Goal: Task Accomplishment & Management: Use online tool/utility

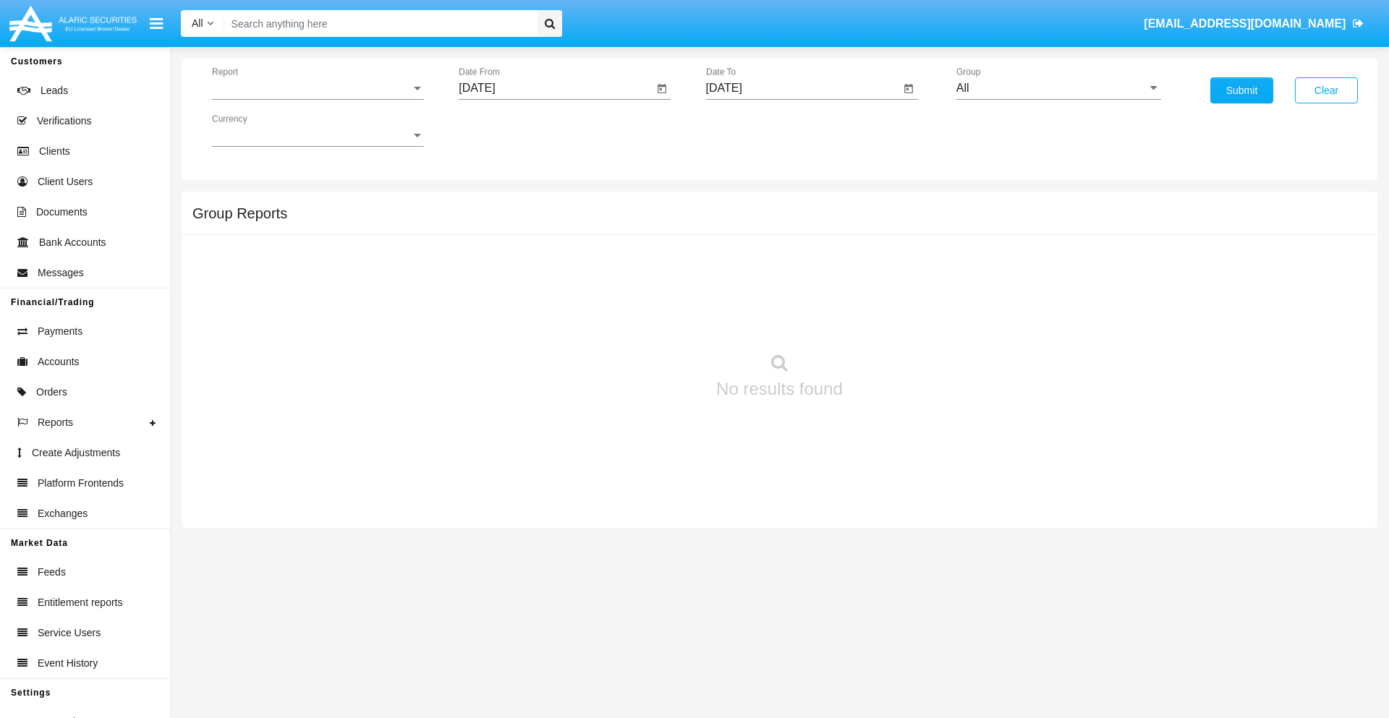
click at [318, 88] on span "Report" at bounding box center [311, 88] width 199 height 13
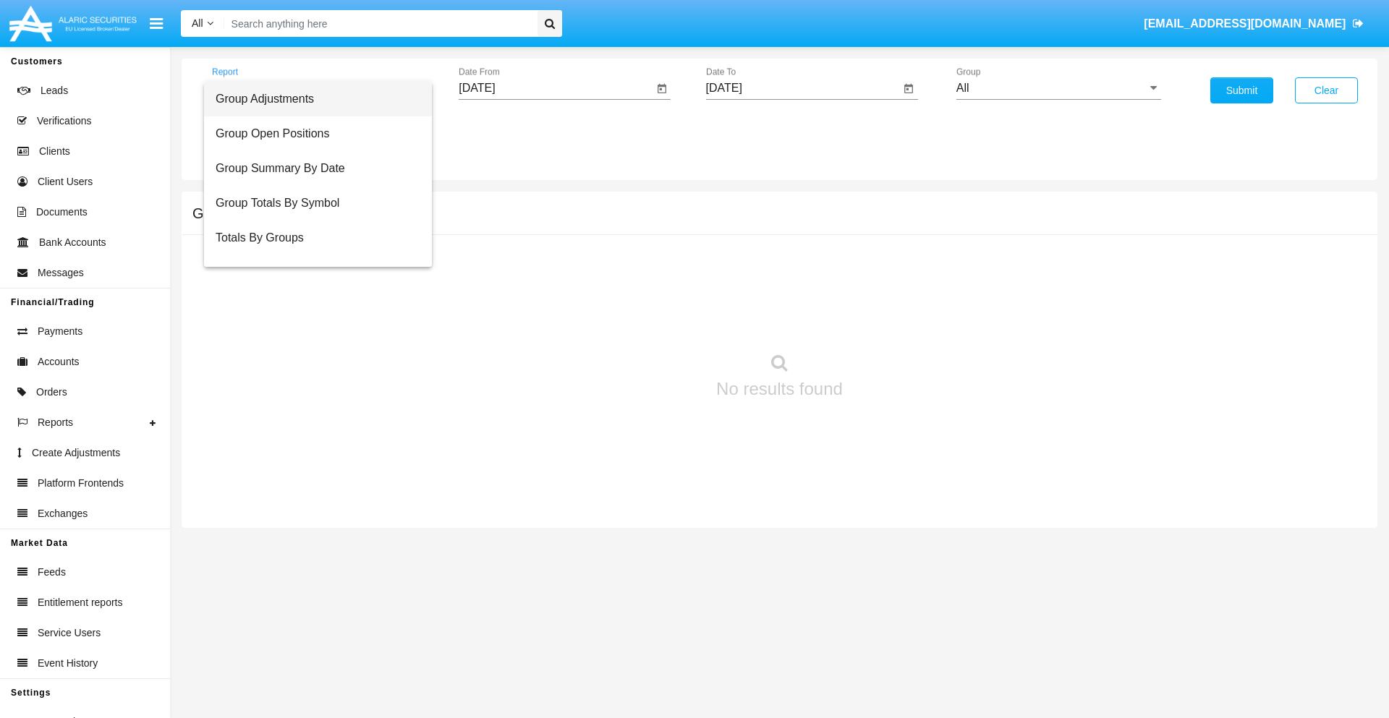
click at [312, 99] on span "Group Adjustments" at bounding box center [318, 99] width 205 height 35
click at [556, 88] on input "[DATE]" at bounding box center [556, 88] width 195 height 13
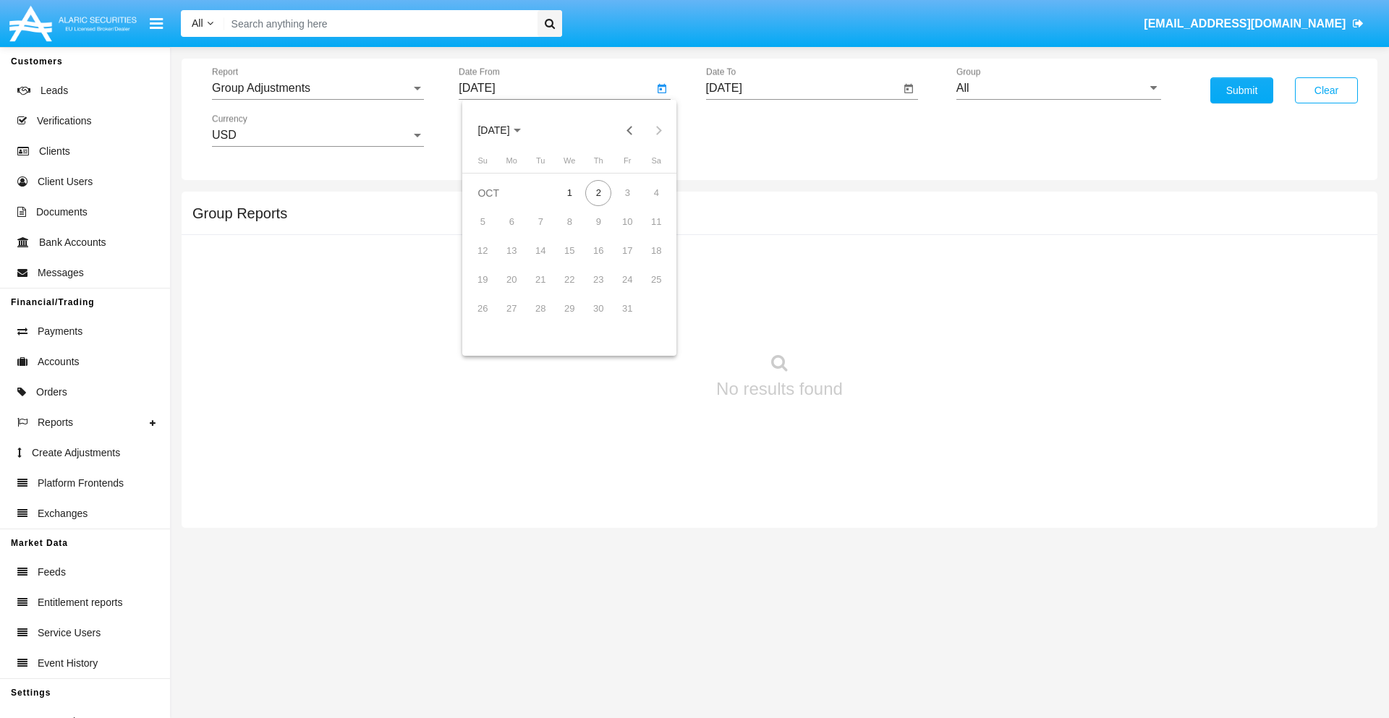
click at [506, 130] on span "[DATE]" at bounding box center [494, 131] width 32 height 12
click at [645, 320] on div "2025" at bounding box center [646, 320] width 46 height 26
click at [595, 233] on div "JUL" at bounding box center [595, 233] width 46 height 26
click at [569, 221] on div "2" at bounding box center [569, 222] width 26 height 26
type input "07/02/25"
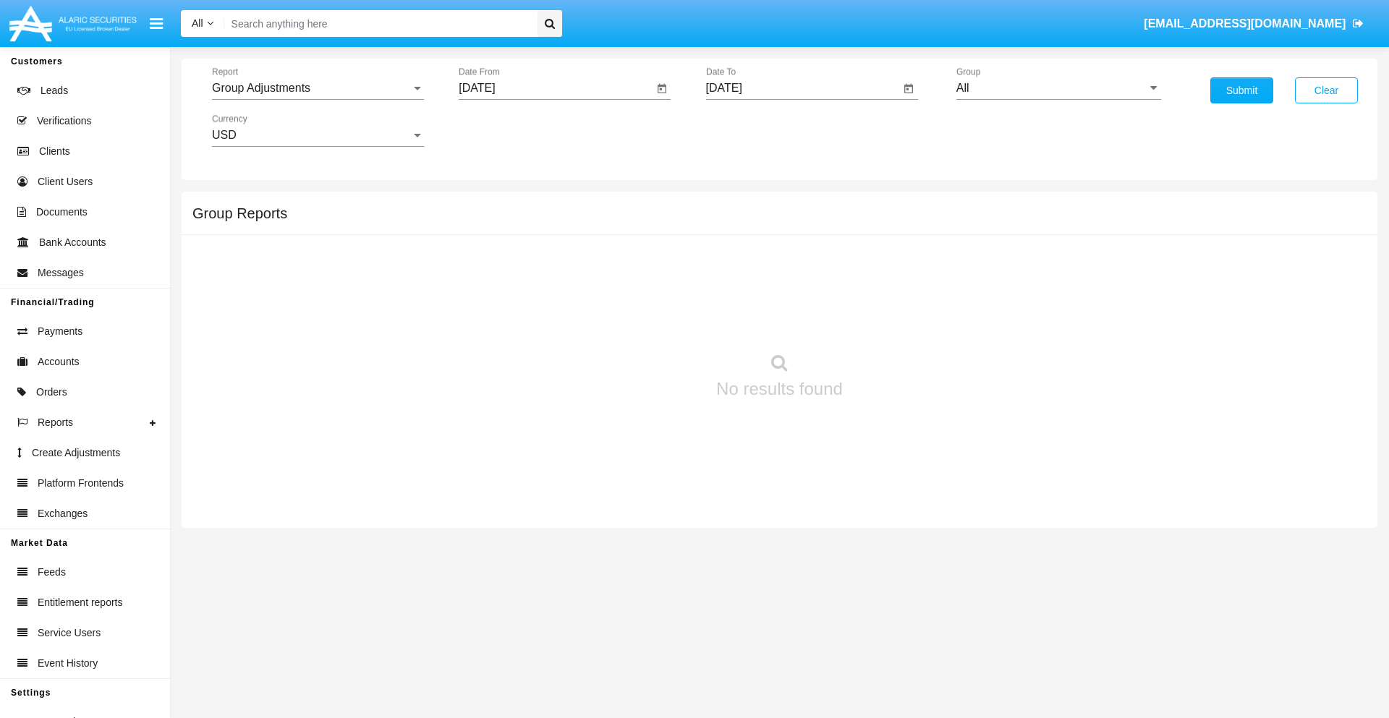
click at [802, 88] on input "[DATE]" at bounding box center [803, 88] width 195 height 13
click at [753, 130] on span "OCT 2025" at bounding box center [741, 131] width 32 height 12
click at [892, 320] on div "2025" at bounding box center [893, 320] width 46 height 26
click at [791, 262] on div "OCT" at bounding box center [791, 262] width 46 height 26
click at [845, 192] on div "2" at bounding box center [846, 193] width 26 height 26
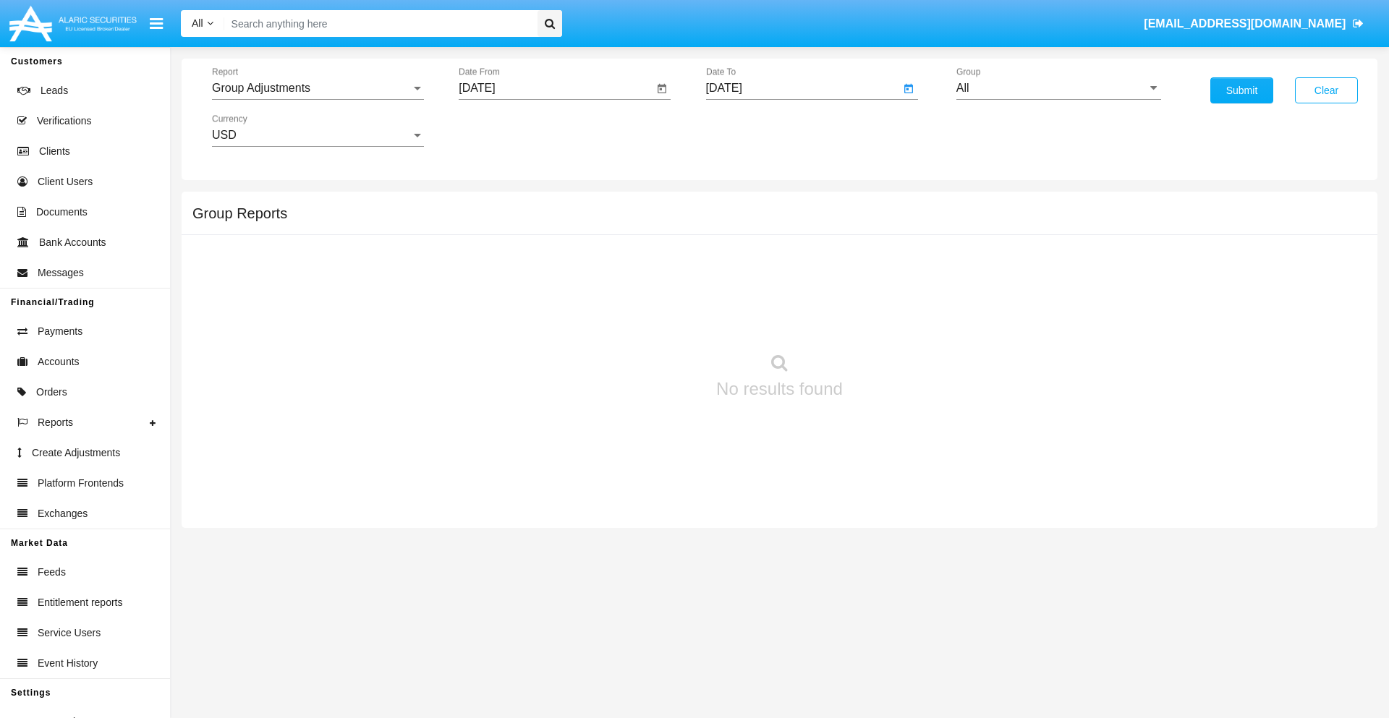
type input "[DATE]"
click at [1059, 88] on input "All" at bounding box center [1059, 88] width 205 height 13
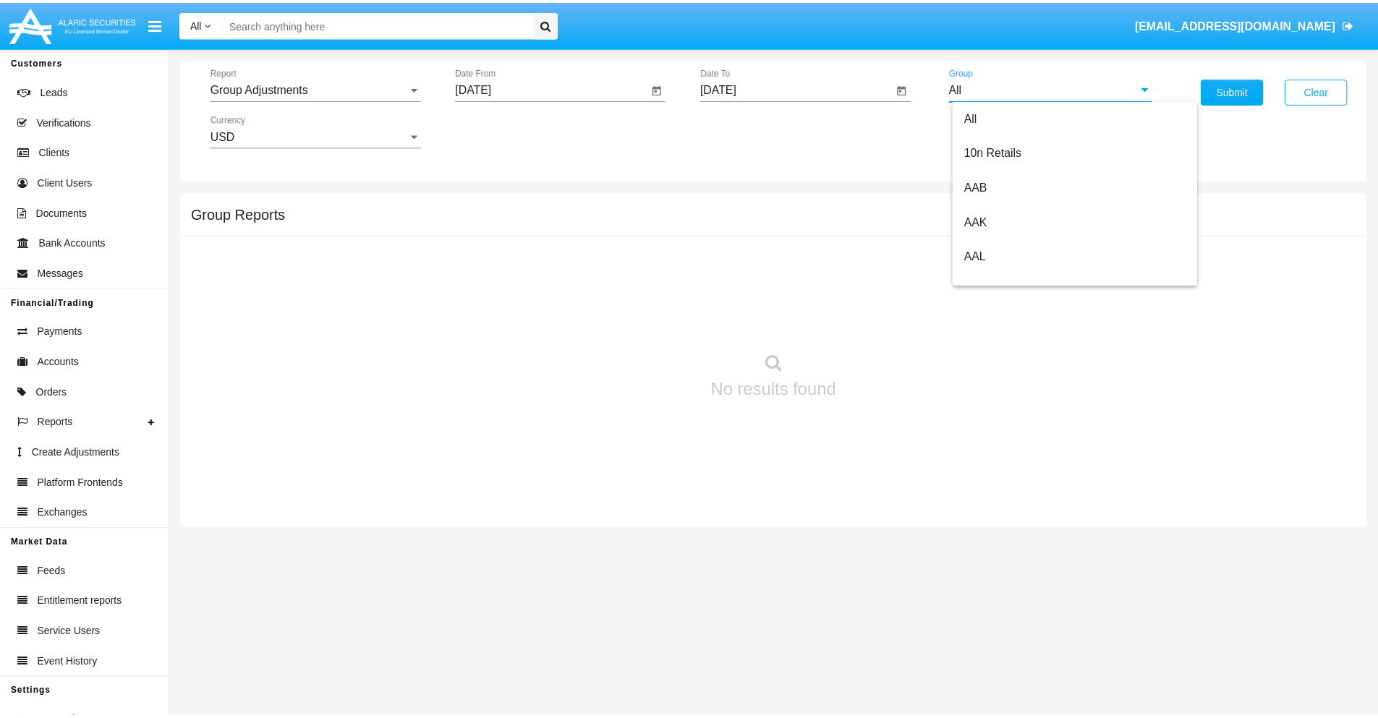
scroll to position [324, 0]
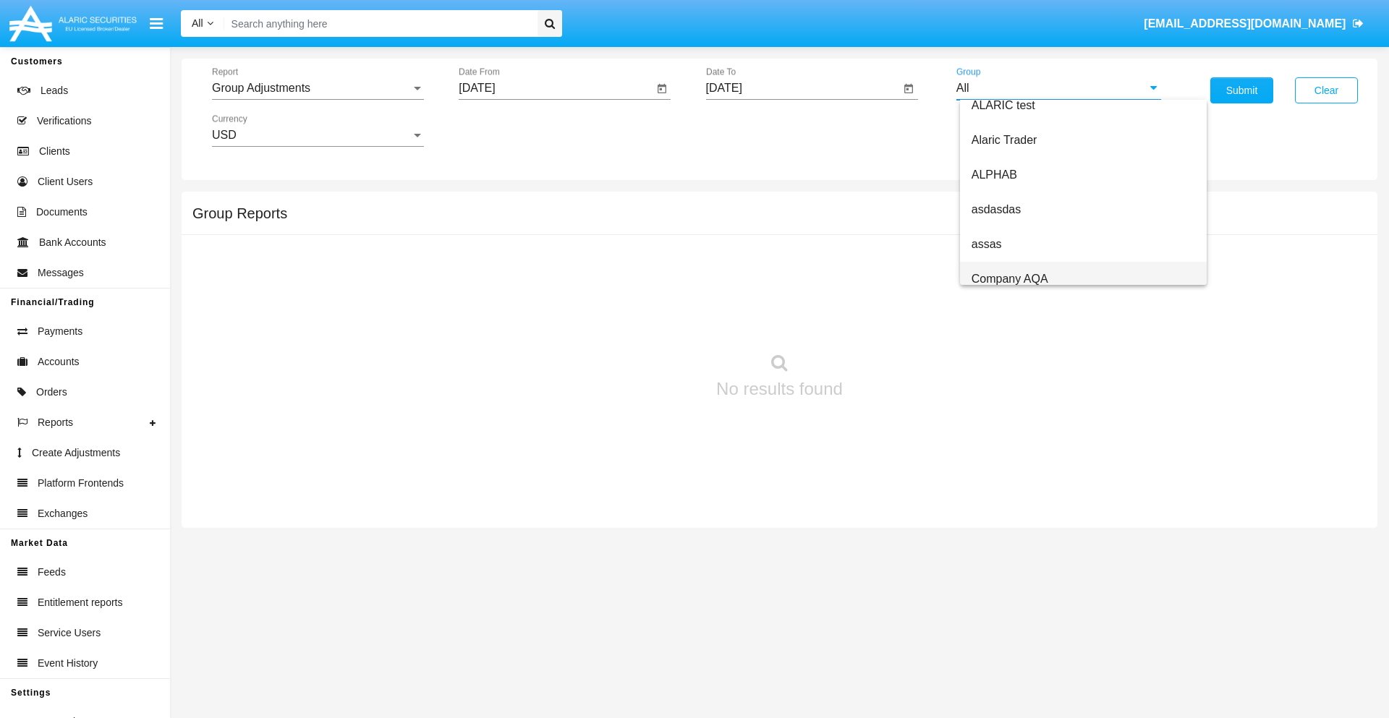
click at [1009, 279] on span "Company AQA" at bounding box center [1010, 279] width 77 height 12
type input "Company AQA"
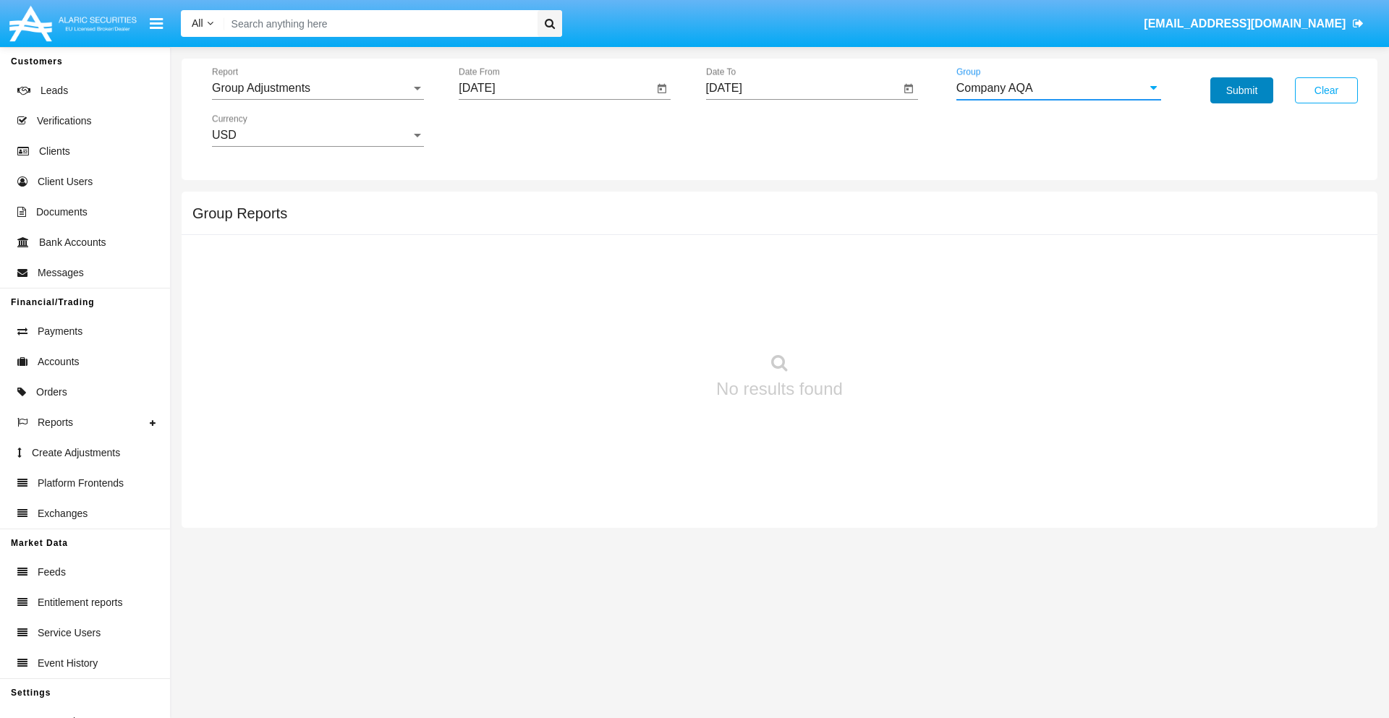
click at [1242, 90] on button "Submit" at bounding box center [1242, 90] width 63 height 26
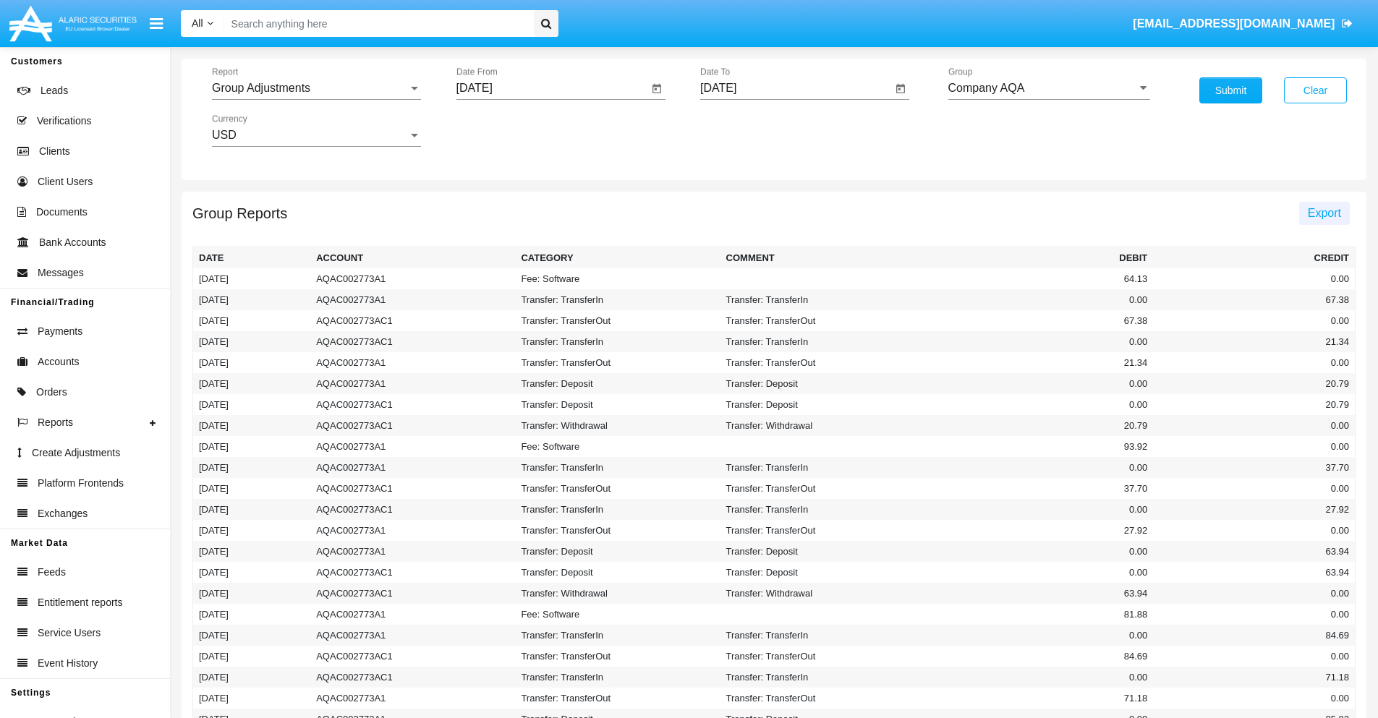
click at [1324, 213] on span "Export" at bounding box center [1324, 213] width 33 height 12
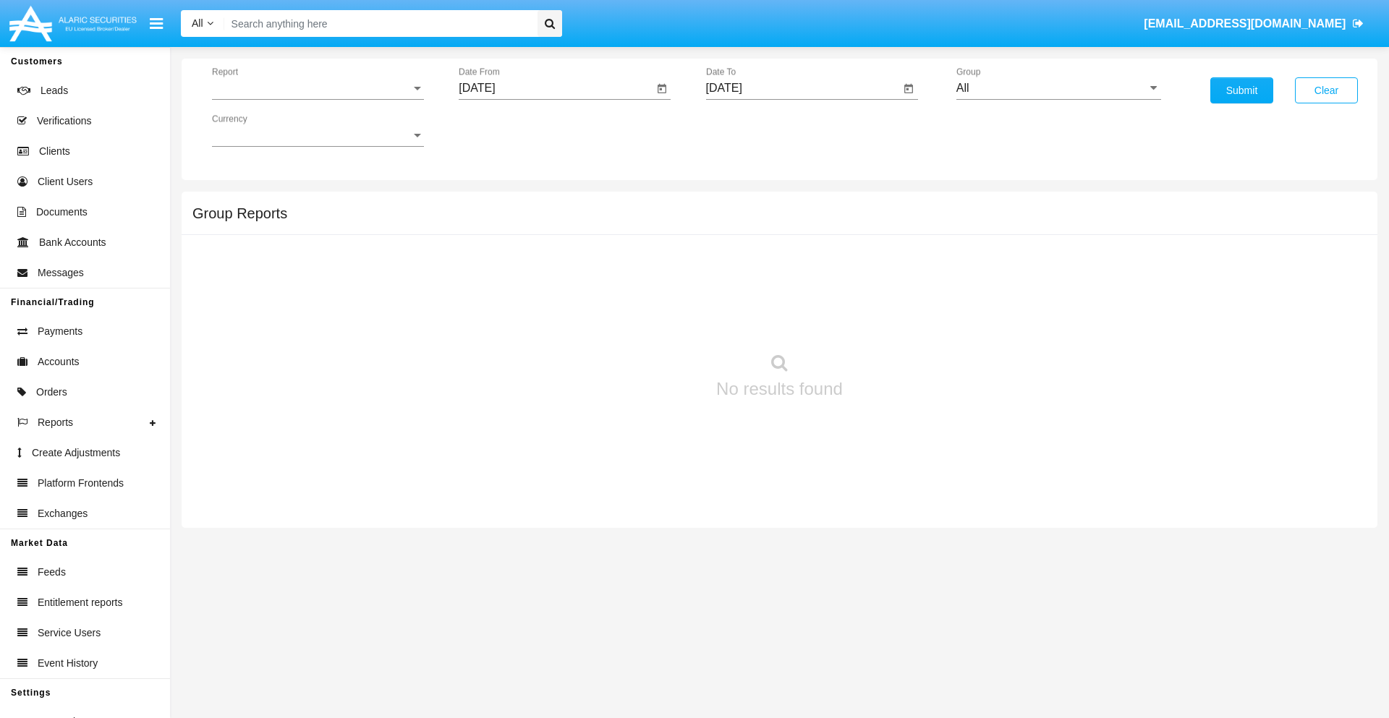
click at [318, 88] on span "Report" at bounding box center [311, 88] width 199 height 13
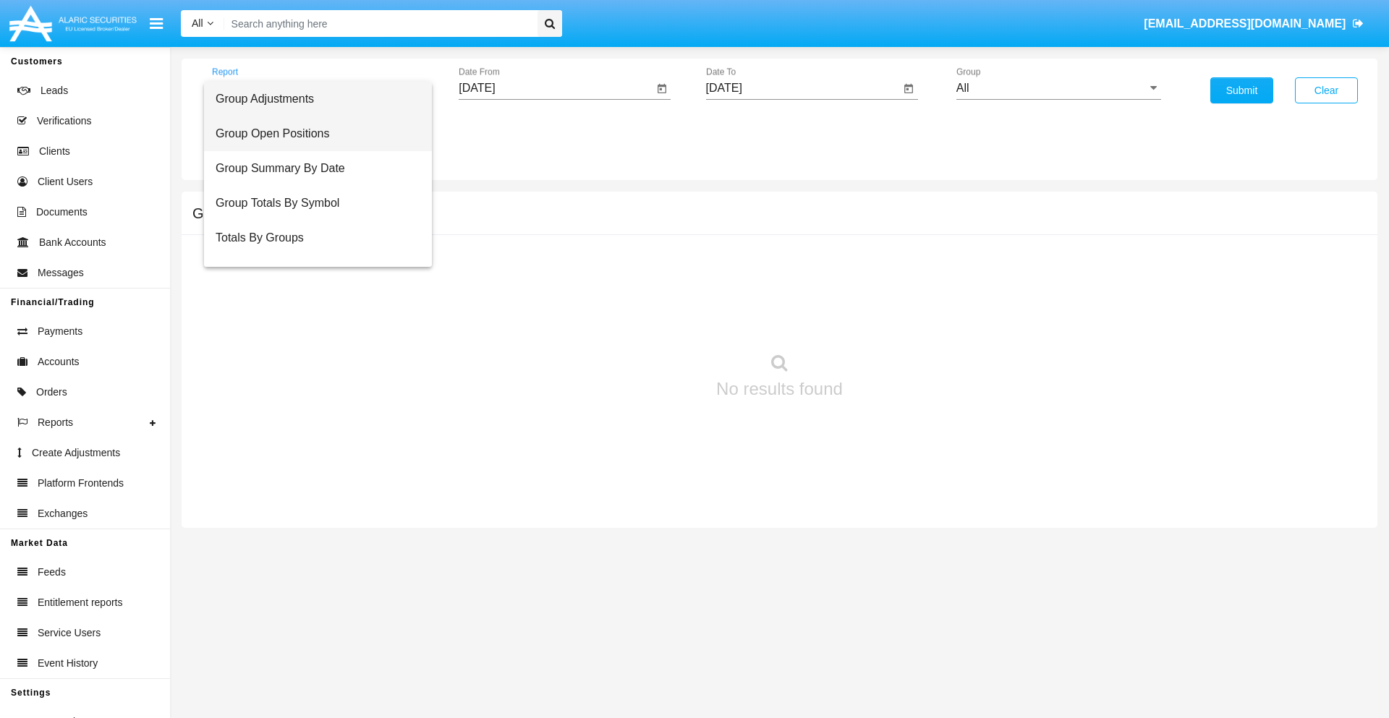
click at [312, 134] on span "Group Open Positions" at bounding box center [318, 133] width 205 height 35
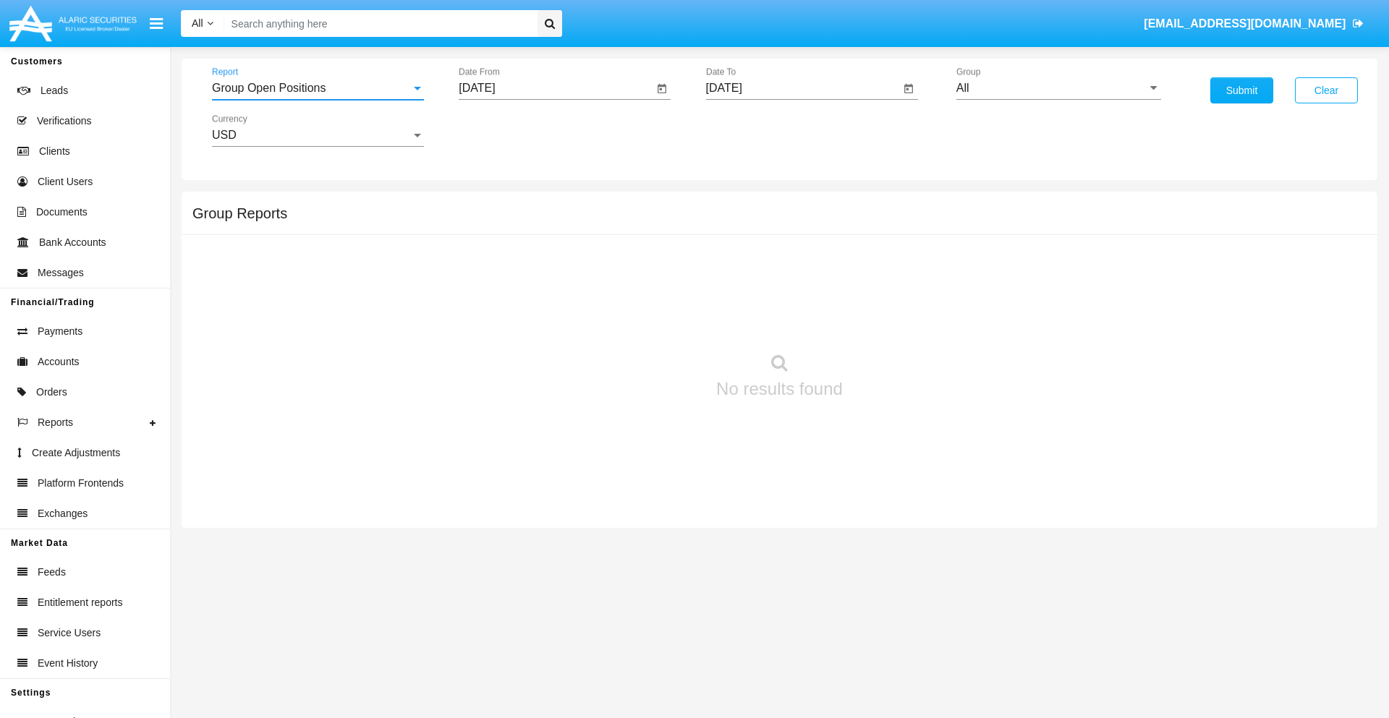
click at [556, 88] on input "[DATE]" at bounding box center [556, 88] width 195 height 13
click at [506, 130] on span "OCT 2025" at bounding box center [494, 131] width 32 height 12
click at [645, 320] on div "2025" at bounding box center [646, 320] width 46 height 26
click at [493, 262] on div "SEP" at bounding box center [494, 262] width 46 height 26
click at [541, 221] on div "2" at bounding box center [540, 222] width 26 height 26
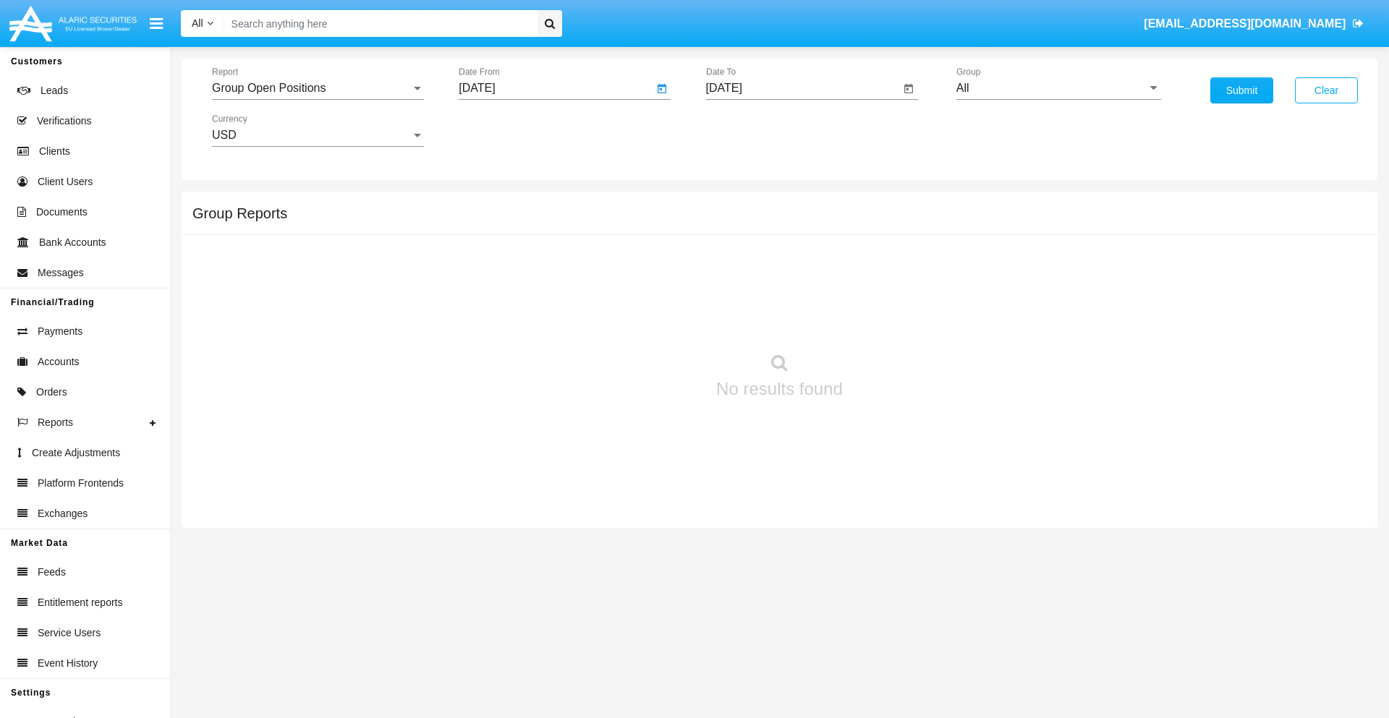
type input "[DATE]"
click at [802, 88] on input "[DATE]" at bounding box center [803, 88] width 195 height 13
click at [753, 130] on span "[DATE]" at bounding box center [741, 131] width 32 height 12
click at [892, 320] on div "2025" at bounding box center [893, 320] width 46 height 26
click at [791, 262] on div "OCT" at bounding box center [791, 262] width 46 height 26
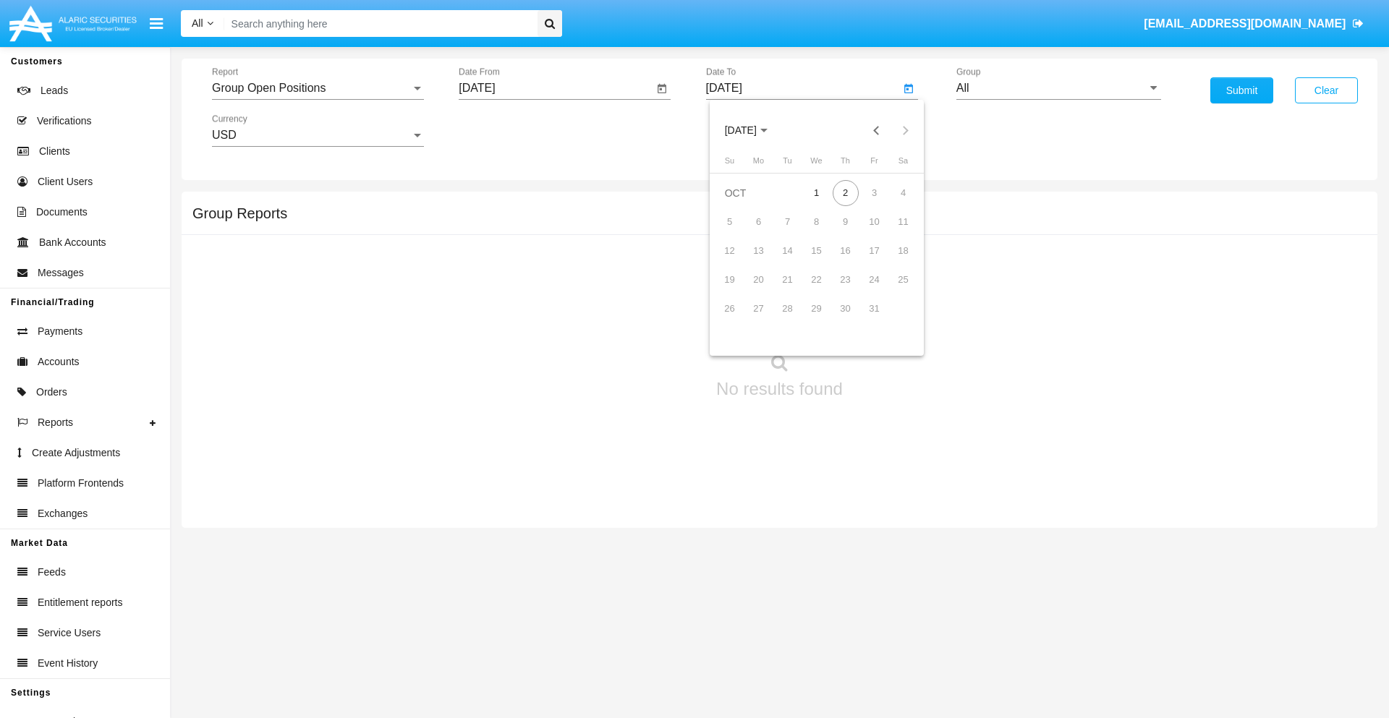
click at [845, 192] on div "2" at bounding box center [846, 193] width 26 height 26
type input "[DATE]"
click at [1059, 88] on input "All" at bounding box center [1059, 88] width 205 height 13
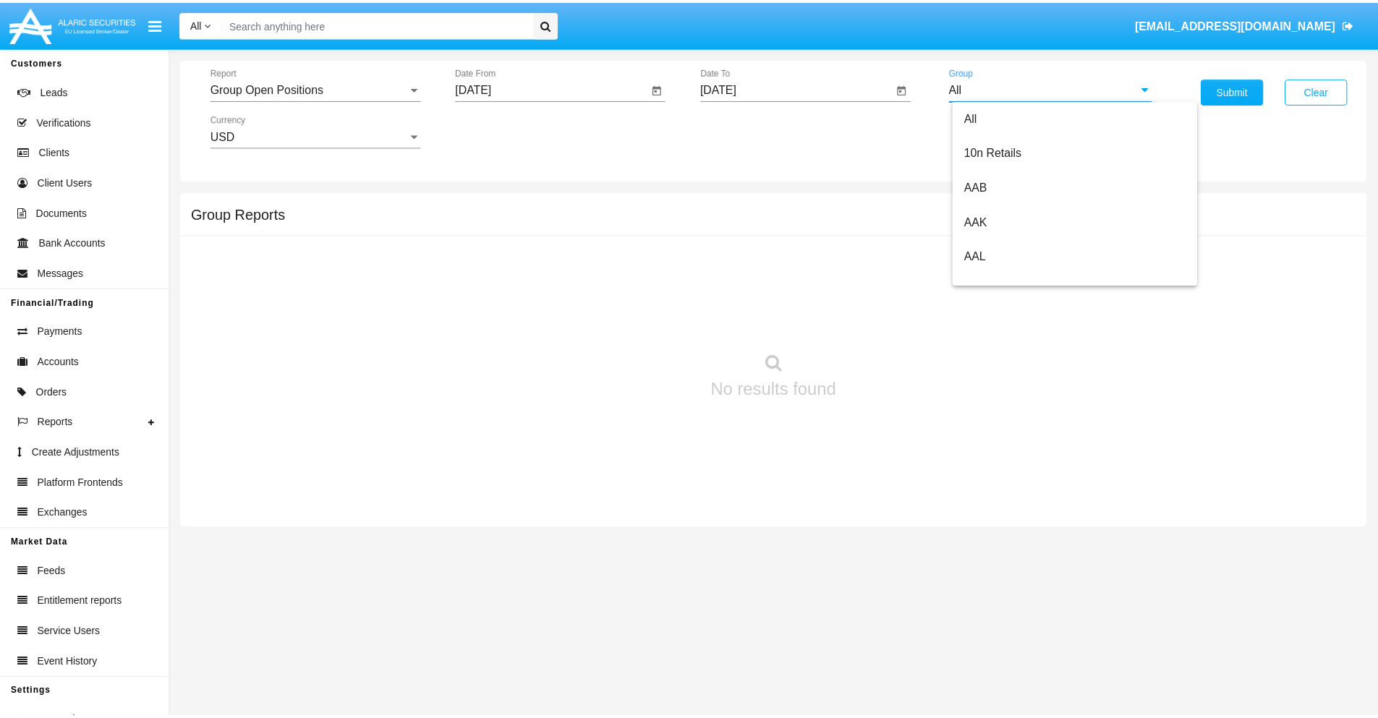
scroll to position [776, 0]
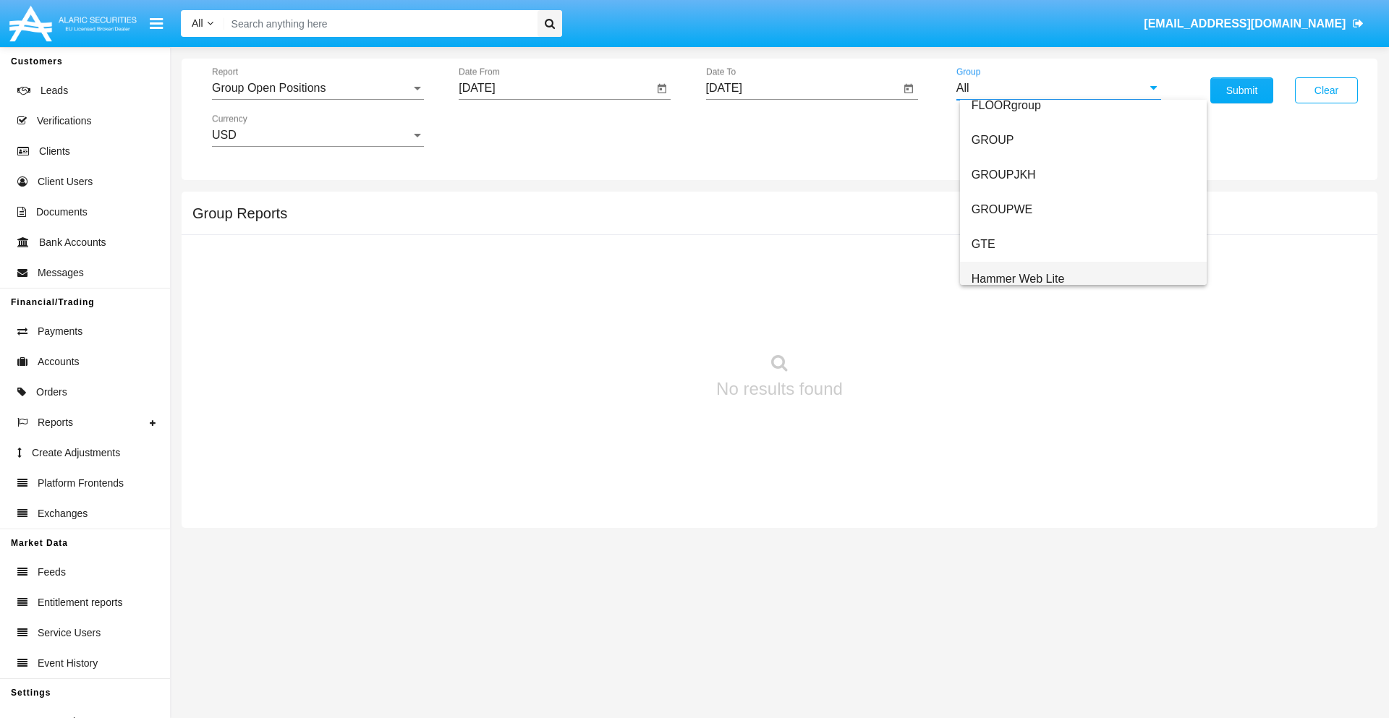
click at [1018, 279] on span "Hammer Web Lite" at bounding box center [1018, 279] width 93 height 12
type input "Hammer Web Lite"
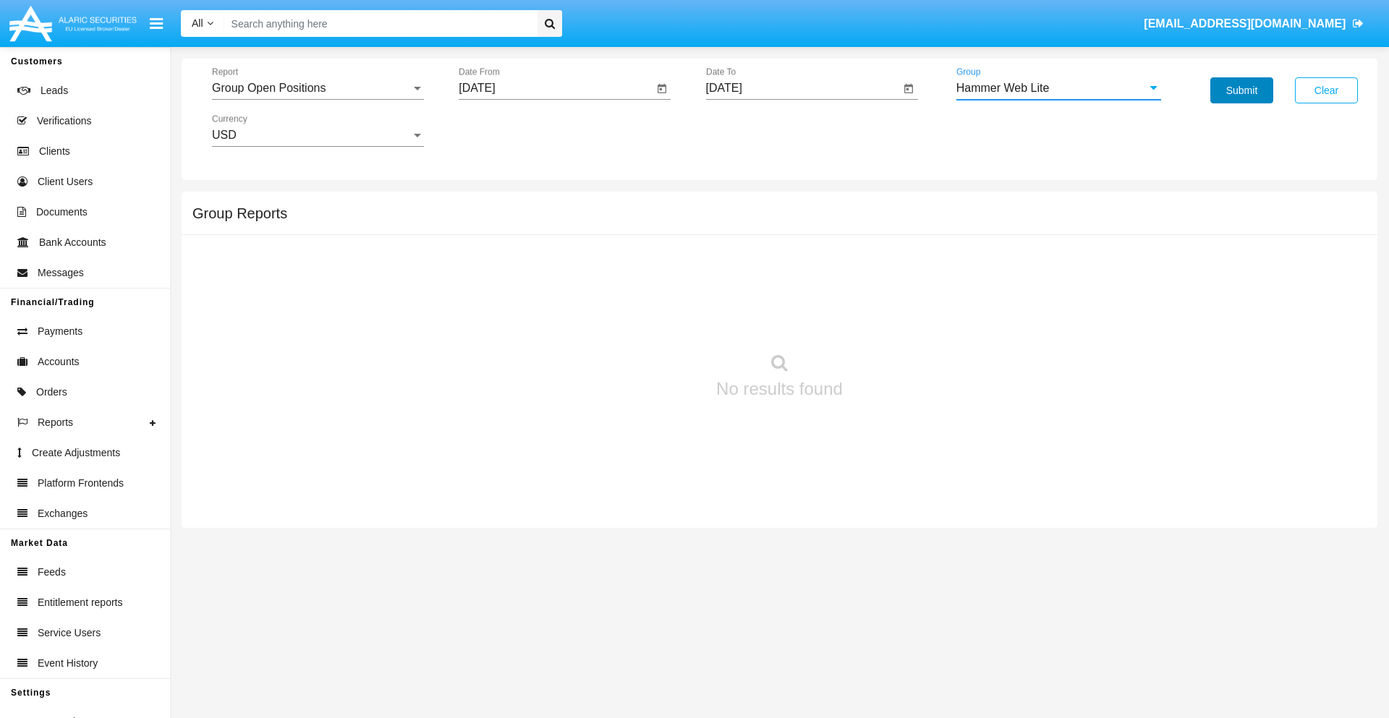
click at [1242, 90] on button "Submit" at bounding box center [1242, 90] width 63 height 26
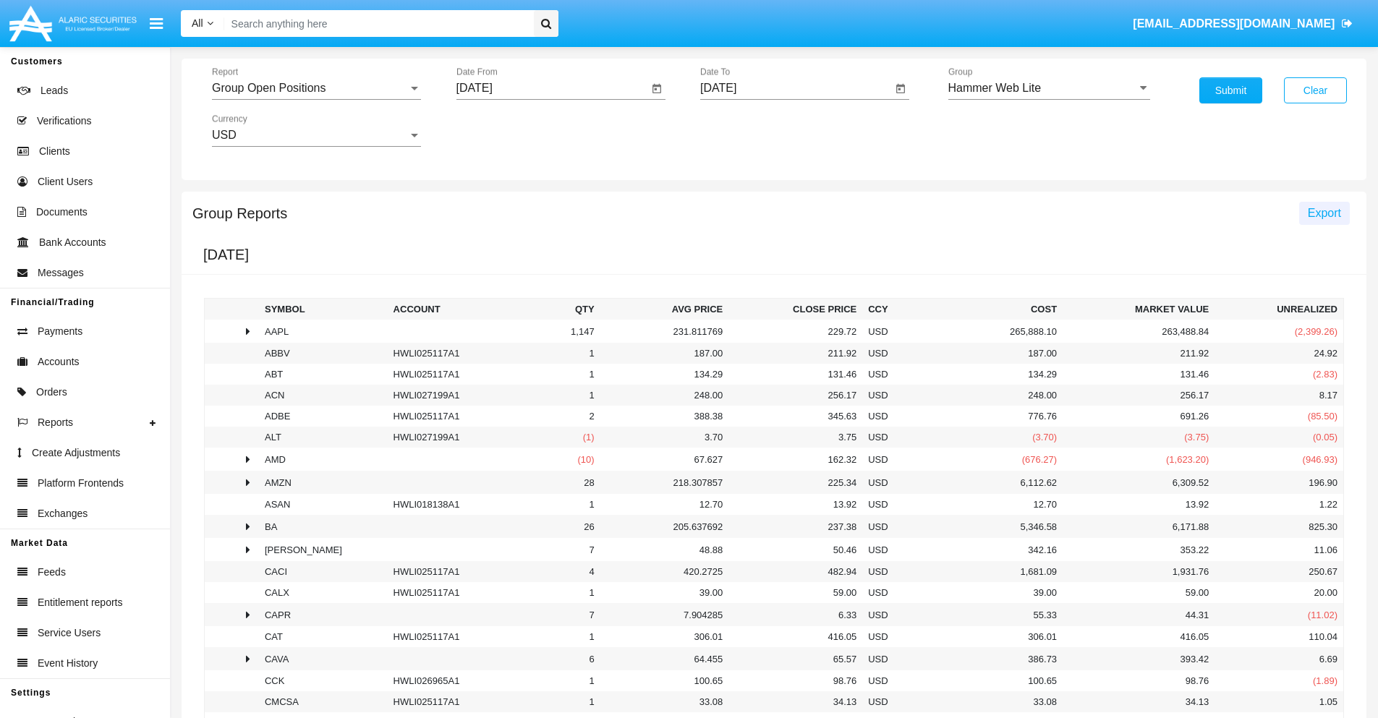
click at [1324, 213] on span "Export" at bounding box center [1324, 213] width 33 height 12
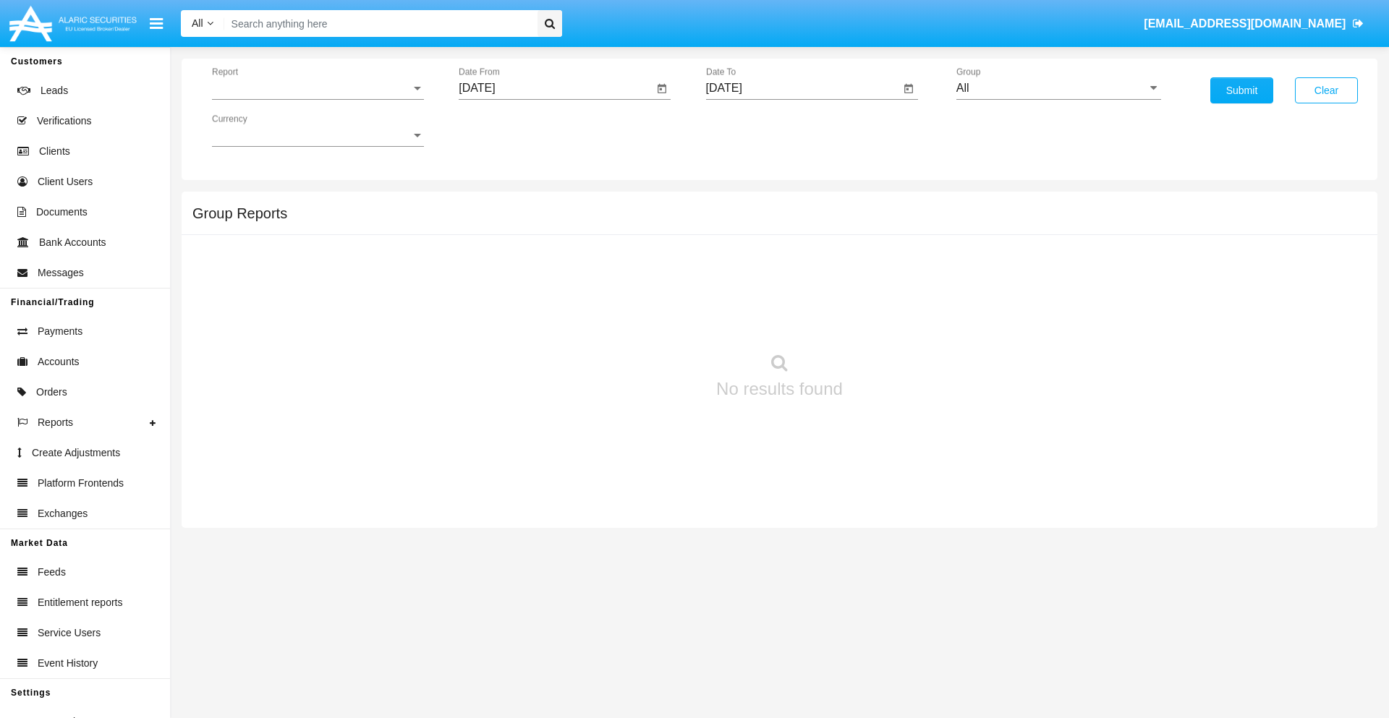
click at [318, 88] on span "Report" at bounding box center [311, 88] width 199 height 13
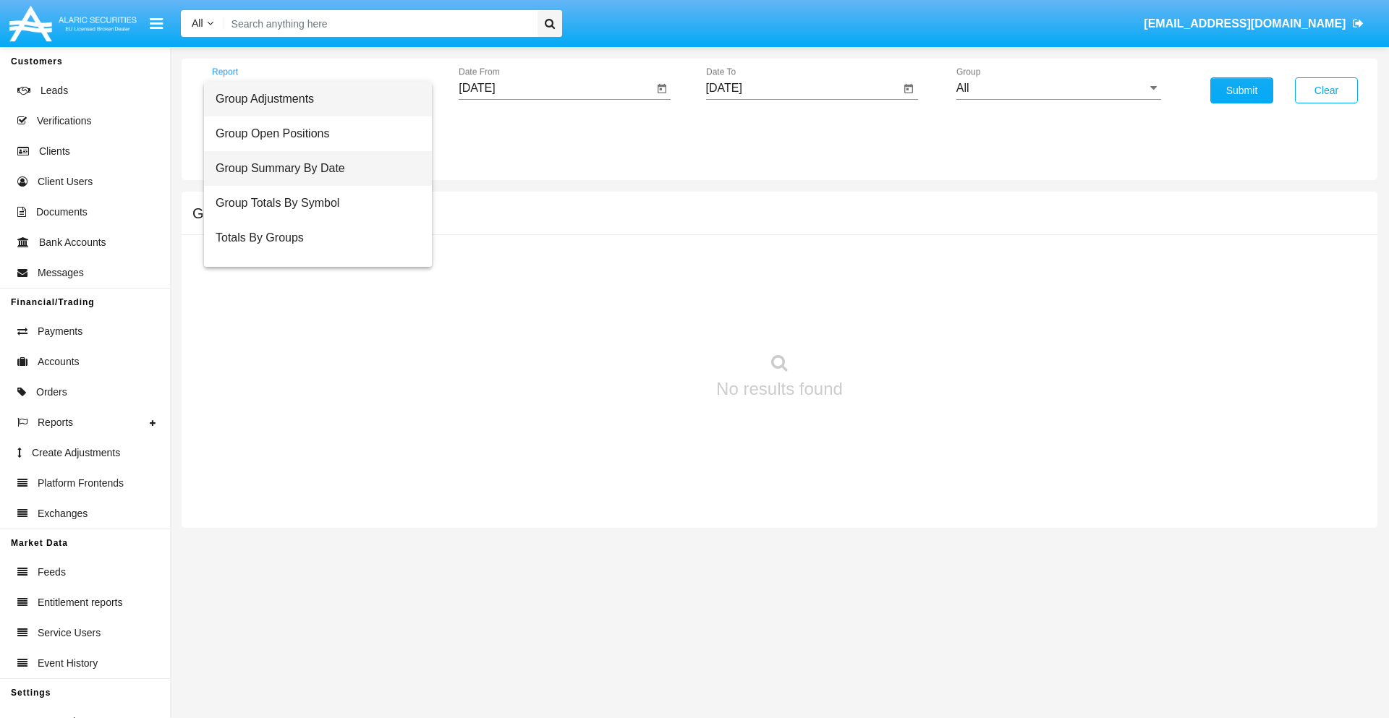
click at [312, 169] on span "Group Summary By Date" at bounding box center [318, 168] width 205 height 35
click at [556, 88] on input "[DATE]" at bounding box center [556, 88] width 195 height 13
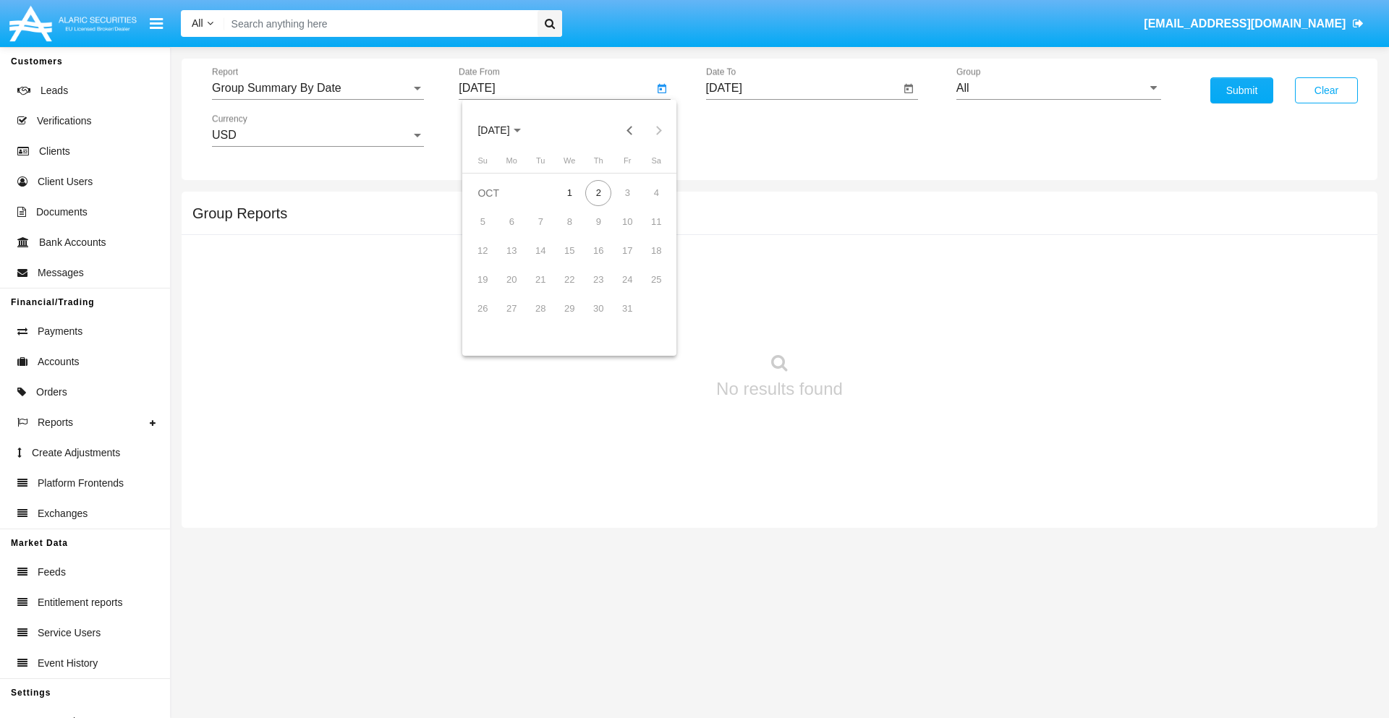
click at [506, 130] on span "OCT 2025" at bounding box center [494, 131] width 32 height 12
click at [645, 320] on div "2025" at bounding box center [646, 320] width 46 height 26
click at [493, 262] on div "SEP" at bounding box center [494, 262] width 46 height 26
click at [541, 221] on div "2" at bounding box center [540, 222] width 26 height 26
type input "09/02/25"
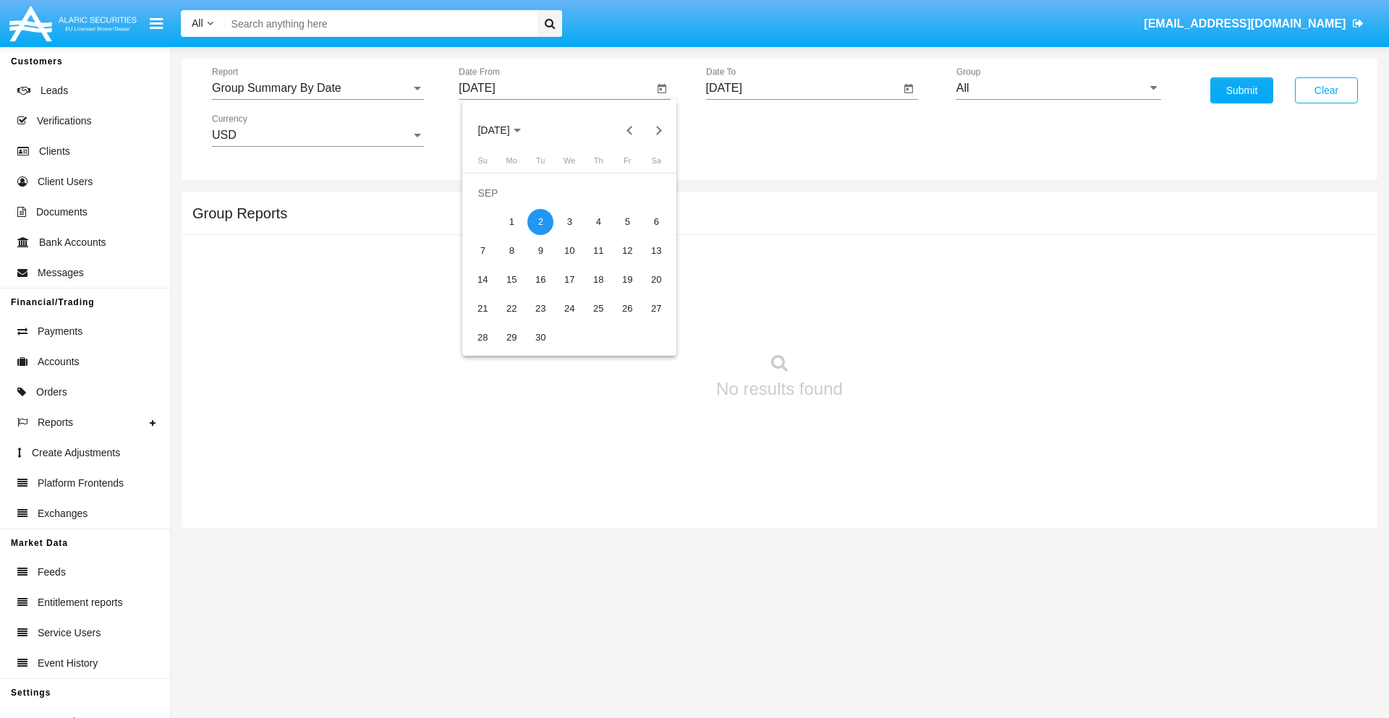
click at [802, 88] on input "[DATE]" at bounding box center [803, 88] width 195 height 13
click at [753, 130] on span "OCT 2025" at bounding box center [741, 131] width 32 height 12
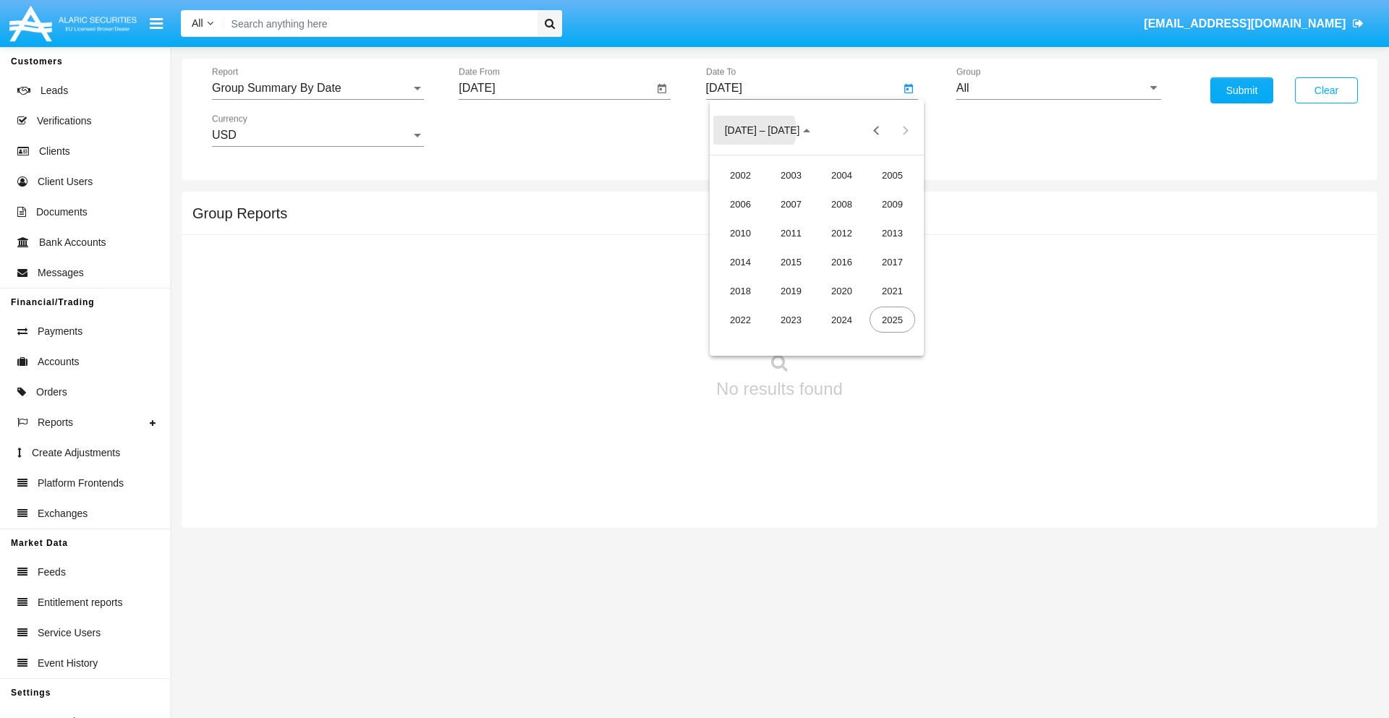
click at [892, 320] on div "2025" at bounding box center [893, 320] width 46 height 26
click at [791, 262] on div "OCT" at bounding box center [791, 262] width 46 height 26
click at [845, 192] on div "2" at bounding box center [846, 193] width 26 height 26
type input "[DATE]"
click at [1059, 88] on input "All" at bounding box center [1059, 88] width 205 height 13
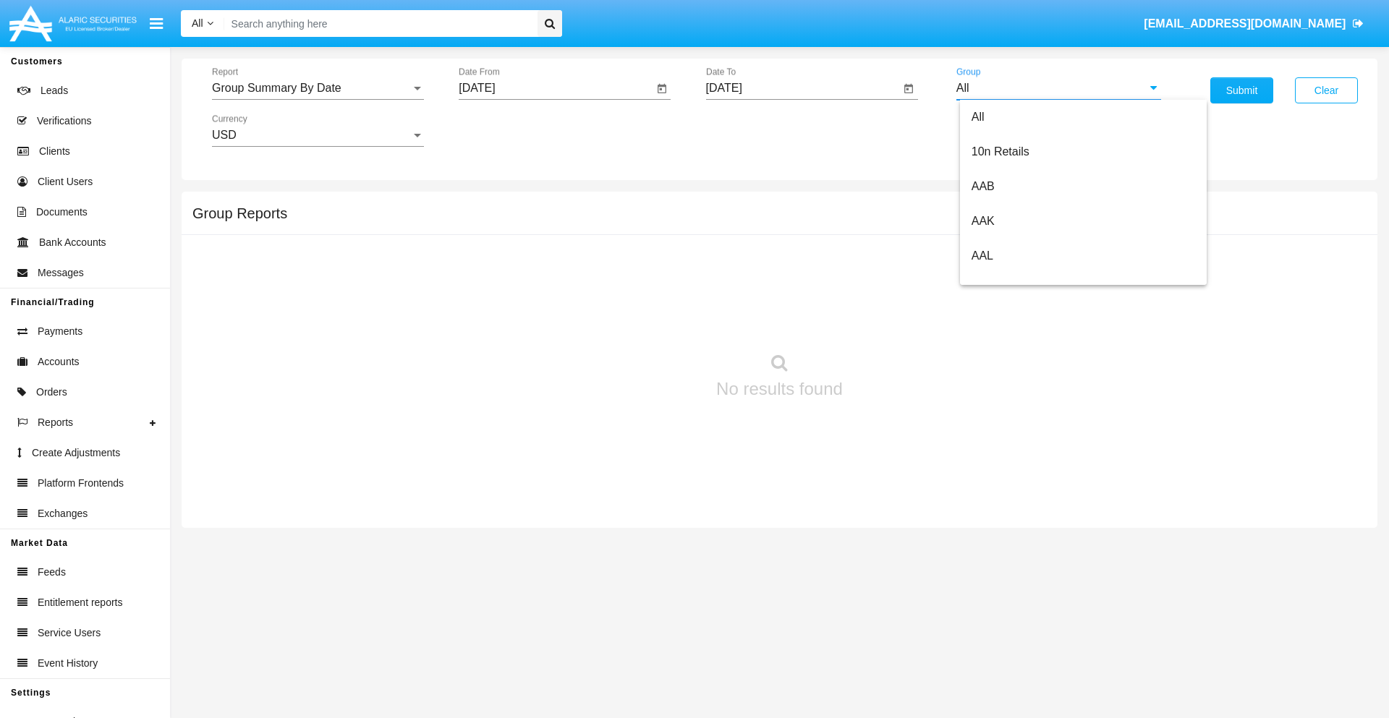
type input "Hammer Web Lite"
click at [1242, 90] on button "Submit" at bounding box center [1242, 90] width 63 height 26
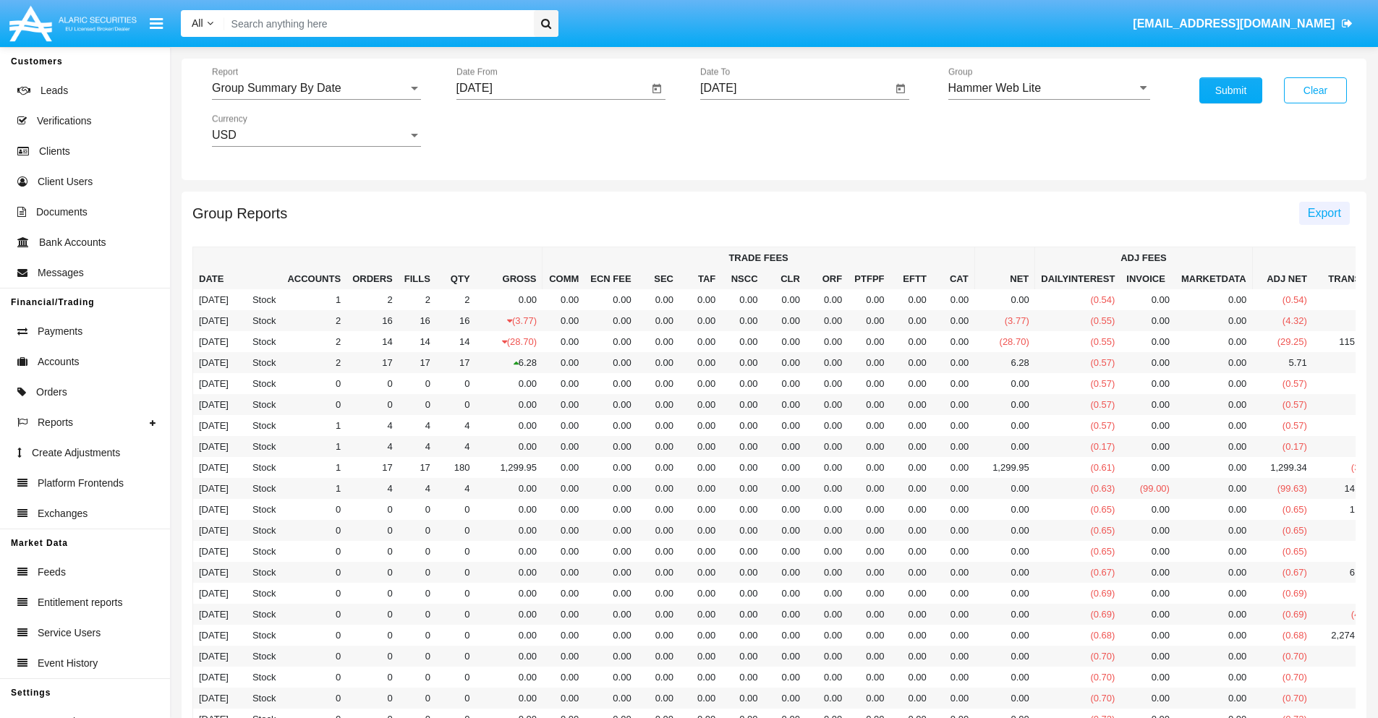
click at [1324, 213] on span "Export" at bounding box center [1324, 213] width 33 height 12
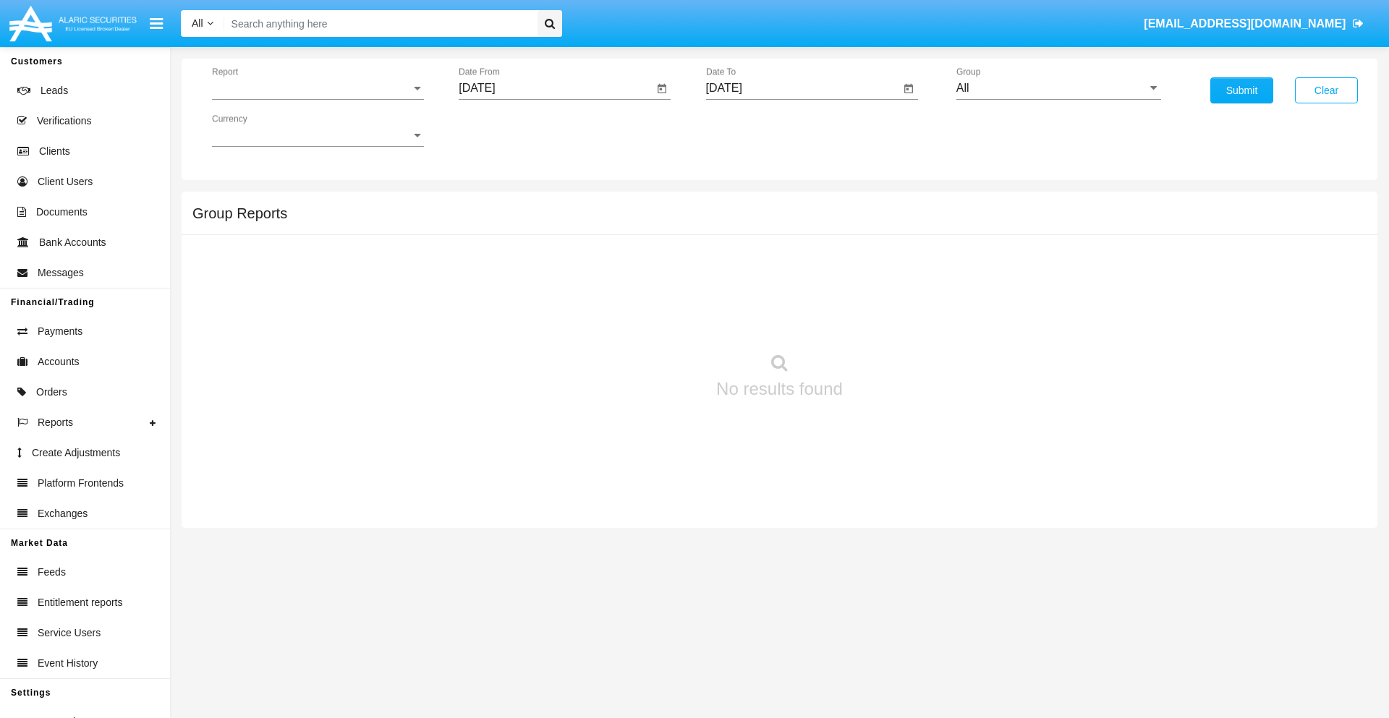
click at [318, 88] on span "Report" at bounding box center [311, 88] width 199 height 13
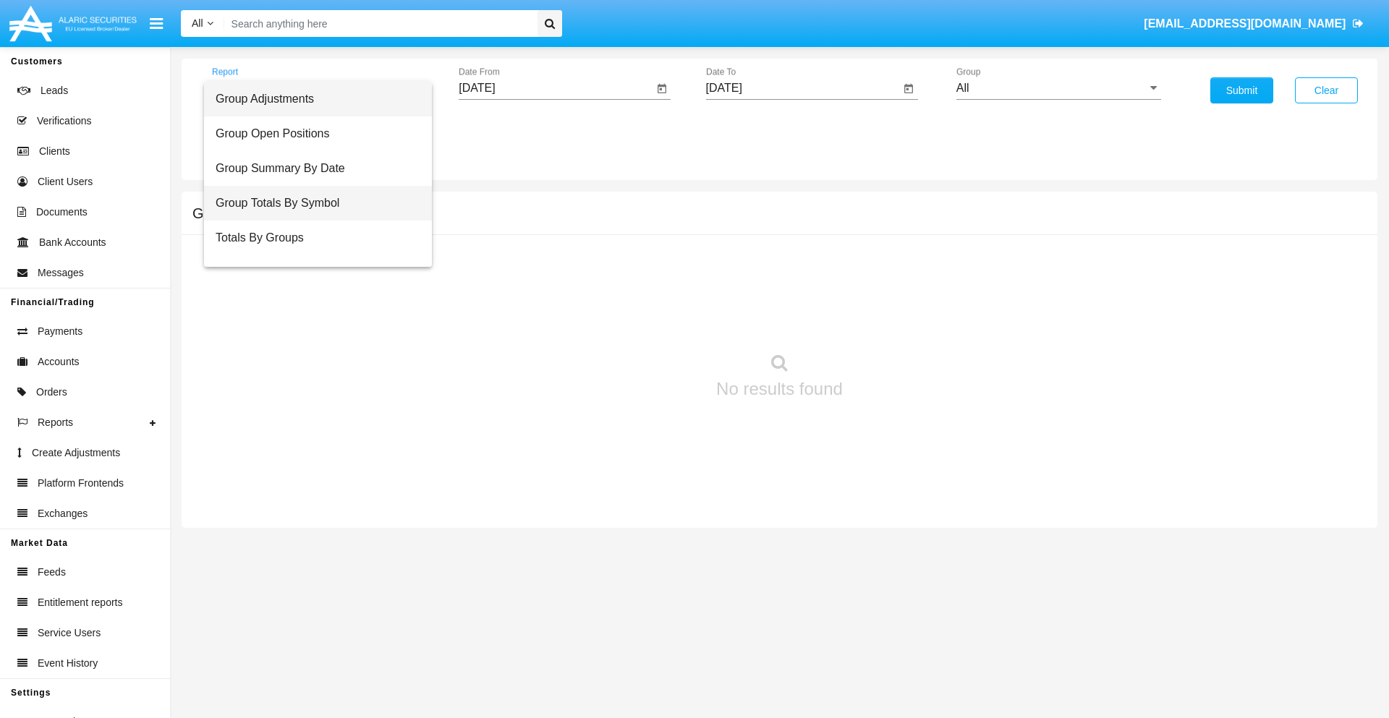
click at [312, 203] on span "Group Totals By Symbol" at bounding box center [318, 203] width 205 height 35
click at [556, 88] on input "[DATE]" at bounding box center [556, 88] width 195 height 13
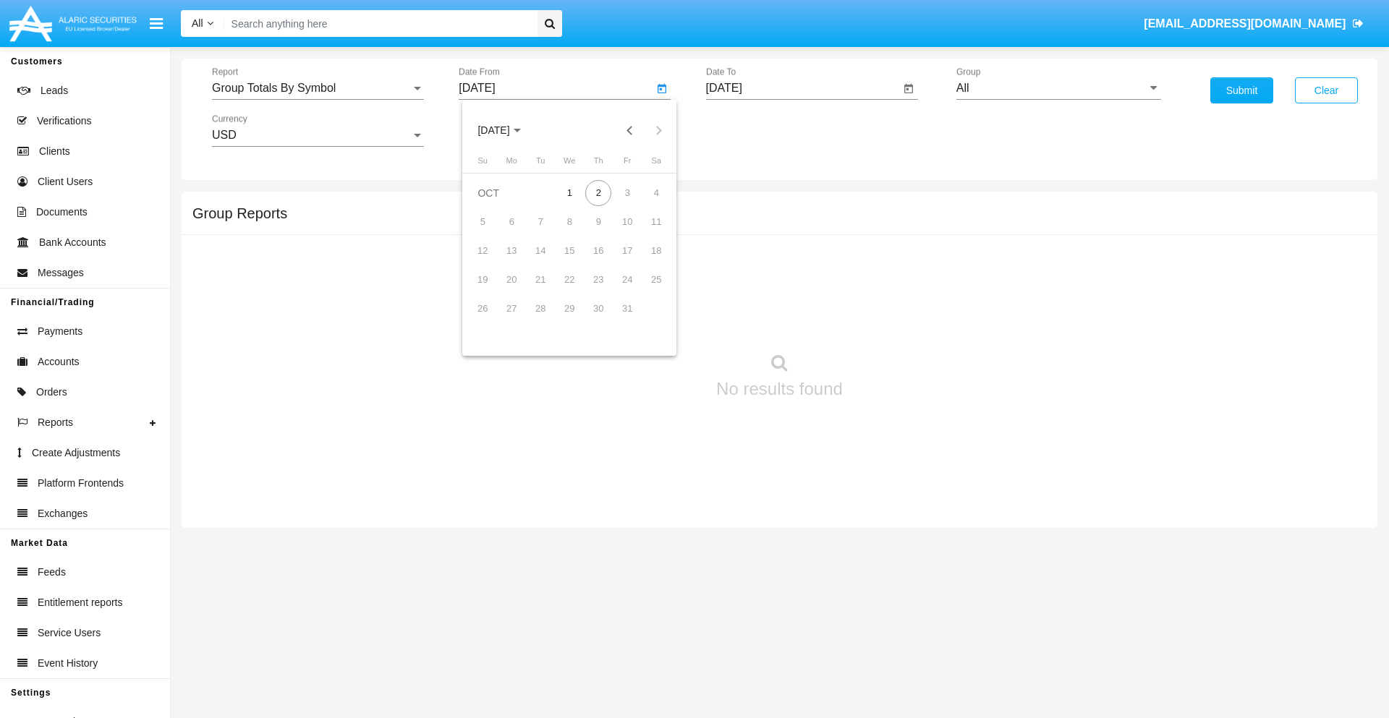
click at [506, 130] on span "[DATE]" at bounding box center [494, 131] width 32 height 12
click at [645, 320] on div "2025" at bounding box center [646, 320] width 46 height 26
click at [493, 262] on div "SEP" at bounding box center [494, 262] width 46 height 26
click at [541, 221] on div "2" at bounding box center [540, 222] width 26 height 26
type input "09/02/25"
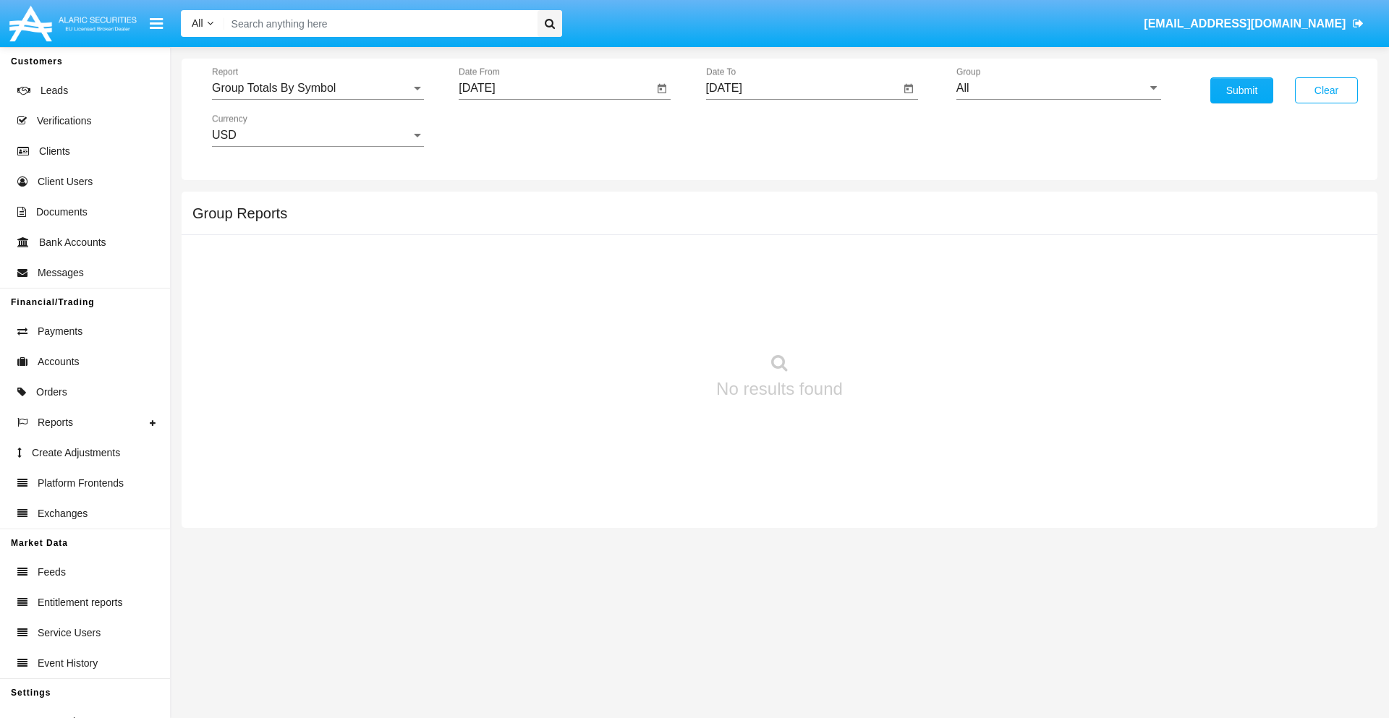
click at [802, 88] on input "[DATE]" at bounding box center [803, 88] width 195 height 13
click at [753, 130] on span "[DATE]" at bounding box center [741, 131] width 32 height 12
click at [892, 320] on div "2025" at bounding box center [893, 320] width 46 height 26
click at [791, 262] on div "OCT" at bounding box center [791, 262] width 46 height 26
click at [845, 192] on div "2" at bounding box center [846, 193] width 26 height 26
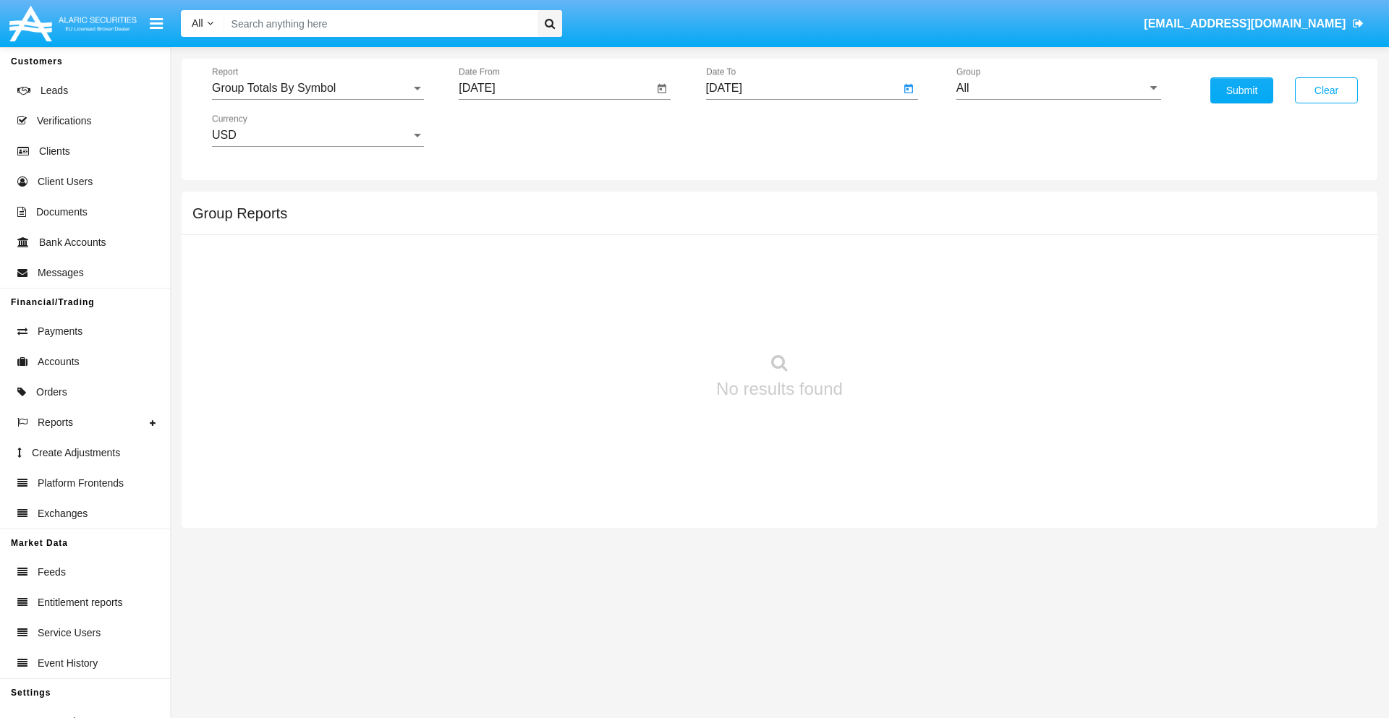
type input "[DATE]"
click at [1059, 88] on input "All" at bounding box center [1059, 88] width 205 height 13
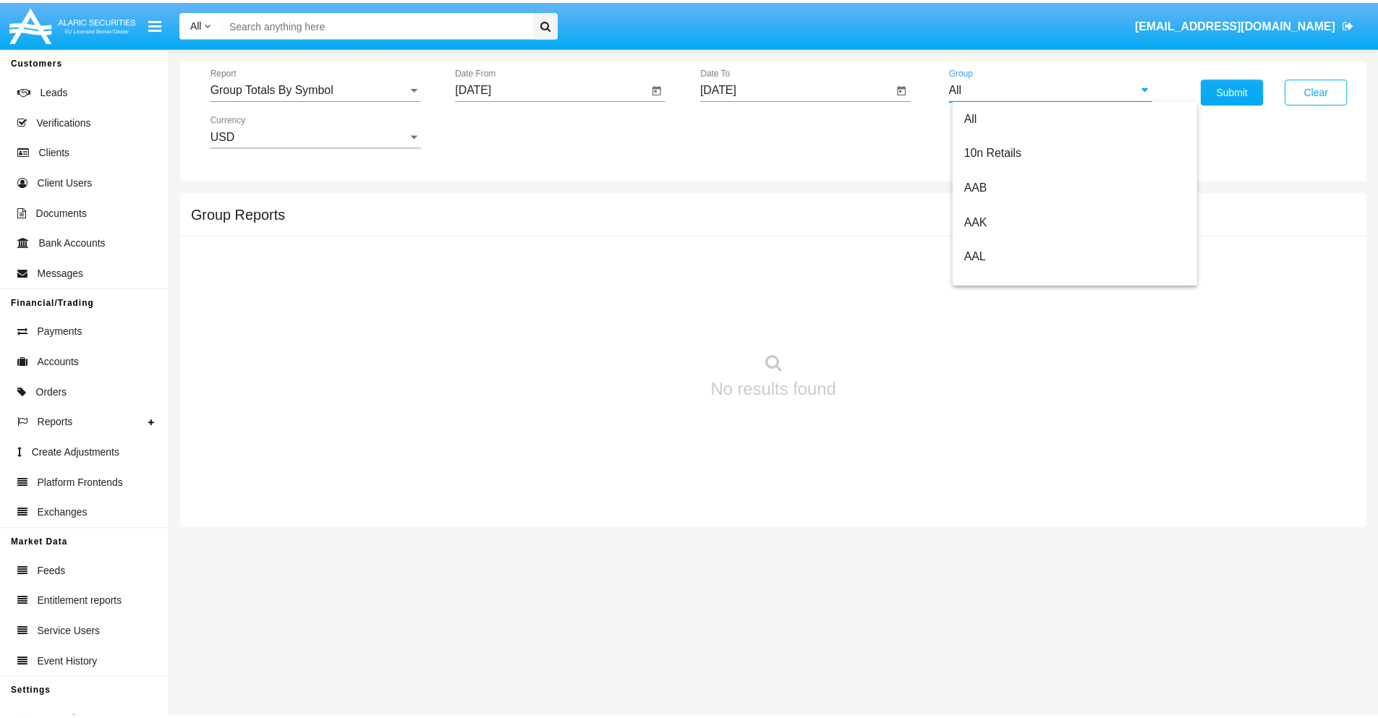
scroll to position [776, 0]
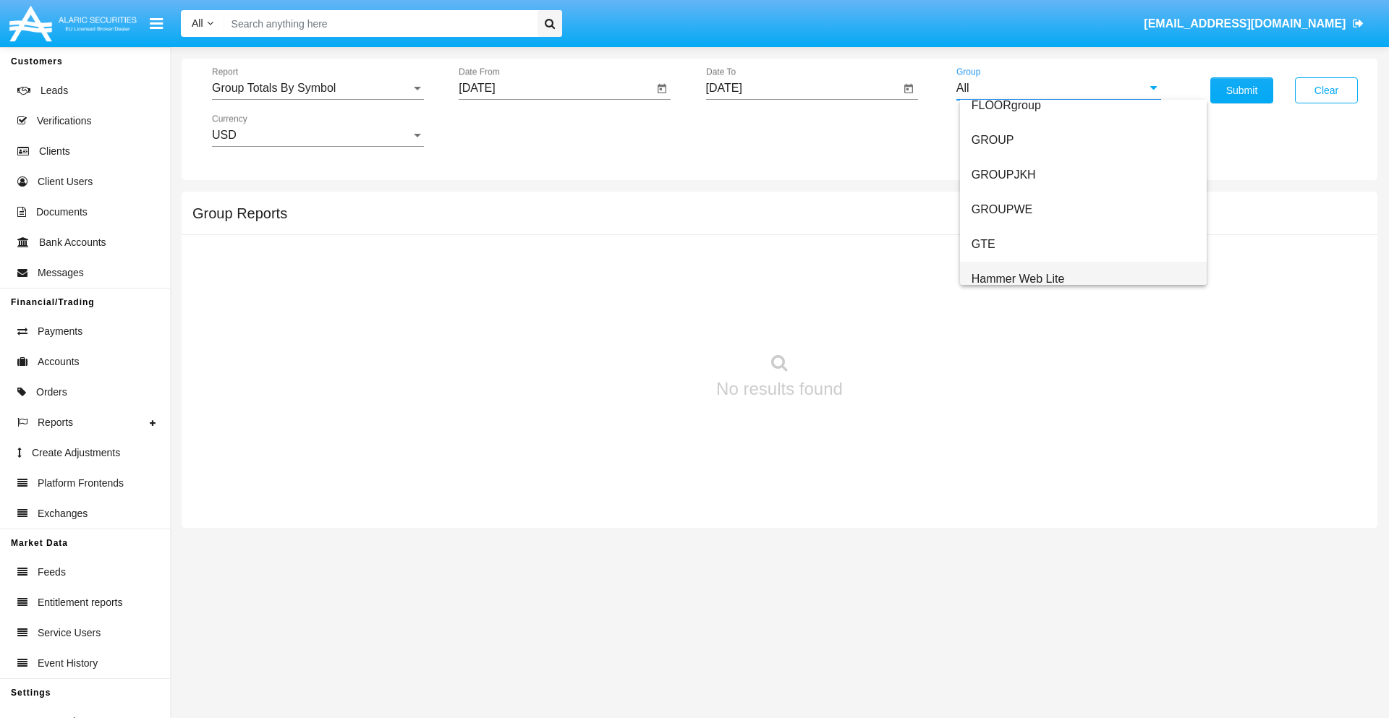
click at [1018, 279] on span "Hammer Web Lite" at bounding box center [1018, 279] width 93 height 12
type input "Hammer Web Lite"
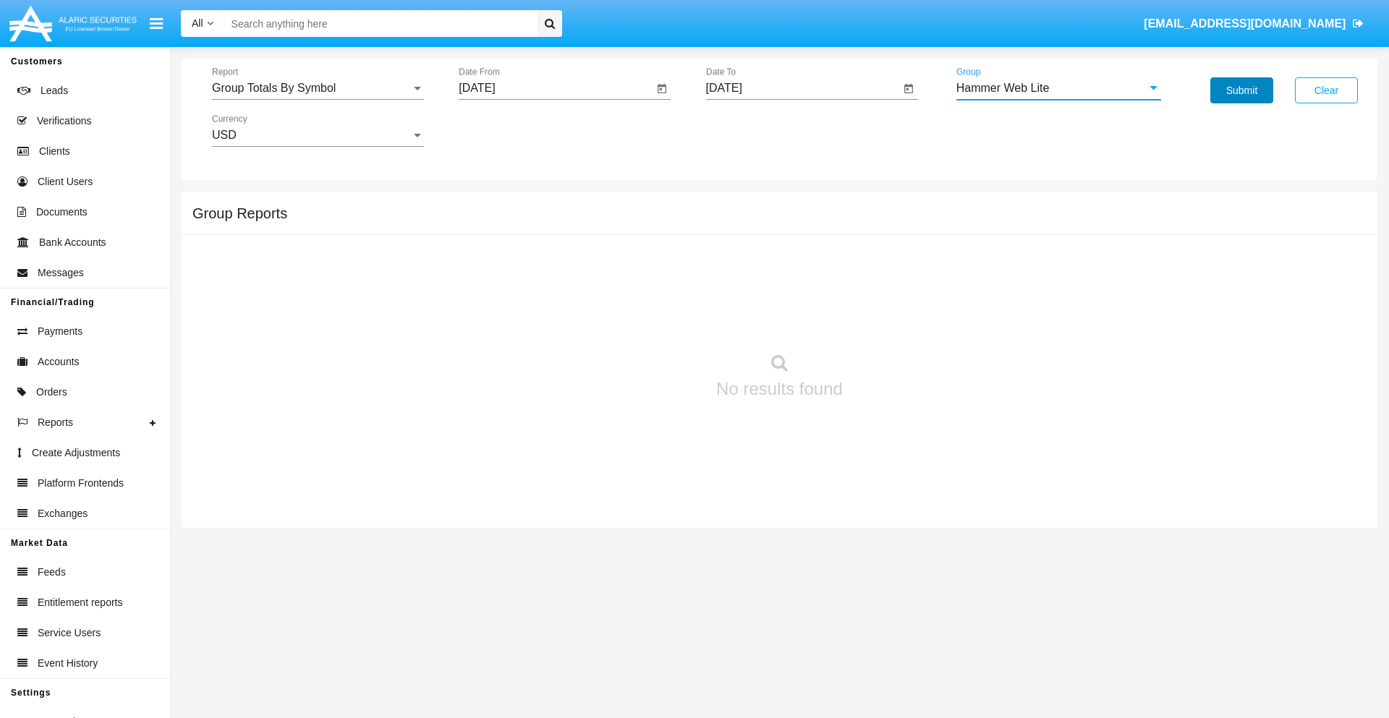
click at [1242, 90] on button "Submit" at bounding box center [1242, 90] width 63 height 26
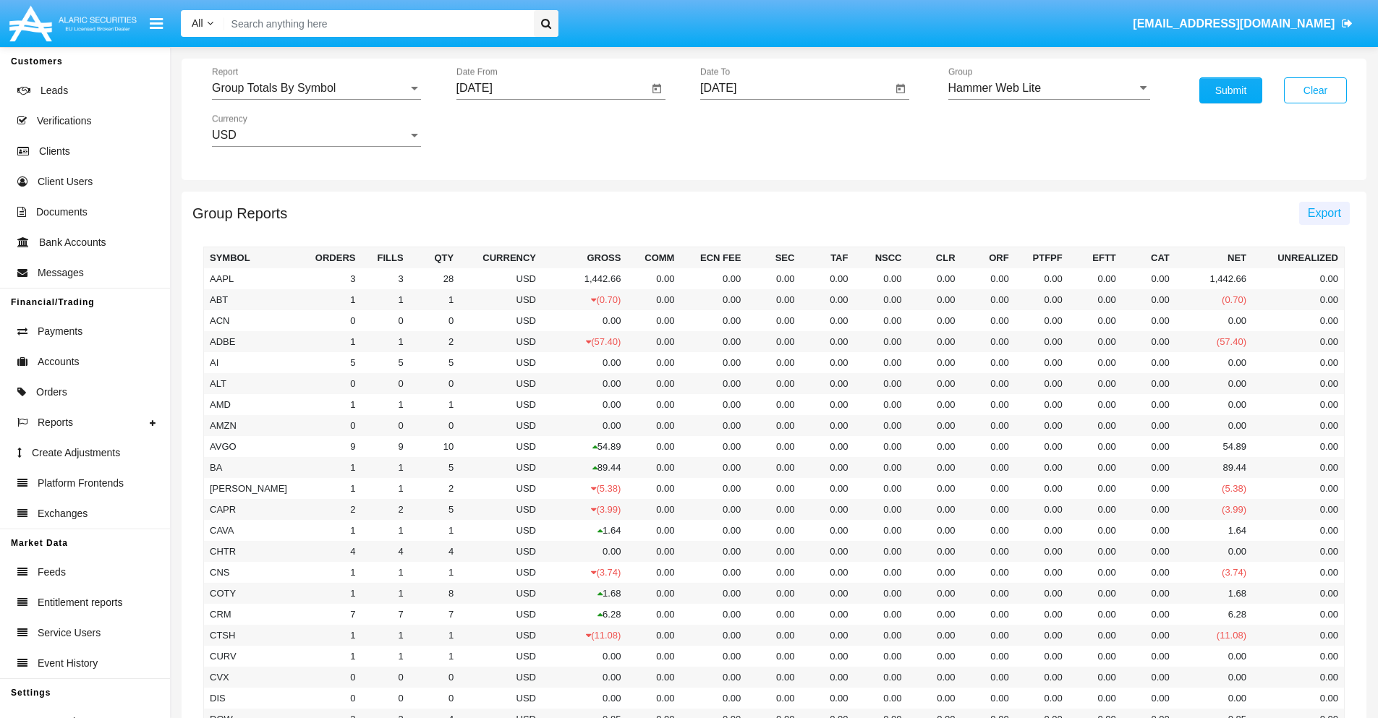
click at [1324, 213] on span "Export" at bounding box center [1324, 213] width 33 height 12
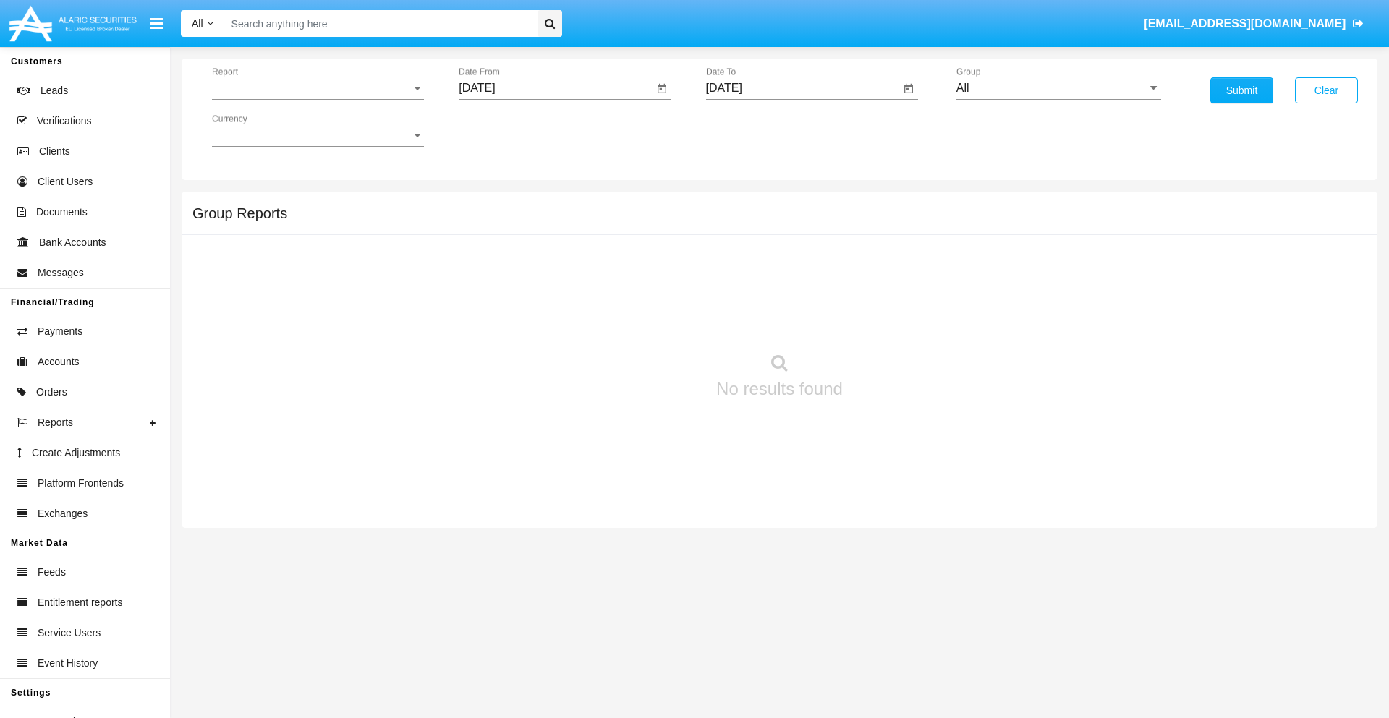
click at [318, 88] on span "Report" at bounding box center [311, 88] width 199 height 13
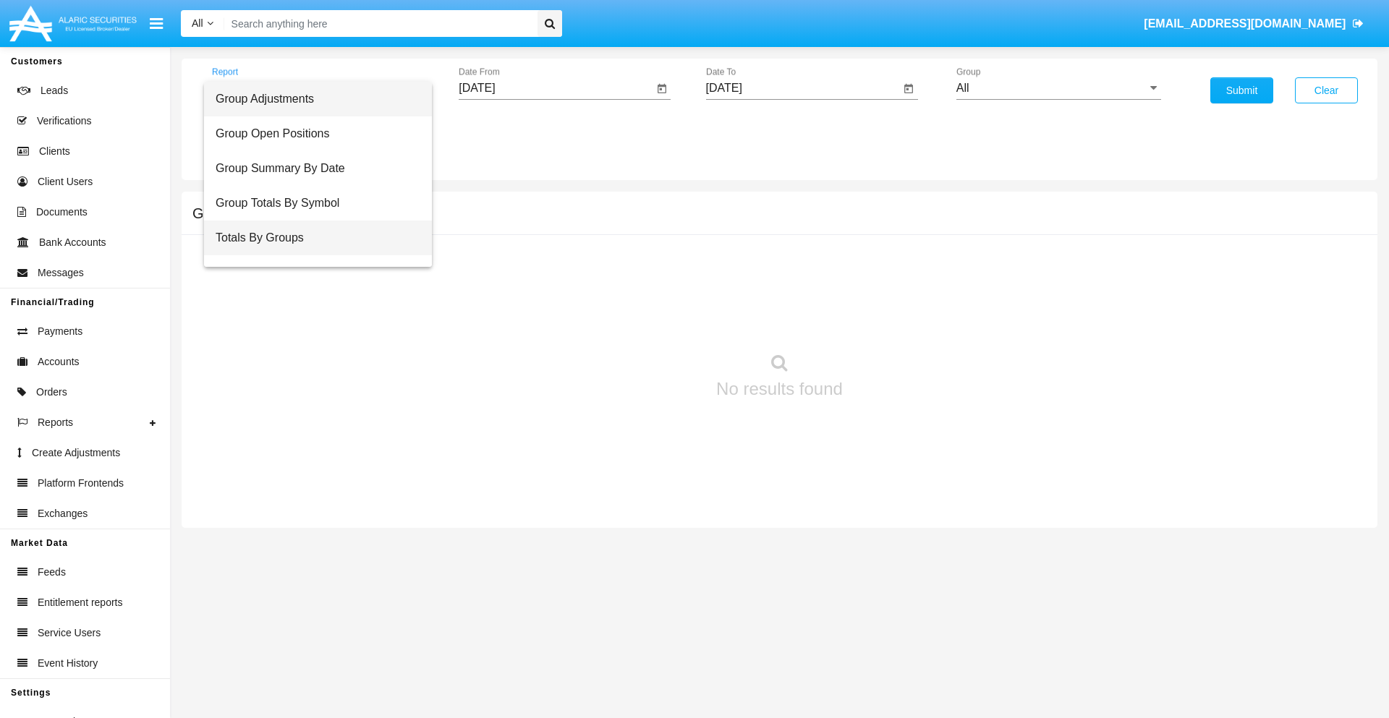
click at [312, 238] on span "Totals By Groups" at bounding box center [318, 238] width 205 height 35
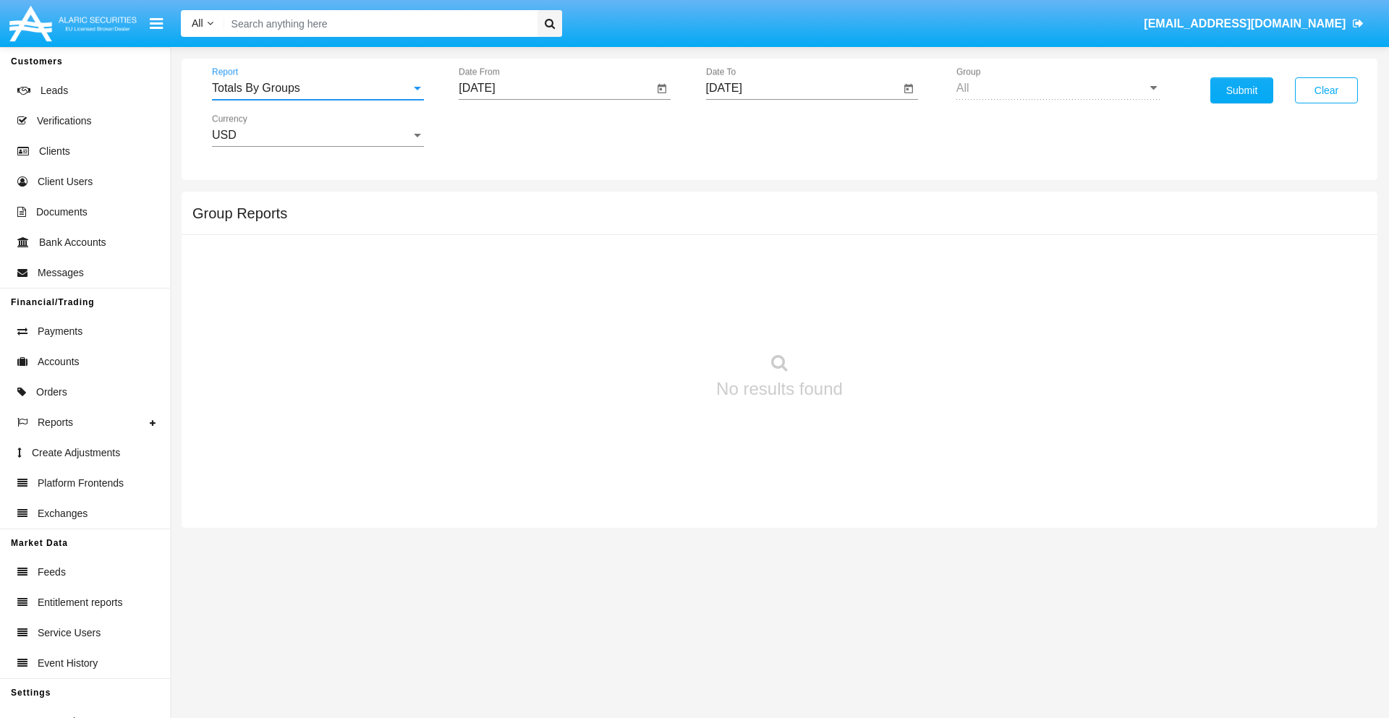
click at [556, 88] on input "[DATE]" at bounding box center [556, 88] width 195 height 13
click at [506, 130] on span "[DATE]" at bounding box center [494, 131] width 32 height 12
click at [645, 320] on div "2025" at bounding box center [646, 320] width 46 height 26
click at [493, 262] on div "SEP" at bounding box center [494, 262] width 46 height 26
click at [569, 279] on div "17" at bounding box center [569, 280] width 26 height 26
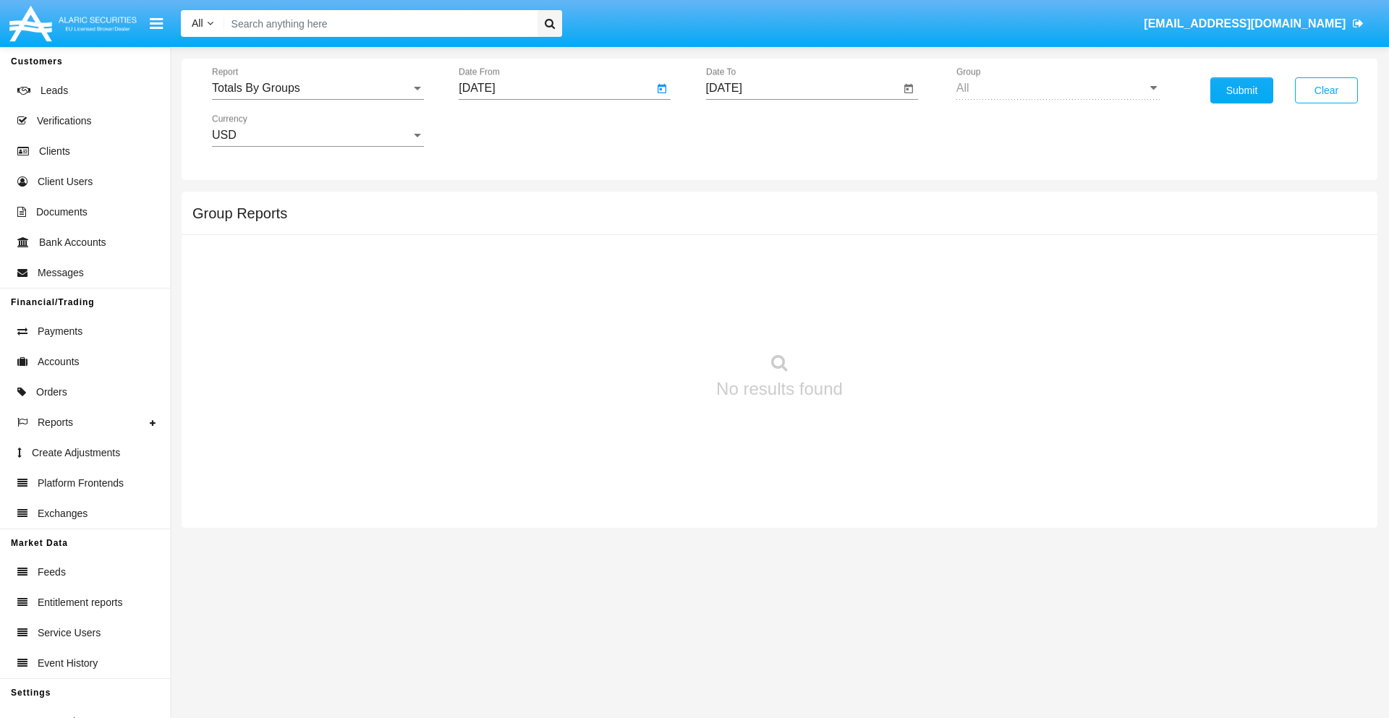
type input "09/17/25"
click at [802, 88] on input "[DATE]" at bounding box center [803, 88] width 195 height 13
click at [753, 130] on span "[DATE]" at bounding box center [741, 131] width 32 height 12
click at [892, 320] on div "2025" at bounding box center [893, 320] width 46 height 26
click at [791, 262] on div "OCT" at bounding box center [791, 262] width 46 height 26
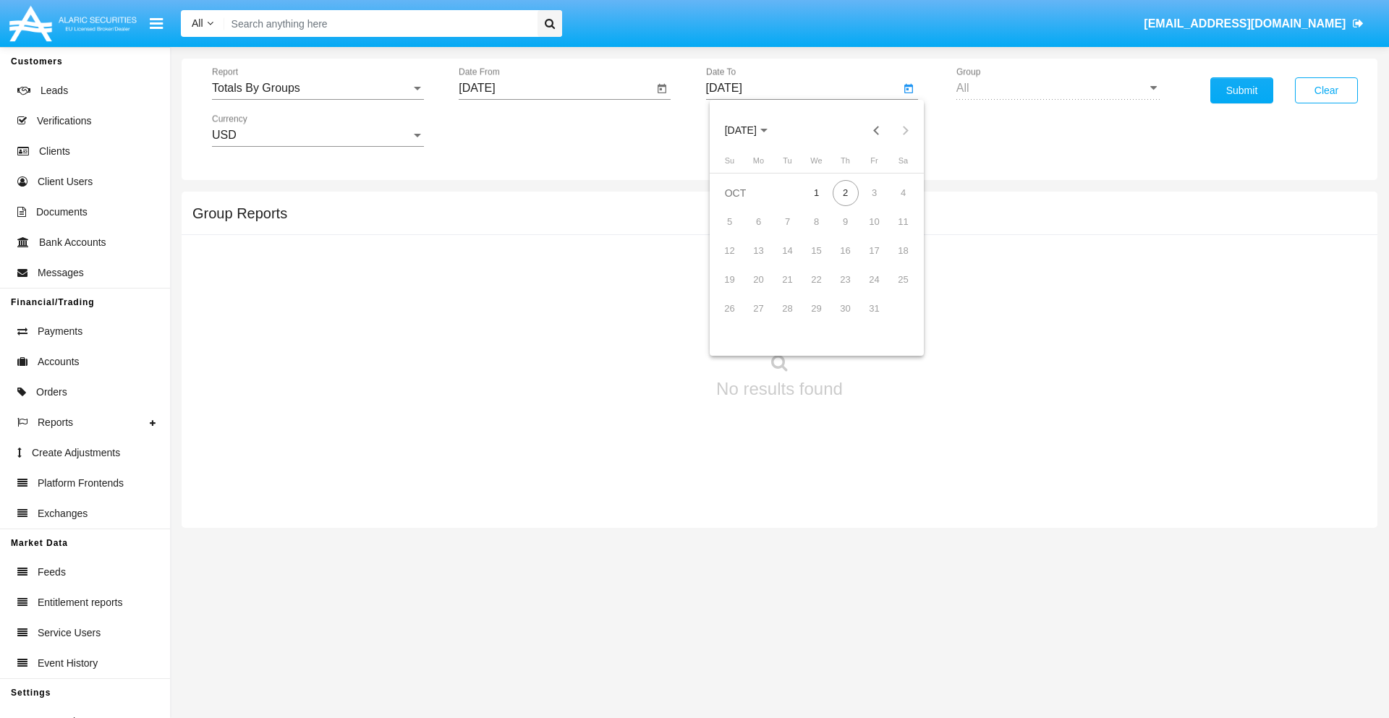
click at [845, 192] on div "2" at bounding box center [846, 193] width 26 height 26
type input "[DATE]"
click at [1242, 90] on button "Submit" at bounding box center [1242, 90] width 63 height 26
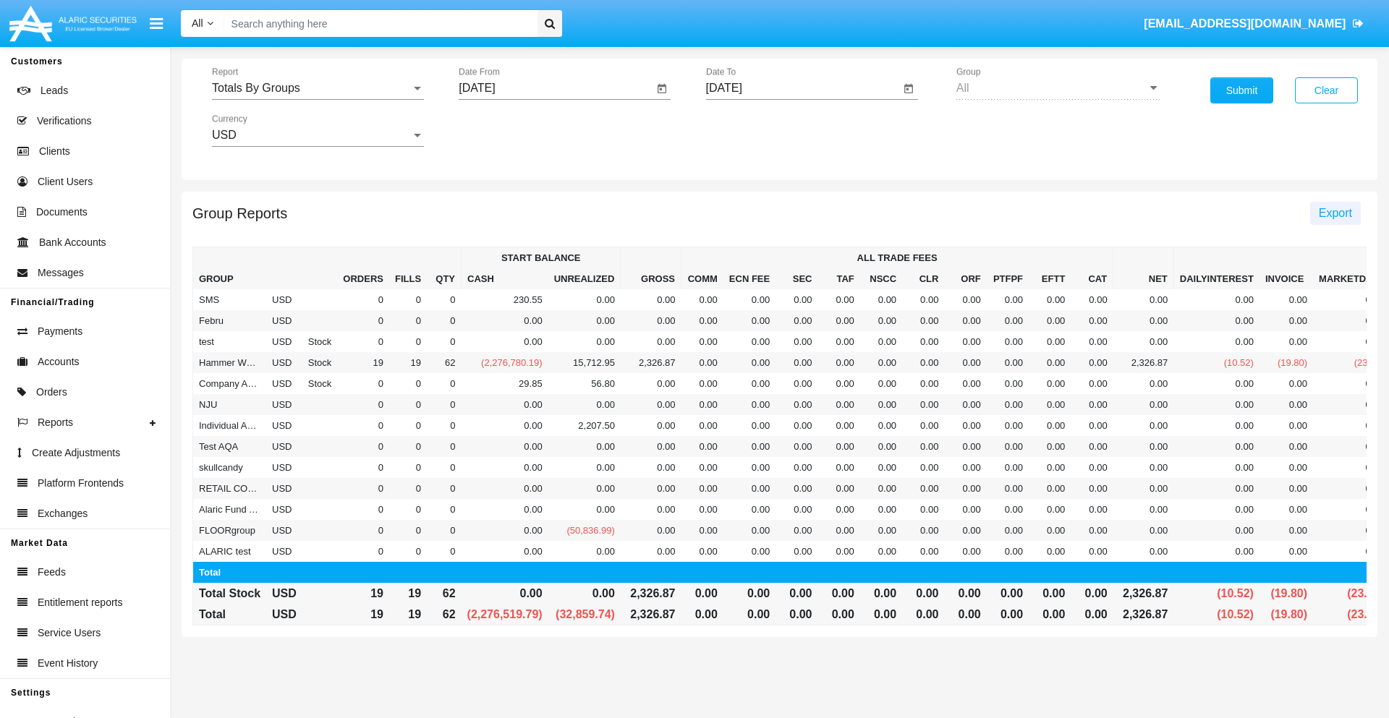
click at [1335, 213] on span "Export" at bounding box center [1335, 213] width 33 height 12
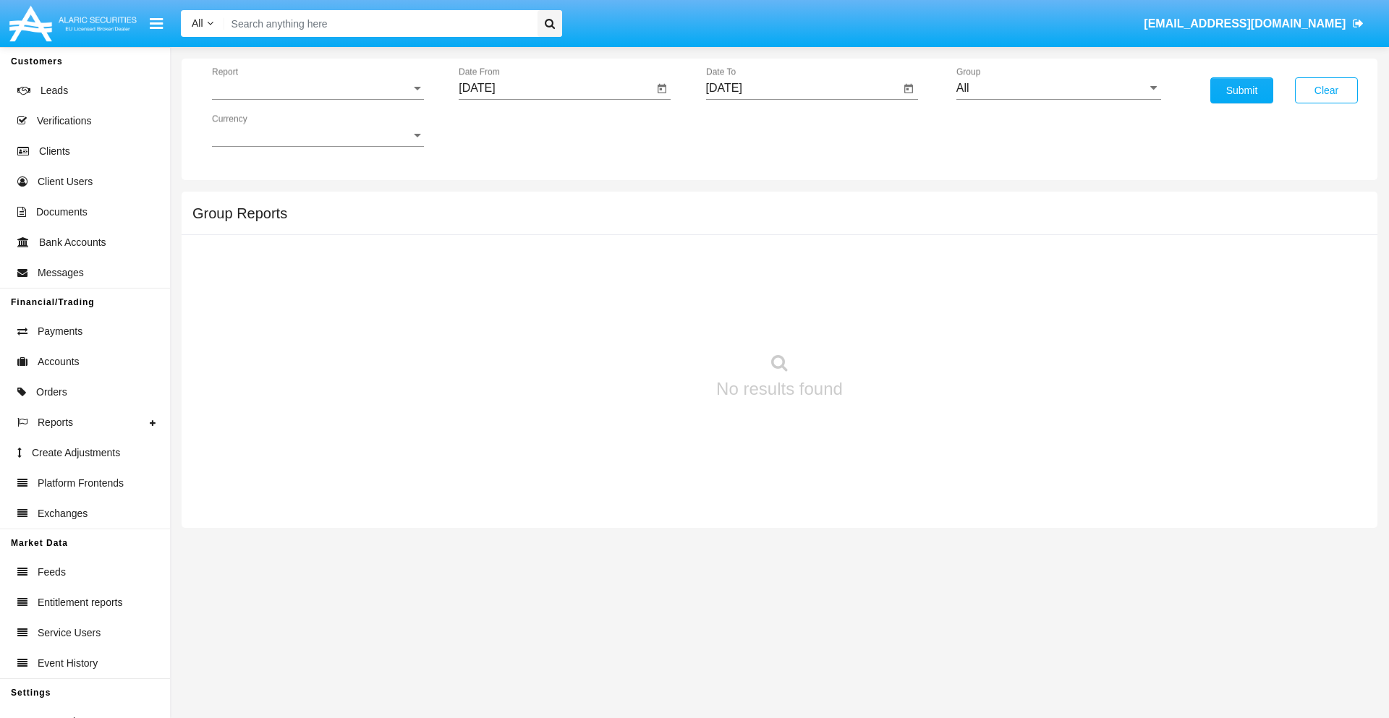
click at [318, 88] on span "Report" at bounding box center [311, 88] width 199 height 13
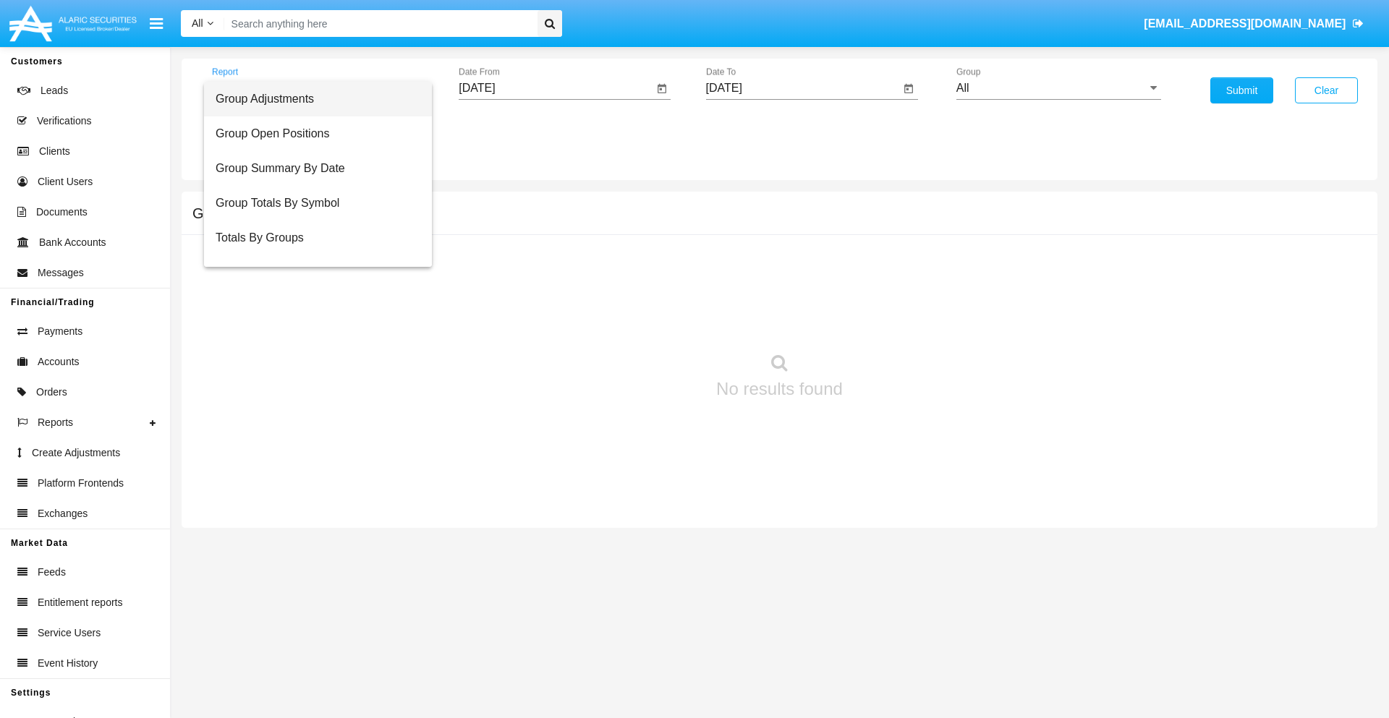
scroll to position [23, 0]
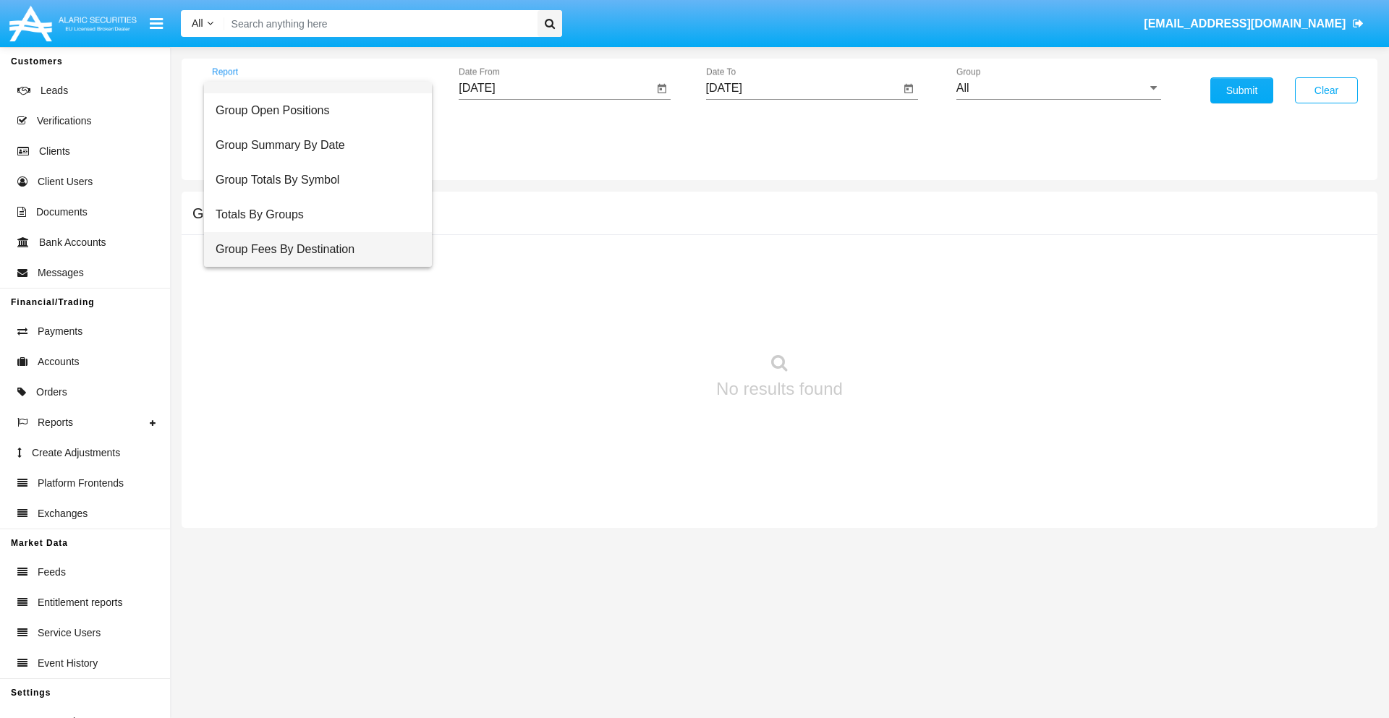
click at [312, 250] on span "Group Fees By Destination" at bounding box center [318, 249] width 205 height 35
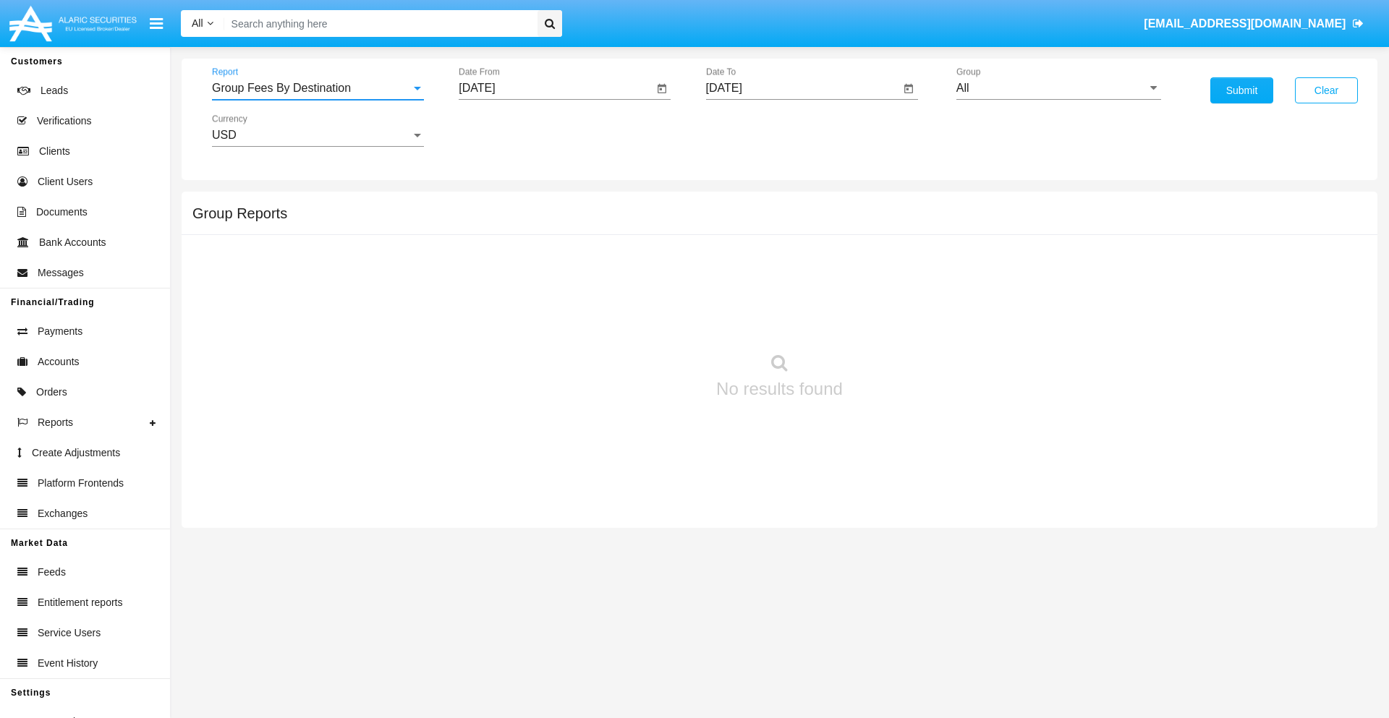
click at [556, 88] on input "[DATE]" at bounding box center [556, 88] width 195 height 13
click at [506, 130] on span "[DATE]" at bounding box center [494, 131] width 32 height 12
click at [645, 320] on div "2025" at bounding box center [646, 320] width 46 height 26
click at [645, 233] on div "AUG" at bounding box center [646, 233] width 46 height 26
click at [656, 192] on div "2" at bounding box center [656, 193] width 26 height 26
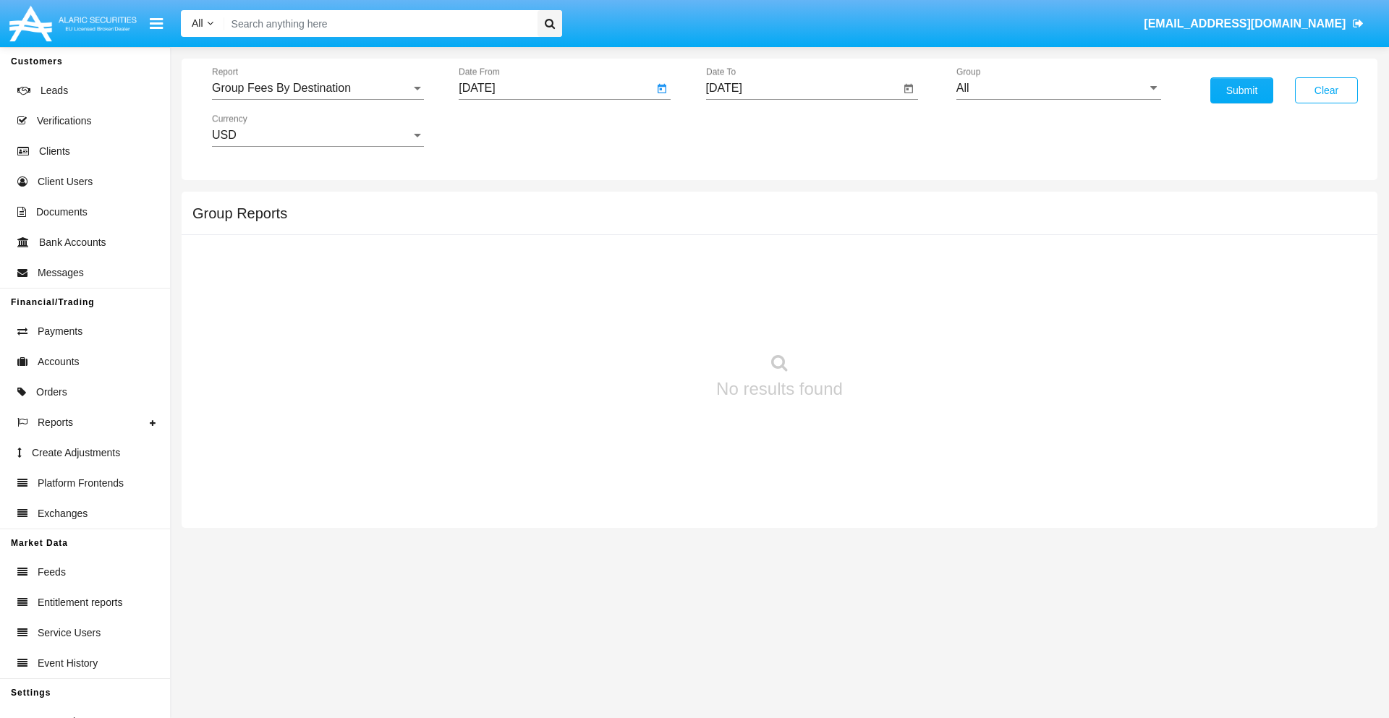
type input "08/02/25"
click at [802, 88] on input "[DATE]" at bounding box center [803, 88] width 195 height 13
click at [753, 130] on span "[DATE]" at bounding box center [741, 131] width 32 height 12
click at [892, 320] on div "2025" at bounding box center [893, 320] width 46 height 26
click at [791, 262] on div "OCT" at bounding box center [791, 262] width 46 height 26
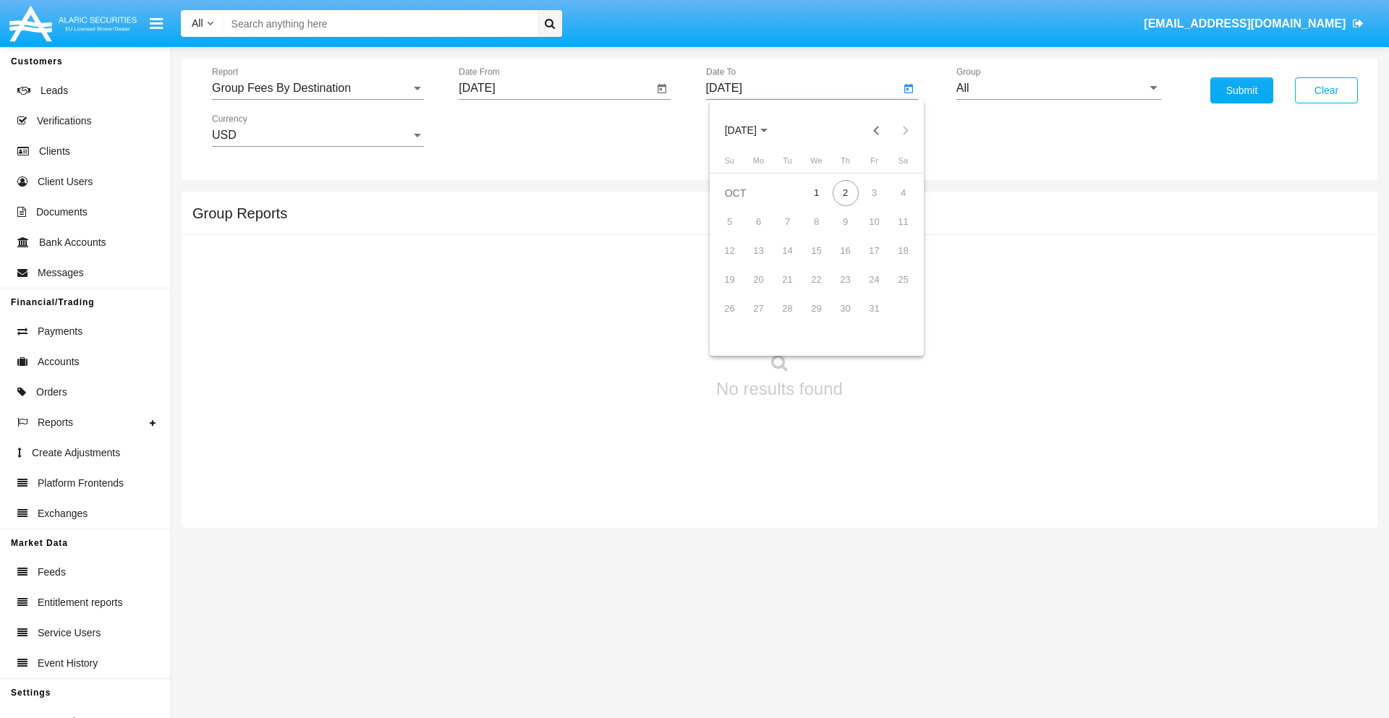
click at [845, 192] on div "2" at bounding box center [846, 193] width 26 height 26
type input "[DATE]"
click at [1059, 88] on input "All" at bounding box center [1059, 88] width 205 height 13
type input "Hammer Web Lite"
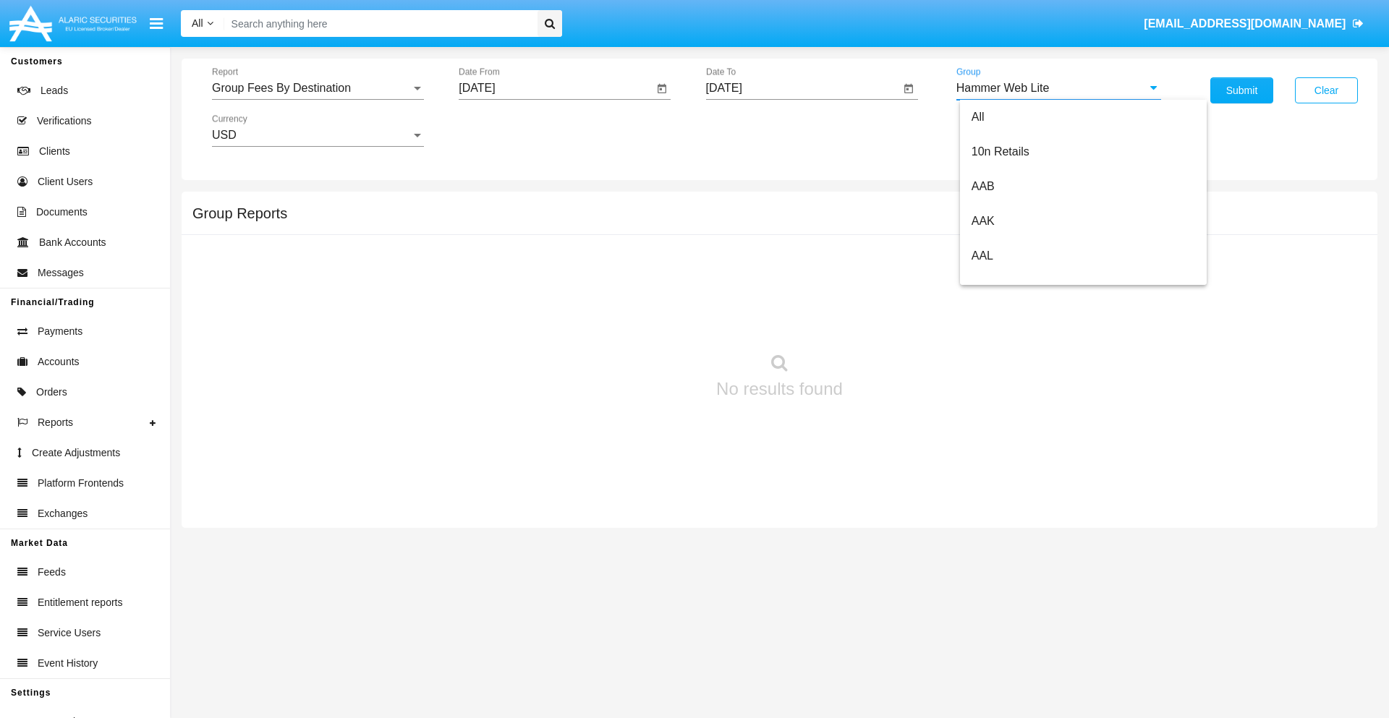
scroll to position [0, 0]
click at [1242, 90] on button "Submit" at bounding box center [1242, 90] width 63 height 26
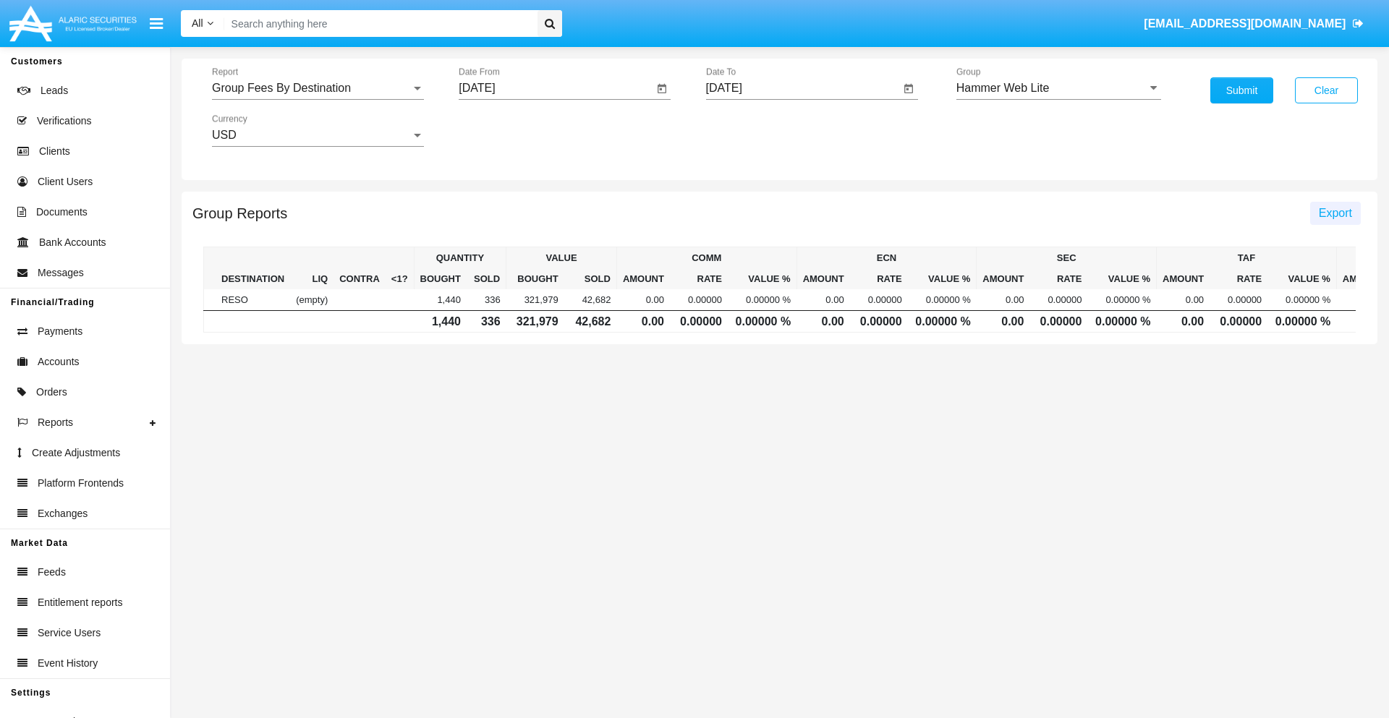
click at [1335, 213] on span "Export" at bounding box center [1335, 213] width 33 height 12
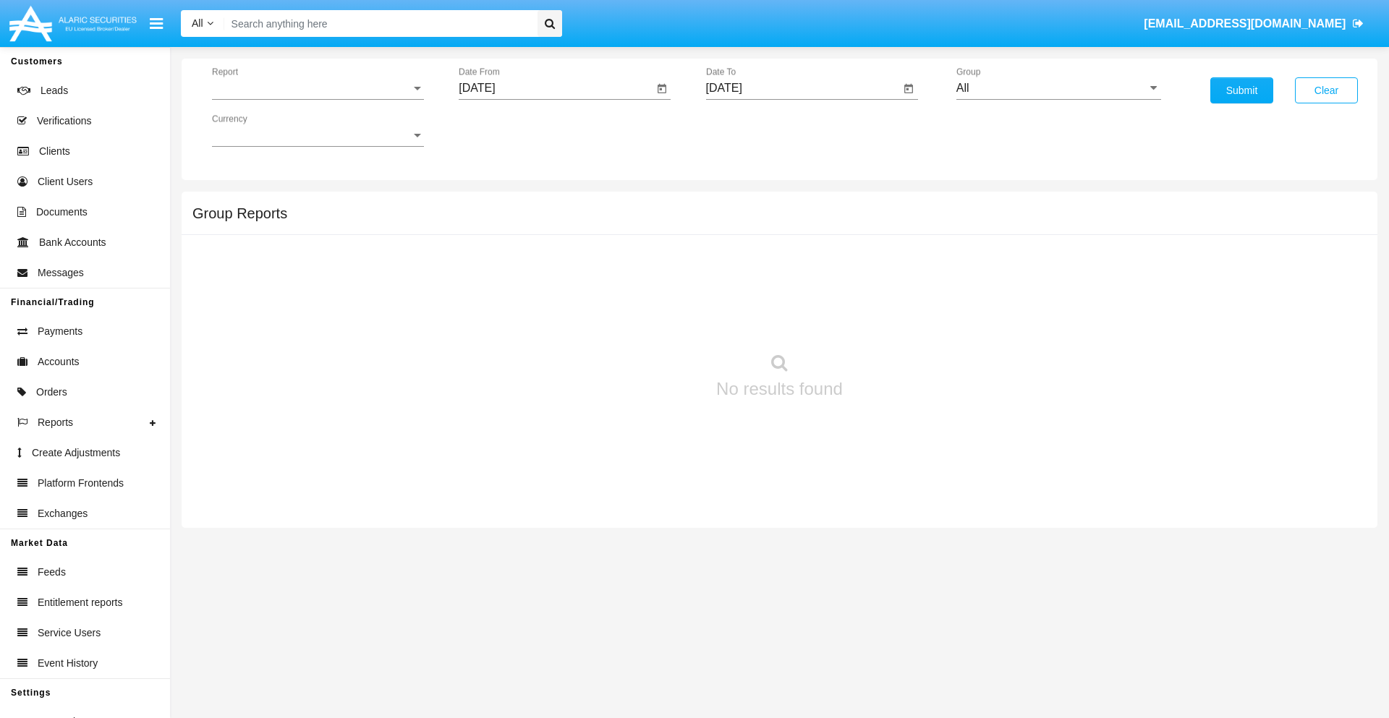
click at [318, 88] on span "Report" at bounding box center [311, 88] width 199 height 13
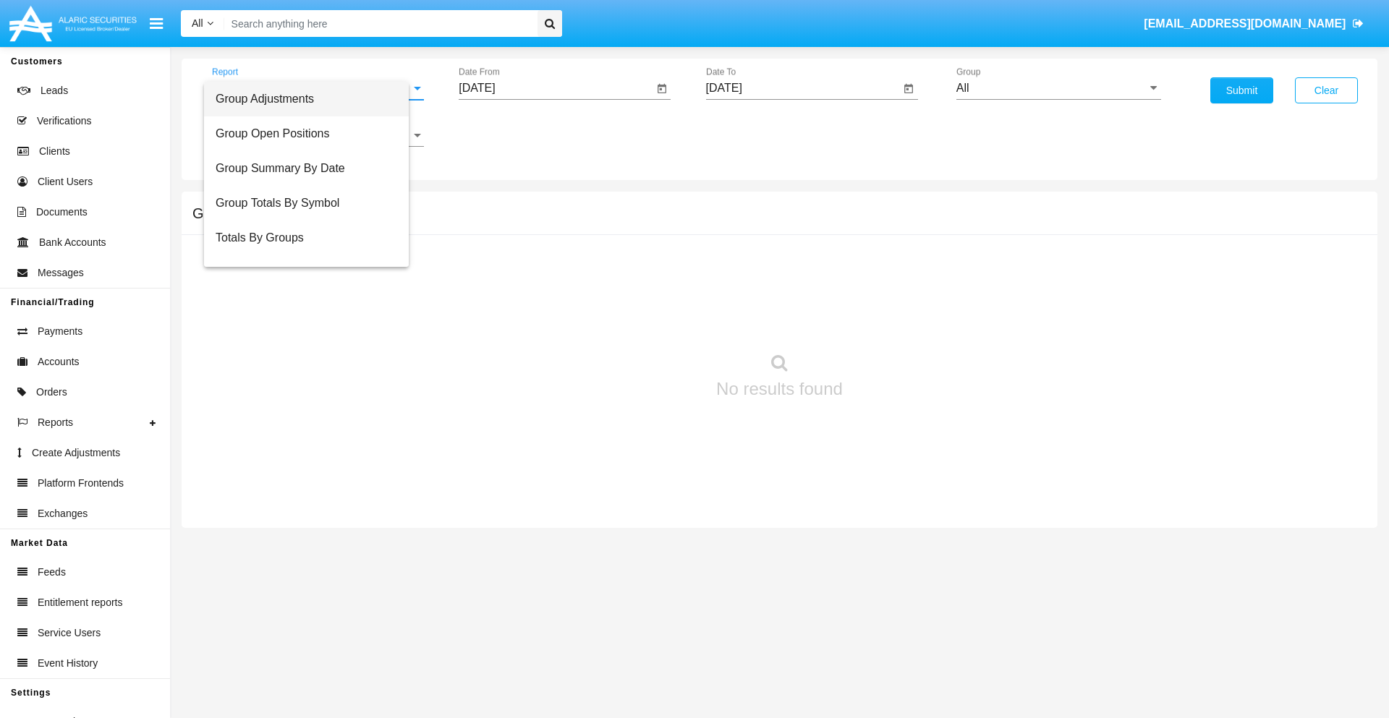
click at [312, 290] on span "Totals By Accounts" at bounding box center [307, 307] width 182 height 35
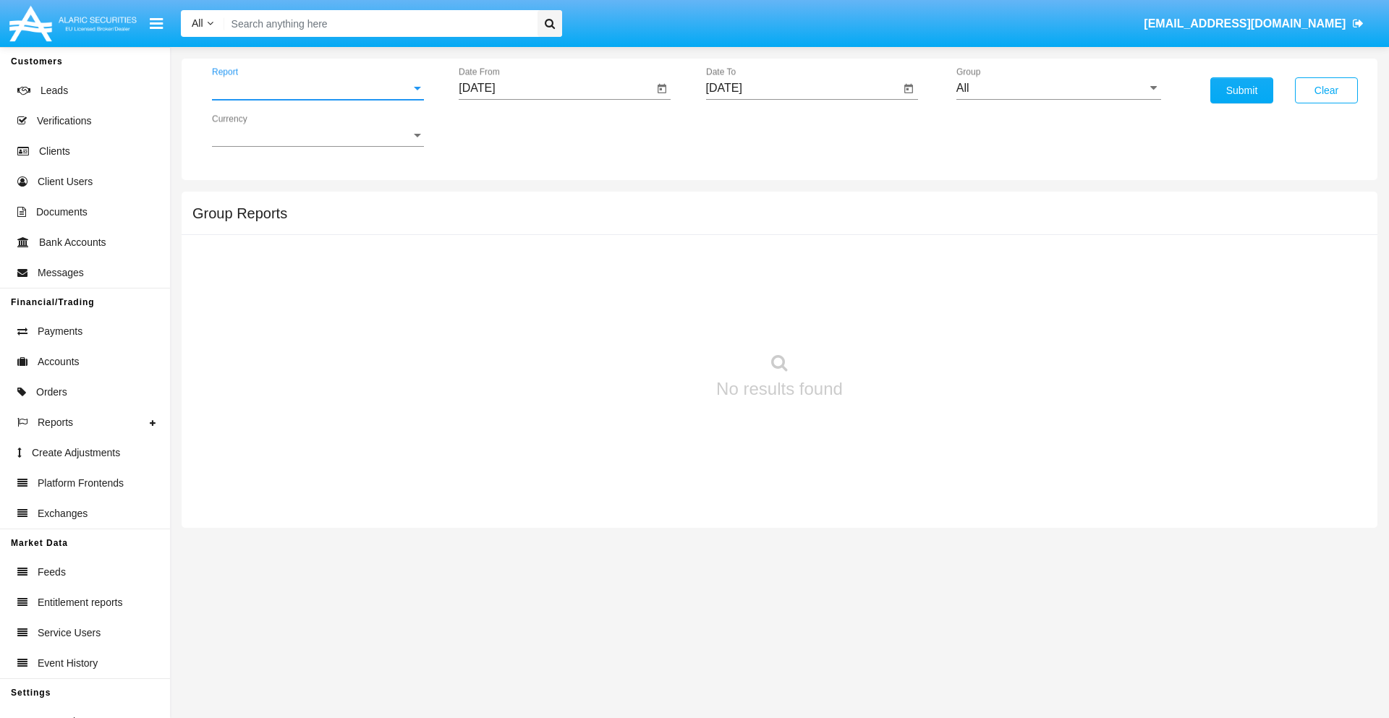
scroll to position [58, 0]
click at [556, 88] on input "[DATE]" at bounding box center [556, 88] width 195 height 13
click at [506, 130] on span "[DATE]" at bounding box center [494, 131] width 32 height 12
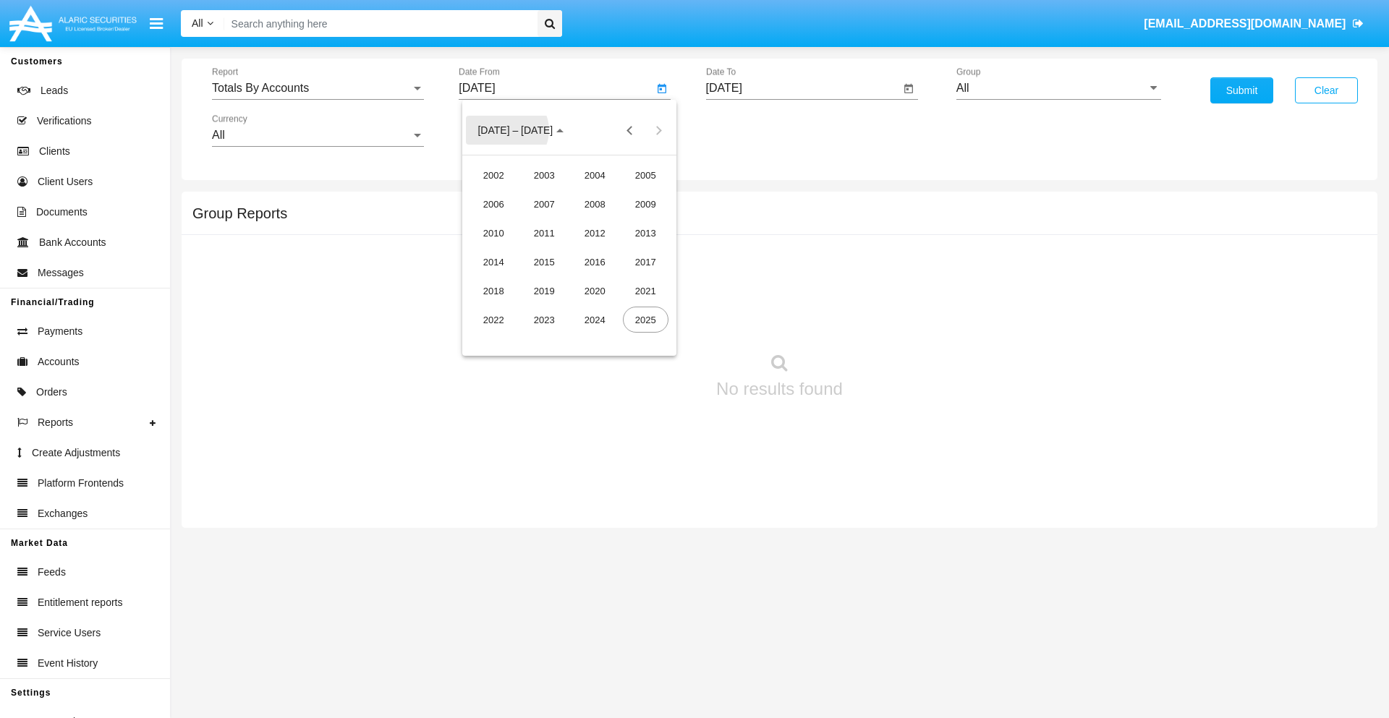
click at [645, 320] on div "2025" at bounding box center [646, 320] width 46 height 26
click at [493, 262] on div "SEP" at bounding box center [494, 262] width 46 height 26
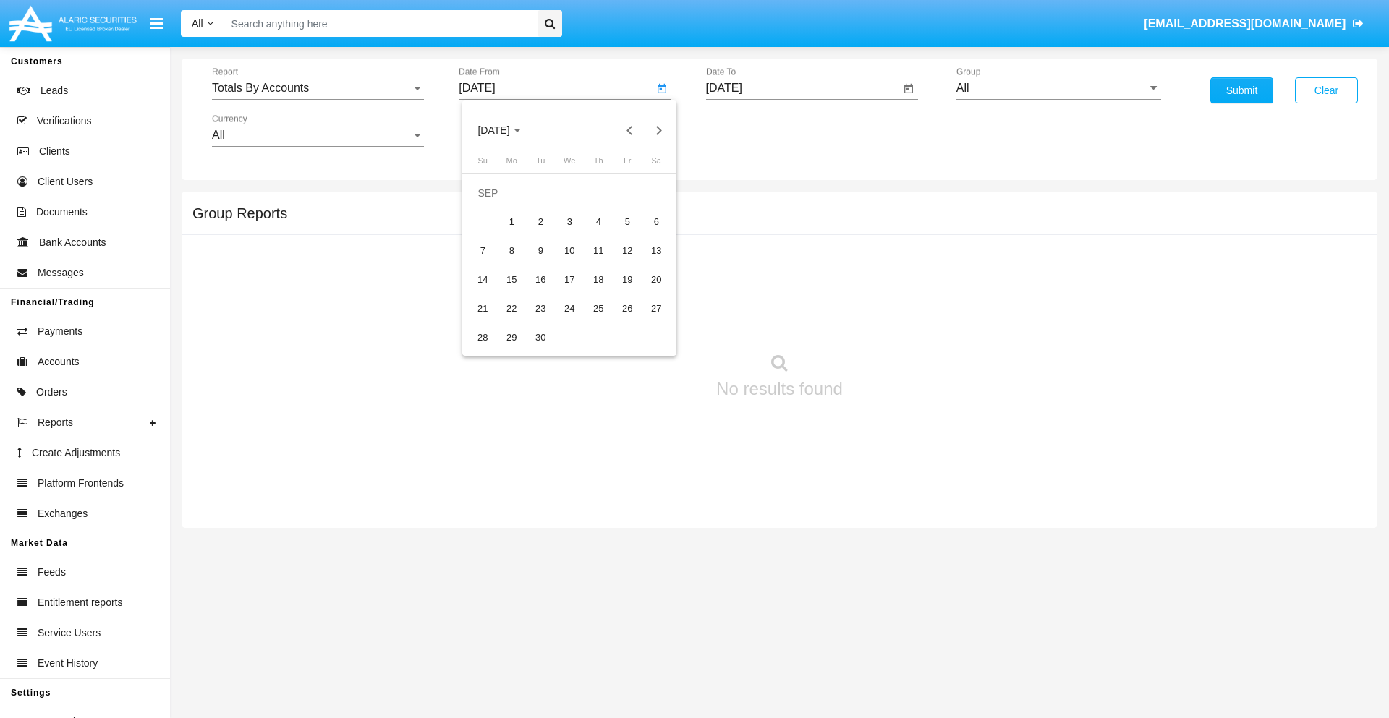
click at [569, 279] on div "17" at bounding box center [569, 280] width 26 height 26
type input "[DATE]"
click at [802, 88] on input "[DATE]" at bounding box center [803, 88] width 195 height 13
click at [753, 130] on span "[DATE]" at bounding box center [741, 131] width 32 height 12
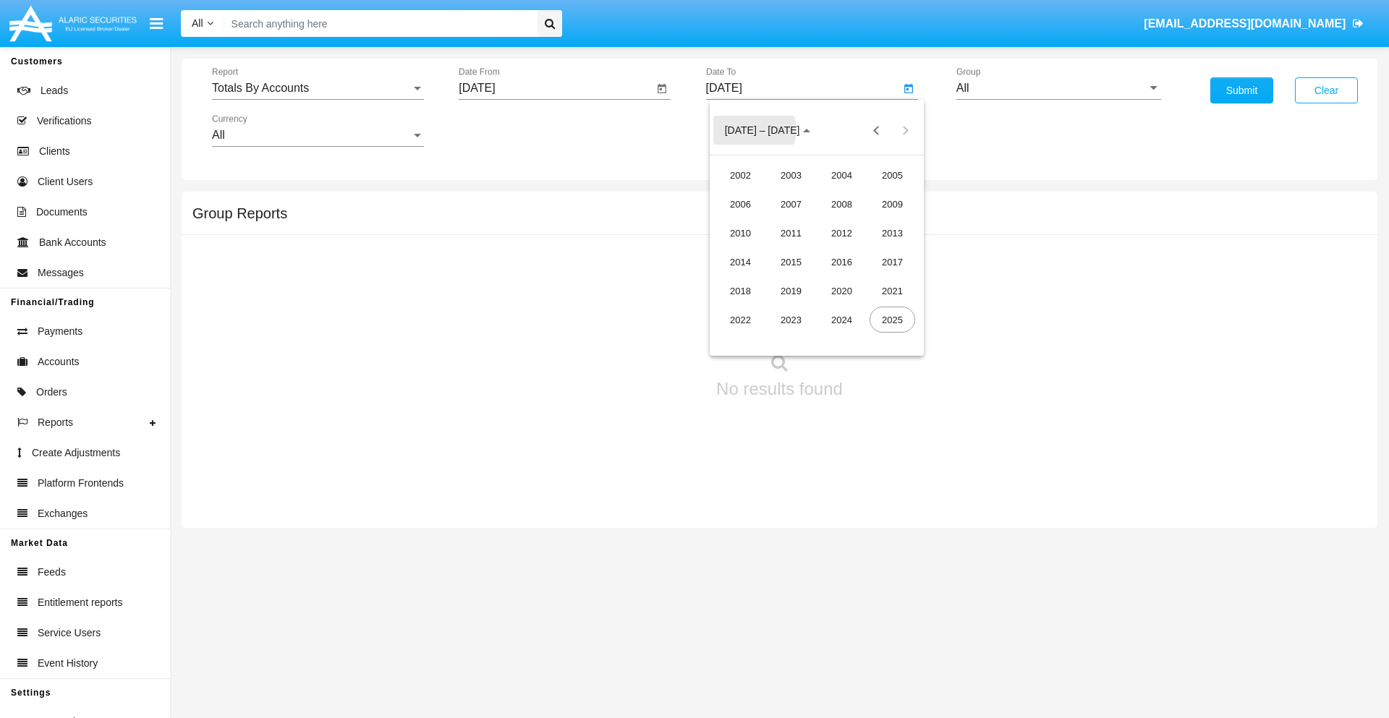
click at [892, 320] on div "2025" at bounding box center [893, 320] width 46 height 26
click at [791, 262] on div "OCT" at bounding box center [791, 262] width 46 height 26
click at [845, 192] on div "2" at bounding box center [846, 193] width 26 height 26
type input "[DATE]"
click at [1059, 88] on input "All" at bounding box center [1059, 88] width 205 height 13
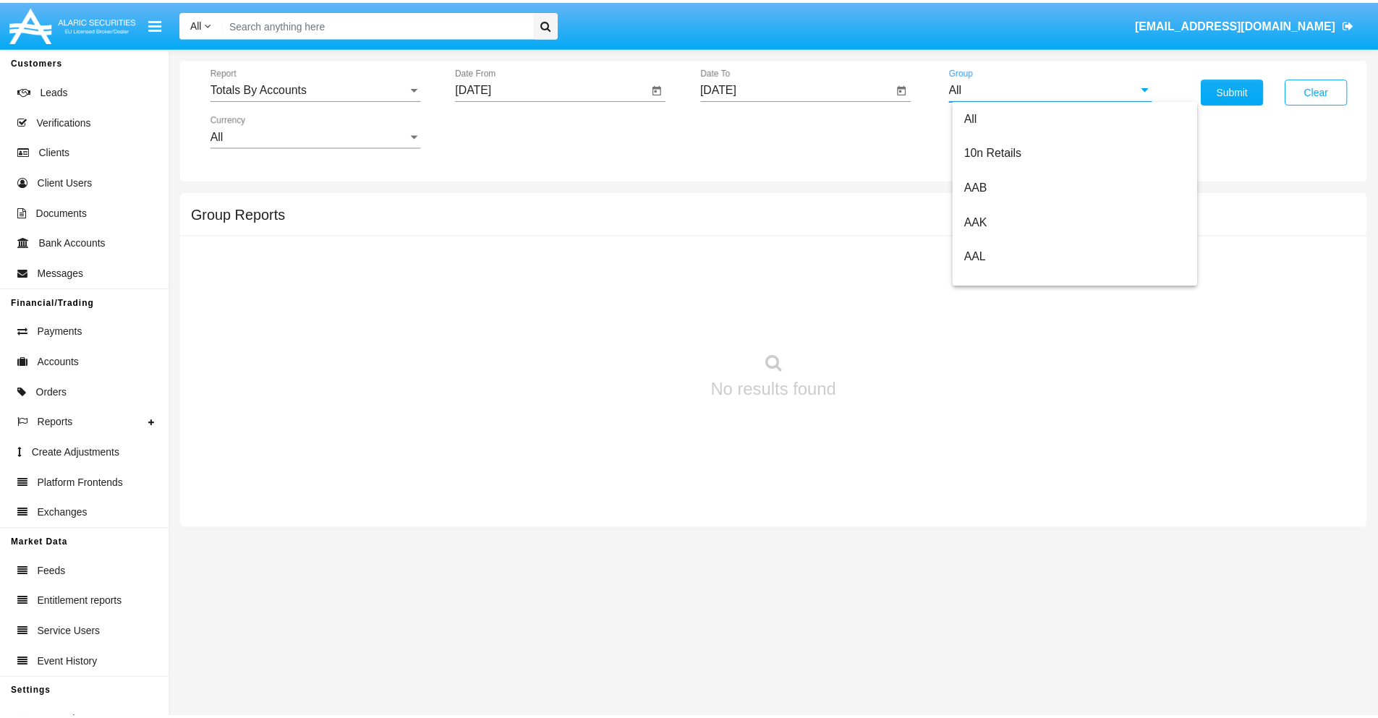
scroll to position [776, 0]
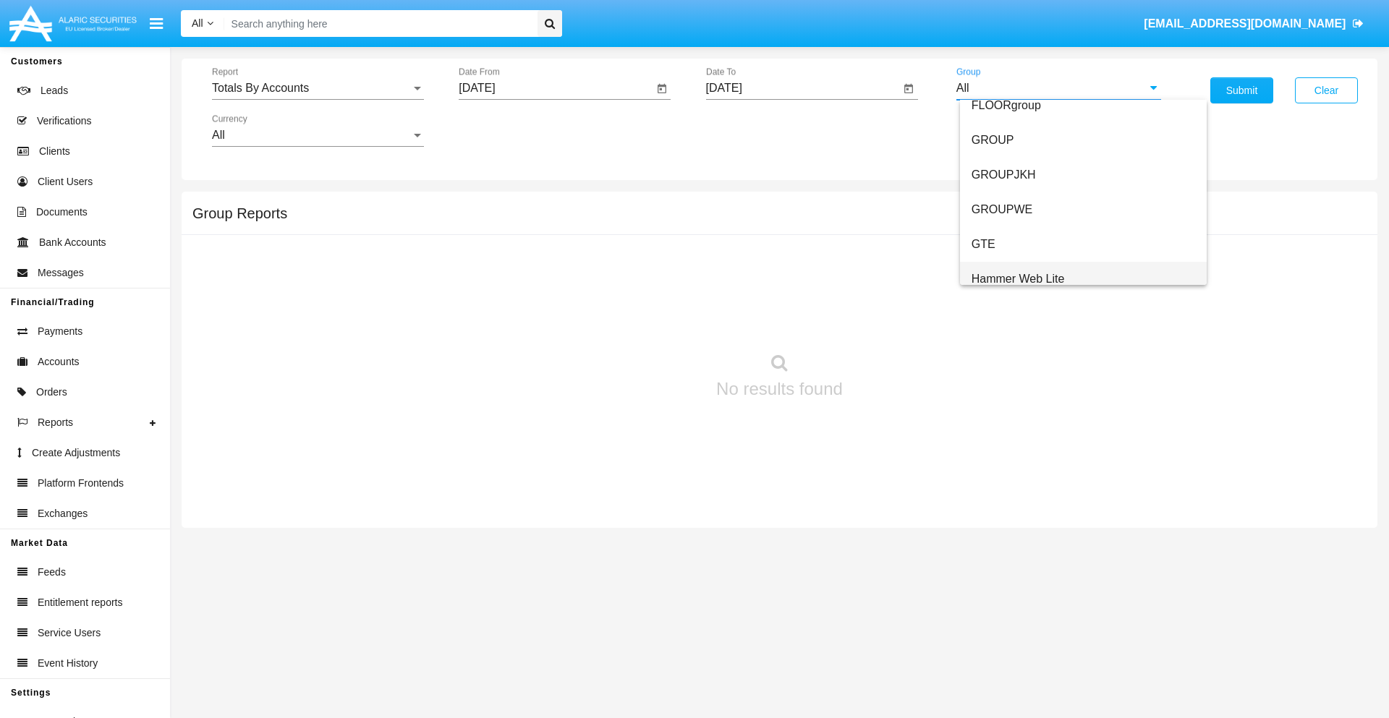
click at [1018, 279] on span "Hammer Web Lite" at bounding box center [1018, 279] width 93 height 12
type input "Hammer Web Lite"
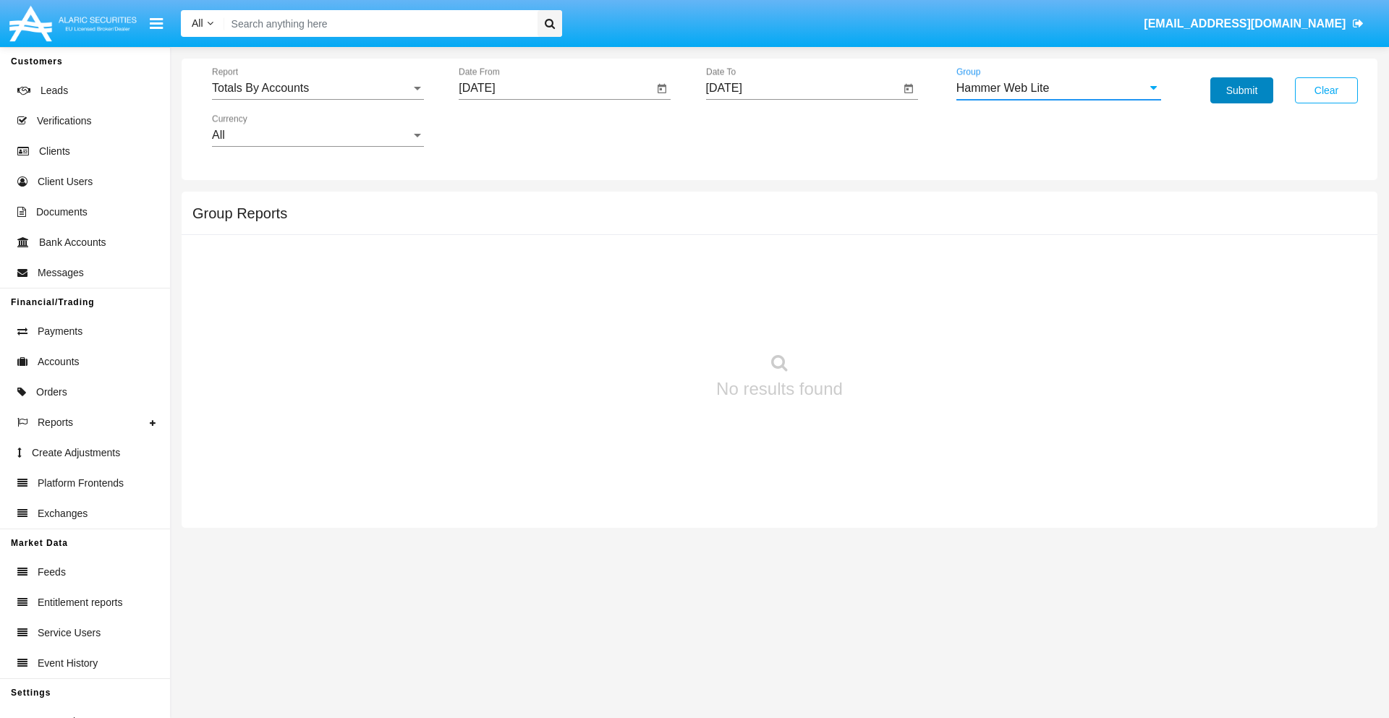
click at [1242, 90] on button "Submit" at bounding box center [1242, 90] width 63 height 26
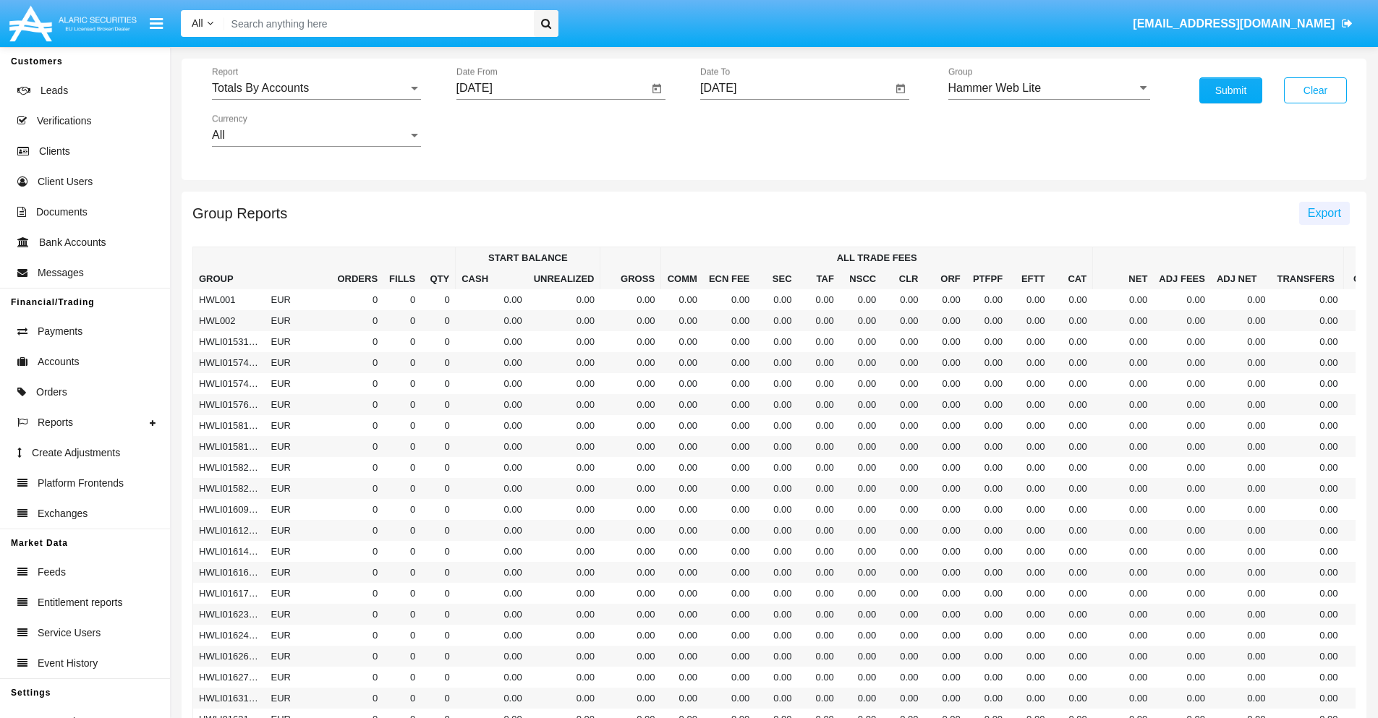
click at [1324, 213] on span "Export" at bounding box center [1324, 213] width 33 height 12
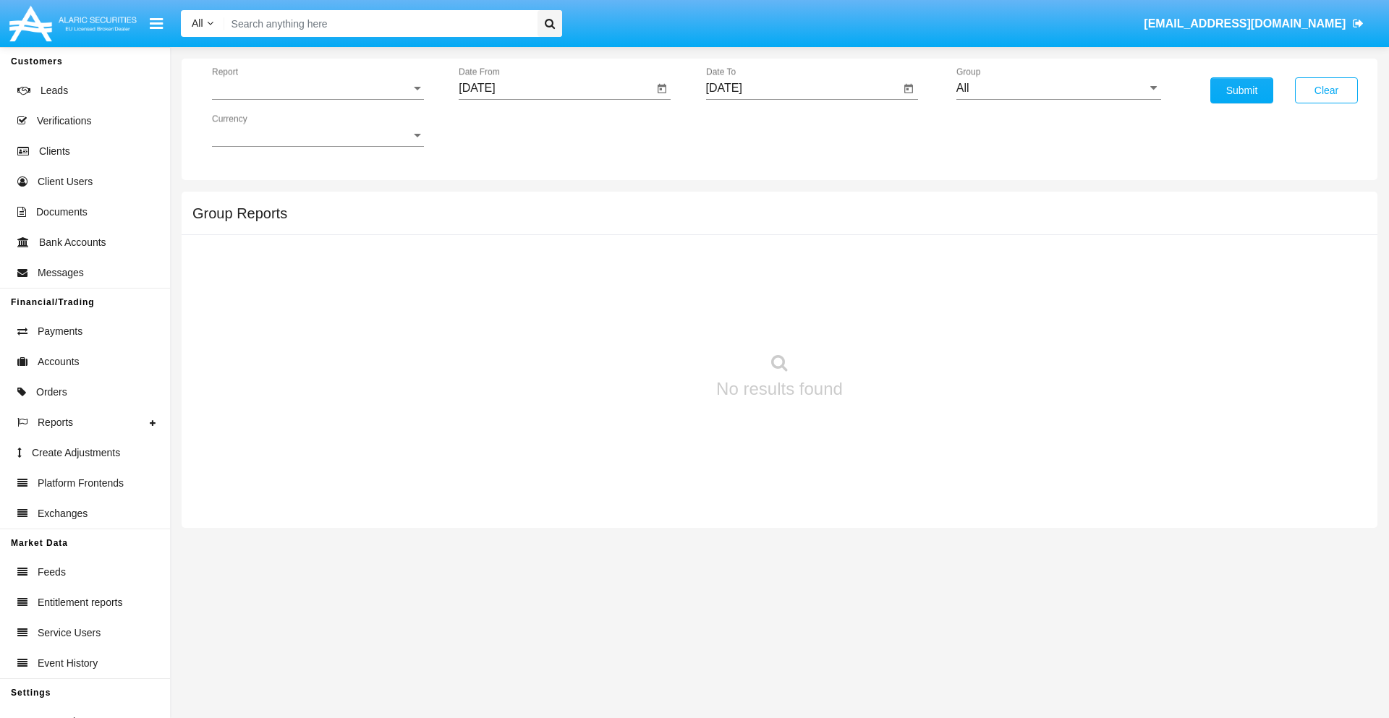
click at [318, 88] on span "Report" at bounding box center [311, 88] width 199 height 13
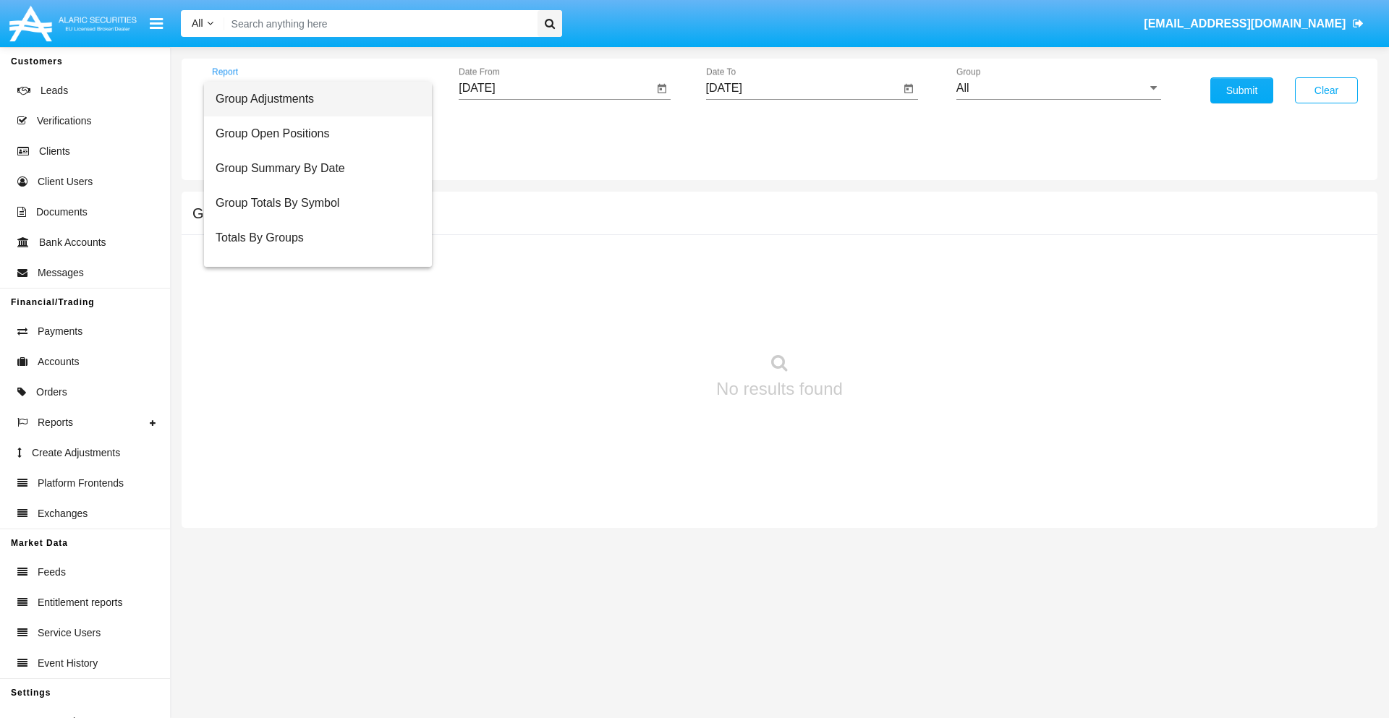
click at [312, 99] on span "Group Adjustments" at bounding box center [318, 99] width 205 height 35
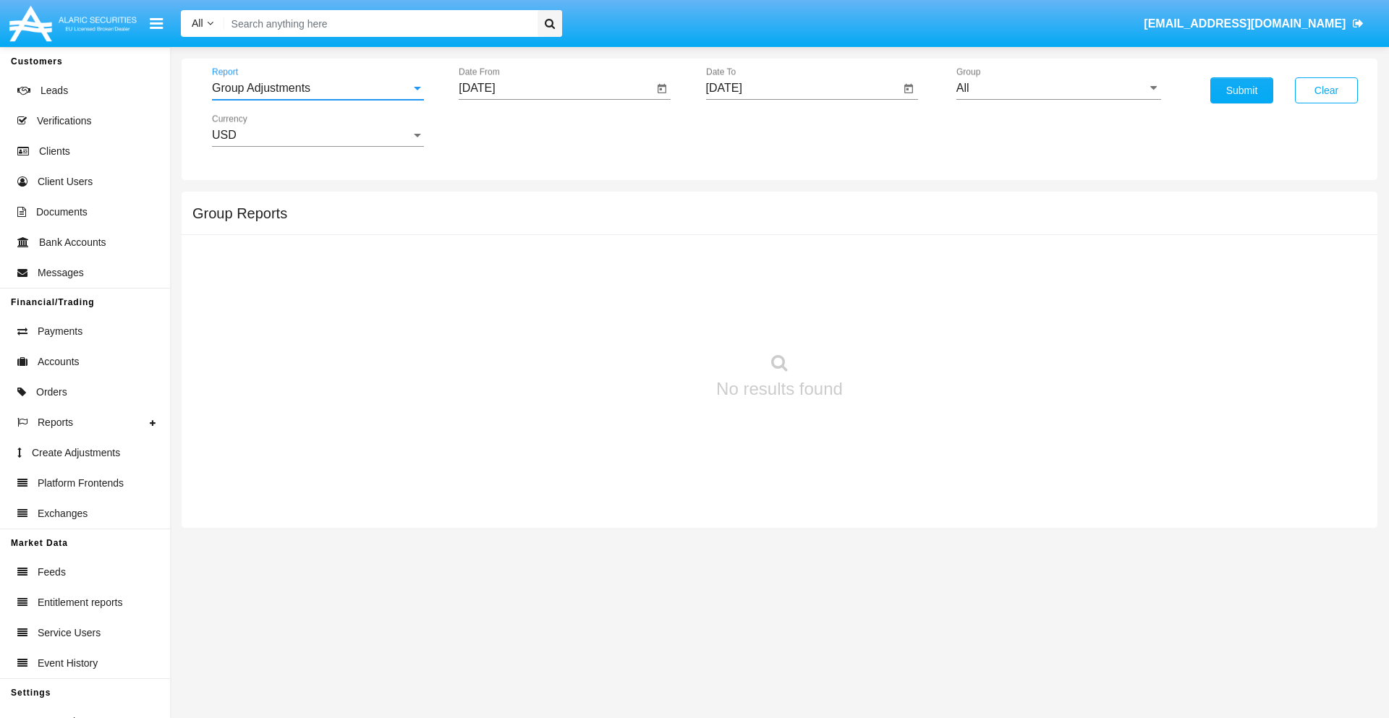
click at [556, 88] on input "[DATE]" at bounding box center [556, 88] width 195 height 13
click at [506, 130] on span "[DATE]" at bounding box center [494, 131] width 32 height 12
click at [544, 291] on div "2019" at bounding box center [545, 291] width 46 height 26
click at [493, 204] on div "JAN" at bounding box center [494, 204] width 46 height 26
click at [541, 221] on div "1" at bounding box center [540, 222] width 26 height 26
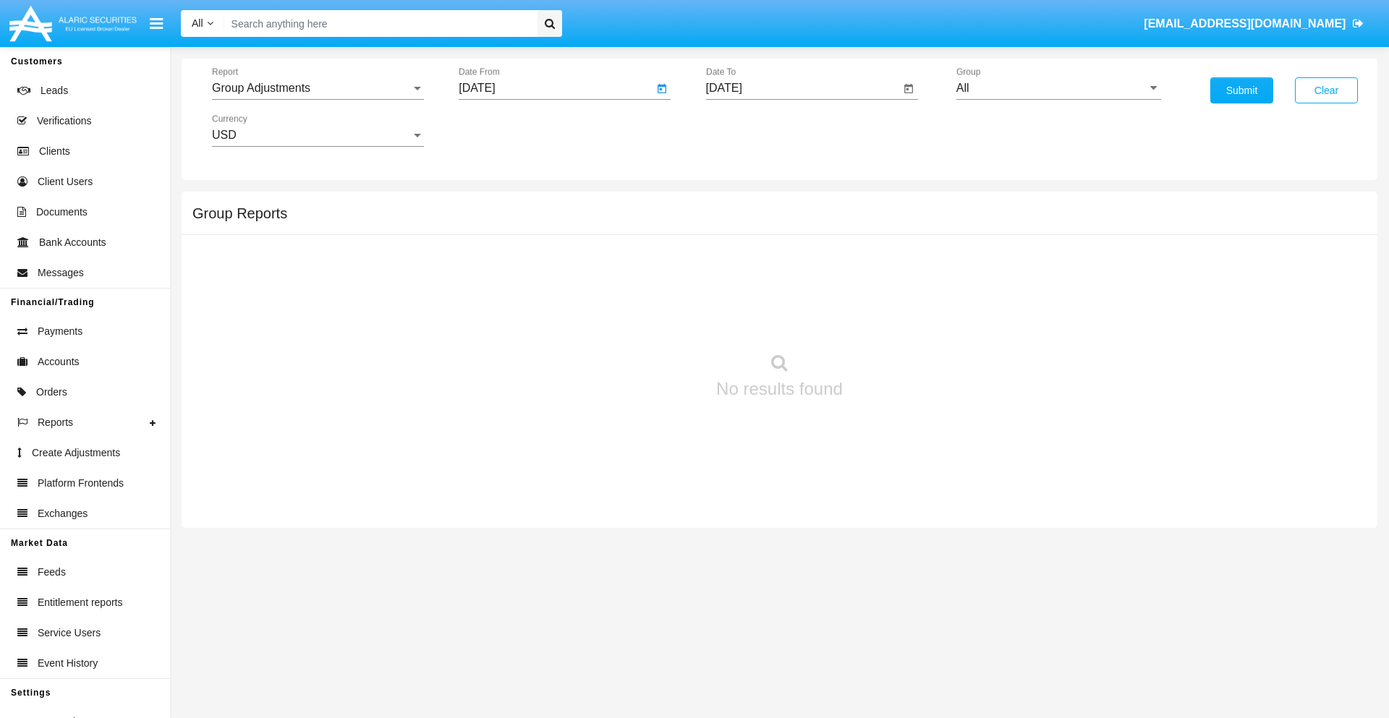
type input "[DATE]"
click at [802, 88] on input "[DATE]" at bounding box center [803, 88] width 195 height 13
click at [753, 130] on span "[DATE]" at bounding box center [741, 131] width 32 height 12
click at [791, 291] on div "2019" at bounding box center [791, 291] width 46 height 26
click at [740, 204] on div "JAN" at bounding box center [741, 204] width 46 height 26
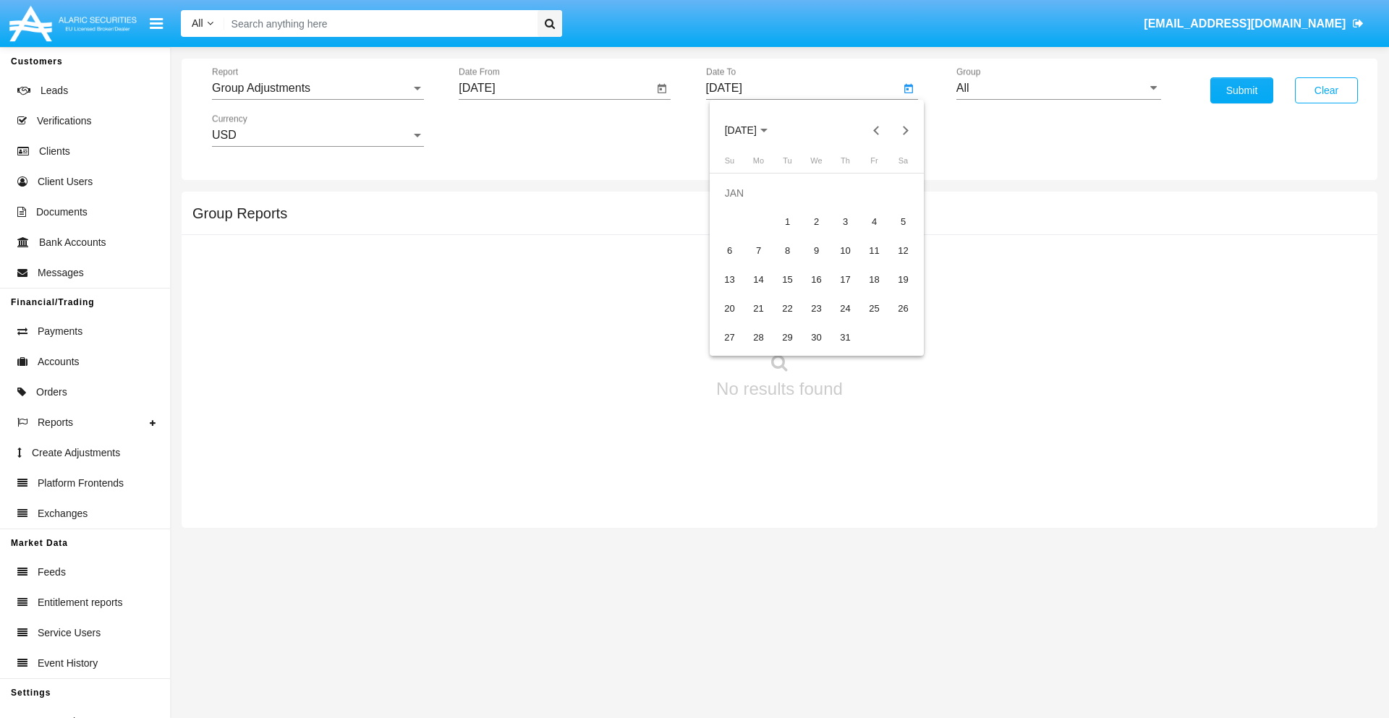
click at [787, 221] on div "1" at bounding box center [788, 222] width 26 height 26
type input "[DATE]"
click at [1059, 88] on input "All" at bounding box center [1059, 88] width 205 height 13
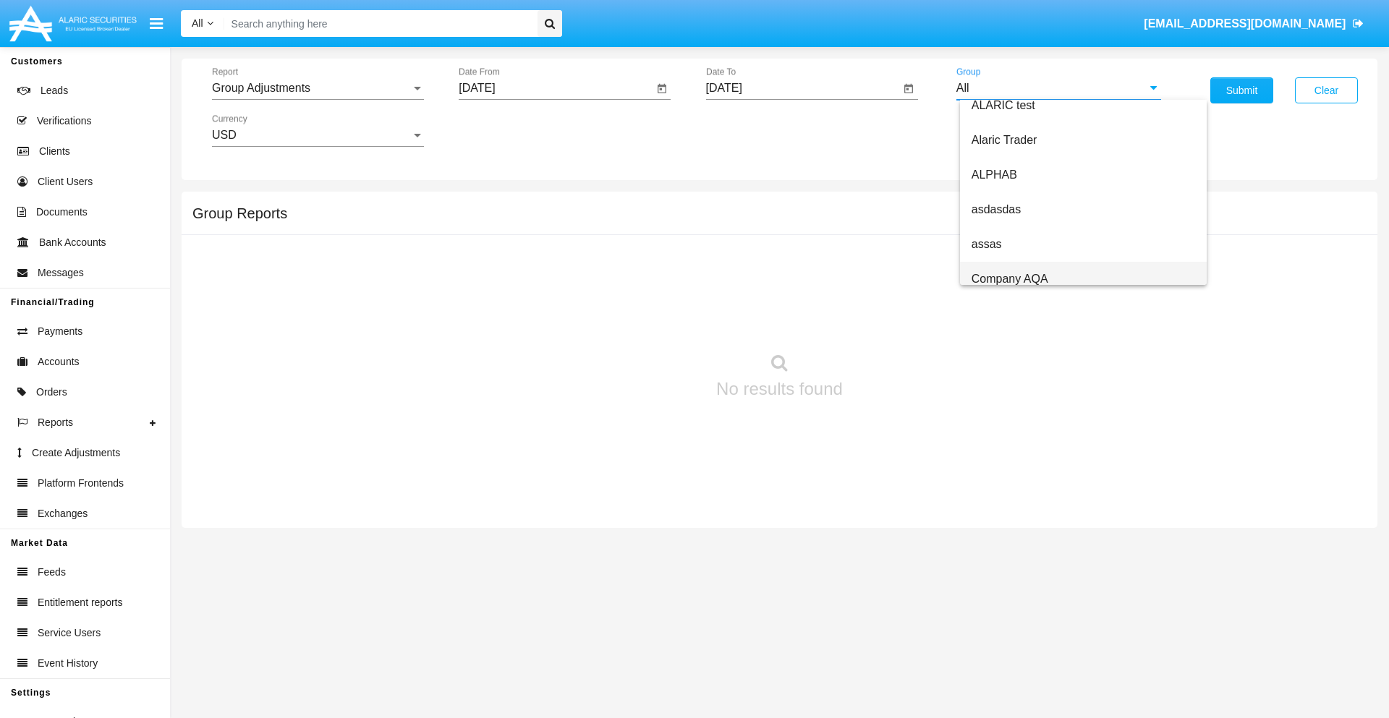
click at [1009, 279] on span "Company AQA" at bounding box center [1010, 279] width 77 height 12
type input "Company AQA"
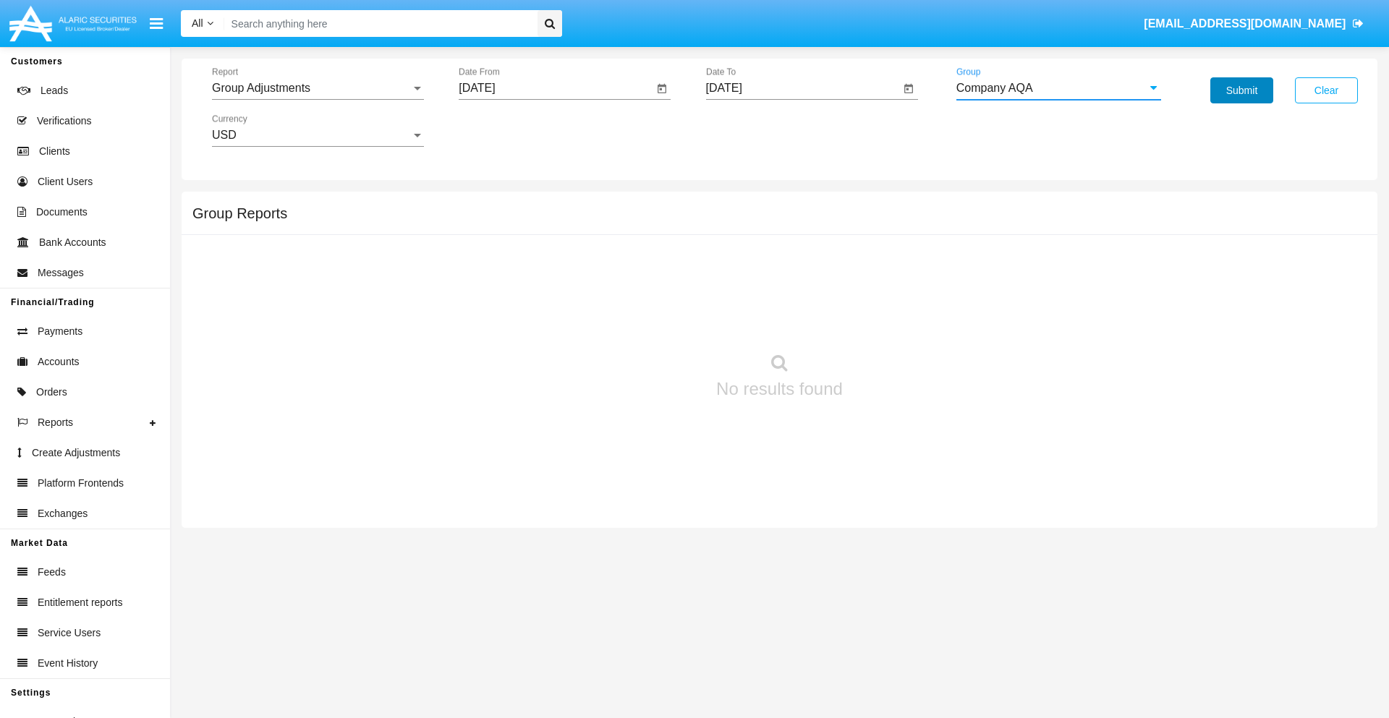
click at [1242, 90] on button "Submit" at bounding box center [1242, 90] width 63 height 26
click at [318, 88] on span "Report" at bounding box center [311, 88] width 199 height 13
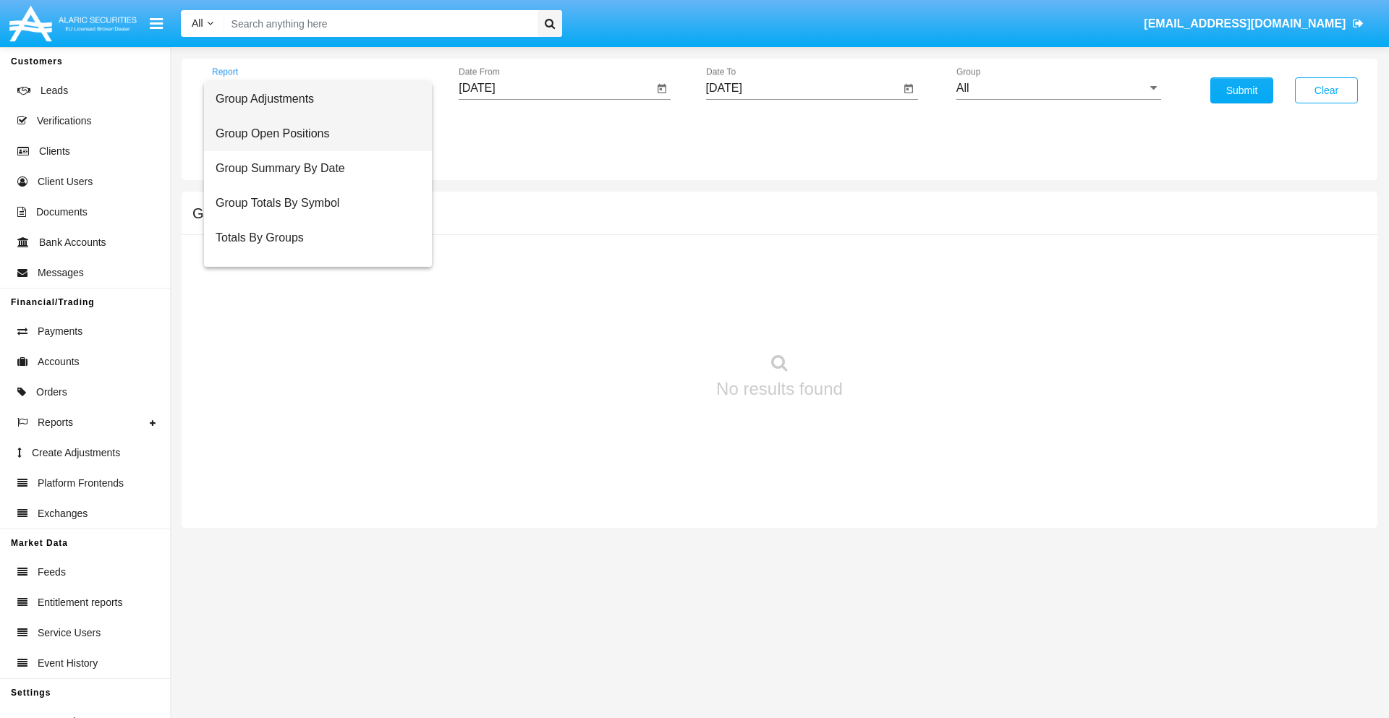
click at [312, 134] on span "Group Open Positions" at bounding box center [318, 133] width 205 height 35
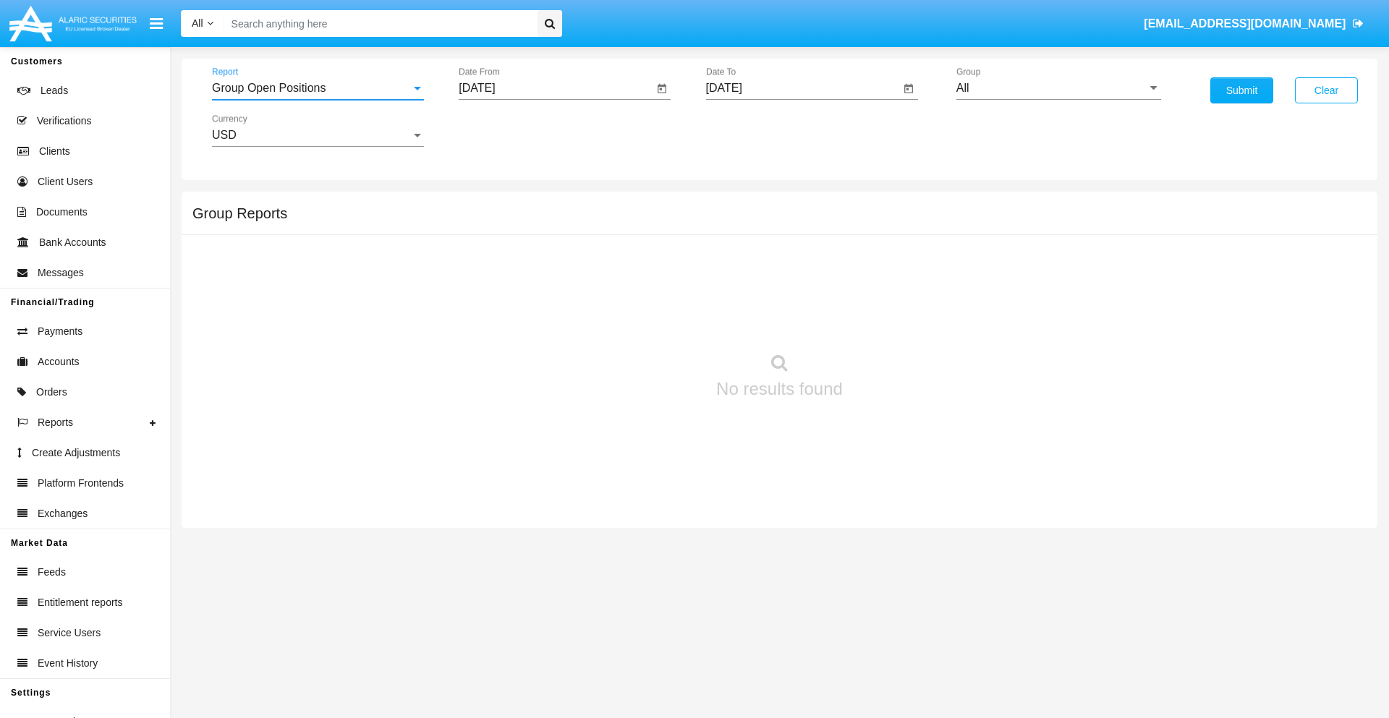
click at [556, 88] on input "[DATE]" at bounding box center [556, 88] width 195 height 13
click at [506, 130] on span "[DATE]" at bounding box center [494, 131] width 32 height 12
click at [544, 291] on div "2019" at bounding box center [545, 291] width 46 height 26
click at [493, 204] on div "JAN" at bounding box center [494, 204] width 46 height 26
click at [541, 221] on div "1" at bounding box center [540, 222] width 26 height 26
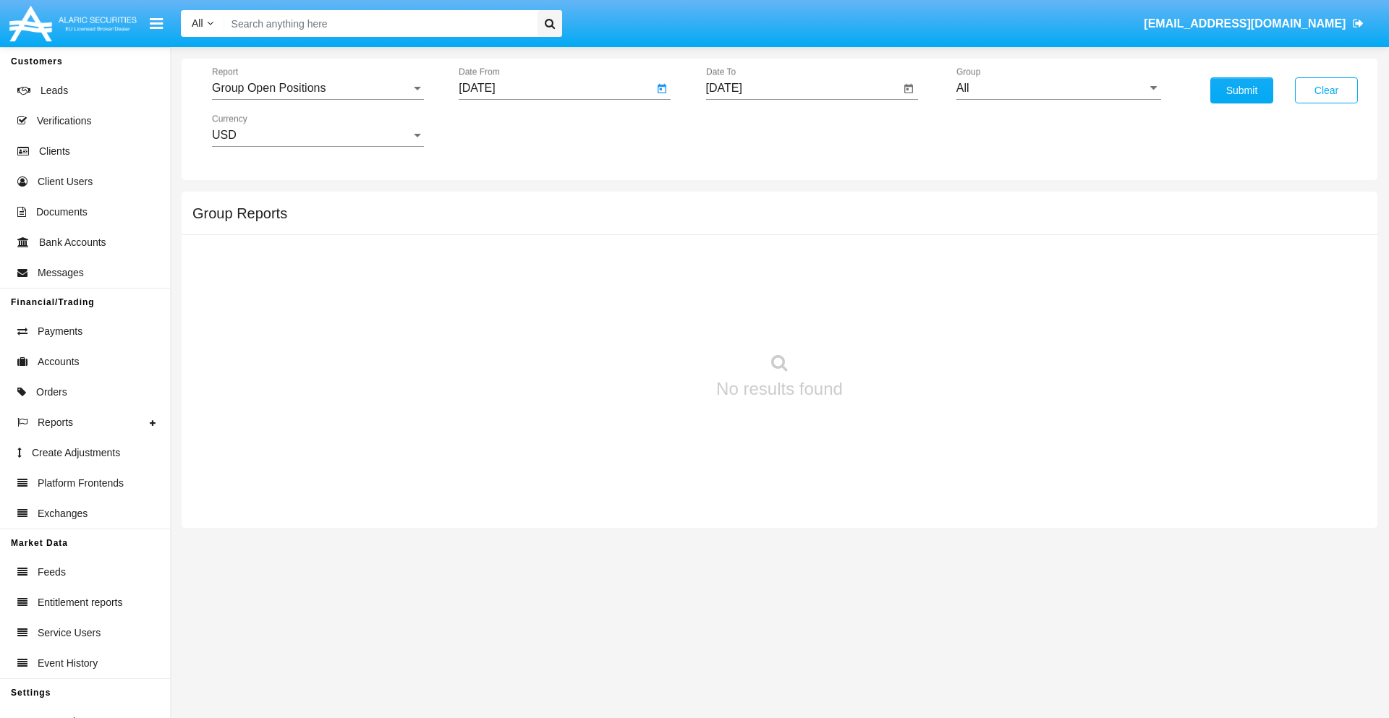
type input "[DATE]"
click at [802, 88] on input "[DATE]" at bounding box center [803, 88] width 195 height 13
click at [753, 130] on span "[DATE]" at bounding box center [741, 131] width 32 height 12
click at [791, 291] on div "2019" at bounding box center [791, 291] width 46 height 26
click at [740, 204] on div "JAN" at bounding box center [741, 204] width 46 height 26
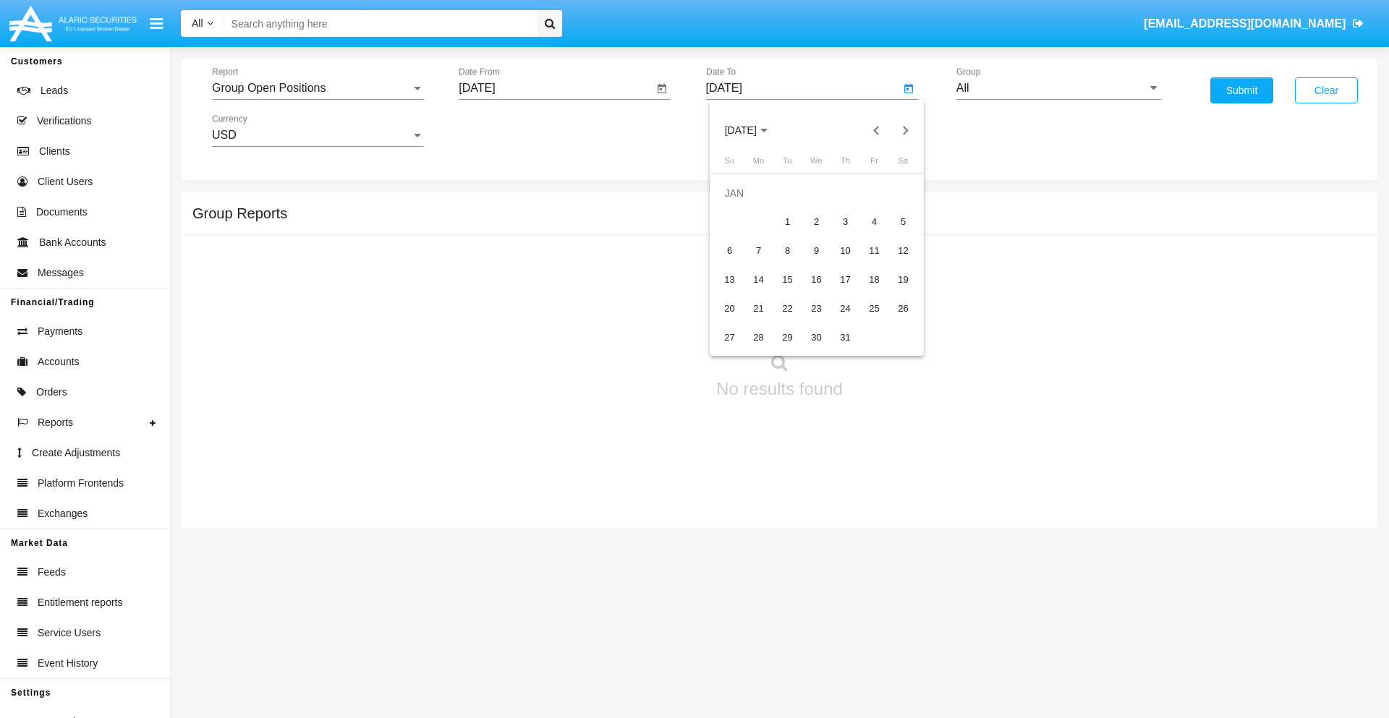
click at [787, 221] on div "1" at bounding box center [788, 222] width 26 height 26
type input "[DATE]"
click at [1059, 88] on input "All" at bounding box center [1059, 88] width 205 height 13
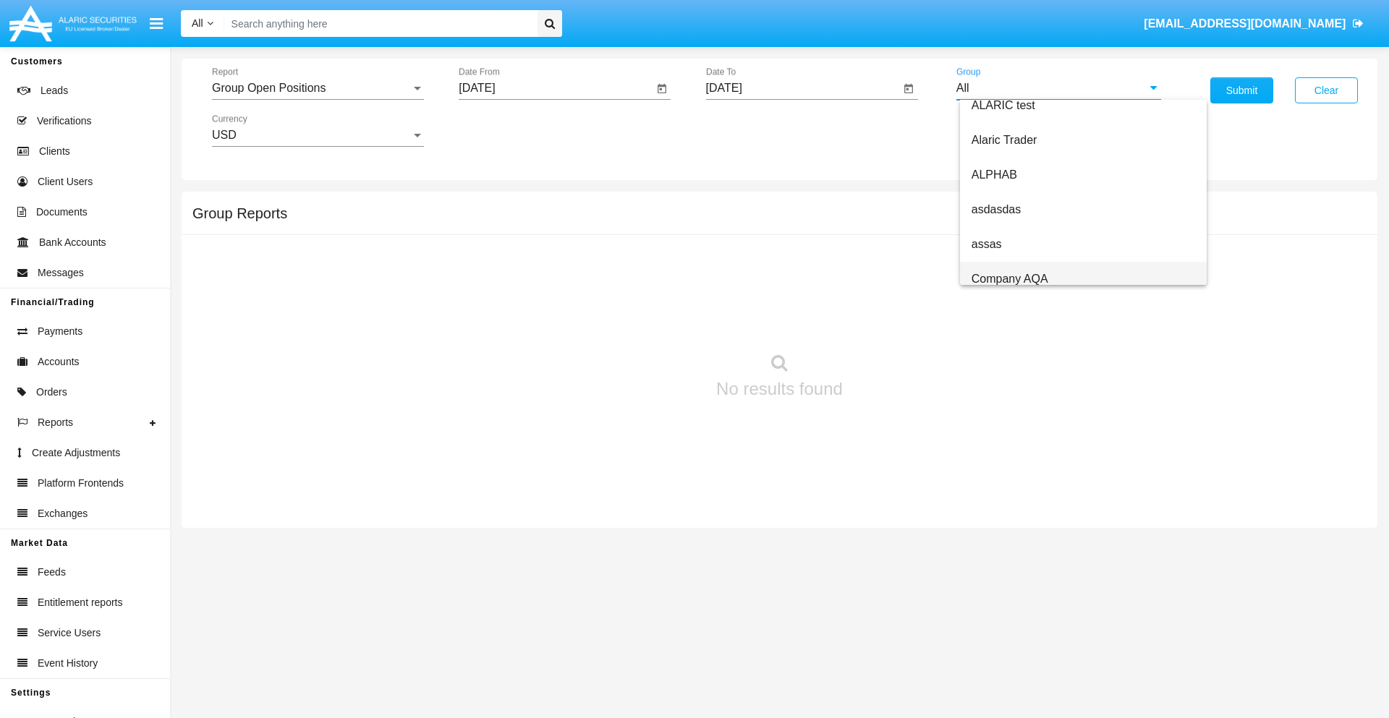
click at [1009, 279] on span "Company AQA" at bounding box center [1010, 279] width 77 height 12
type input "Company AQA"
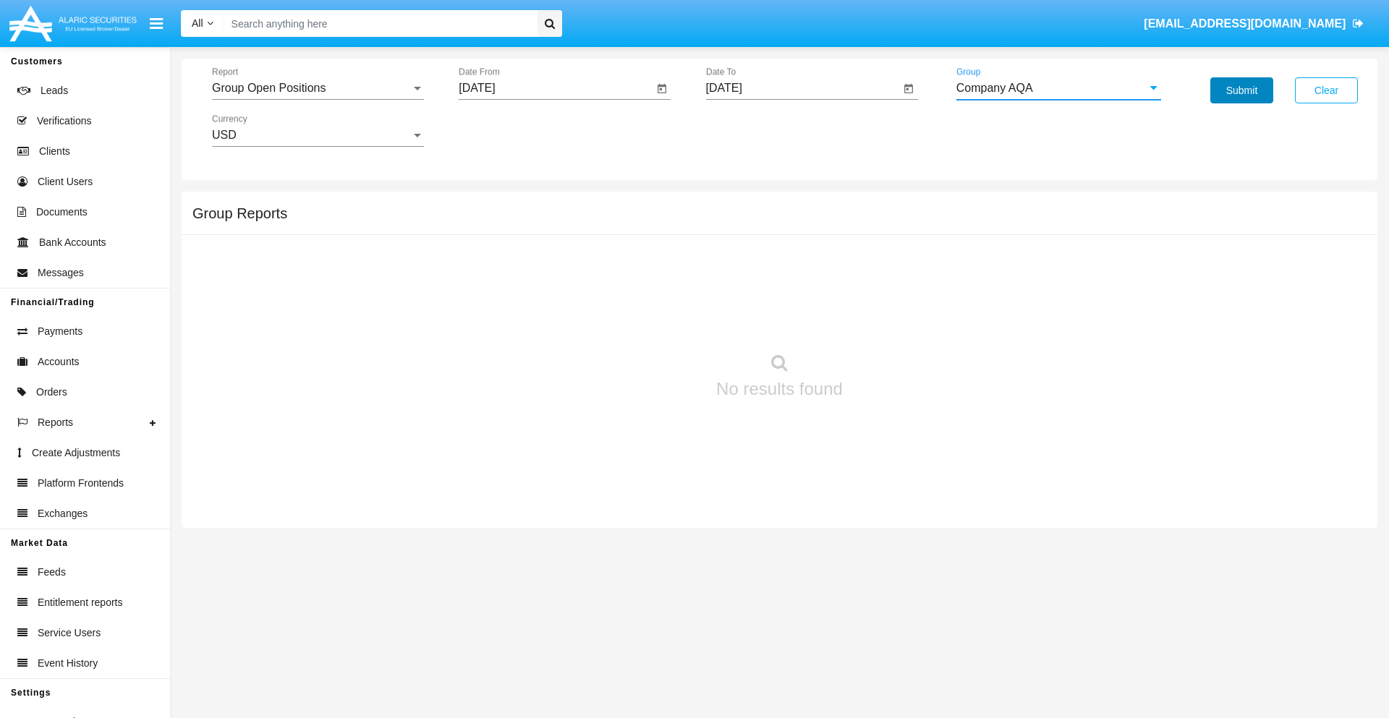
click at [1242, 90] on button "Submit" at bounding box center [1242, 90] width 63 height 26
click at [318, 88] on span "Report" at bounding box center [311, 88] width 199 height 13
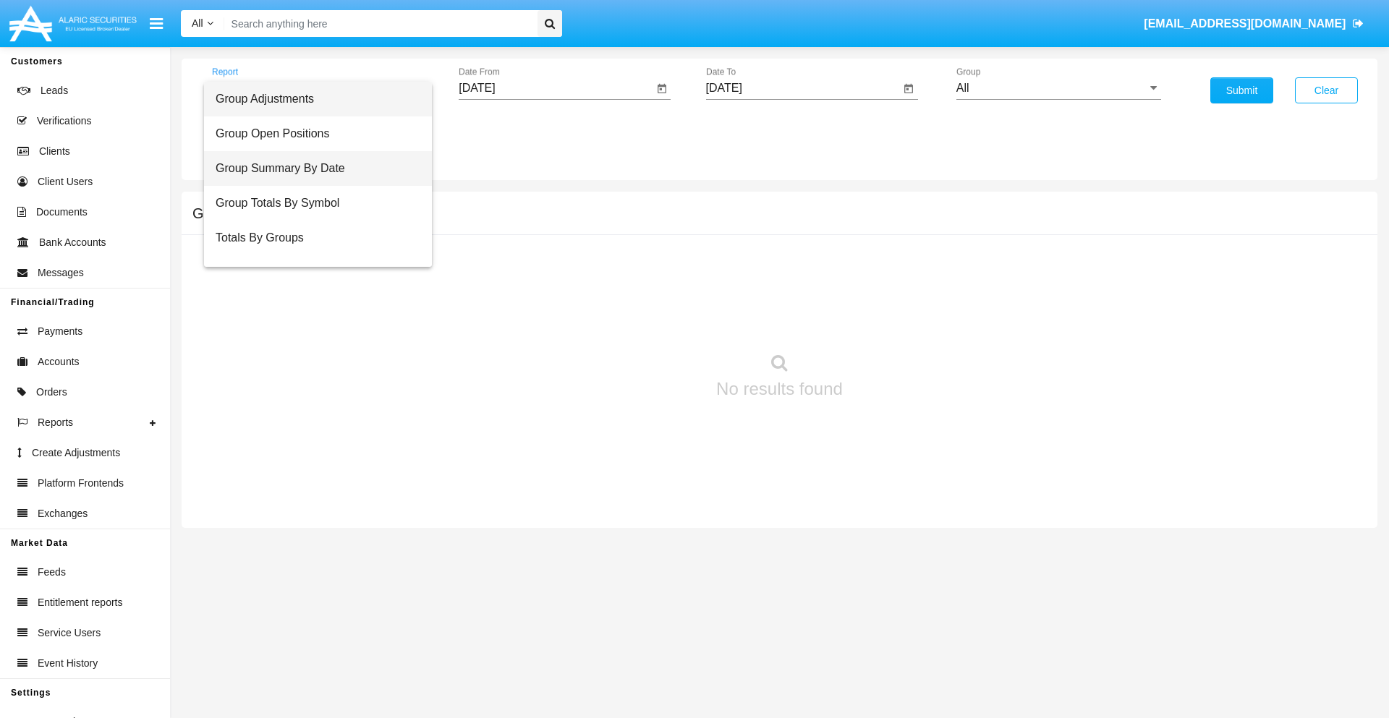
click at [312, 169] on span "Group Summary By Date" at bounding box center [318, 168] width 205 height 35
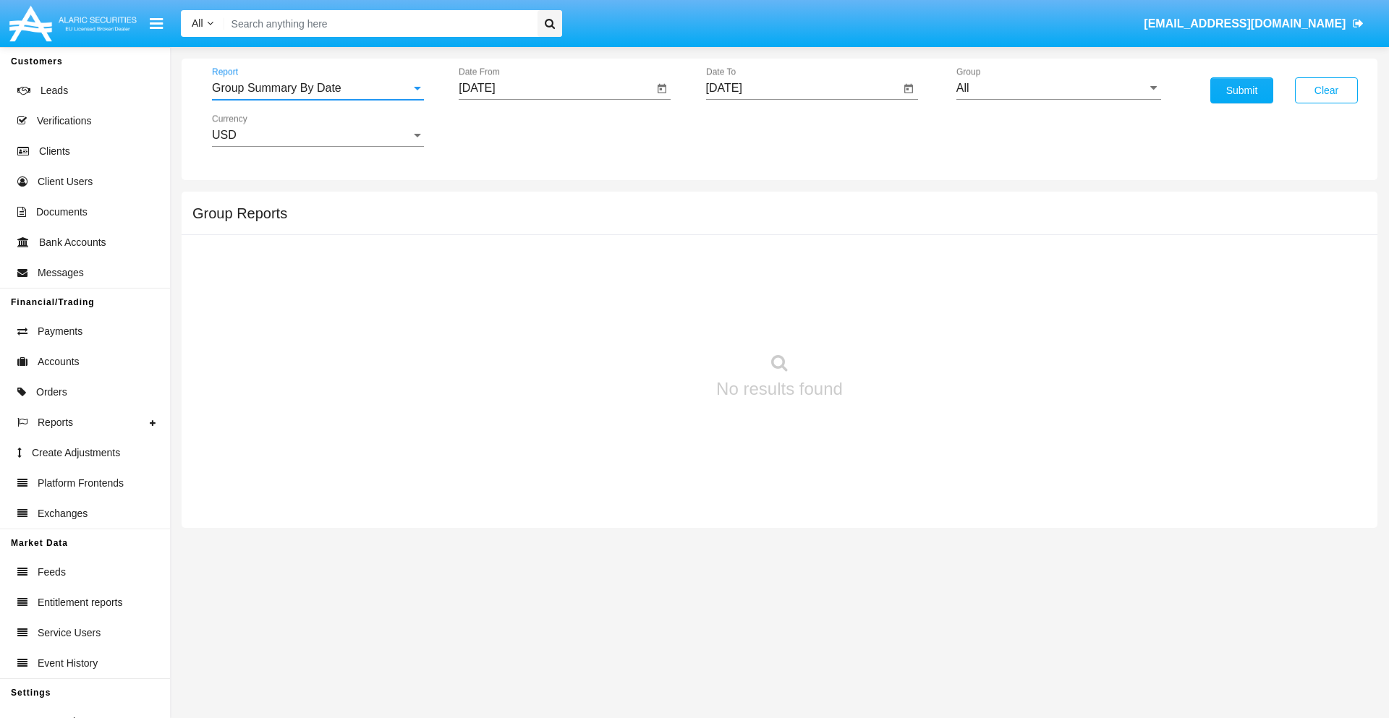
click at [556, 88] on input "[DATE]" at bounding box center [556, 88] width 195 height 13
click at [506, 130] on span "[DATE]" at bounding box center [494, 131] width 32 height 12
click at [544, 291] on div "2019" at bounding box center [545, 291] width 46 height 26
click at [493, 204] on div "JAN" at bounding box center [494, 204] width 46 height 26
click at [541, 221] on div "1" at bounding box center [540, 222] width 26 height 26
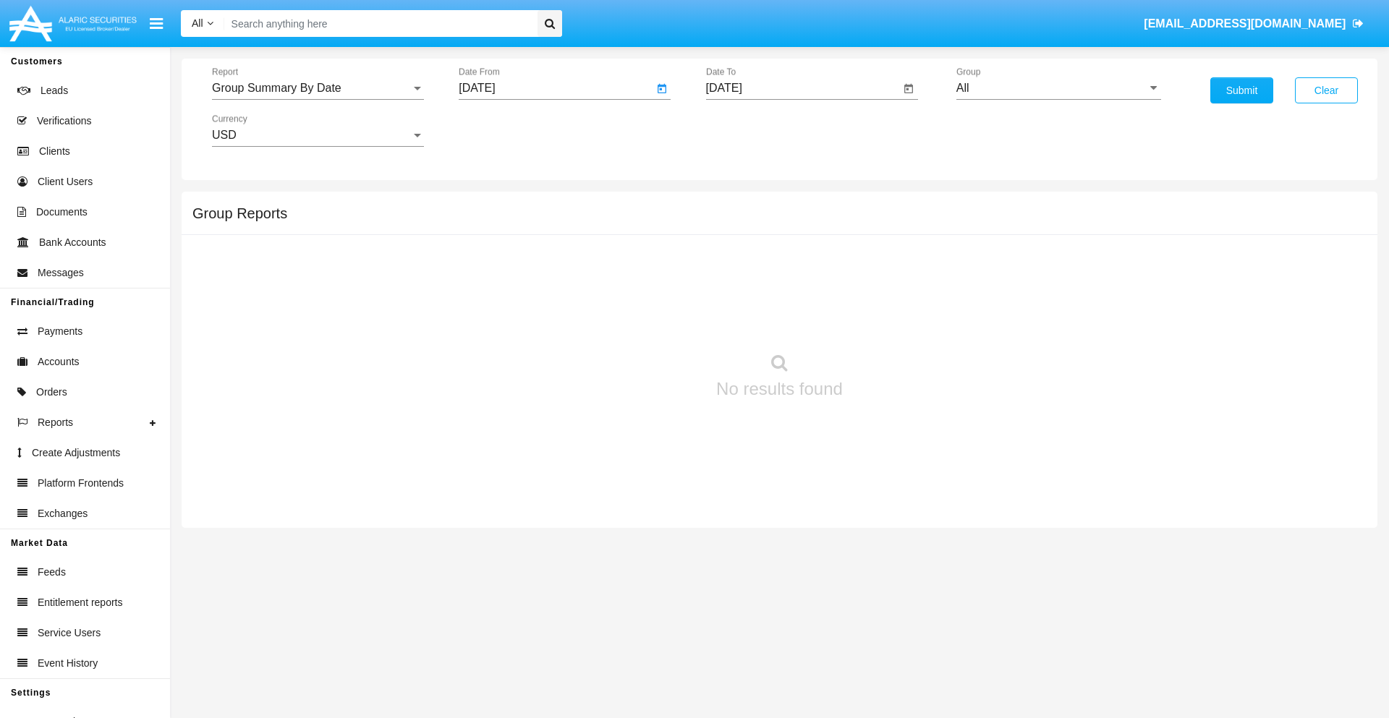
type input "[DATE]"
click at [802, 88] on input "[DATE]" at bounding box center [803, 88] width 195 height 13
click at [753, 130] on span "[DATE]" at bounding box center [741, 131] width 32 height 12
click at [791, 291] on div "2019" at bounding box center [791, 291] width 46 height 26
click at [740, 204] on div "JAN" at bounding box center [741, 204] width 46 height 26
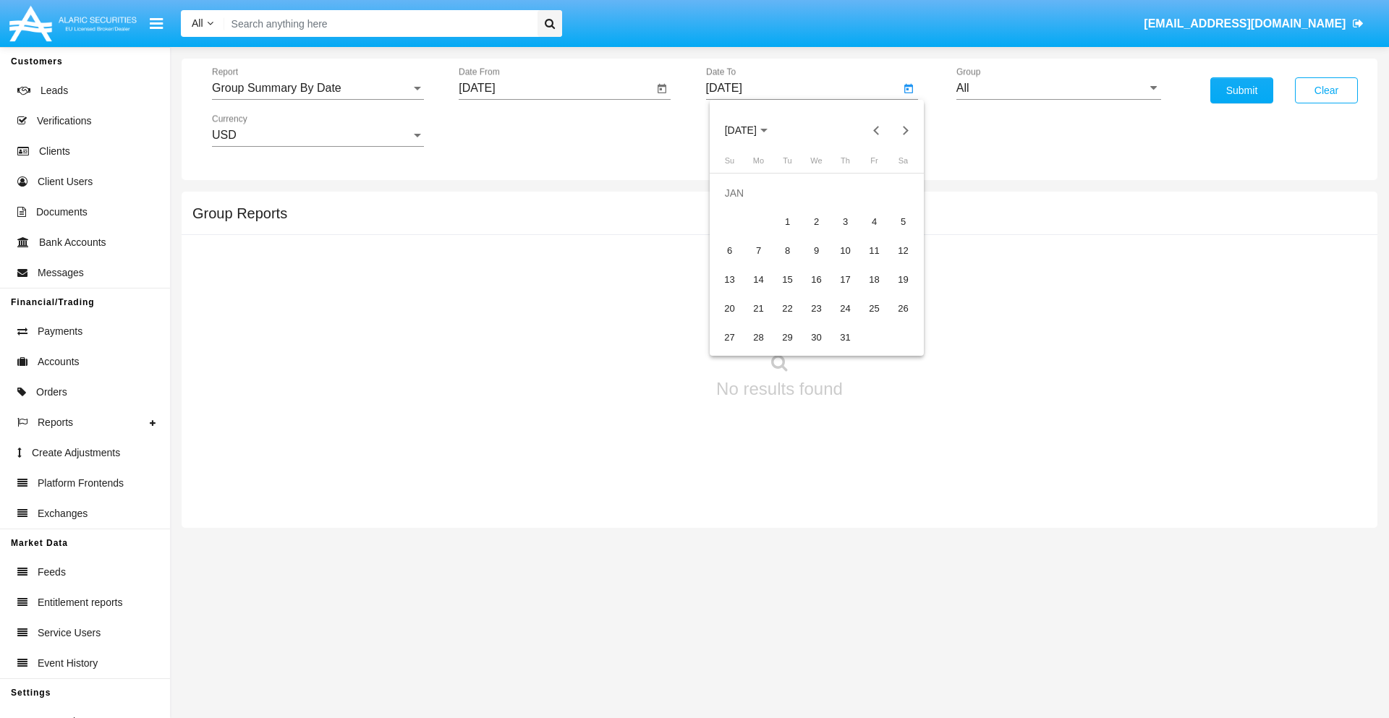
click at [787, 221] on div "1" at bounding box center [788, 222] width 26 height 26
type input "[DATE]"
click at [1059, 88] on input "All" at bounding box center [1059, 88] width 205 height 13
click at [1009, 597] on span "Company AQA" at bounding box center [1010, 603] width 77 height 12
type input "Company AQA"
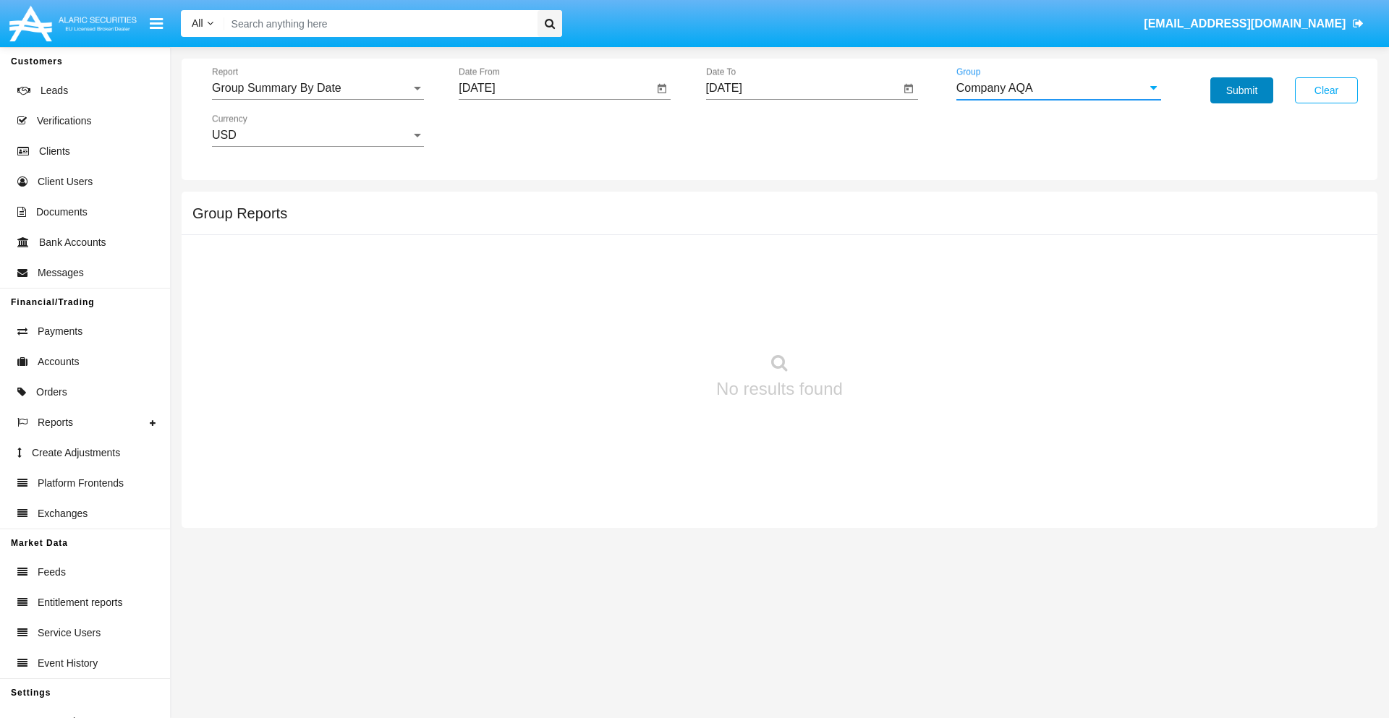
click at [1242, 90] on button "Submit" at bounding box center [1242, 90] width 63 height 26
click at [318, 88] on span "Report" at bounding box center [311, 88] width 199 height 13
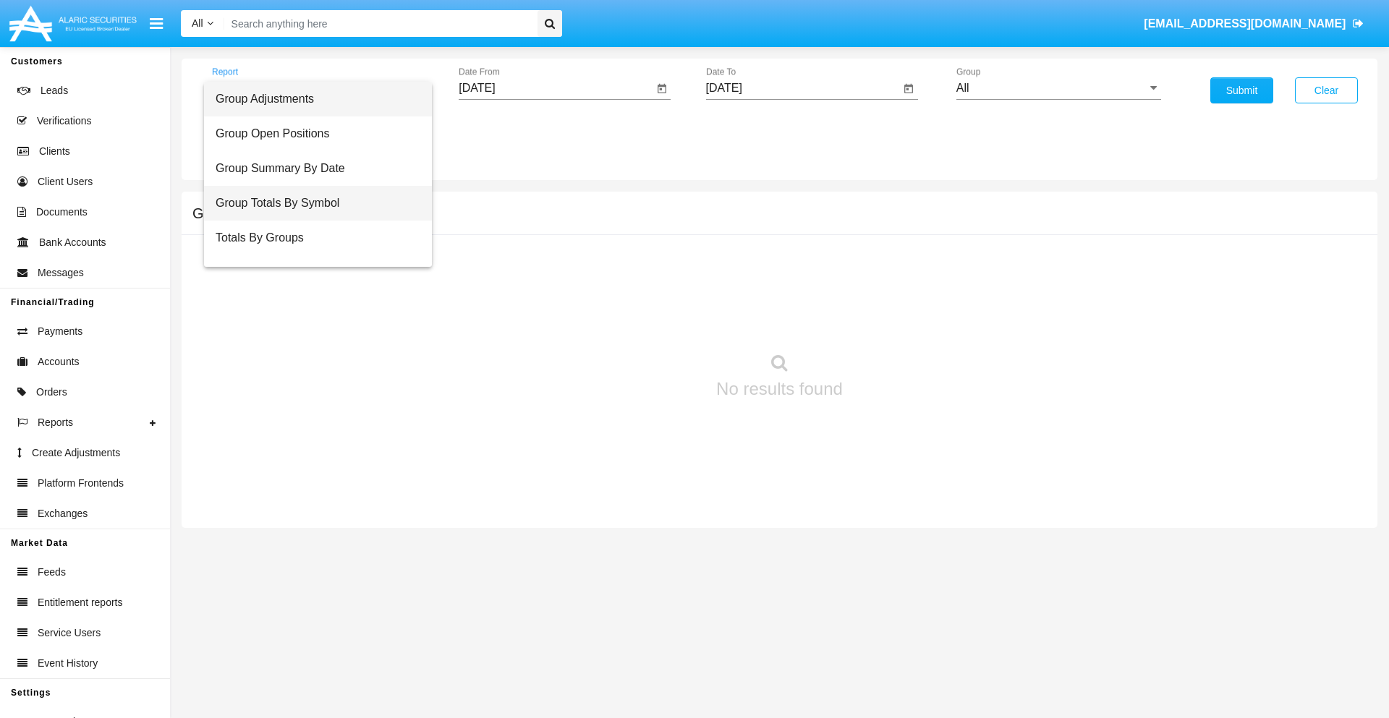
click at [312, 203] on span "Group Totals By Symbol" at bounding box center [318, 203] width 205 height 35
click at [556, 88] on input "[DATE]" at bounding box center [556, 88] width 195 height 13
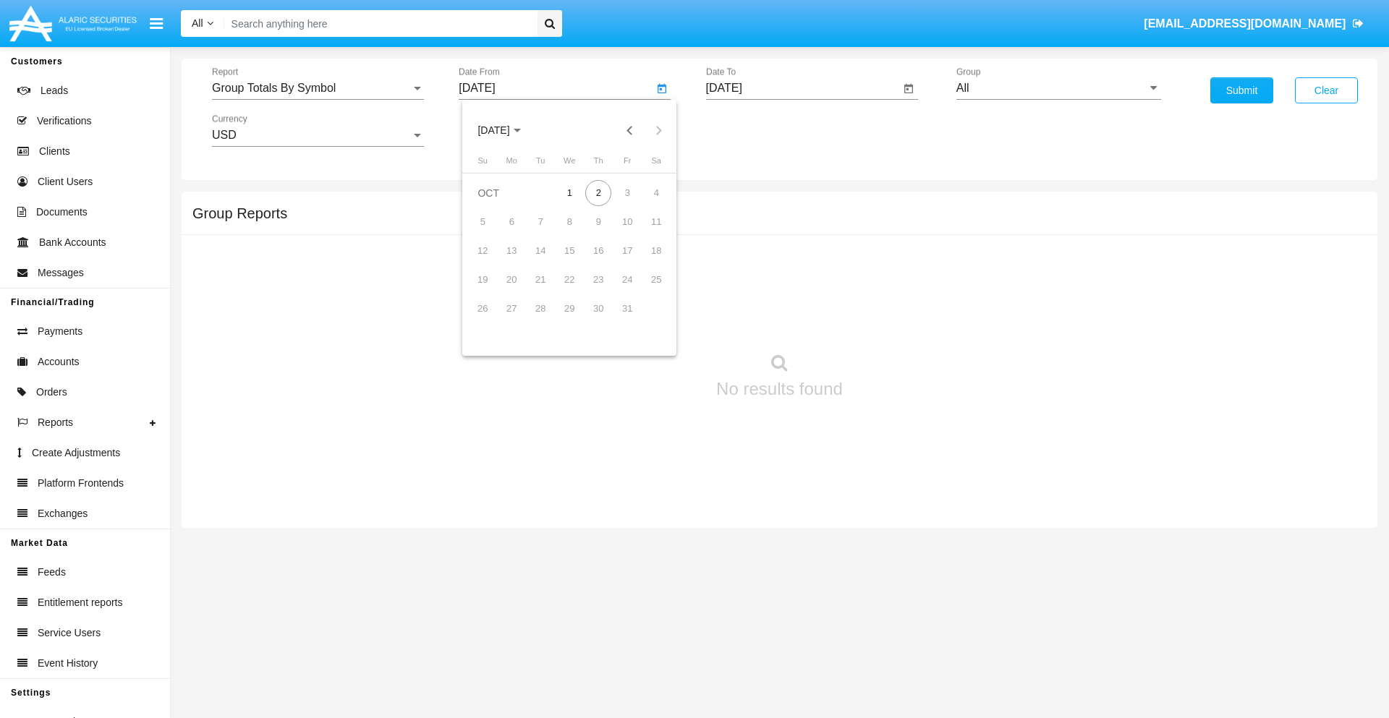
click at [506, 130] on span "[DATE]" at bounding box center [494, 131] width 32 height 12
click at [544, 291] on div "2019" at bounding box center [545, 291] width 46 height 26
click at [493, 204] on div "JAN" at bounding box center [494, 204] width 46 height 26
click at [541, 221] on div "1" at bounding box center [540, 222] width 26 height 26
type input "[DATE]"
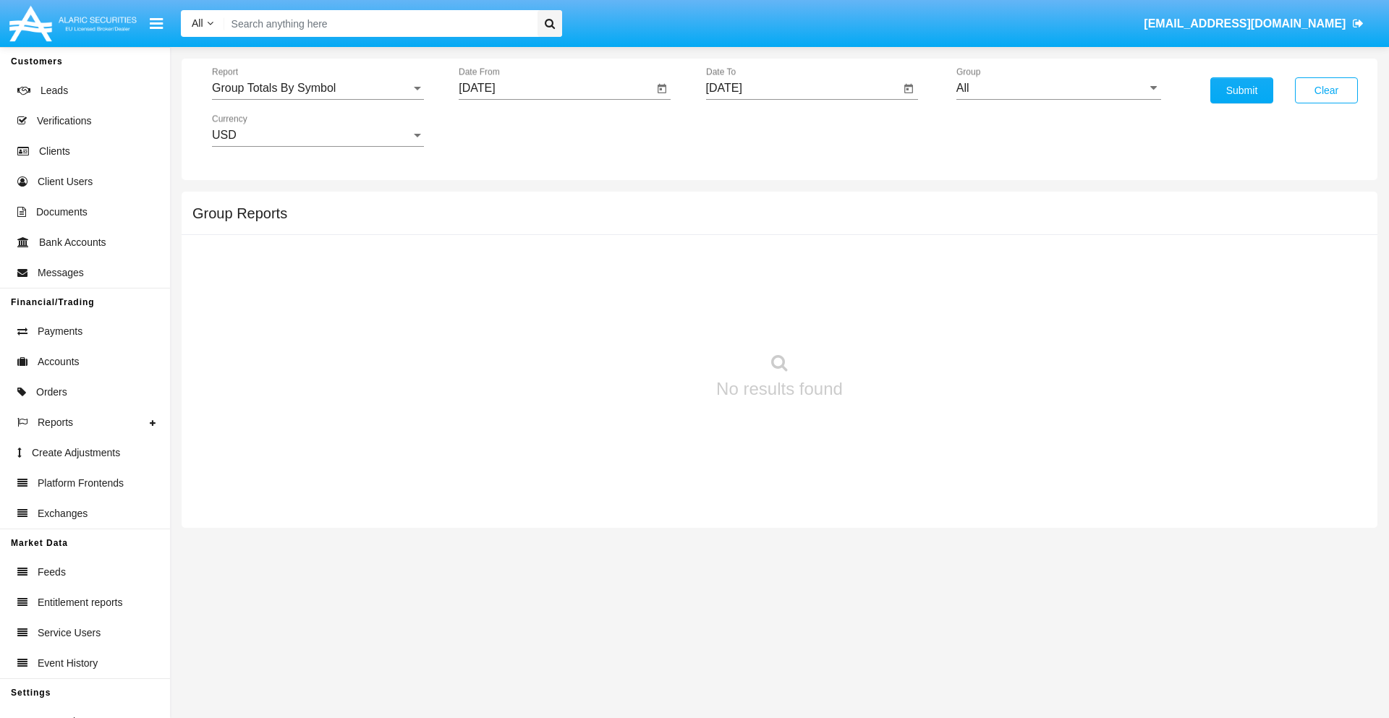
click at [802, 88] on input "[DATE]" at bounding box center [803, 88] width 195 height 13
click at [753, 130] on span "[DATE]" at bounding box center [741, 131] width 32 height 12
click at [791, 291] on div "2019" at bounding box center [791, 291] width 46 height 26
click at [740, 204] on div "JAN" at bounding box center [741, 204] width 46 height 26
click at [787, 221] on div "1" at bounding box center [788, 222] width 26 height 26
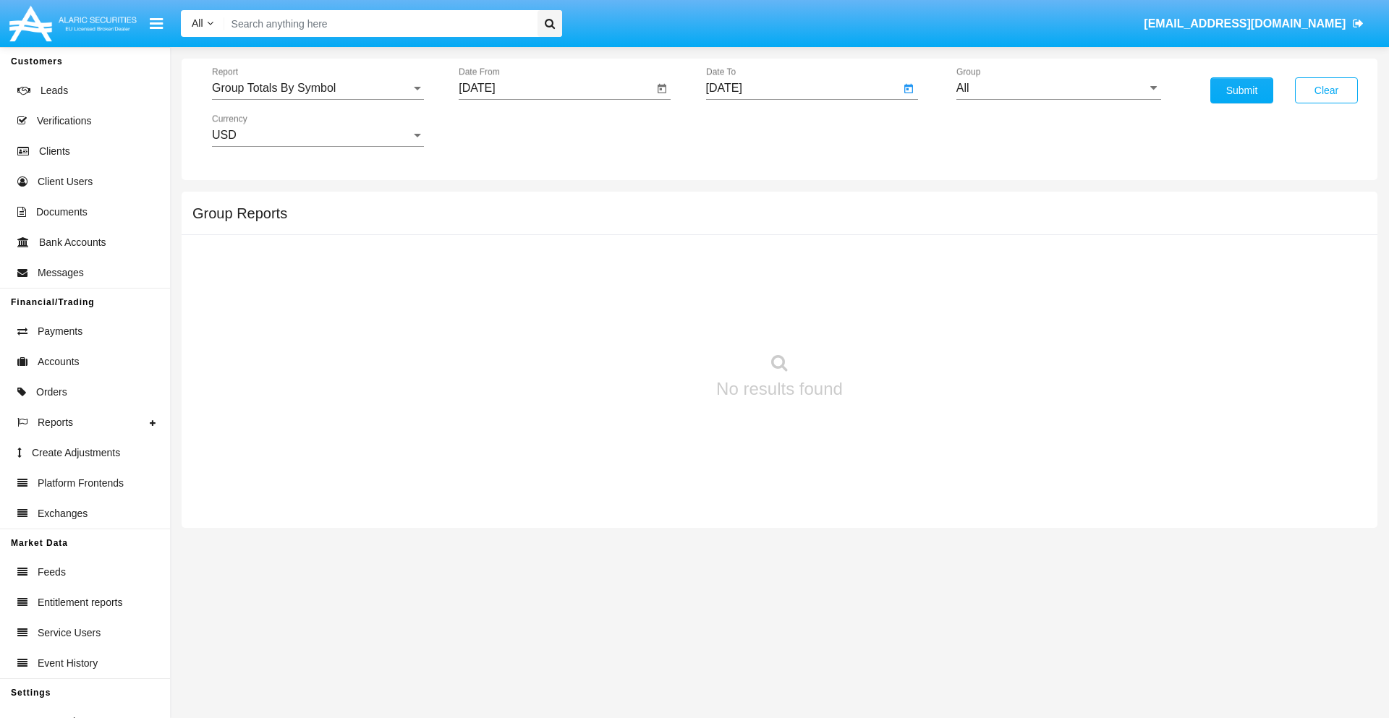
type input "01/01/19"
click at [1059, 88] on input "All" at bounding box center [1059, 88] width 205 height 13
click at [1009, 597] on span "Company AQA" at bounding box center [1010, 603] width 77 height 12
type input "Company AQA"
click at [1242, 90] on button "Submit" at bounding box center [1242, 90] width 63 height 26
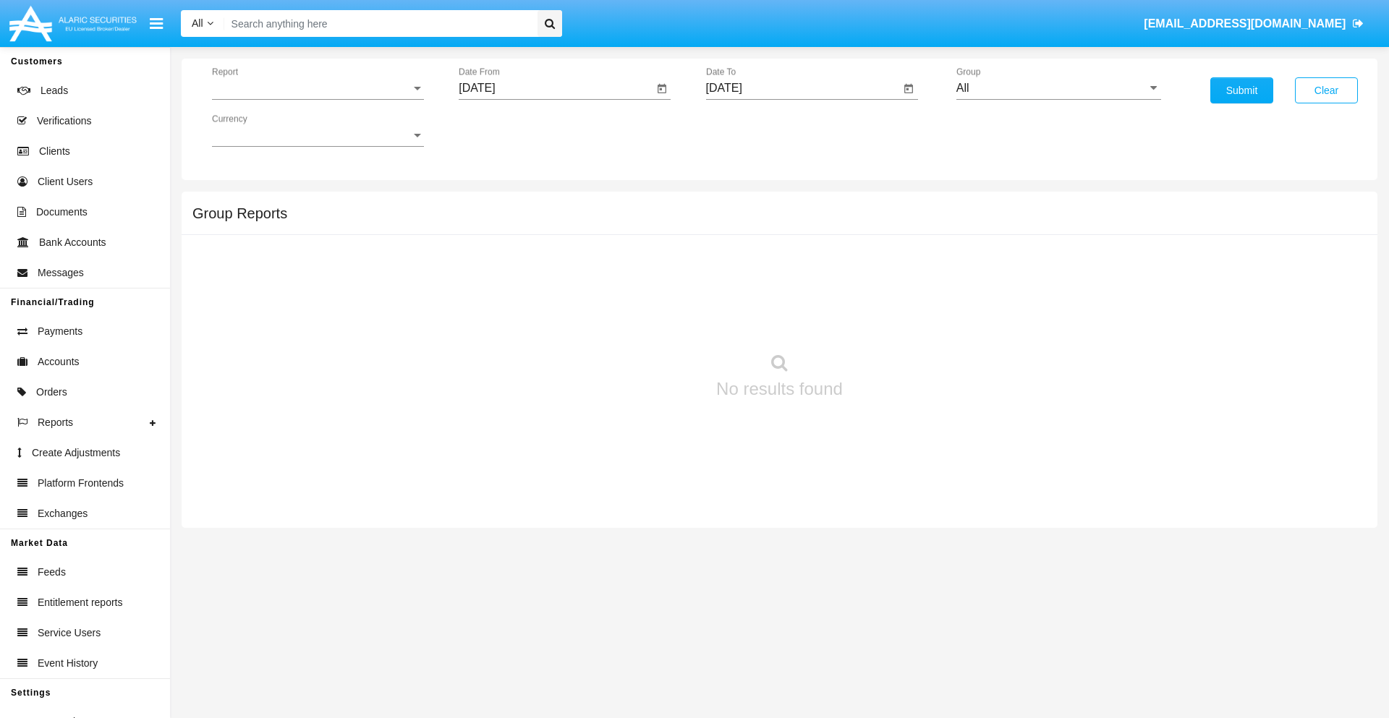
click at [318, 88] on span "Report" at bounding box center [311, 88] width 199 height 13
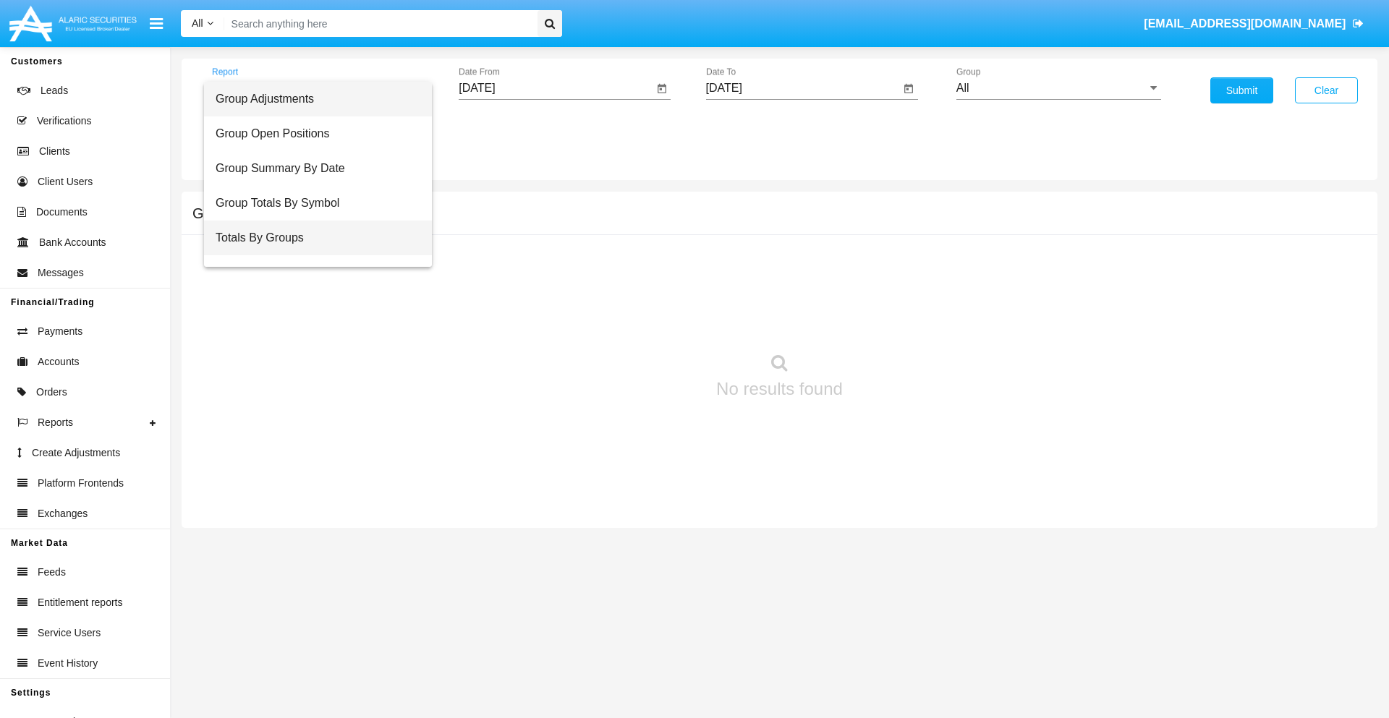
click at [312, 238] on span "Totals By Groups" at bounding box center [318, 238] width 205 height 35
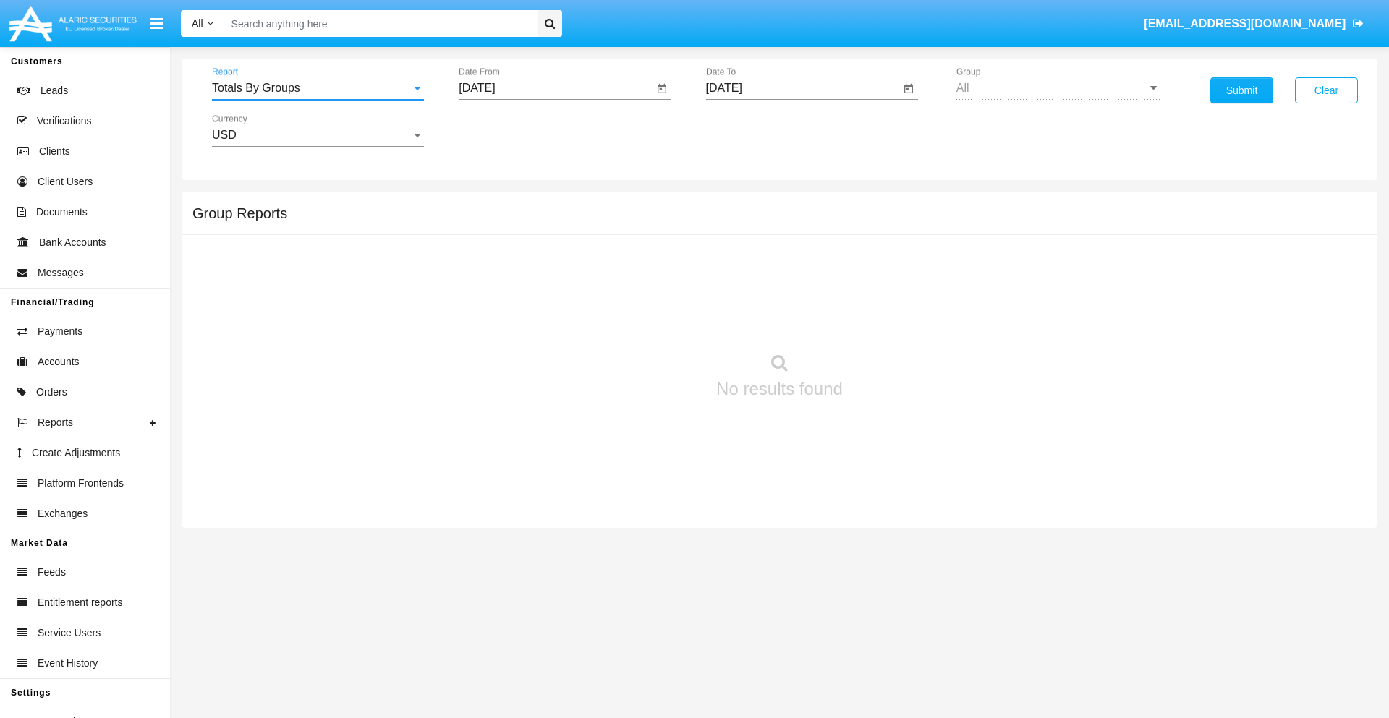
click at [556, 88] on input "[DATE]" at bounding box center [556, 88] width 195 height 13
click at [506, 130] on span "[DATE]" at bounding box center [494, 131] width 32 height 12
click at [544, 291] on div "2019" at bounding box center [545, 291] width 46 height 26
click at [493, 204] on div "JAN" at bounding box center [494, 204] width 46 height 26
click at [541, 221] on div "1" at bounding box center [540, 222] width 26 height 26
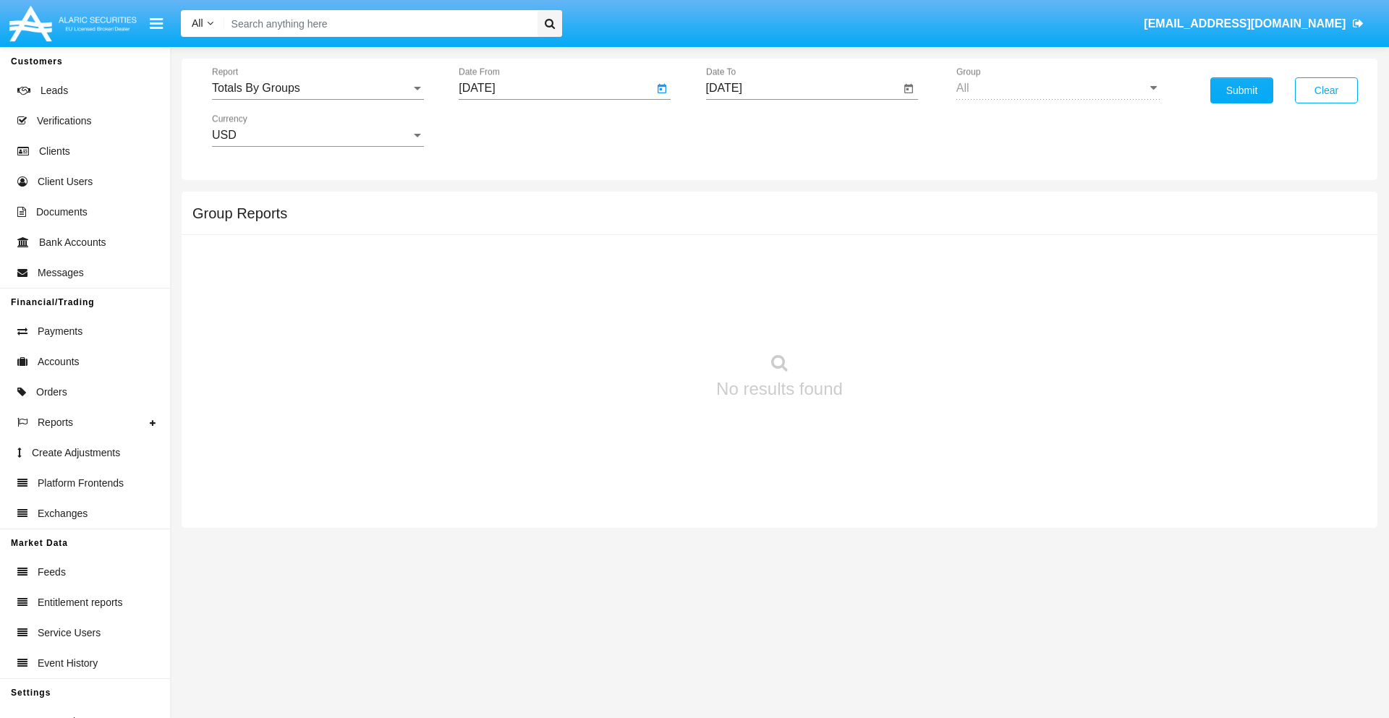
type input "[DATE]"
click at [802, 88] on input "[DATE]" at bounding box center [803, 88] width 195 height 13
click at [753, 130] on span "[DATE]" at bounding box center [741, 131] width 32 height 12
click at [791, 291] on div "2019" at bounding box center [791, 291] width 46 height 26
click at [740, 204] on div "JAN" at bounding box center [741, 204] width 46 height 26
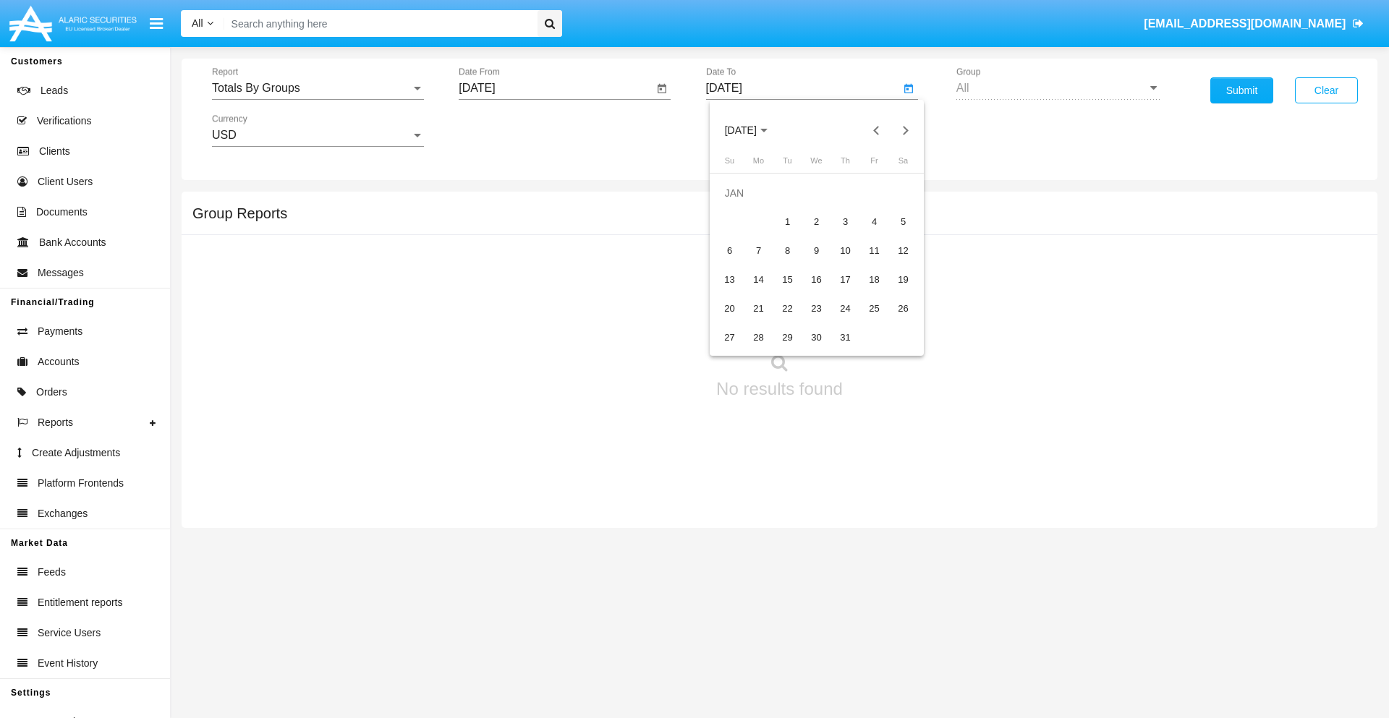
click at [787, 221] on div "1" at bounding box center [788, 222] width 26 height 26
type input "01/01/19"
click at [1242, 90] on button "Submit" at bounding box center [1242, 90] width 63 height 26
click at [318, 88] on span "Report" at bounding box center [311, 88] width 199 height 13
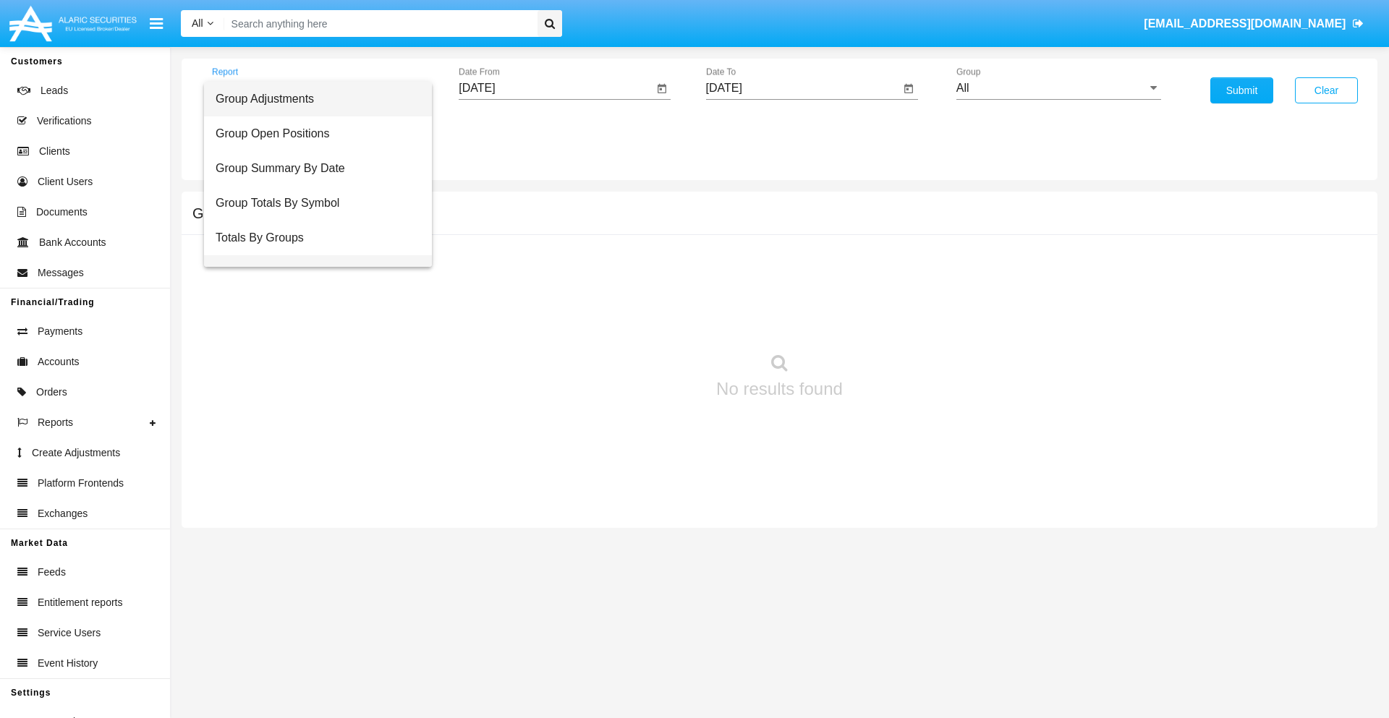
click at [312, 255] on span "Group Fees By Destination" at bounding box center [318, 272] width 205 height 35
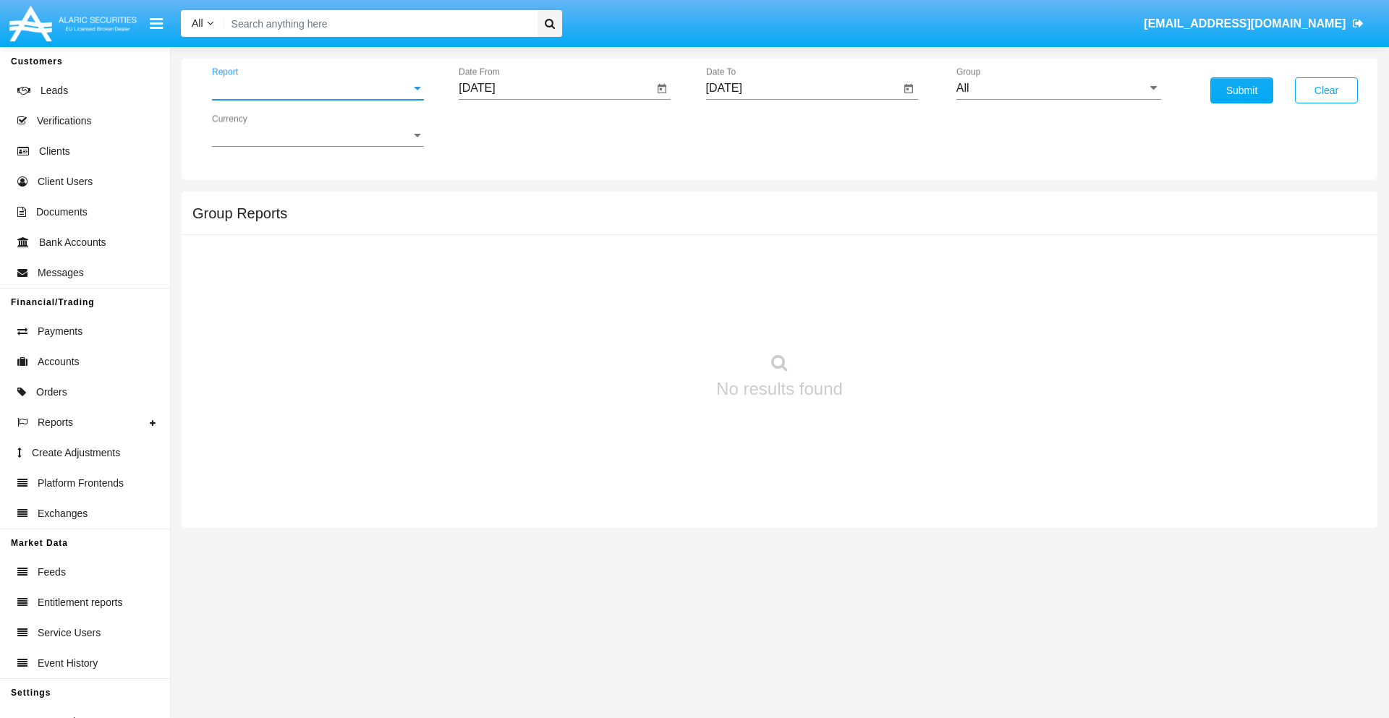
scroll to position [23, 0]
click at [556, 88] on input "[DATE]" at bounding box center [556, 88] width 195 height 13
click at [506, 130] on span "[DATE]" at bounding box center [494, 131] width 32 height 12
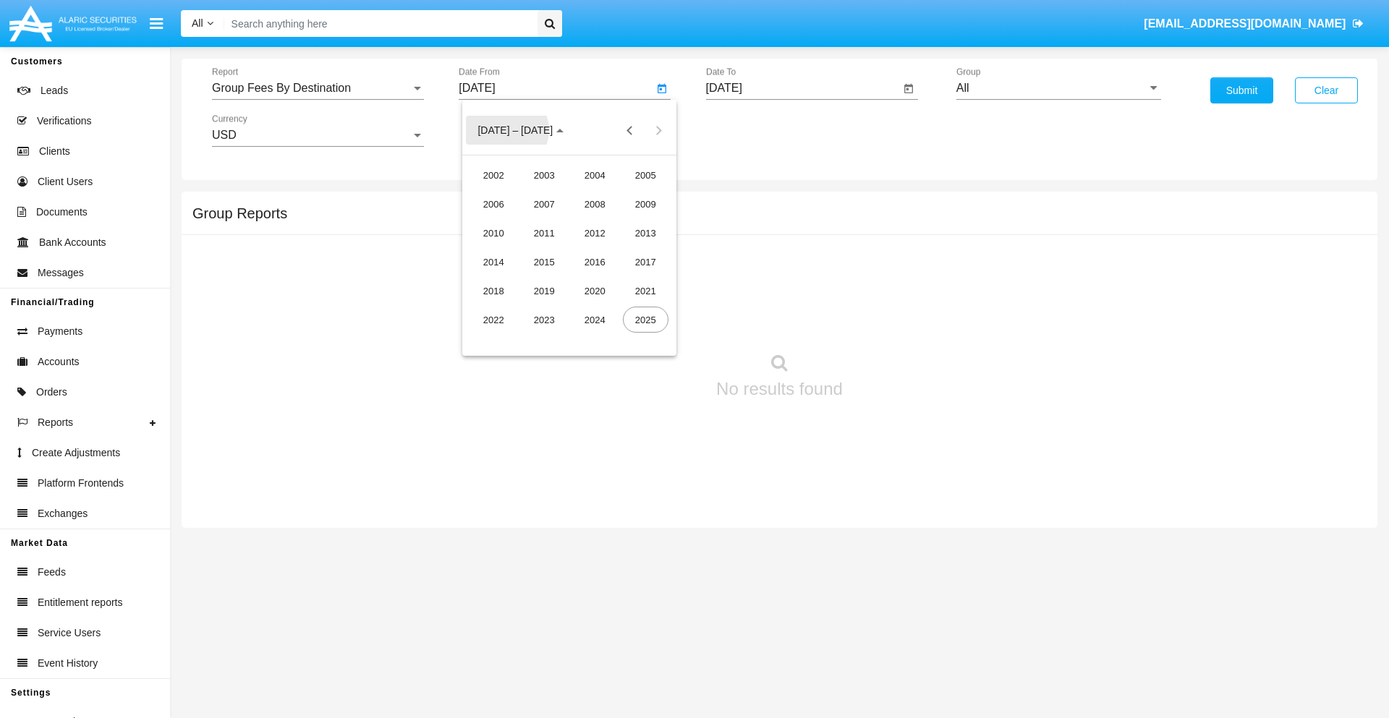
click at [544, 291] on div "2019" at bounding box center [545, 291] width 46 height 26
click at [493, 204] on div "JAN" at bounding box center [494, 204] width 46 height 26
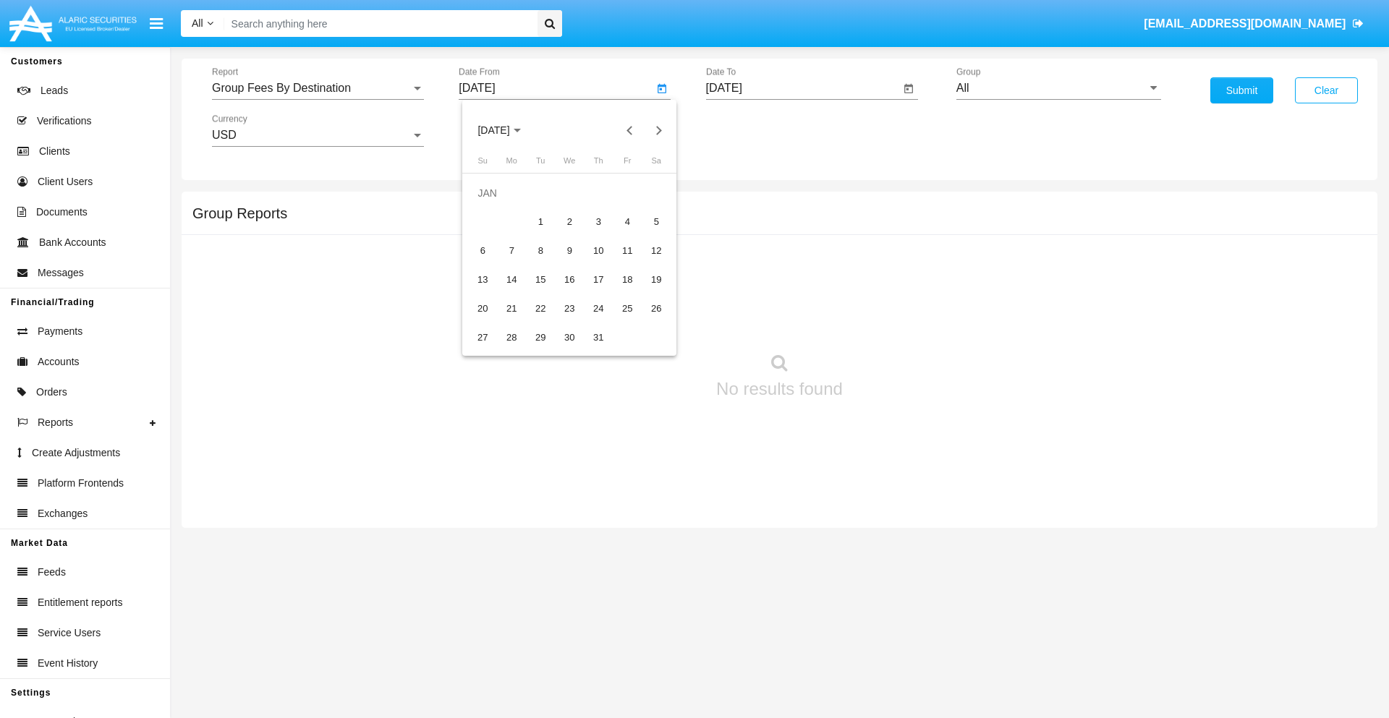
click at [541, 221] on div "1" at bounding box center [540, 222] width 26 height 26
type input "[DATE]"
click at [802, 88] on input "[DATE]" at bounding box center [803, 88] width 195 height 13
click at [753, 130] on span "[DATE]" at bounding box center [741, 131] width 32 height 12
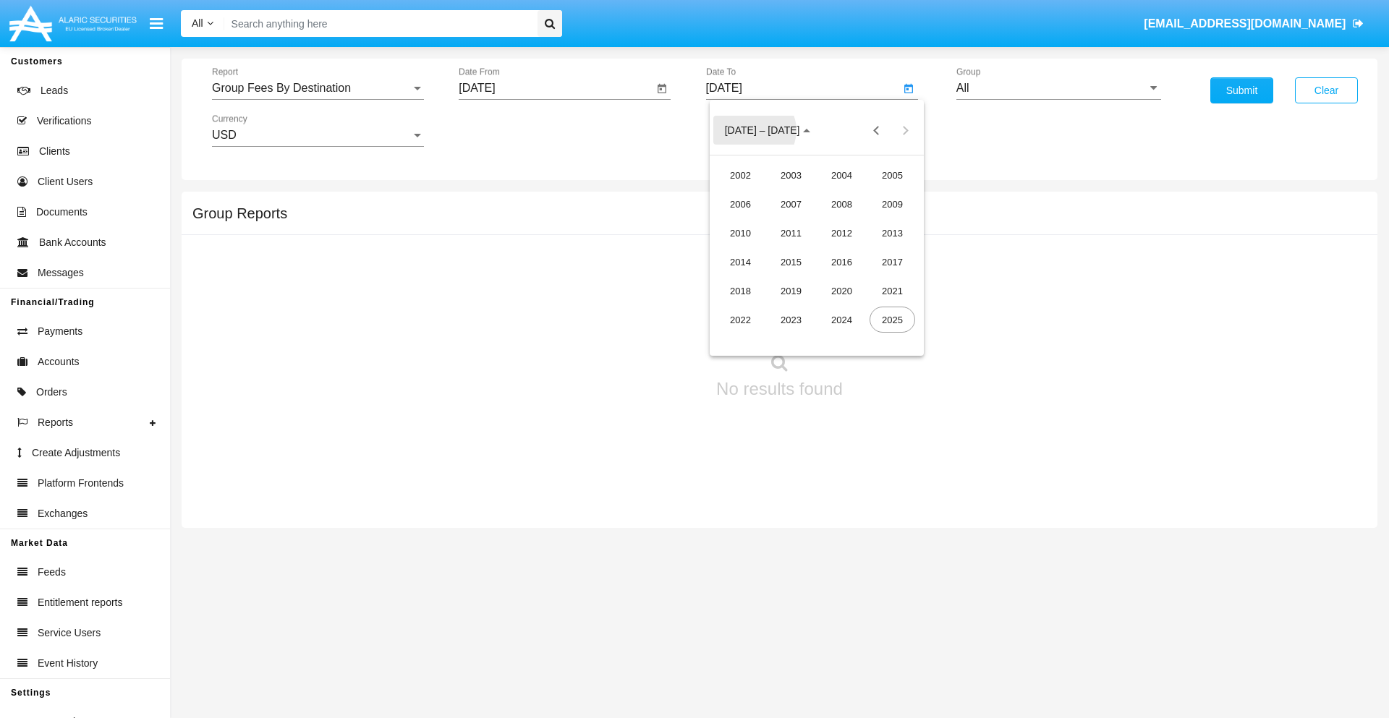
click at [791, 291] on div "2019" at bounding box center [791, 291] width 46 height 26
click at [740, 204] on div "JAN" at bounding box center [741, 204] width 46 height 26
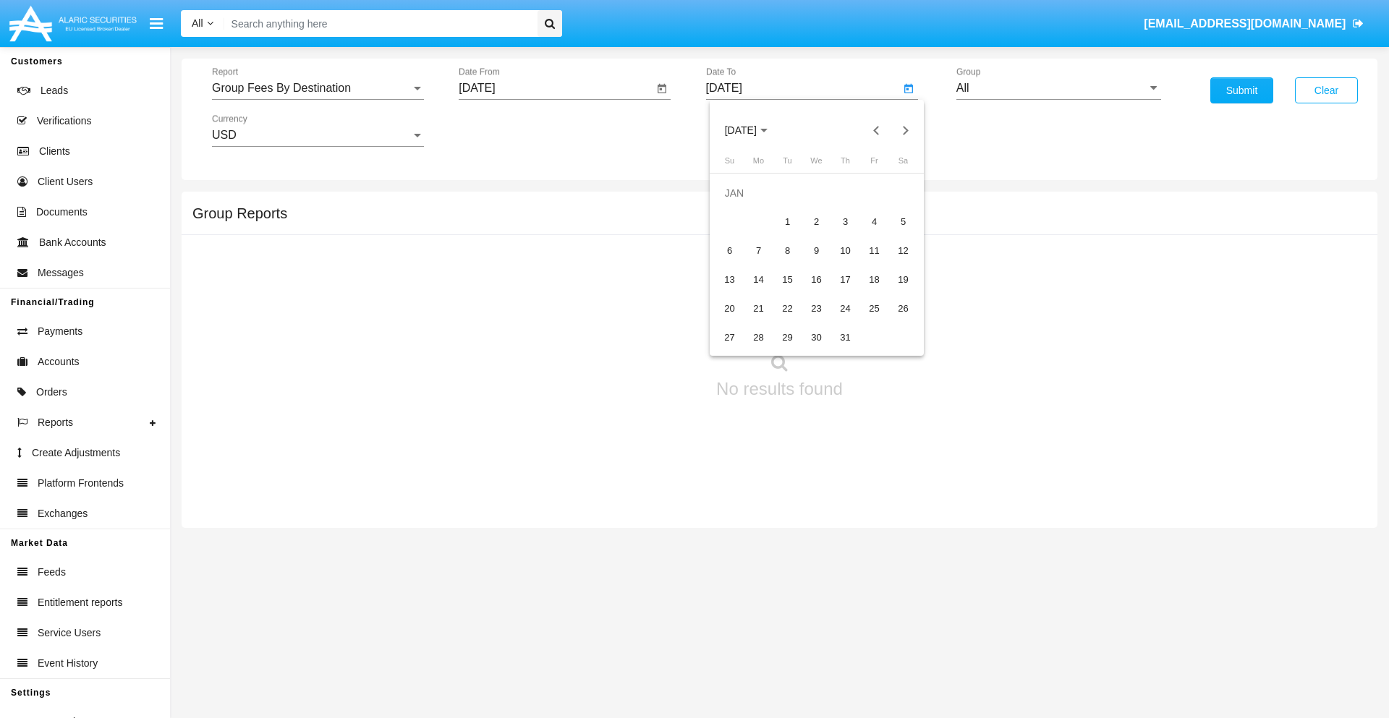
click at [787, 221] on div "1" at bounding box center [788, 222] width 26 height 26
type input "[DATE]"
click at [1059, 88] on input "All" at bounding box center [1059, 88] width 205 height 13
click at [1009, 597] on span "Company AQA" at bounding box center [1010, 603] width 77 height 12
type input "Company AQA"
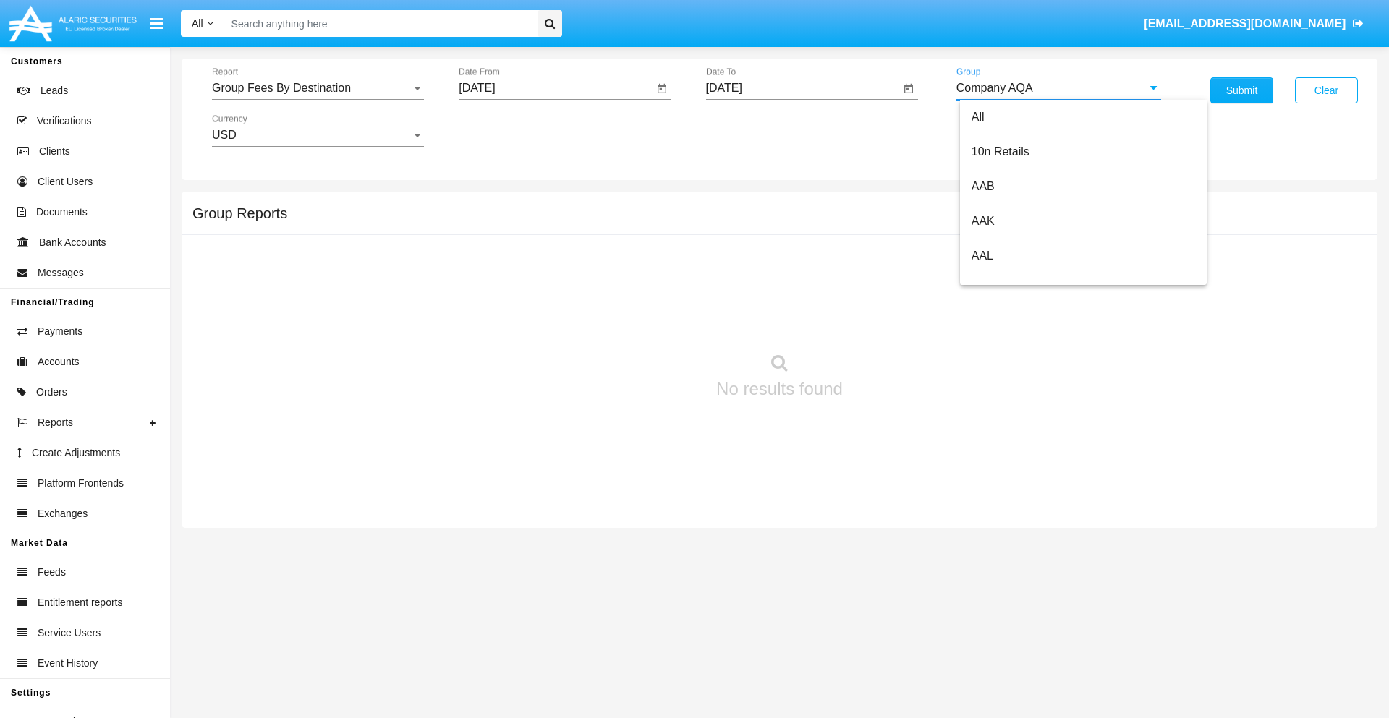
scroll to position [0, 0]
click at [1242, 90] on button "Submit" at bounding box center [1242, 90] width 63 height 26
click at [318, 88] on span "Report" at bounding box center [311, 88] width 199 height 13
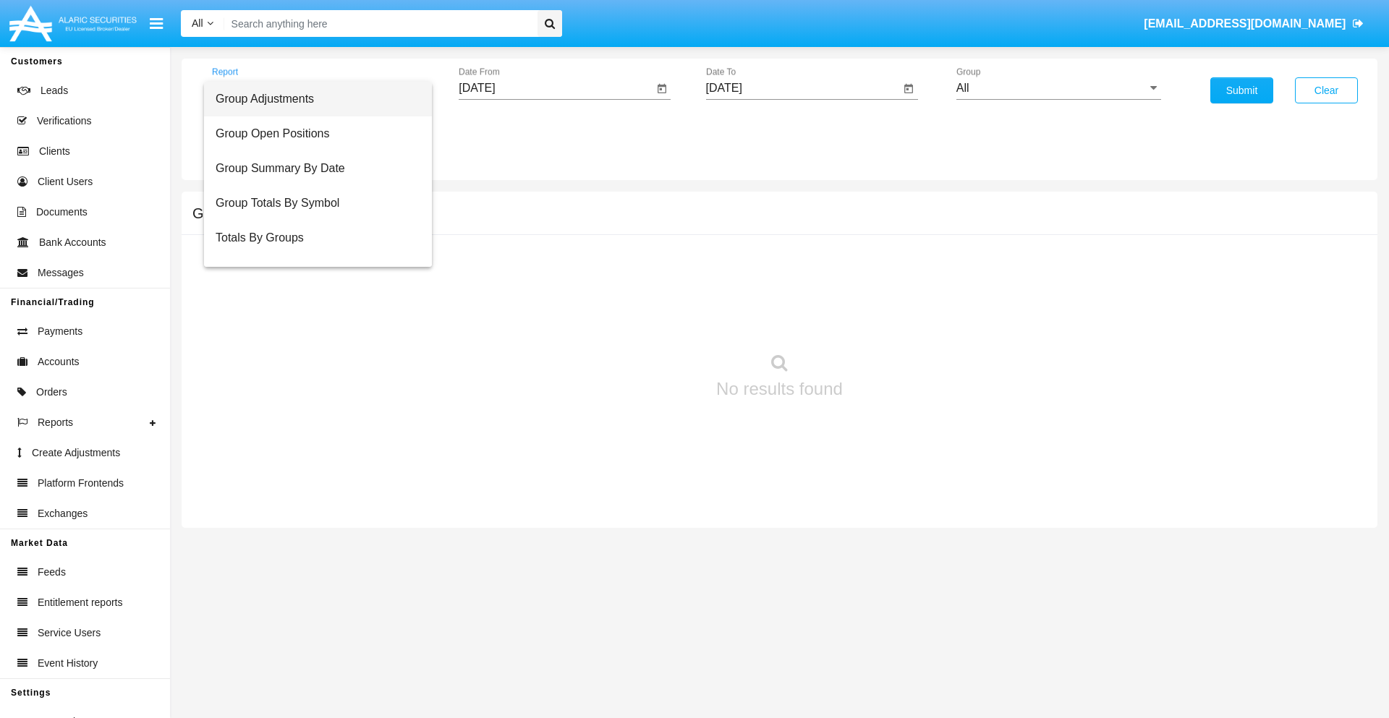
scroll to position [58, 0]
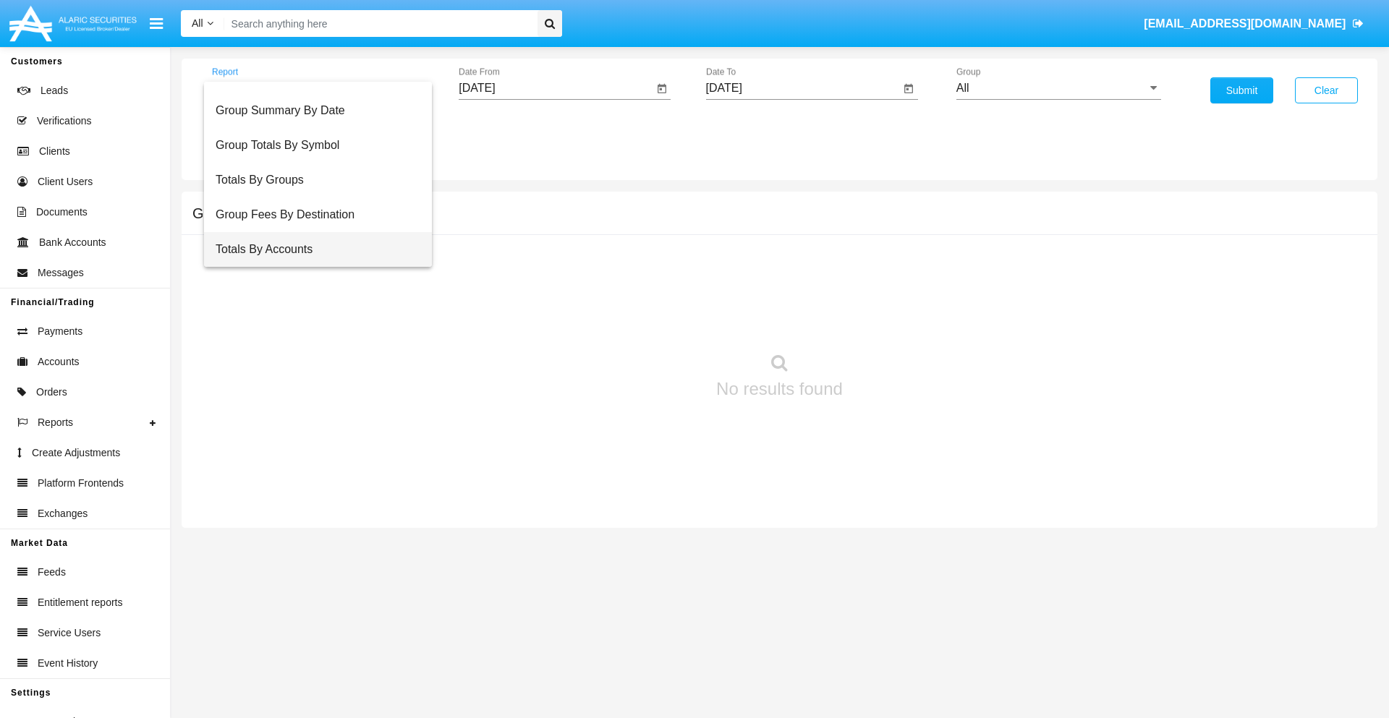
click at [312, 250] on span "Totals By Accounts" at bounding box center [318, 249] width 205 height 35
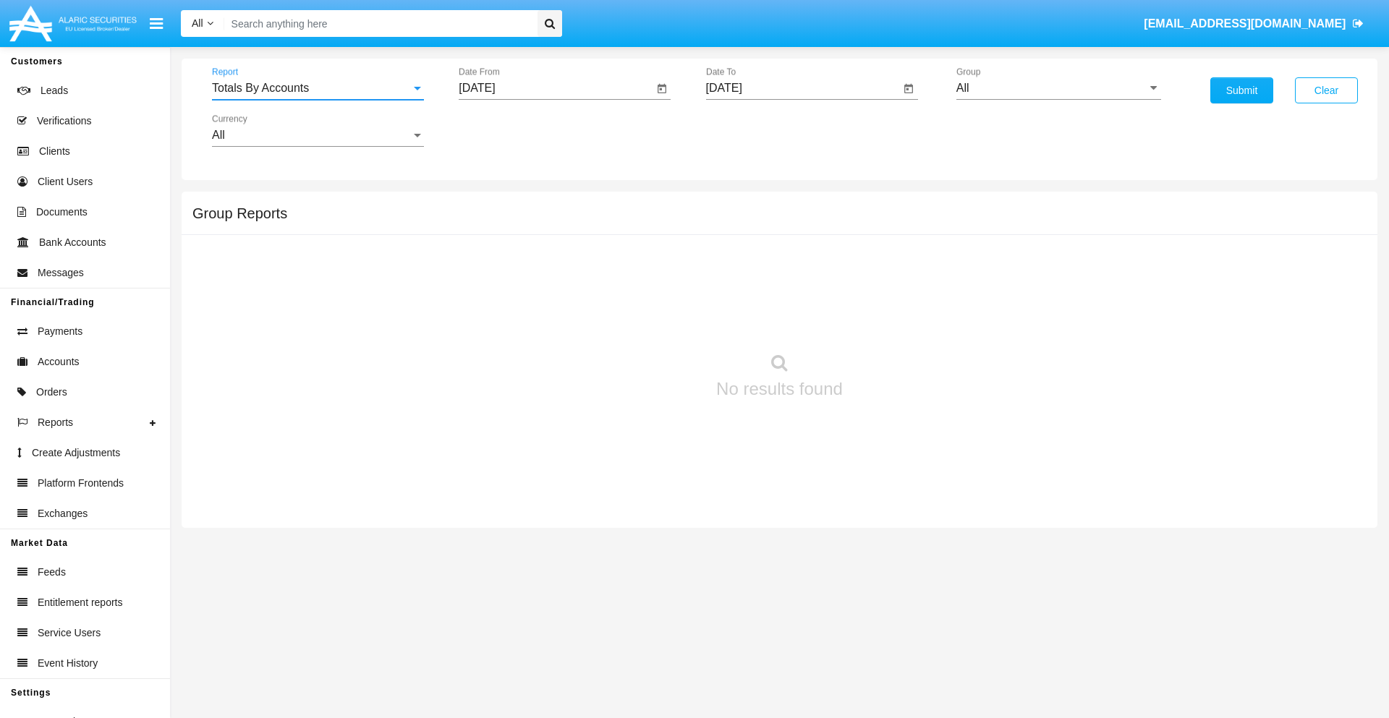
click at [556, 88] on input "[DATE]" at bounding box center [556, 88] width 195 height 13
click at [506, 130] on span "[DATE]" at bounding box center [494, 131] width 32 height 12
click at [544, 291] on div "2019" at bounding box center [545, 291] width 46 height 26
click at [493, 204] on div "JAN" at bounding box center [494, 204] width 46 height 26
click at [541, 221] on div "1" at bounding box center [540, 222] width 26 height 26
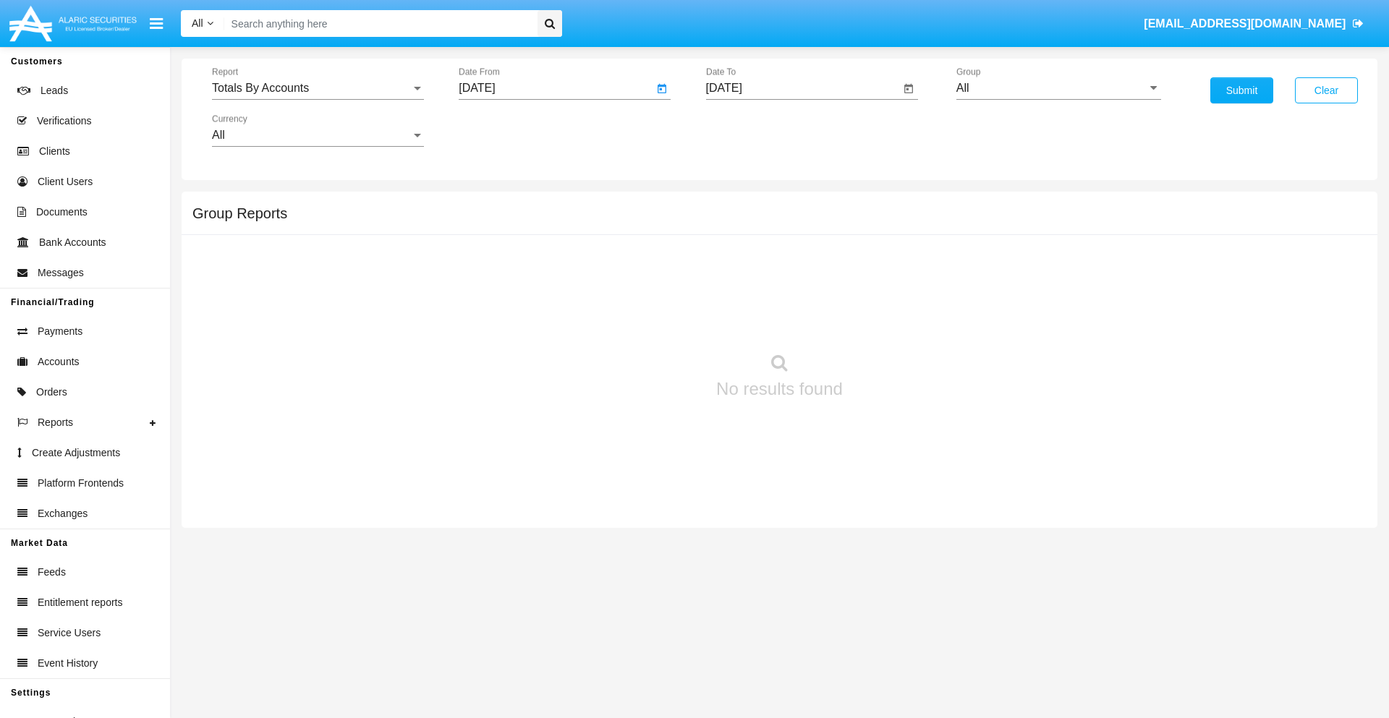
type input "01/01/19"
click at [802, 88] on input "[DATE]" at bounding box center [803, 88] width 195 height 13
click at [753, 130] on span "[DATE]" at bounding box center [741, 131] width 32 height 12
click at [791, 291] on div "2019" at bounding box center [791, 291] width 46 height 26
click at [740, 204] on div "JAN" at bounding box center [741, 204] width 46 height 26
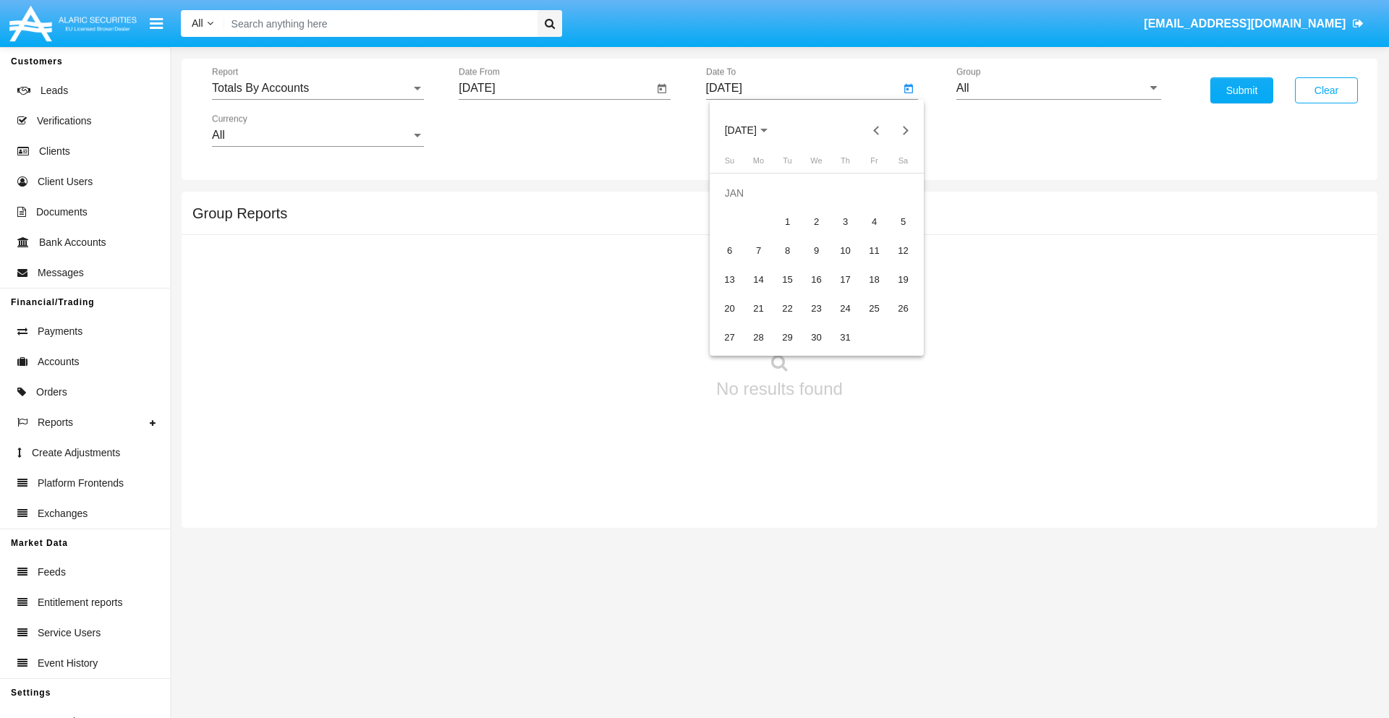
click at [787, 221] on div "1" at bounding box center [788, 222] width 26 height 26
type input "01/01/19"
click at [1059, 88] on input "All" at bounding box center [1059, 88] width 205 height 13
click at [1009, 597] on span "Company AQA" at bounding box center [1010, 603] width 77 height 12
type input "Company AQA"
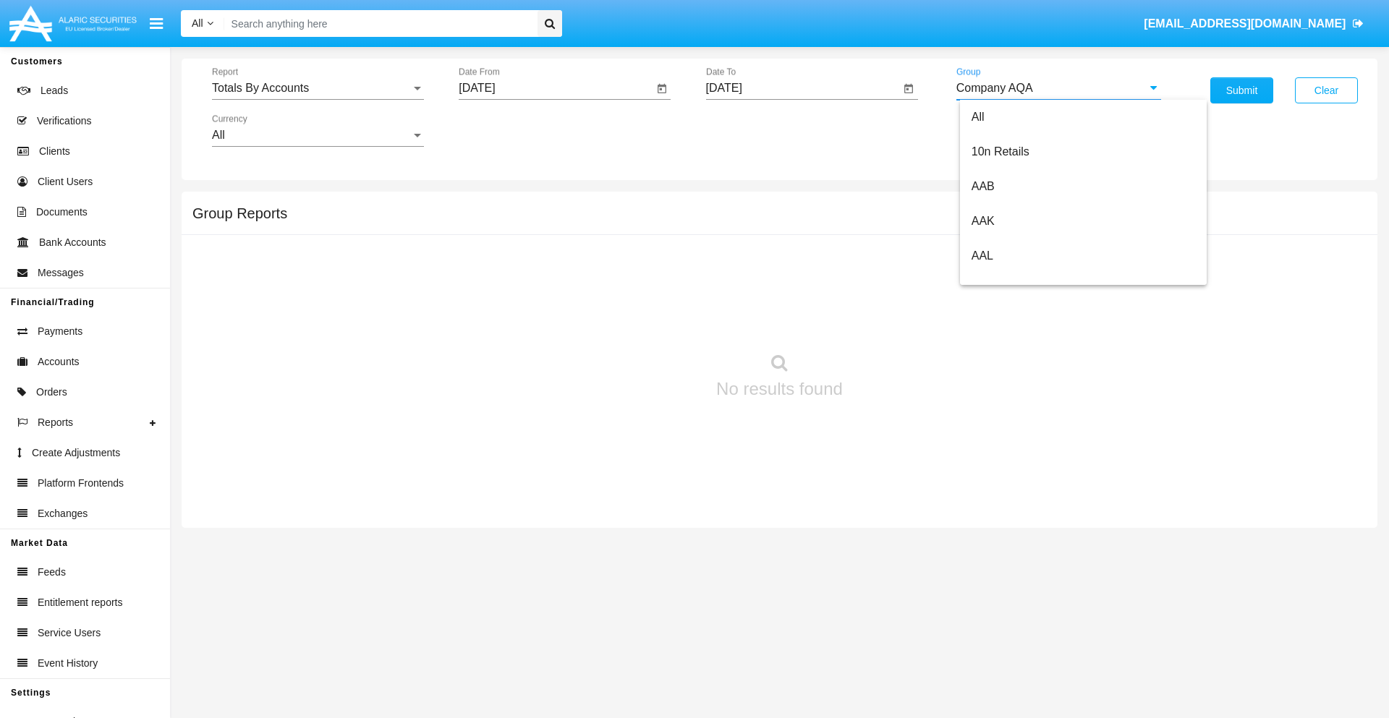
scroll to position [0, 0]
click at [1242, 90] on button "Submit" at bounding box center [1242, 90] width 63 height 26
click at [318, 88] on span "Report" at bounding box center [311, 88] width 199 height 13
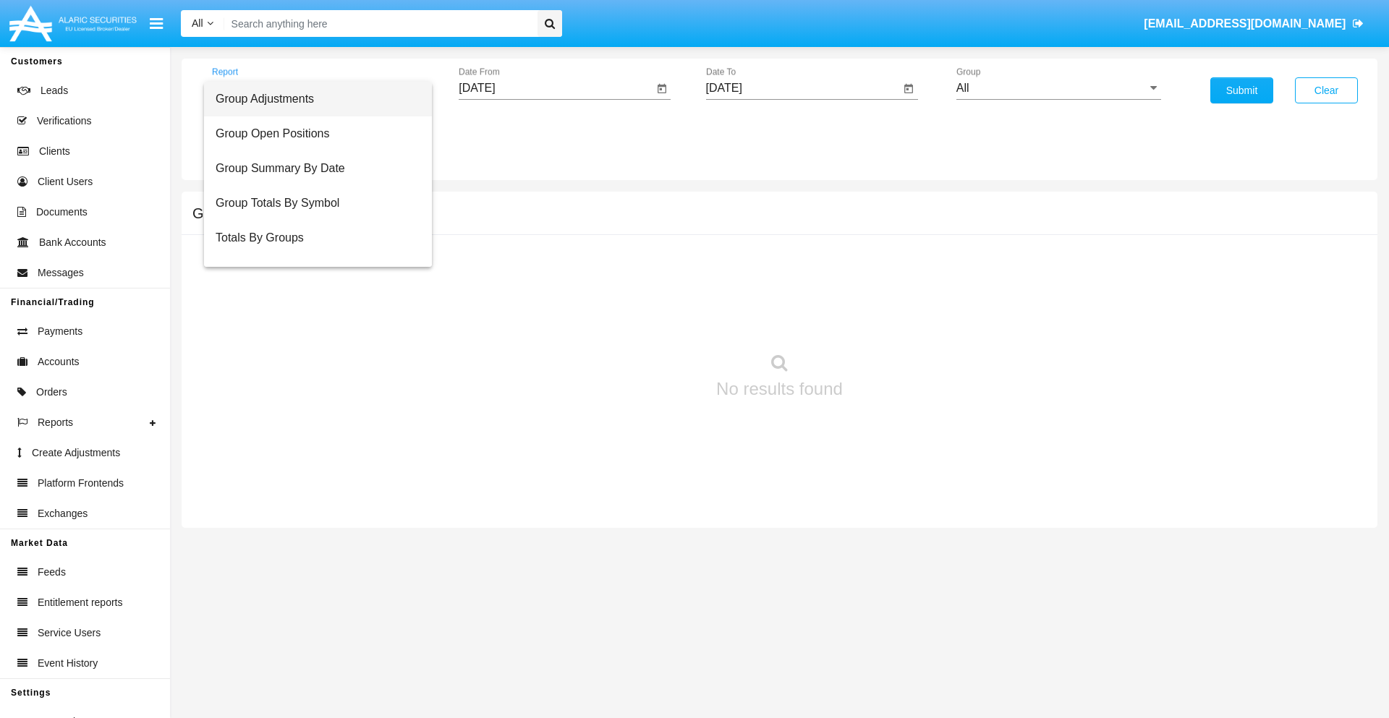
click at [312, 99] on span "Group Adjustments" at bounding box center [318, 99] width 205 height 35
click at [556, 88] on input "[DATE]" at bounding box center [556, 88] width 195 height 13
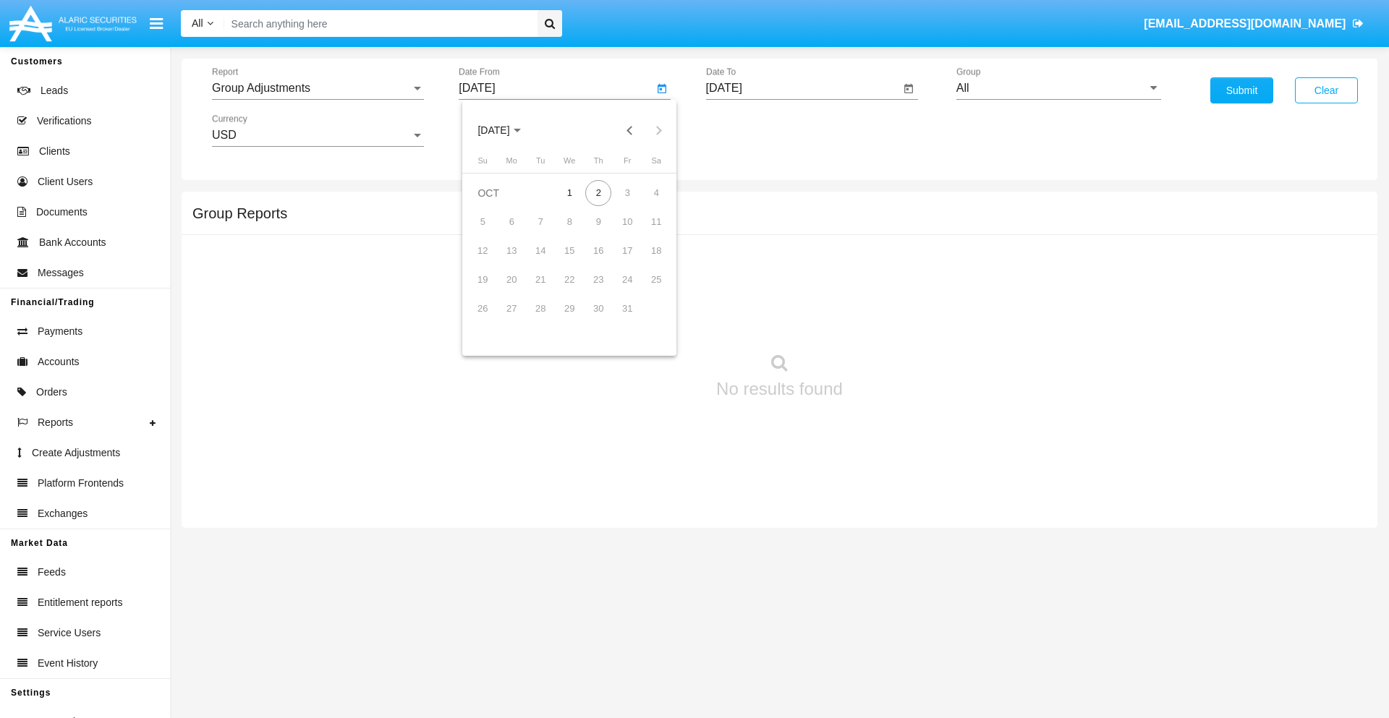
click at [506, 130] on span "[DATE]" at bounding box center [494, 131] width 32 height 12
click at [645, 320] on div "2025" at bounding box center [646, 320] width 46 height 26
click at [595, 233] on div "[DATE]" at bounding box center [595, 233] width 46 height 26
click at [569, 221] on div "2" at bounding box center [569, 222] width 26 height 26
type input "07/02/25"
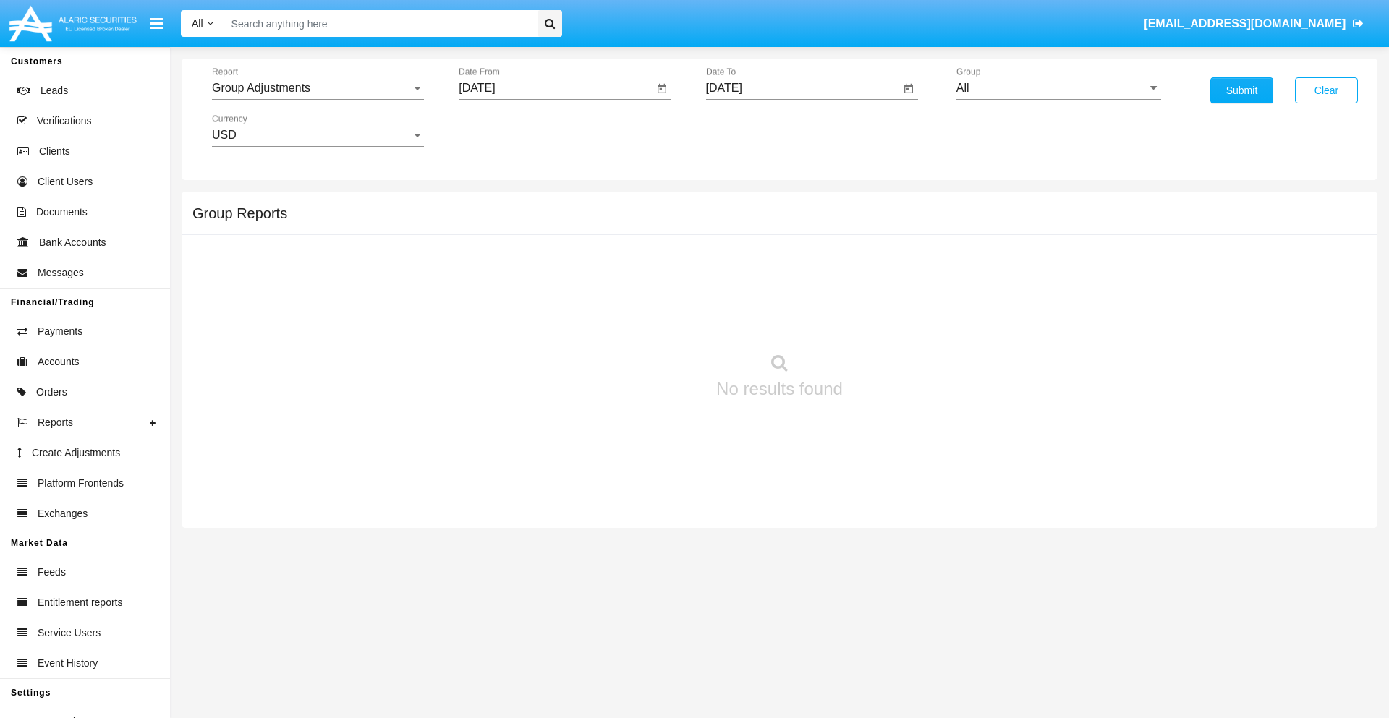
click at [802, 88] on input "[DATE]" at bounding box center [803, 88] width 195 height 13
click at [753, 130] on span "[DATE]" at bounding box center [741, 131] width 32 height 12
click at [892, 320] on div "2025" at bounding box center [893, 320] width 46 height 26
click at [791, 262] on div "OCT" at bounding box center [791, 262] width 46 height 26
click at [845, 192] on div "2" at bounding box center [846, 193] width 26 height 26
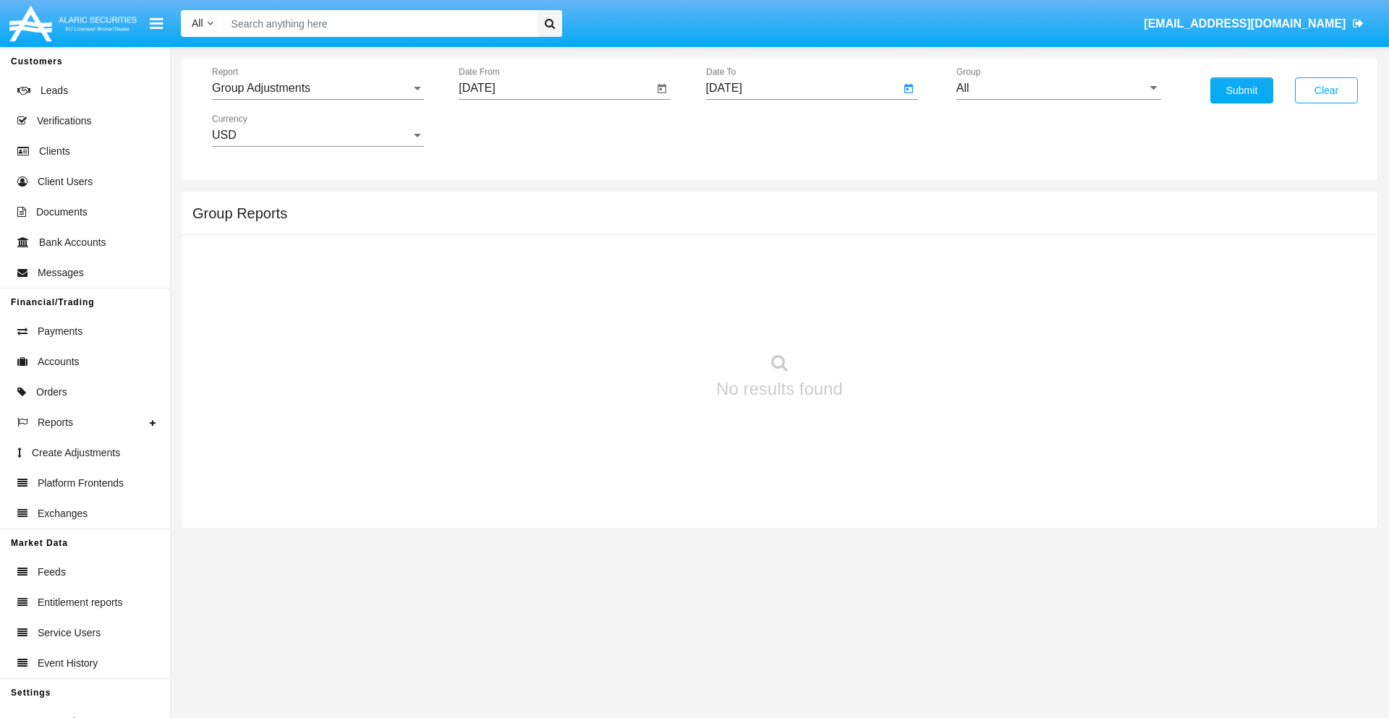
type input "[DATE]"
click at [1059, 88] on input "All" at bounding box center [1059, 88] width 205 height 13
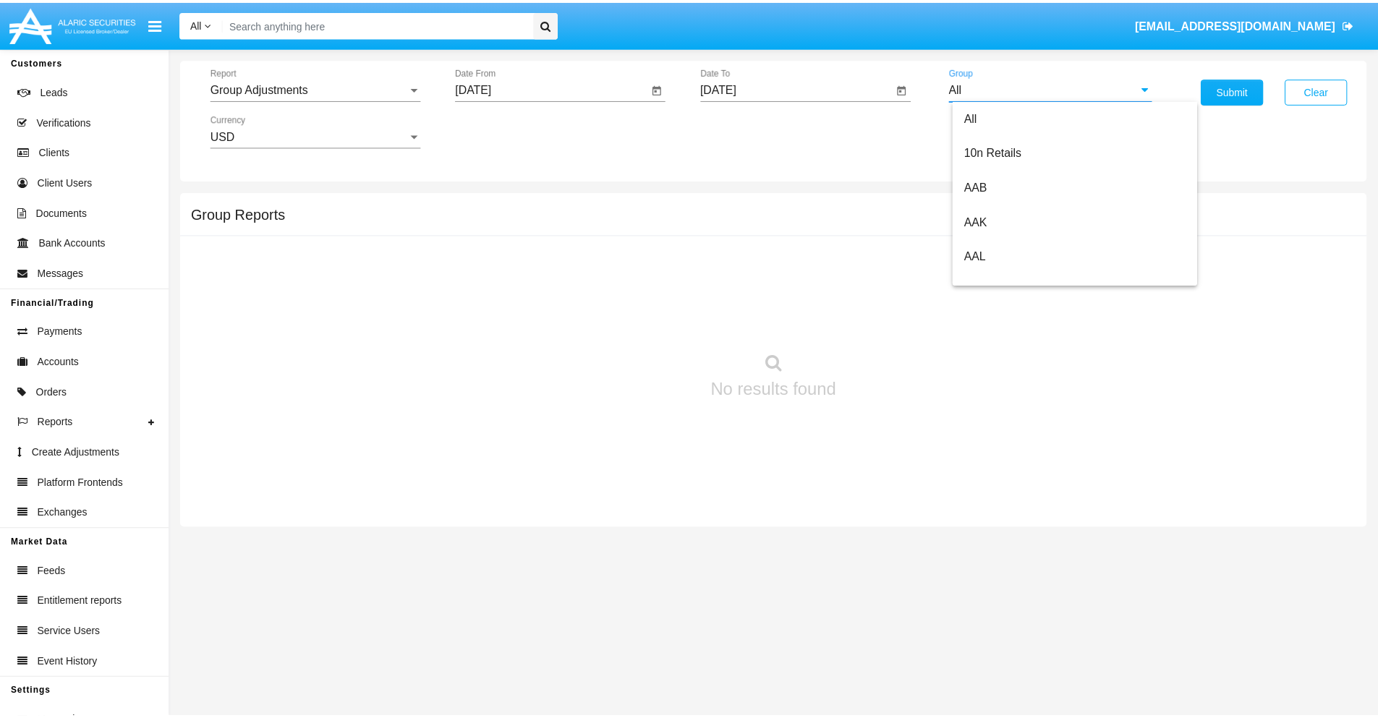
scroll to position [324, 0]
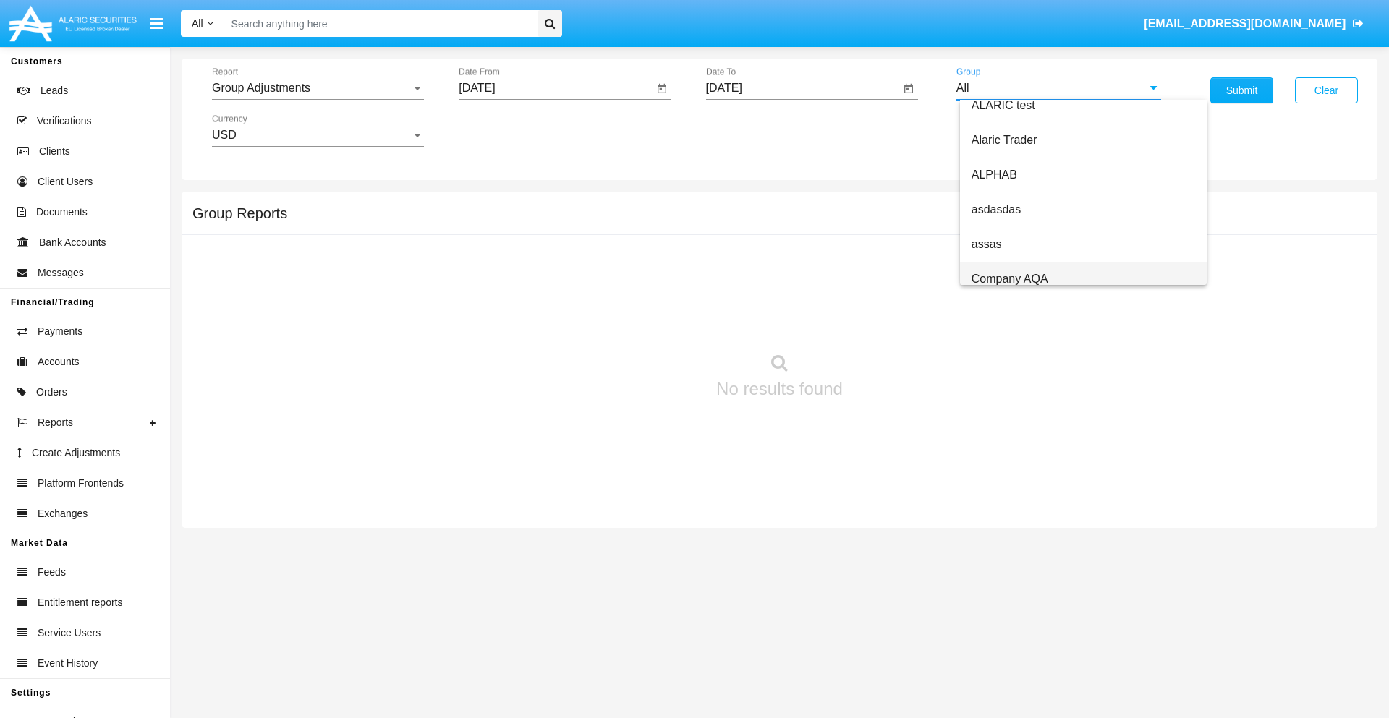
click at [1009, 279] on span "Company AQA" at bounding box center [1010, 279] width 77 height 12
type input "Company AQA"
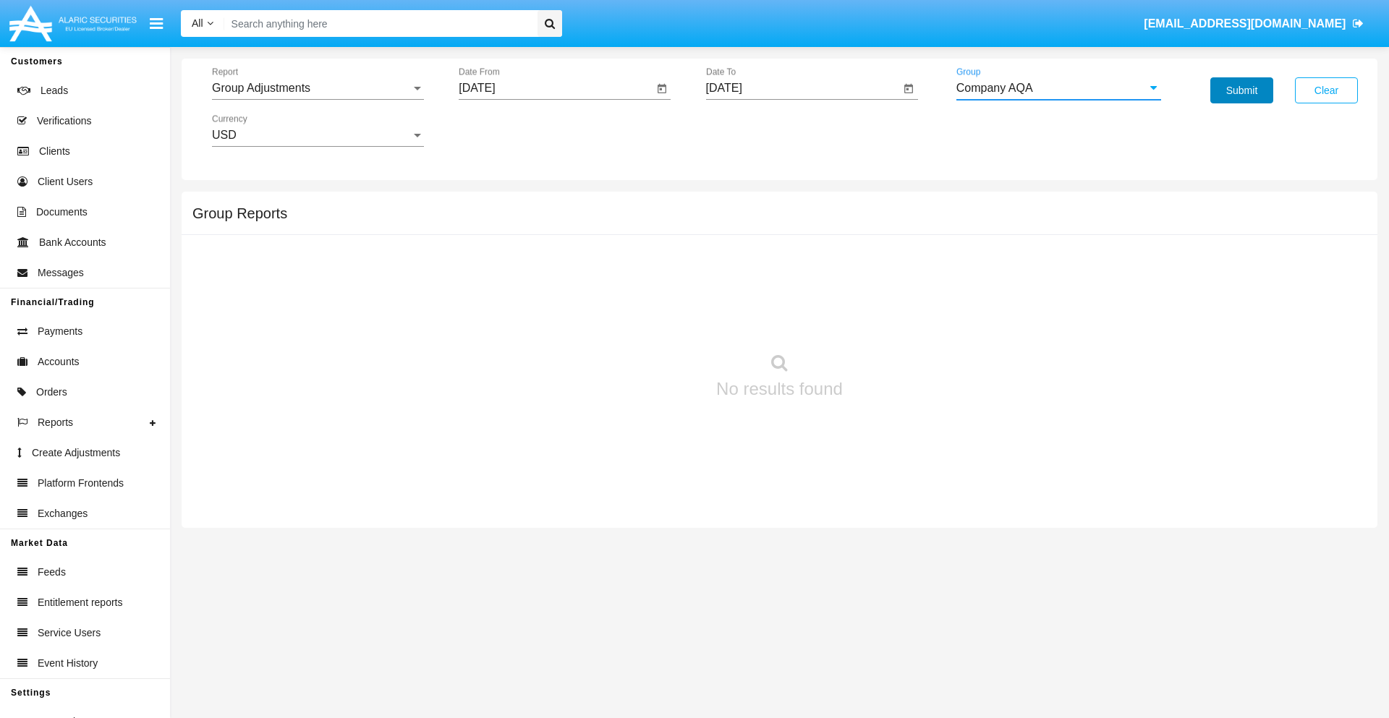
click at [1242, 90] on button "Submit" at bounding box center [1242, 90] width 63 height 26
click at [318, 88] on span "Report" at bounding box center [311, 88] width 199 height 13
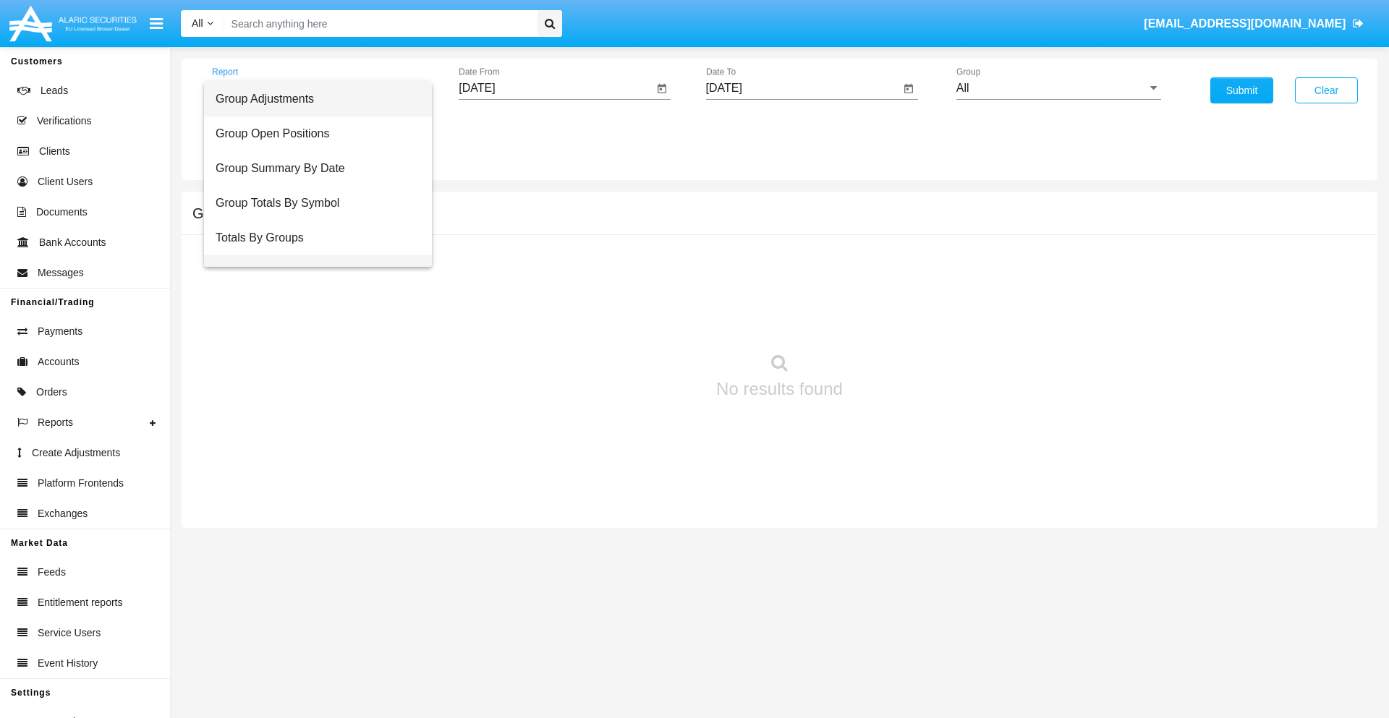
click at [312, 255] on span "Group Fees By Destination" at bounding box center [318, 272] width 205 height 35
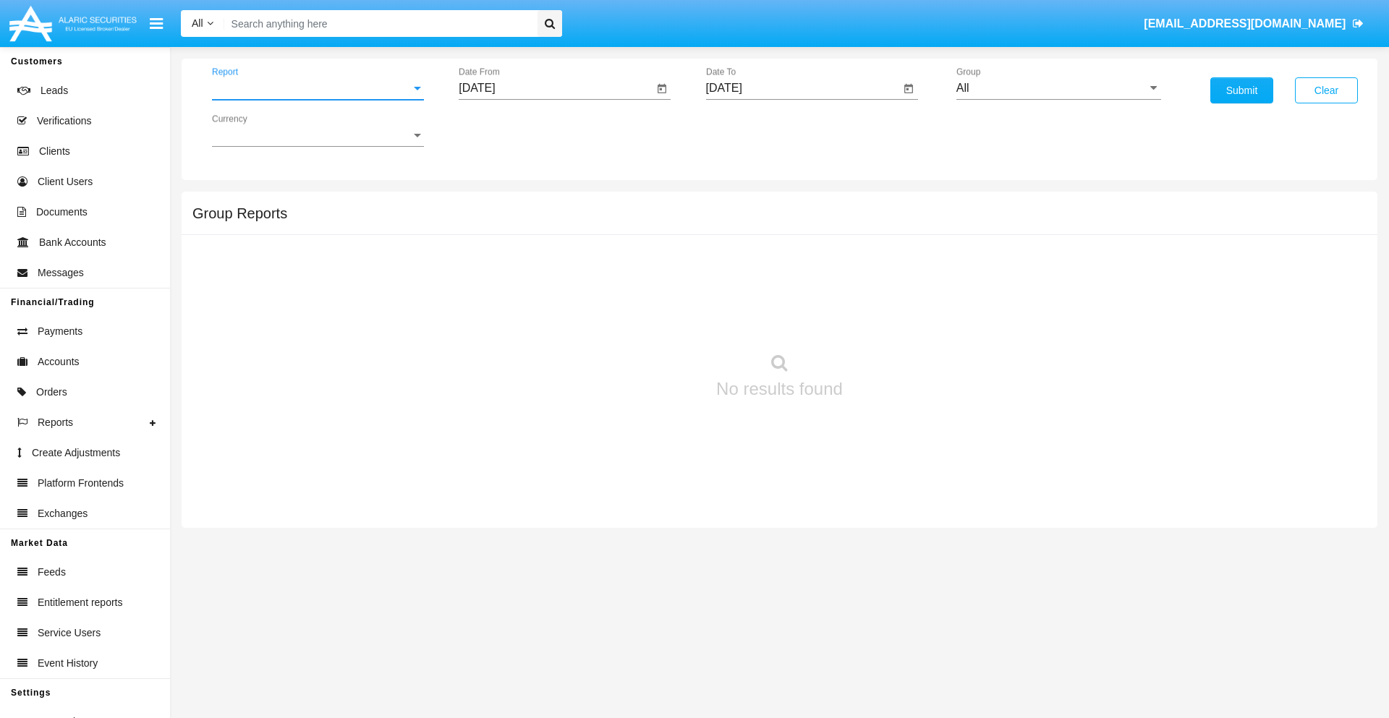
scroll to position [23, 0]
click at [556, 88] on input "[DATE]" at bounding box center [556, 88] width 195 height 13
click at [506, 130] on span "[DATE]" at bounding box center [494, 131] width 32 height 12
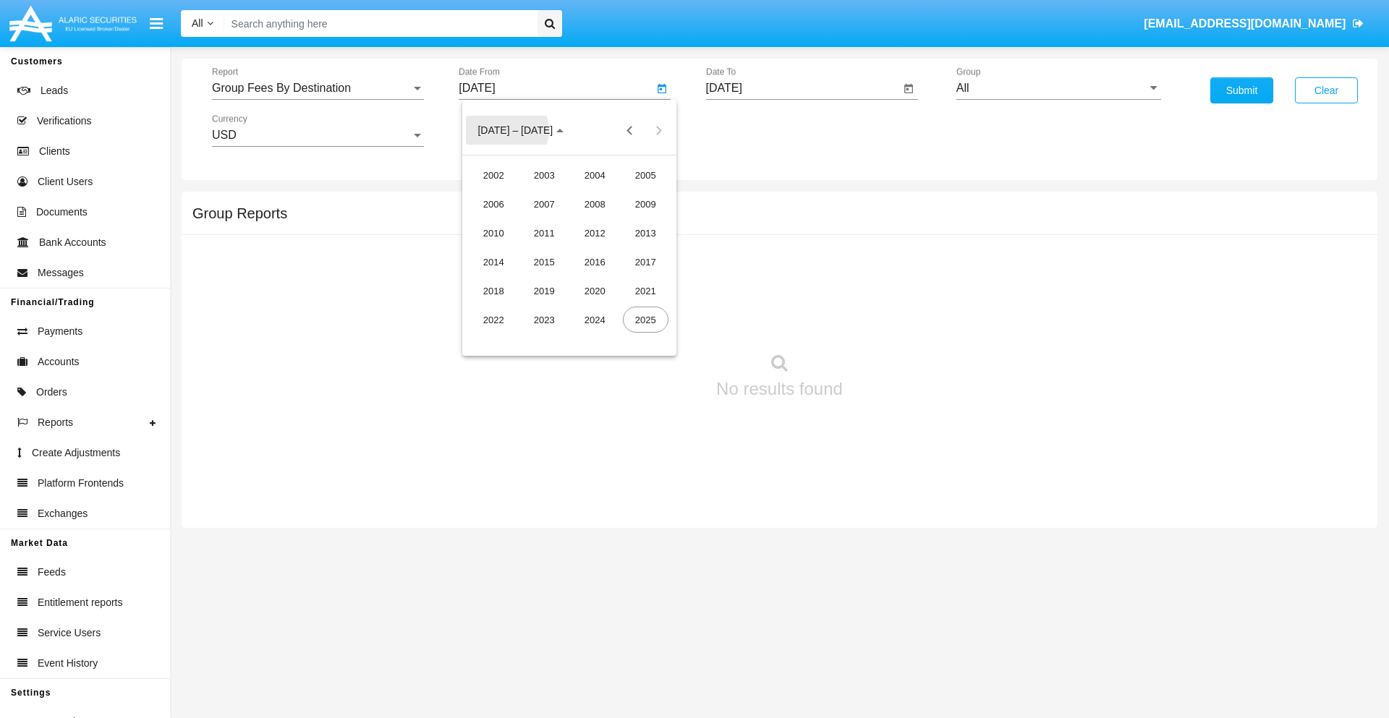
click at [645, 320] on div "2025" at bounding box center [646, 320] width 46 height 26
click at [645, 233] on div "AUG" at bounding box center [646, 233] width 46 height 26
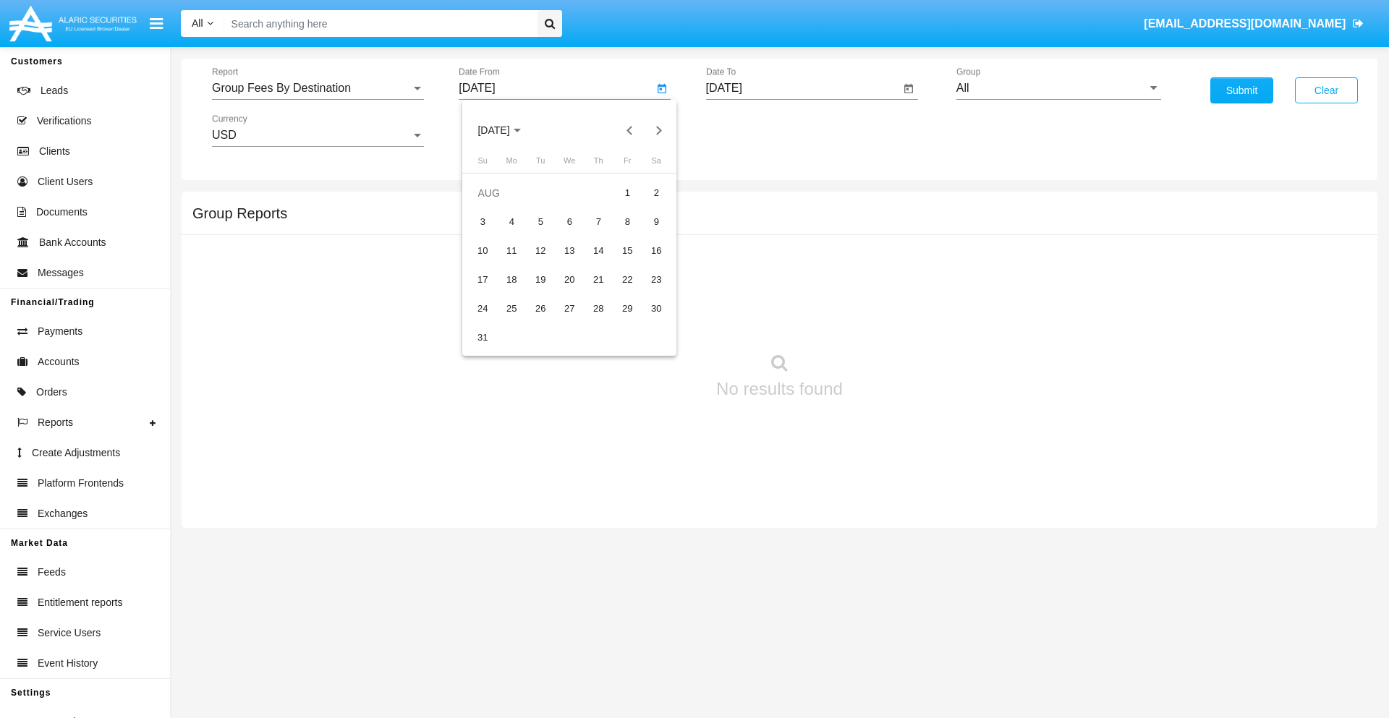
click at [656, 192] on div "2" at bounding box center [656, 193] width 26 height 26
type input "08/02/25"
click at [802, 88] on input "[DATE]" at bounding box center [803, 88] width 195 height 13
click at [753, 130] on span "[DATE]" at bounding box center [741, 131] width 32 height 12
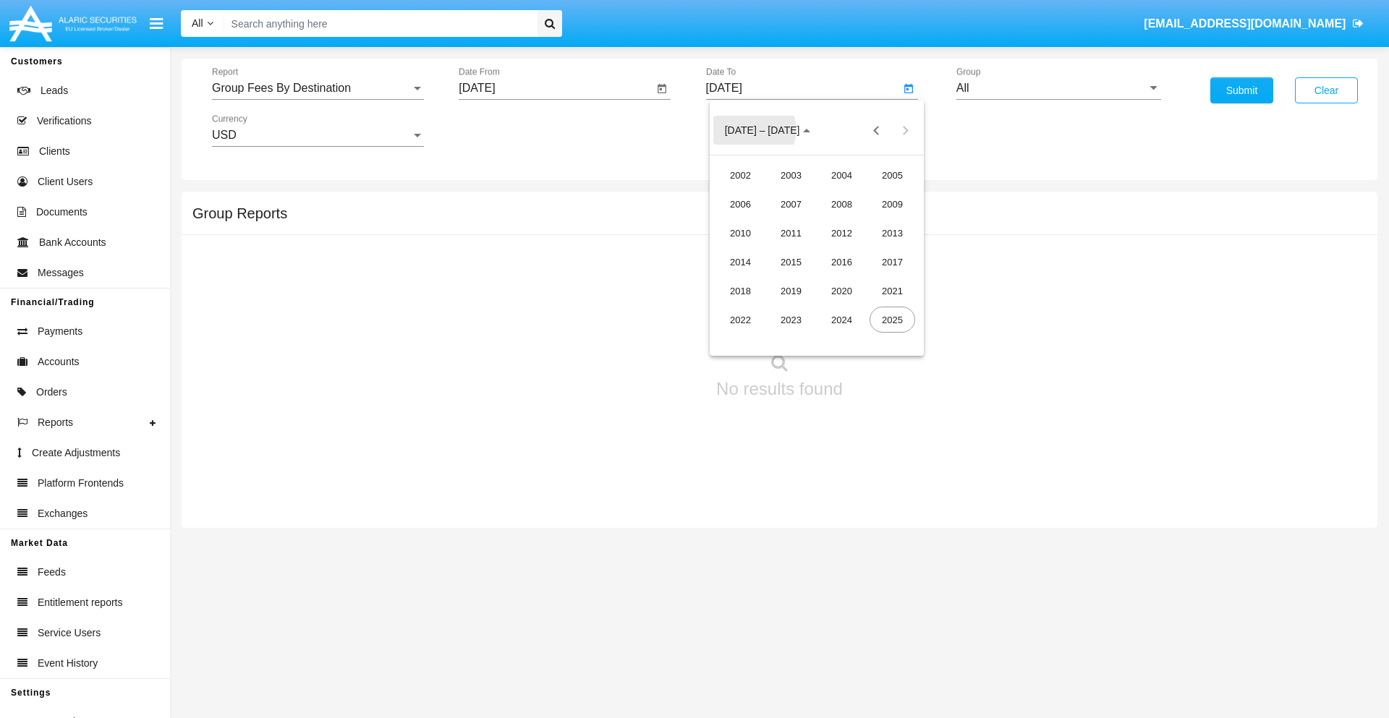
click at [892, 320] on div "2025" at bounding box center [893, 320] width 46 height 26
click at [791, 262] on div "OCT" at bounding box center [791, 262] width 46 height 26
click at [845, 192] on div "2" at bounding box center [846, 193] width 26 height 26
type input "[DATE]"
click at [1059, 88] on input "All" at bounding box center [1059, 88] width 205 height 13
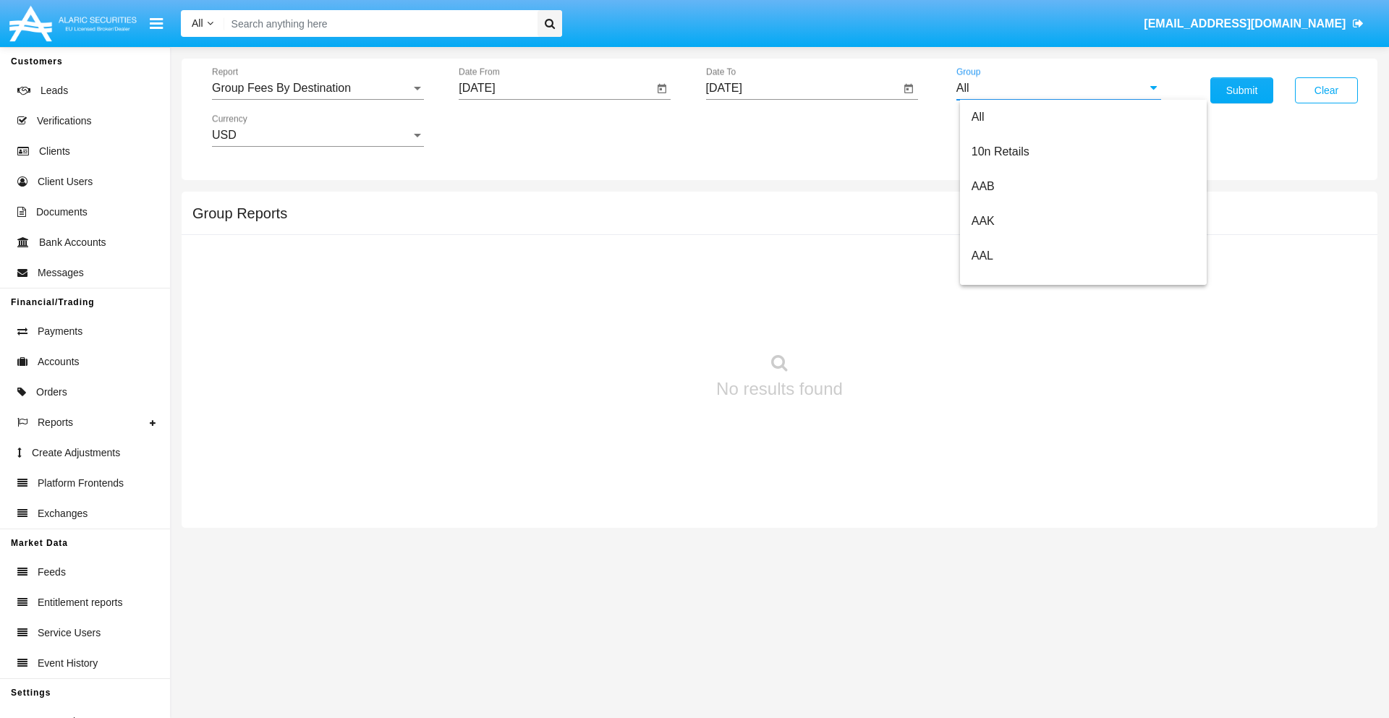
scroll to position [776, 0]
click at [1018, 279] on span "Hammer Web Lite" at bounding box center [1018, 279] width 93 height 12
type input "Hammer Web Lite"
click at [1242, 90] on button "Submit" at bounding box center [1242, 90] width 63 height 26
click at [318, 88] on span "Report" at bounding box center [311, 88] width 199 height 13
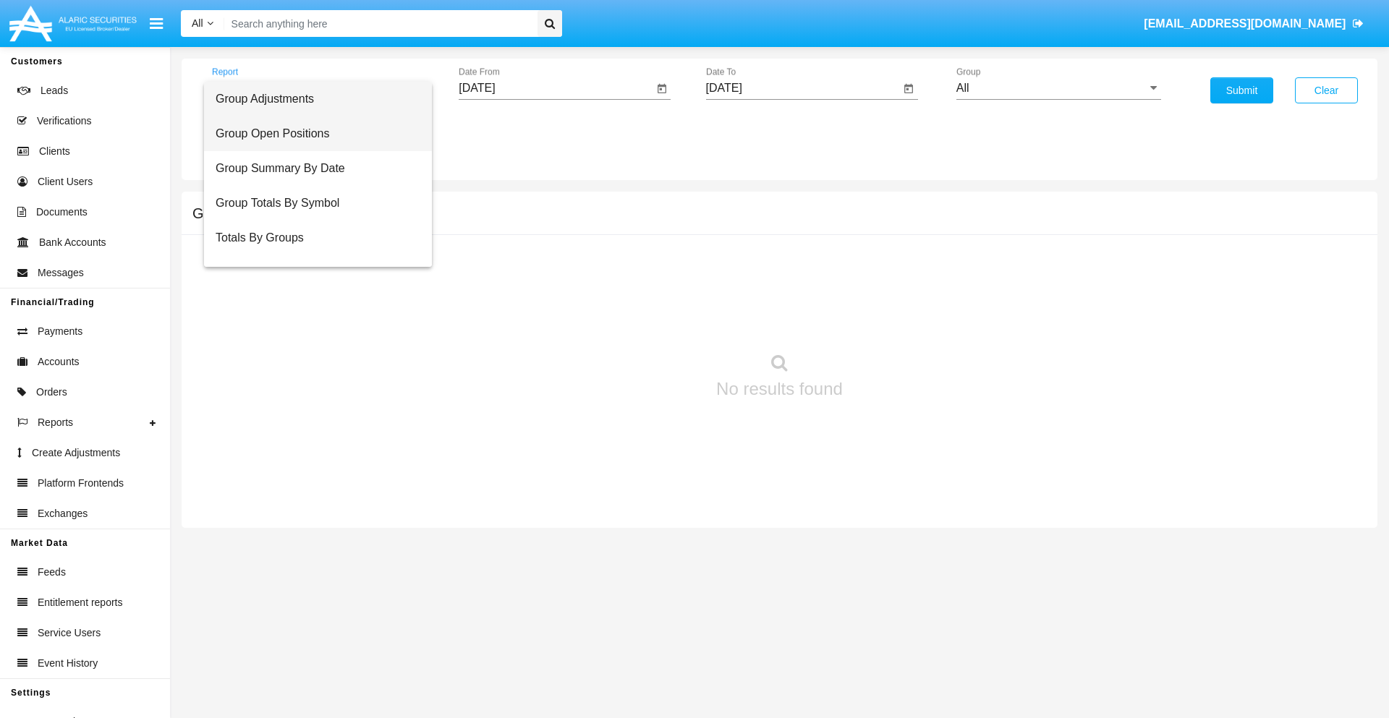
click at [312, 134] on span "Group Open Positions" at bounding box center [318, 133] width 205 height 35
click at [556, 88] on input "[DATE]" at bounding box center [556, 88] width 195 height 13
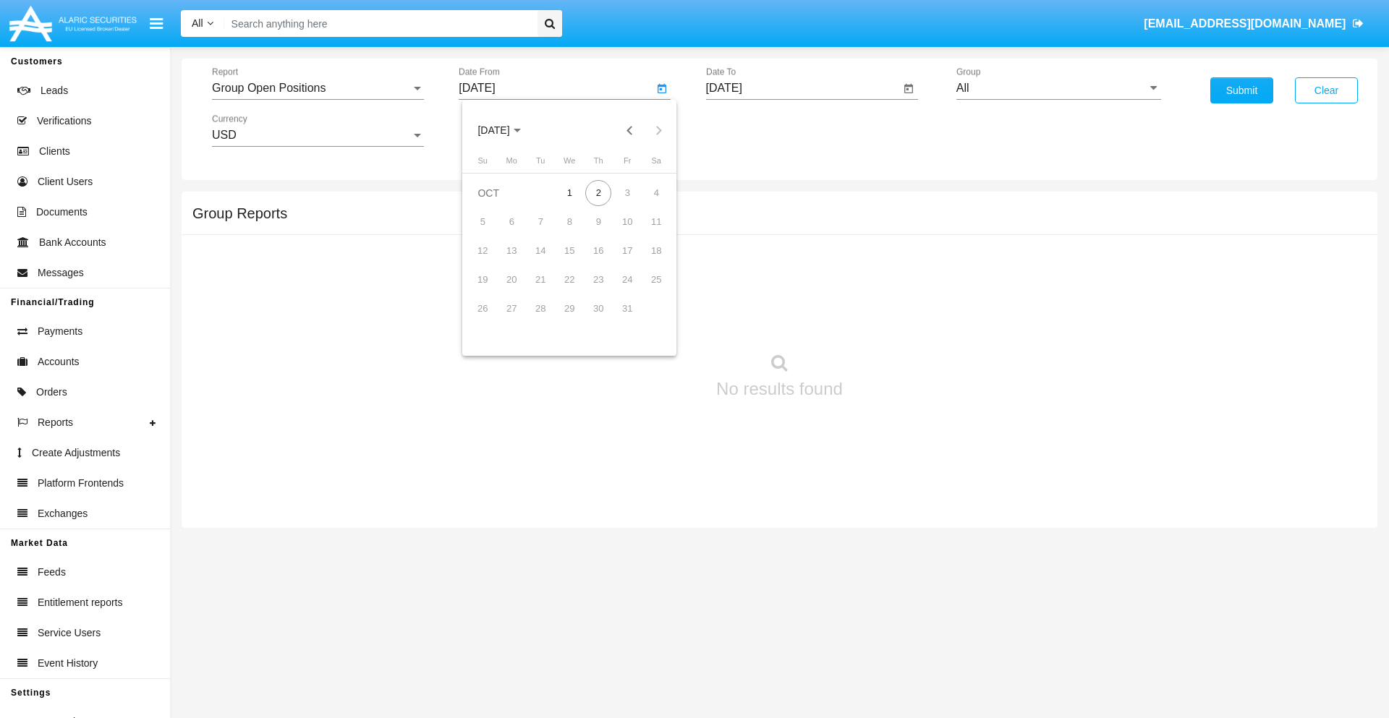
click at [506, 130] on span "[DATE]" at bounding box center [494, 131] width 32 height 12
click at [645, 320] on div "2025" at bounding box center [646, 320] width 46 height 26
click at [493, 262] on div "SEP" at bounding box center [494, 262] width 46 height 26
click at [541, 221] on div "2" at bounding box center [540, 222] width 26 height 26
type input "[DATE]"
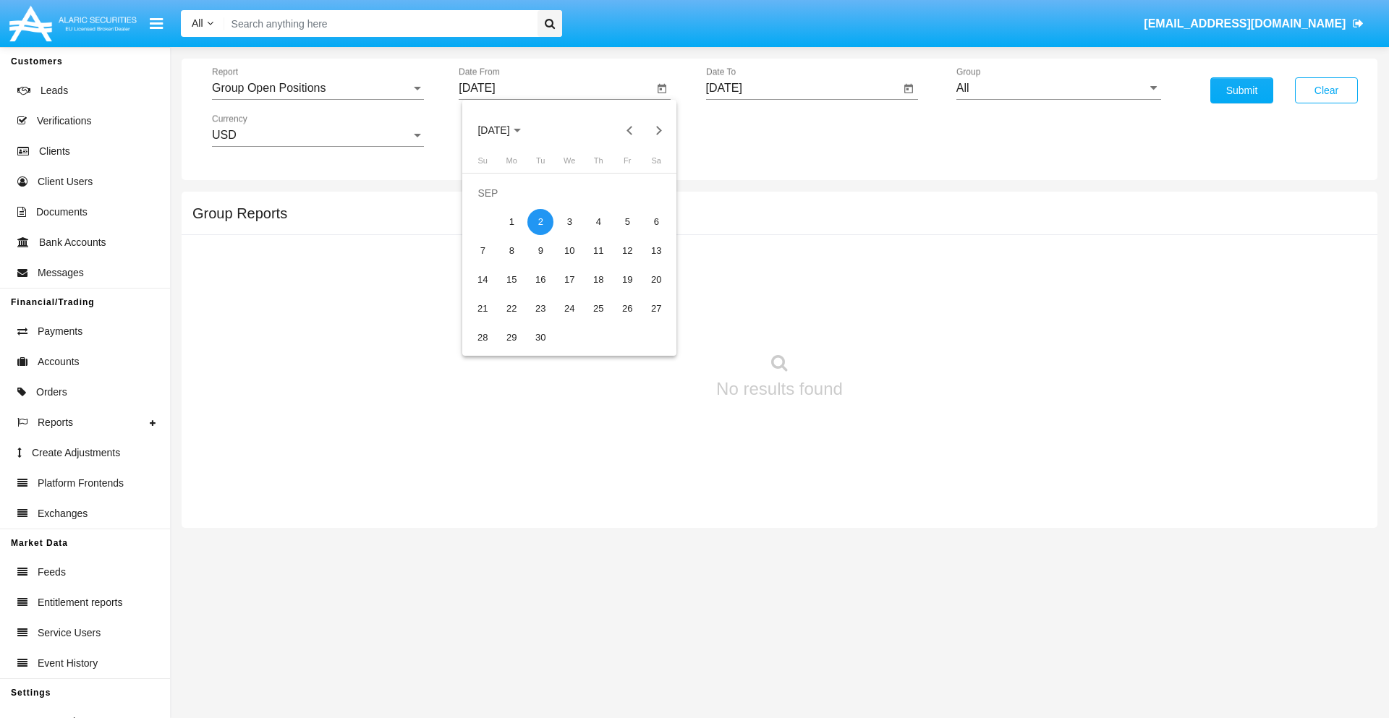
click at [802, 88] on input "[DATE]" at bounding box center [803, 88] width 195 height 13
click at [753, 130] on span "[DATE]" at bounding box center [741, 131] width 32 height 12
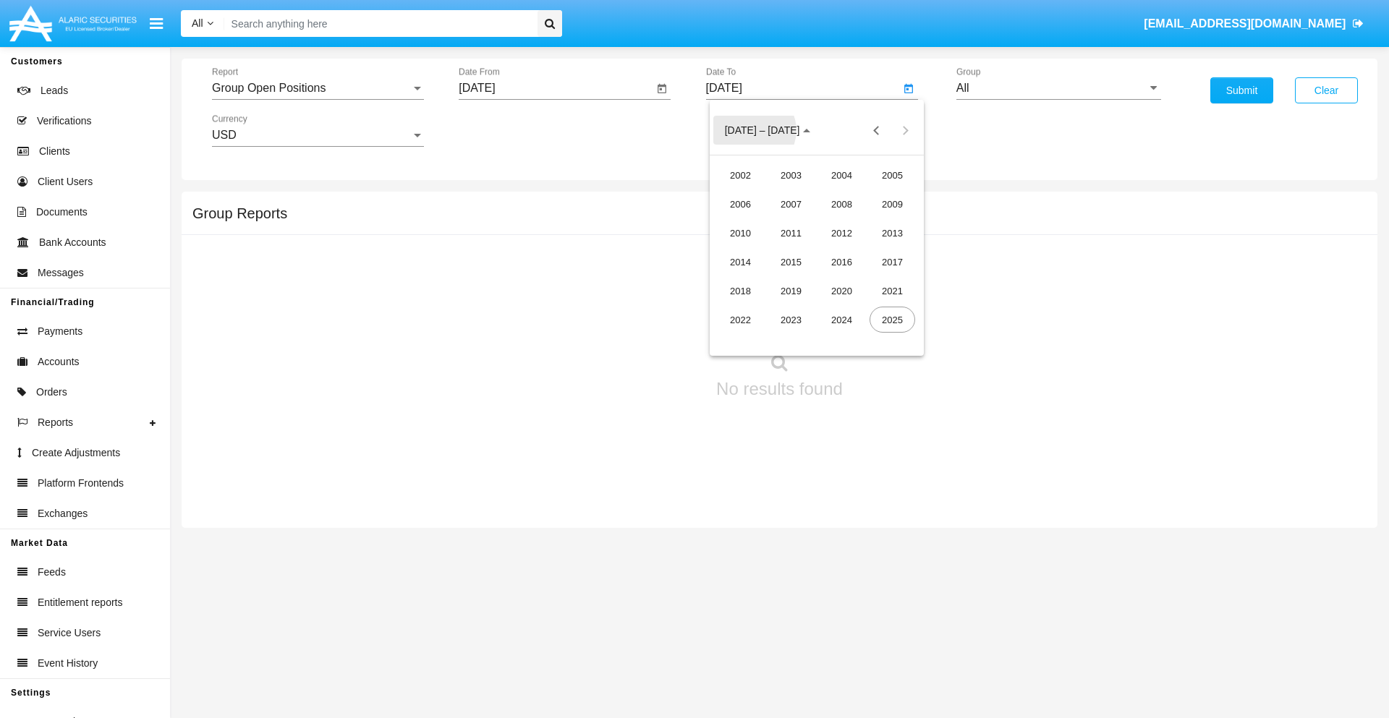
click at [892, 320] on div "2025" at bounding box center [893, 320] width 46 height 26
click at [791, 262] on div "OCT" at bounding box center [791, 262] width 46 height 26
click at [845, 192] on div "2" at bounding box center [846, 193] width 26 height 26
type input "[DATE]"
click at [1059, 88] on input "All" at bounding box center [1059, 88] width 205 height 13
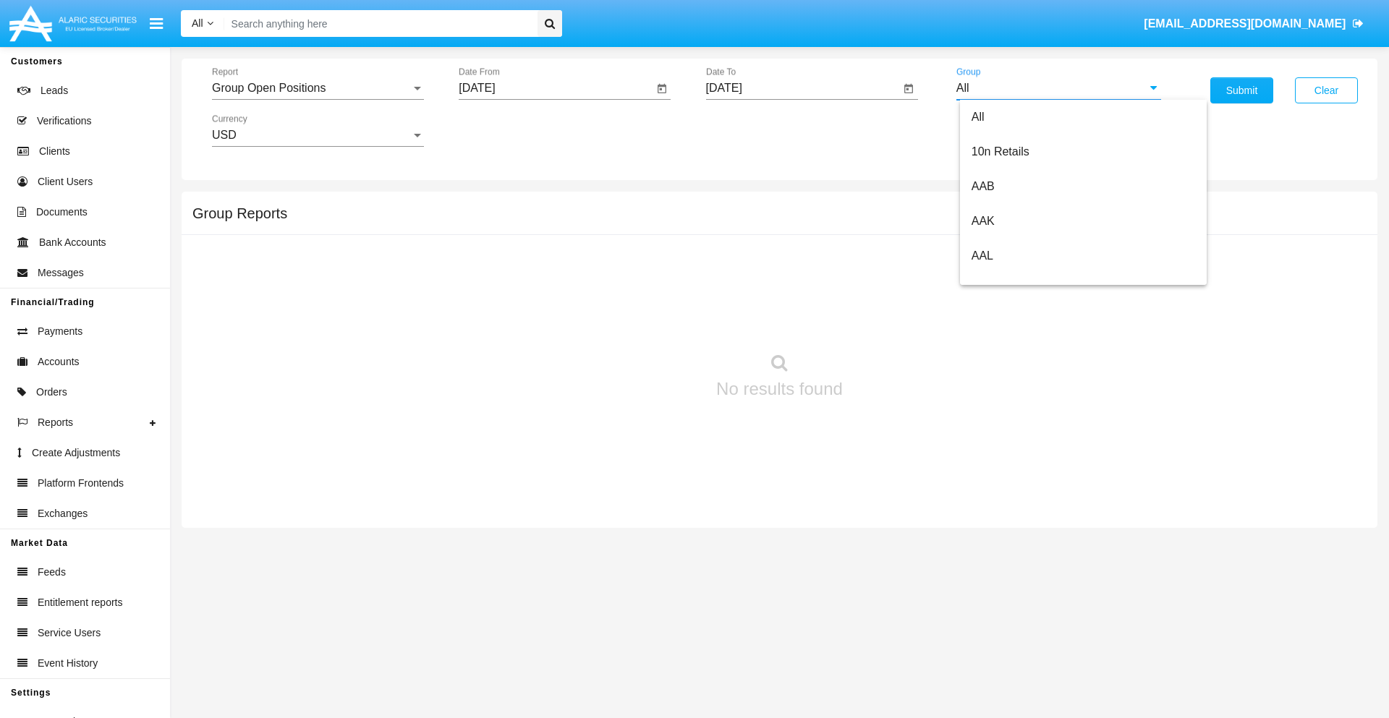
type input "Hammer Web Lite"
click at [1242, 90] on button "Submit" at bounding box center [1242, 90] width 63 height 26
click at [318, 88] on span "Report" at bounding box center [311, 88] width 199 height 13
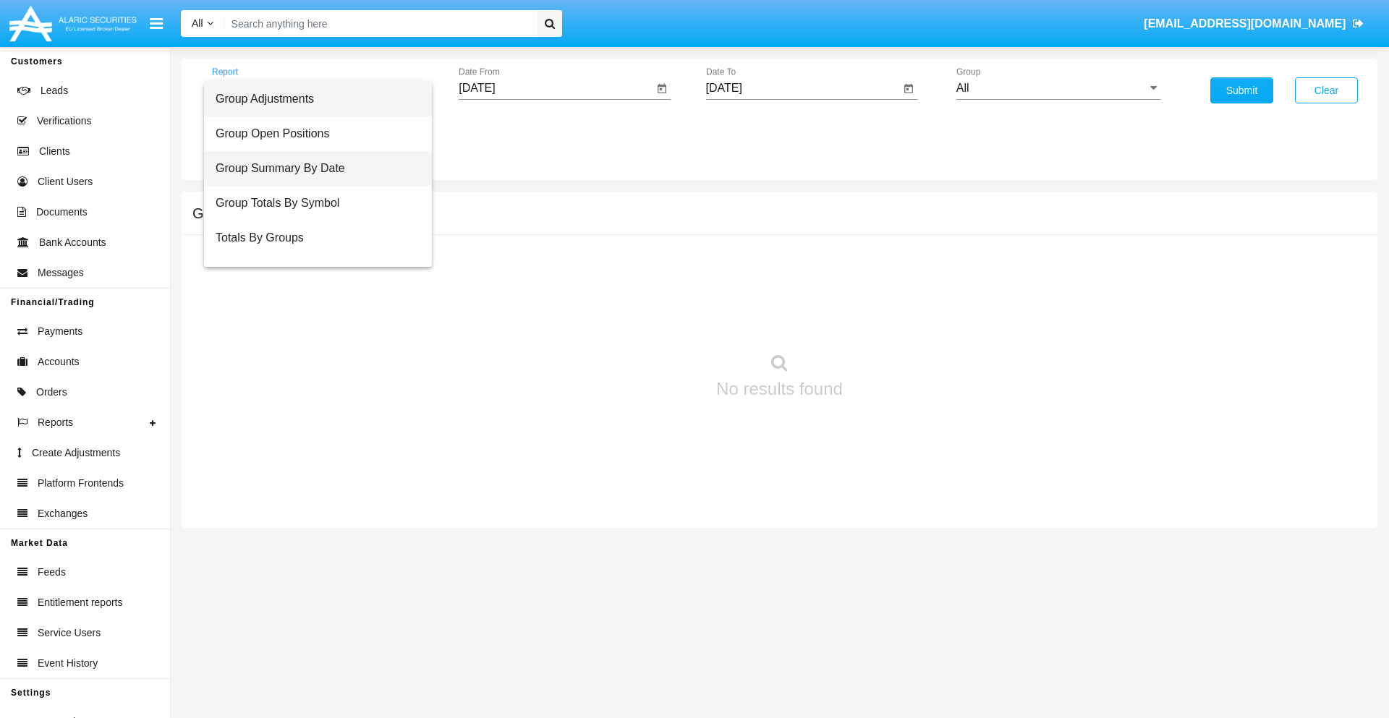
click at [312, 169] on span "Group Summary By Date" at bounding box center [318, 168] width 205 height 35
click at [556, 88] on input "[DATE]" at bounding box center [556, 88] width 195 height 13
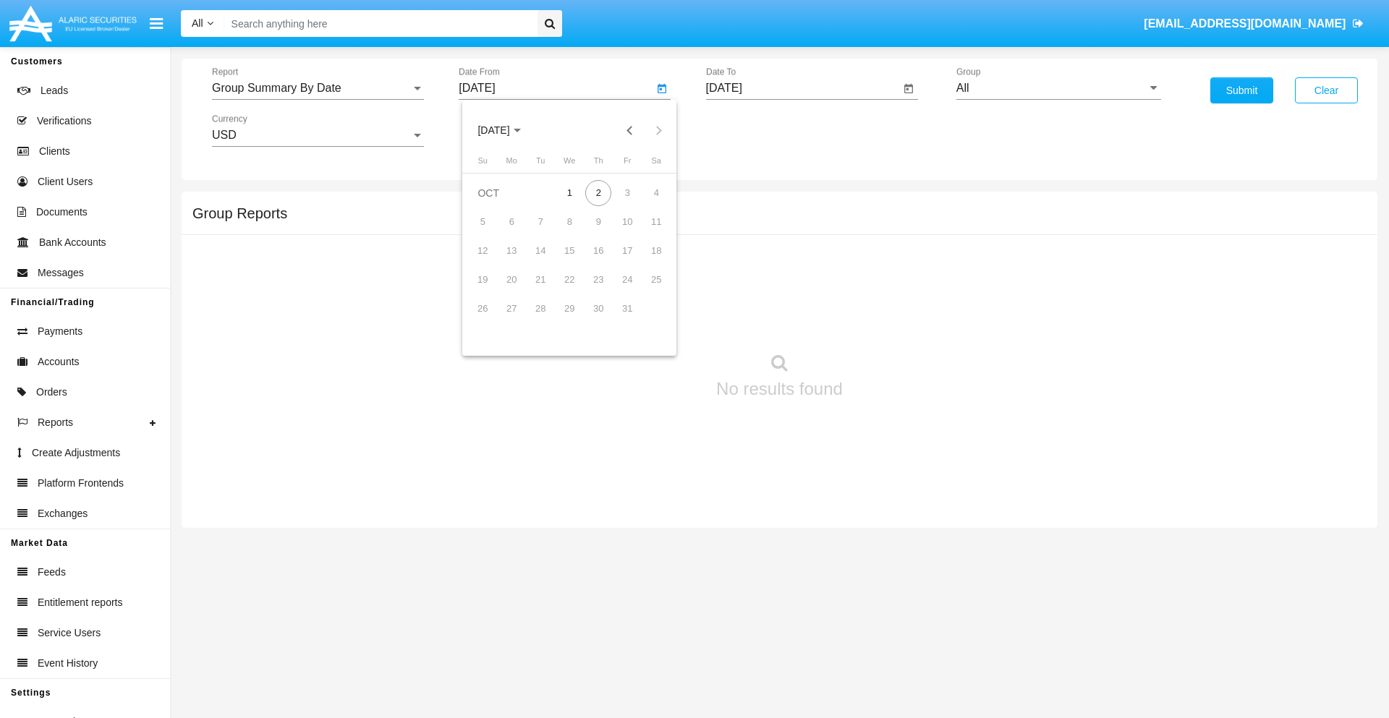
click at [506, 130] on span "OCT 2025" at bounding box center [494, 131] width 32 height 12
click at [645, 320] on div "2025" at bounding box center [646, 320] width 46 height 26
click at [493, 262] on div "SEP" at bounding box center [494, 262] width 46 height 26
click at [541, 221] on div "2" at bounding box center [540, 222] width 26 height 26
type input "09/02/25"
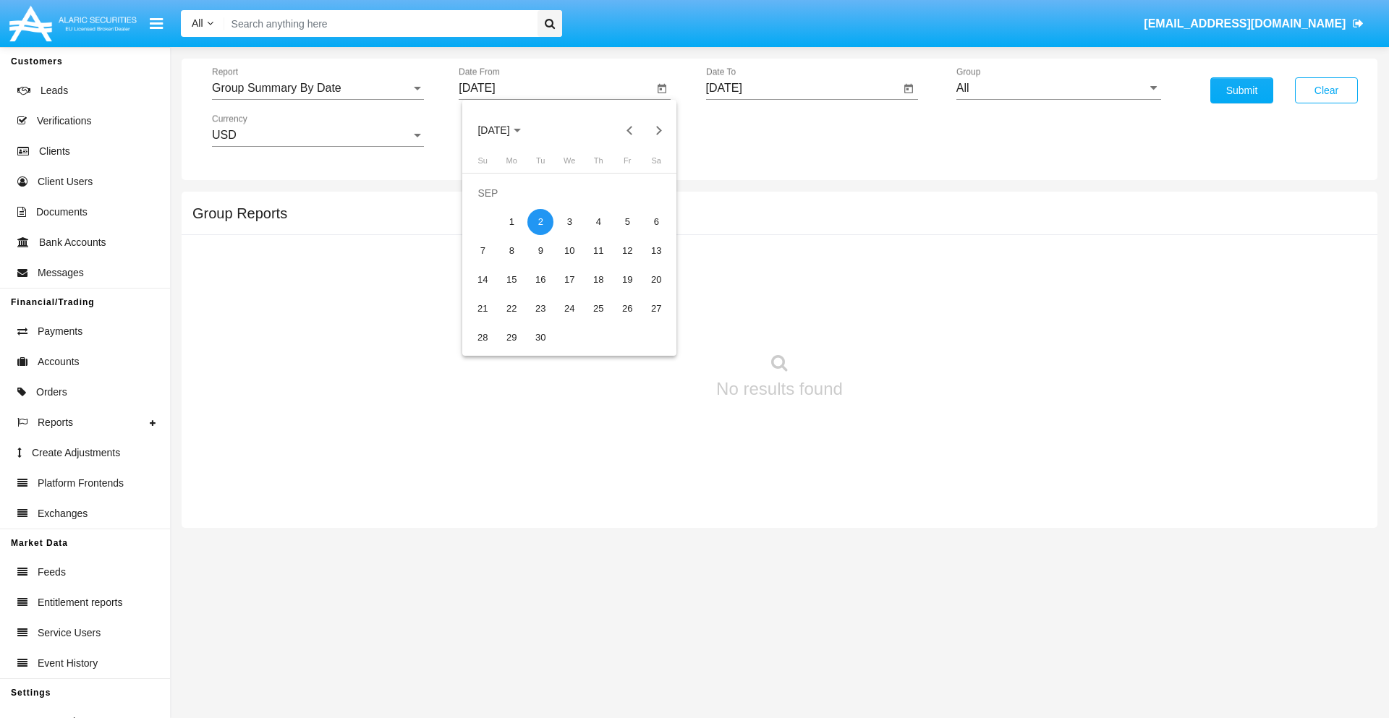
click at [802, 88] on input "[DATE]" at bounding box center [803, 88] width 195 height 13
click at [753, 130] on span "OCT 2025" at bounding box center [741, 131] width 32 height 12
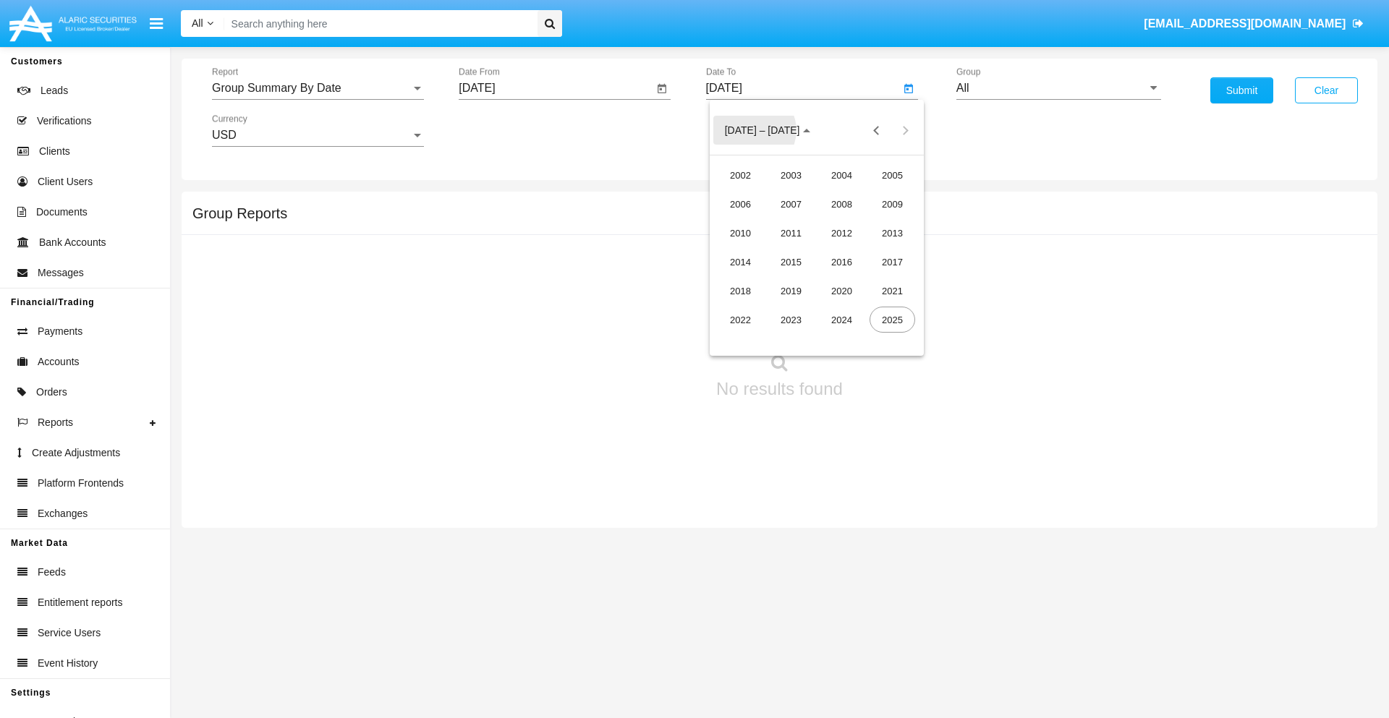
click at [892, 320] on div "2025" at bounding box center [893, 320] width 46 height 26
click at [791, 262] on div "OCT" at bounding box center [791, 262] width 46 height 26
click at [845, 192] on div "2" at bounding box center [846, 193] width 26 height 26
type input "[DATE]"
click at [1059, 88] on input "All" at bounding box center [1059, 88] width 205 height 13
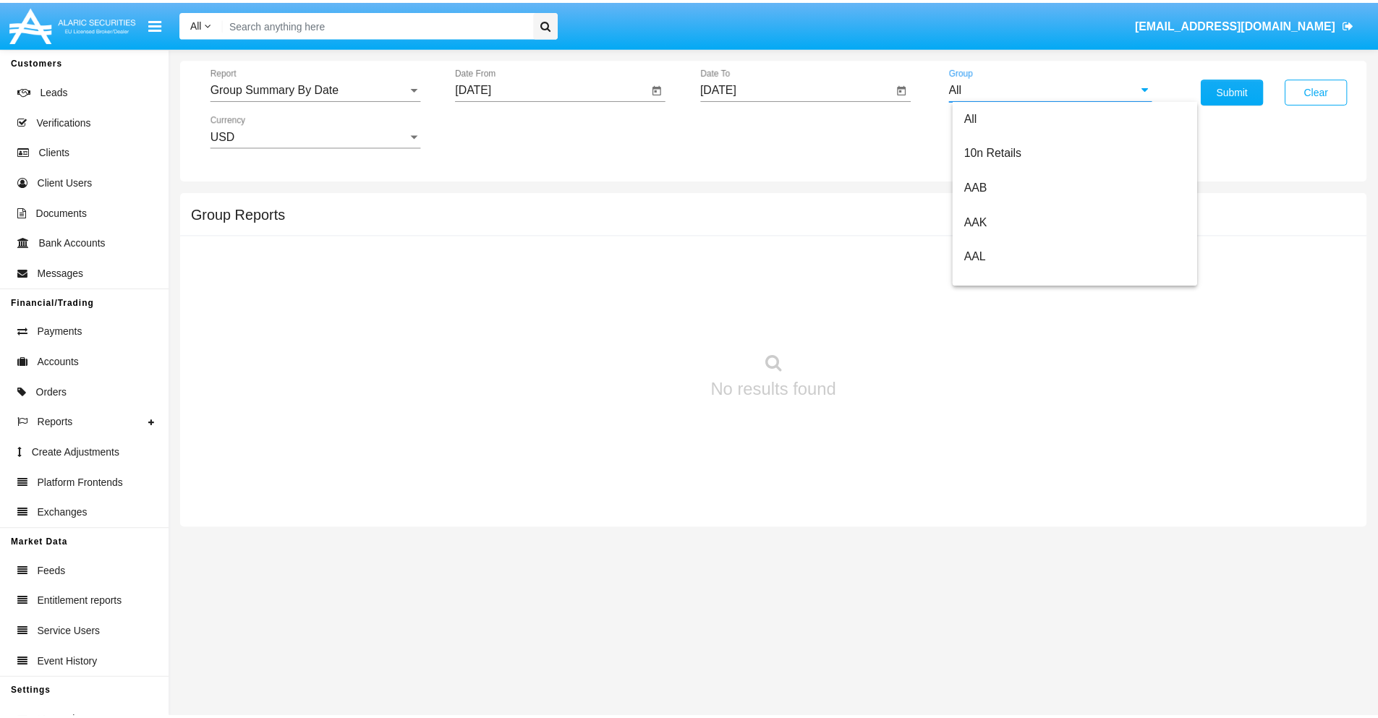
scroll to position [776, 0]
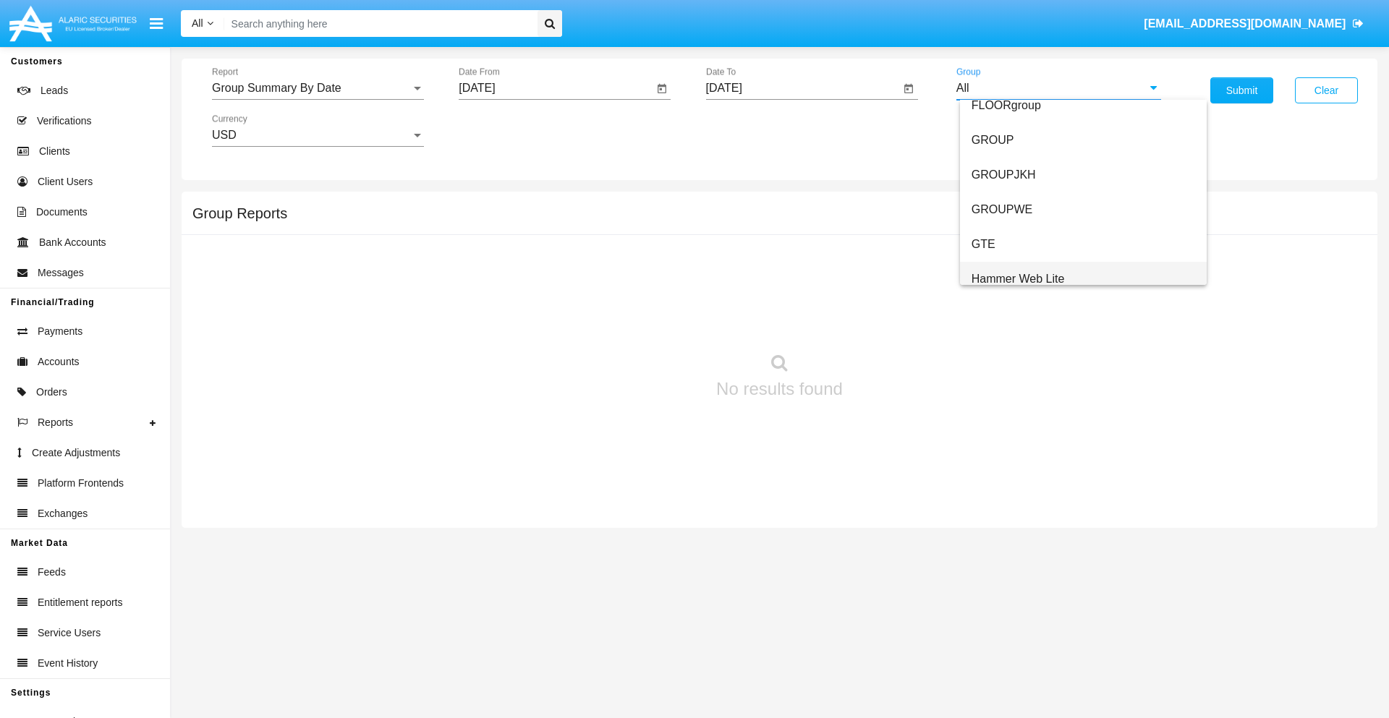
click at [1018, 279] on span "Hammer Web Lite" at bounding box center [1018, 279] width 93 height 12
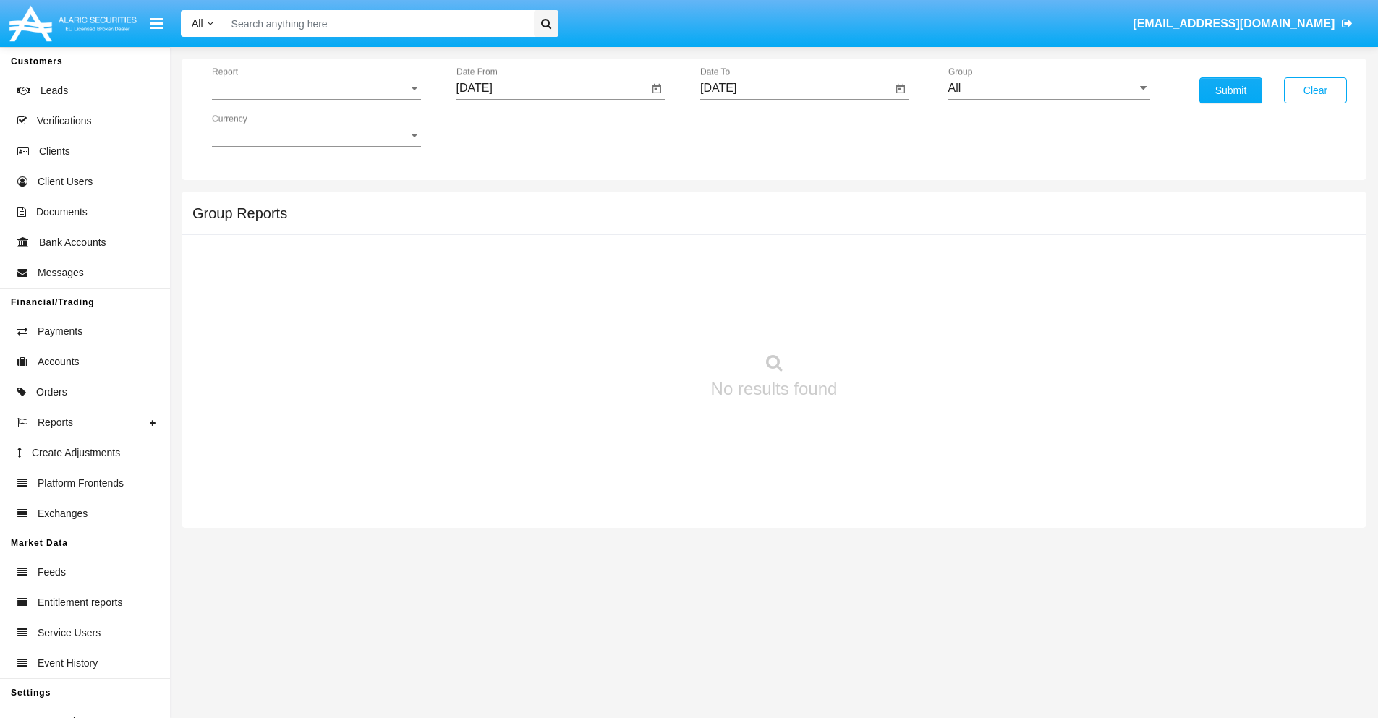
click at [316, 88] on span "Report" at bounding box center [310, 88] width 196 height 13
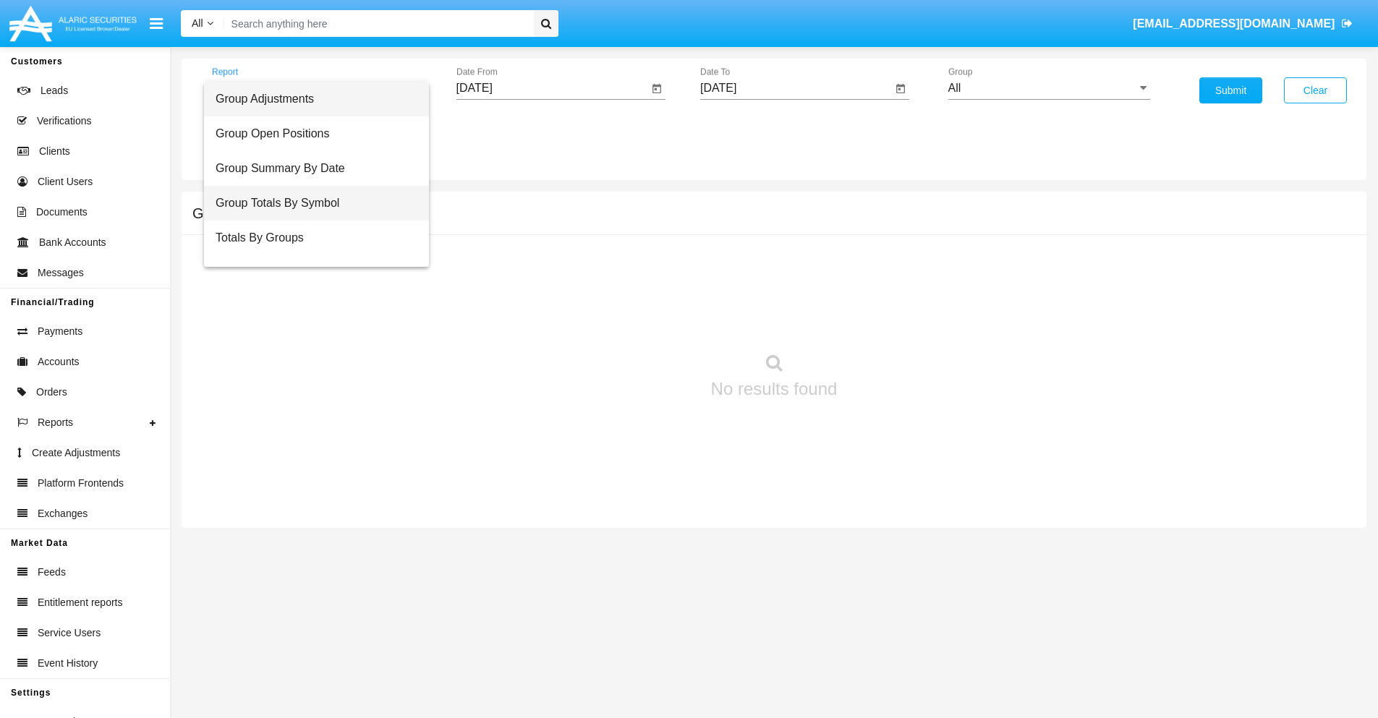
click at [311, 203] on span "Group Totals By Symbol" at bounding box center [317, 203] width 202 height 35
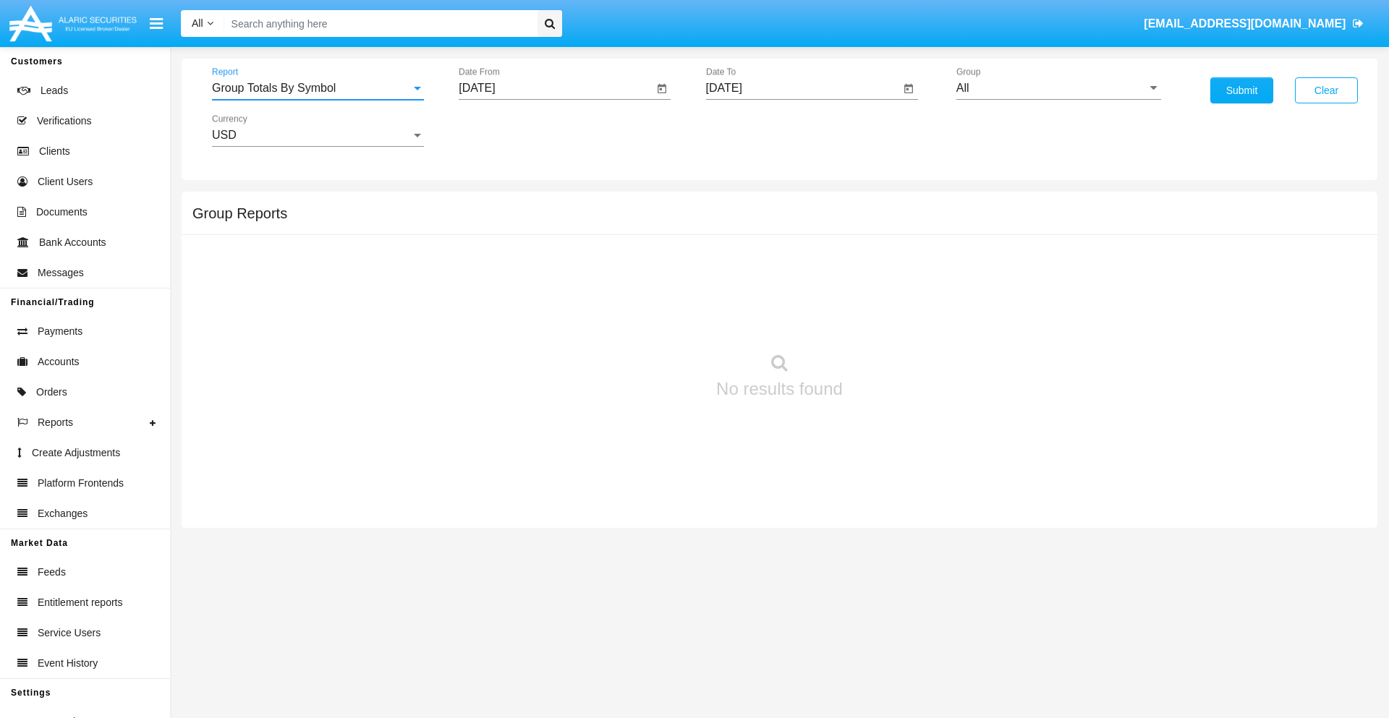
click at [556, 88] on input "[DATE]" at bounding box center [556, 88] width 195 height 13
click at [506, 130] on span "[DATE]" at bounding box center [494, 131] width 32 height 12
click at [645, 320] on div "2025" at bounding box center [646, 320] width 46 height 26
click at [493, 262] on div "SEP" at bounding box center [494, 262] width 46 height 26
click at [541, 221] on div "2" at bounding box center [540, 222] width 26 height 26
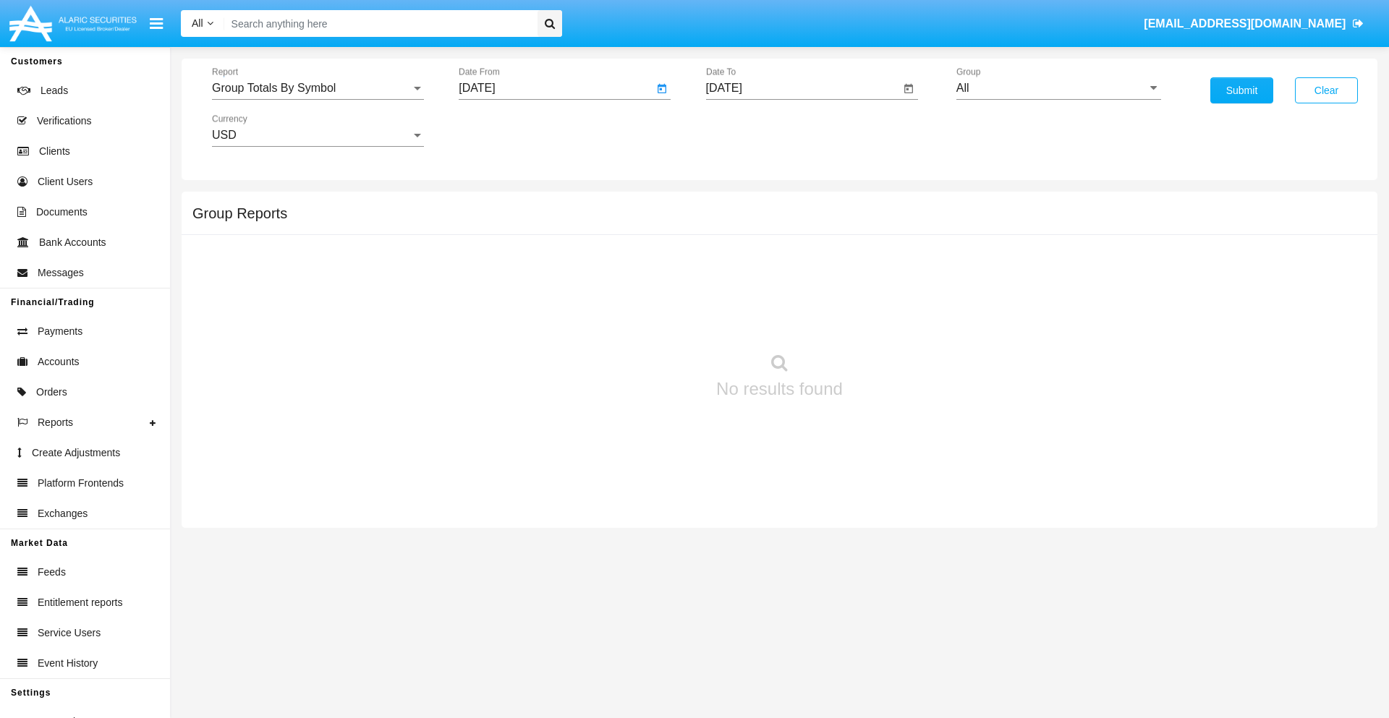
type input "[DATE]"
click at [802, 88] on input "[DATE]" at bounding box center [803, 88] width 195 height 13
click at [753, 130] on span "[DATE]" at bounding box center [741, 131] width 32 height 12
click at [892, 320] on div "2025" at bounding box center [893, 320] width 46 height 26
click at [791, 262] on div "OCT" at bounding box center [791, 262] width 46 height 26
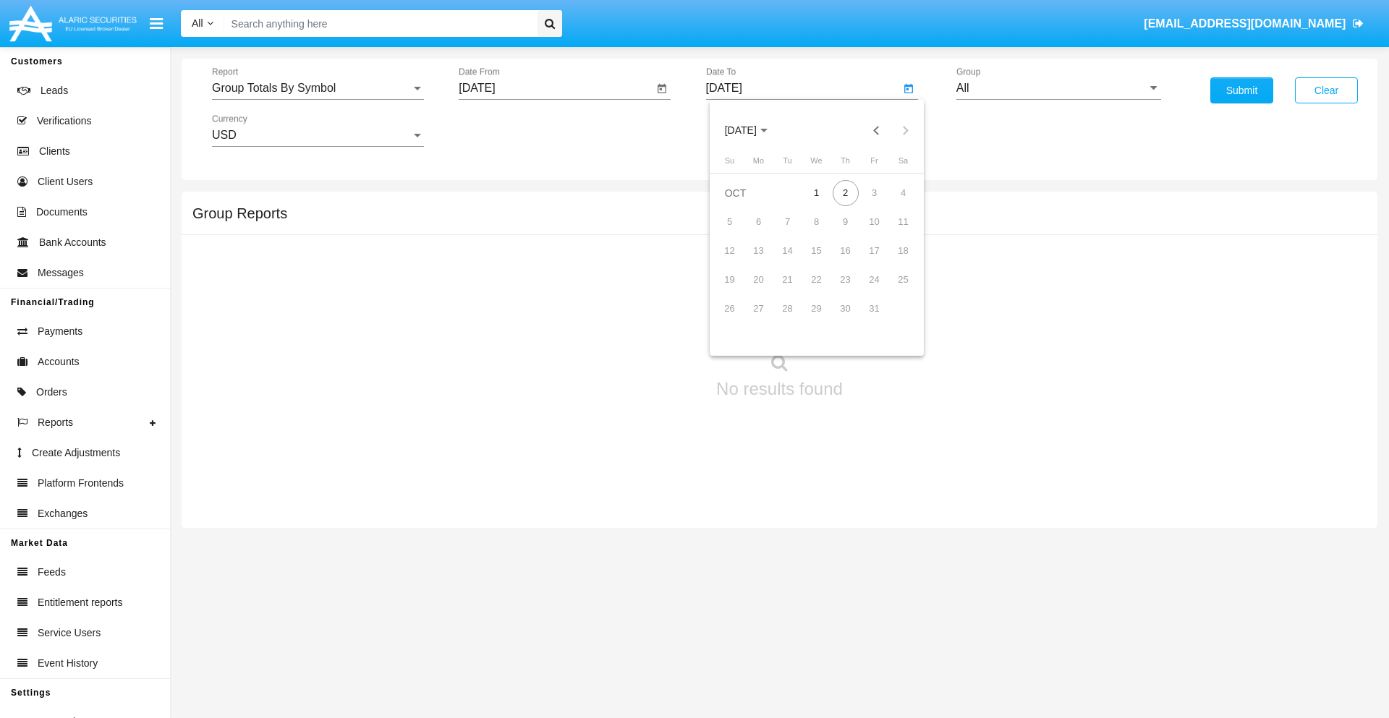
click at [845, 192] on div "2" at bounding box center [846, 193] width 26 height 26
type input "[DATE]"
click at [1059, 88] on input "All" at bounding box center [1059, 88] width 205 height 13
type input "Hammer Web Lite"
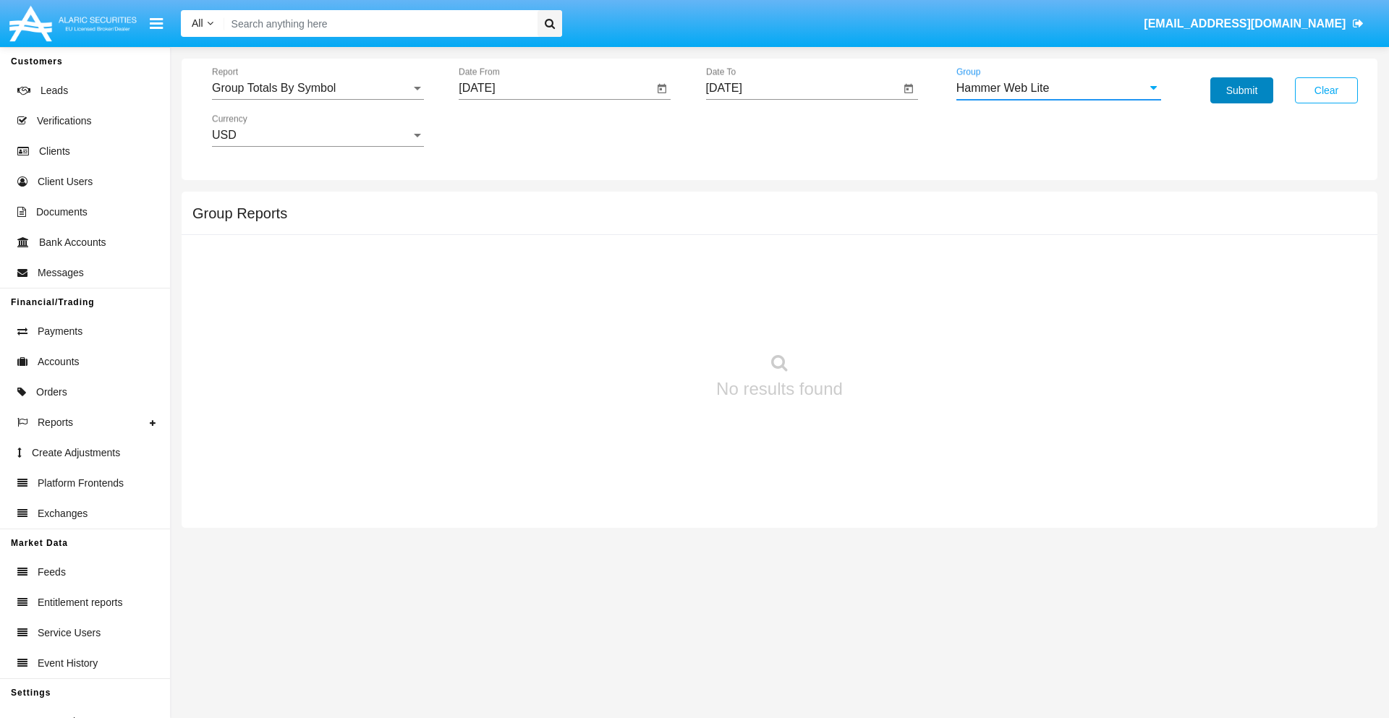
click at [1242, 90] on button "Submit" at bounding box center [1242, 90] width 63 height 26
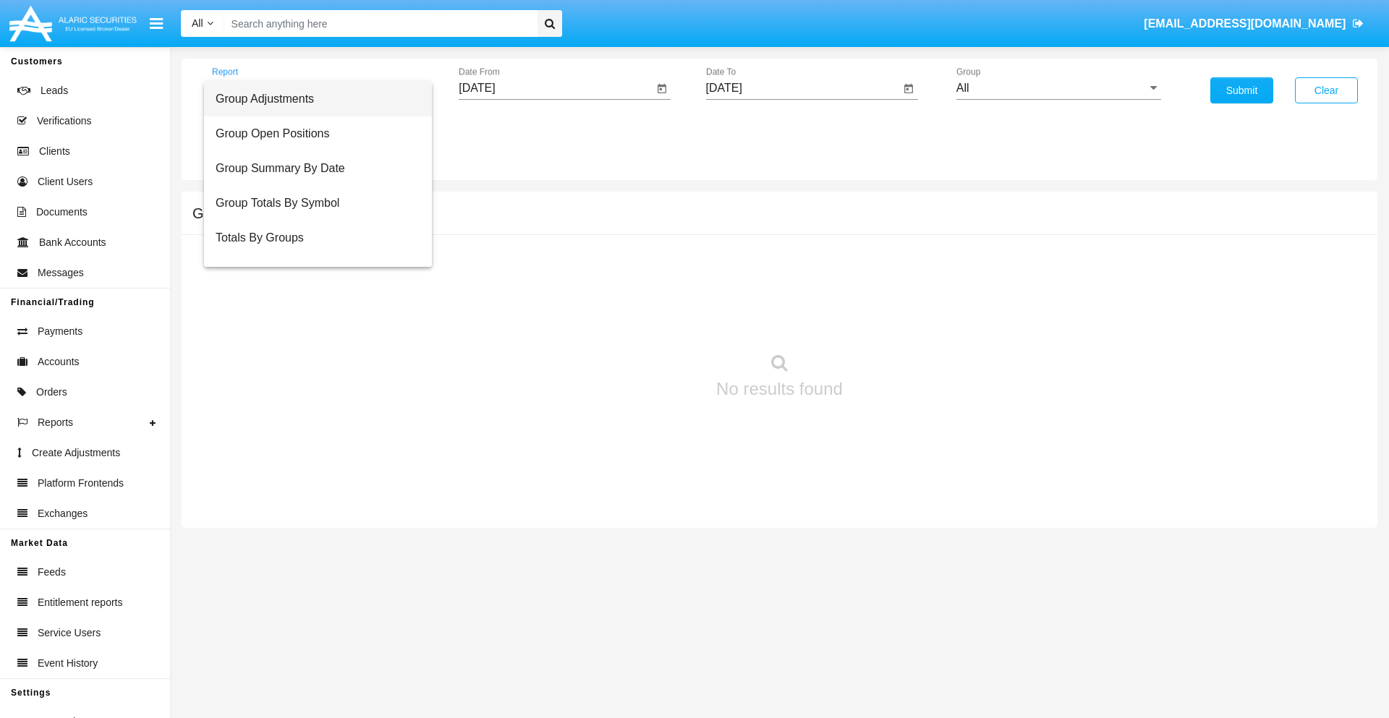
click at [312, 290] on span "Totals By Accounts" at bounding box center [318, 307] width 205 height 35
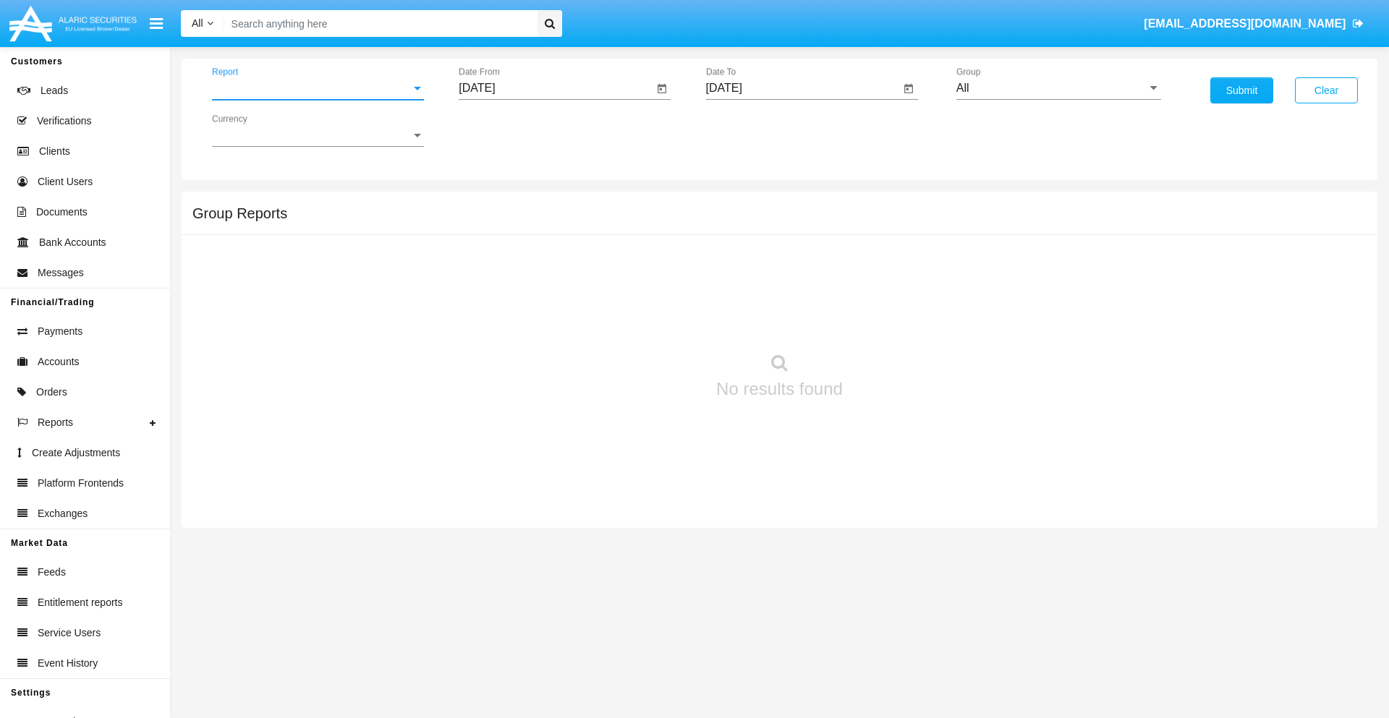
scroll to position [58, 0]
click at [556, 88] on input "[DATE]" at bounding box center [556, 88] width 195 height 13
click at [506, 130] on span "[DATE]" at bounding box center [494, 131] width 32 height 12
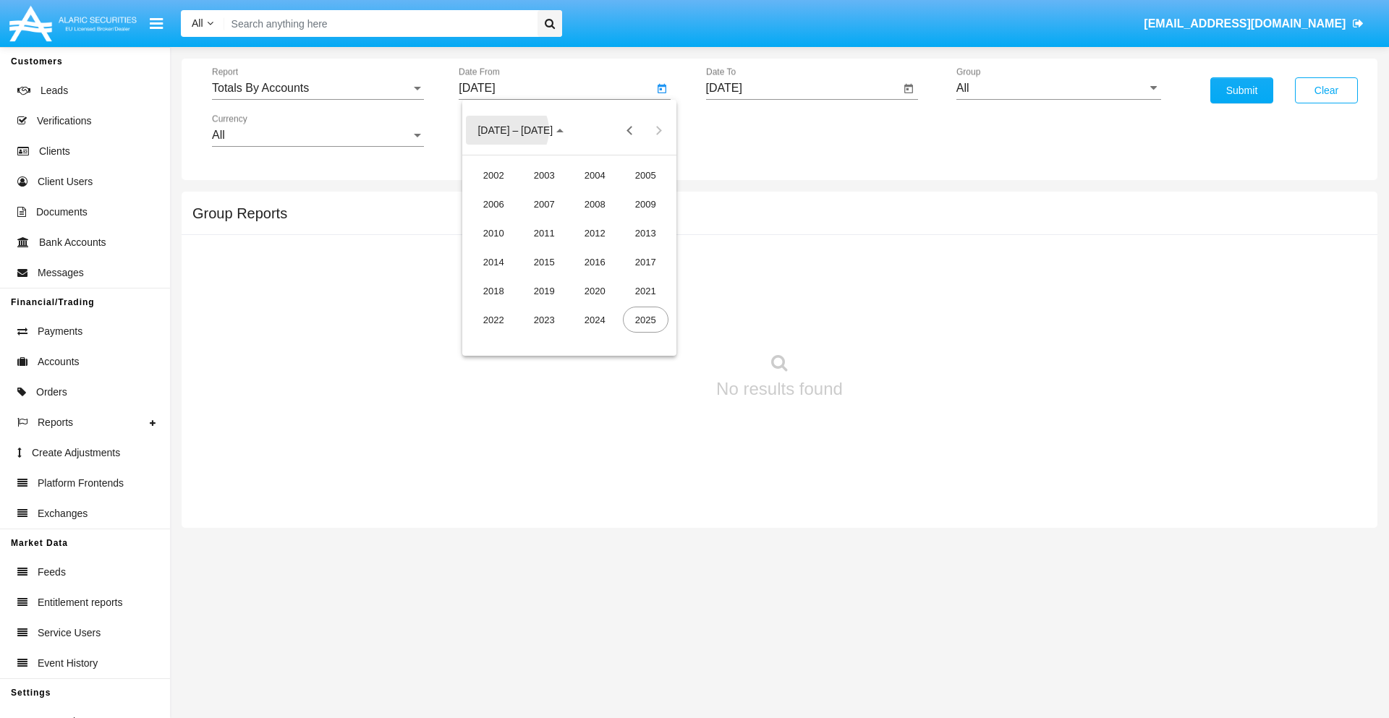
click at [645, 320] on div "2025" at bounding box center [646, 320] width 46 height 26
click at [493, 262] on div "SEP" at bounding box center [494, 262] width 46 height 26
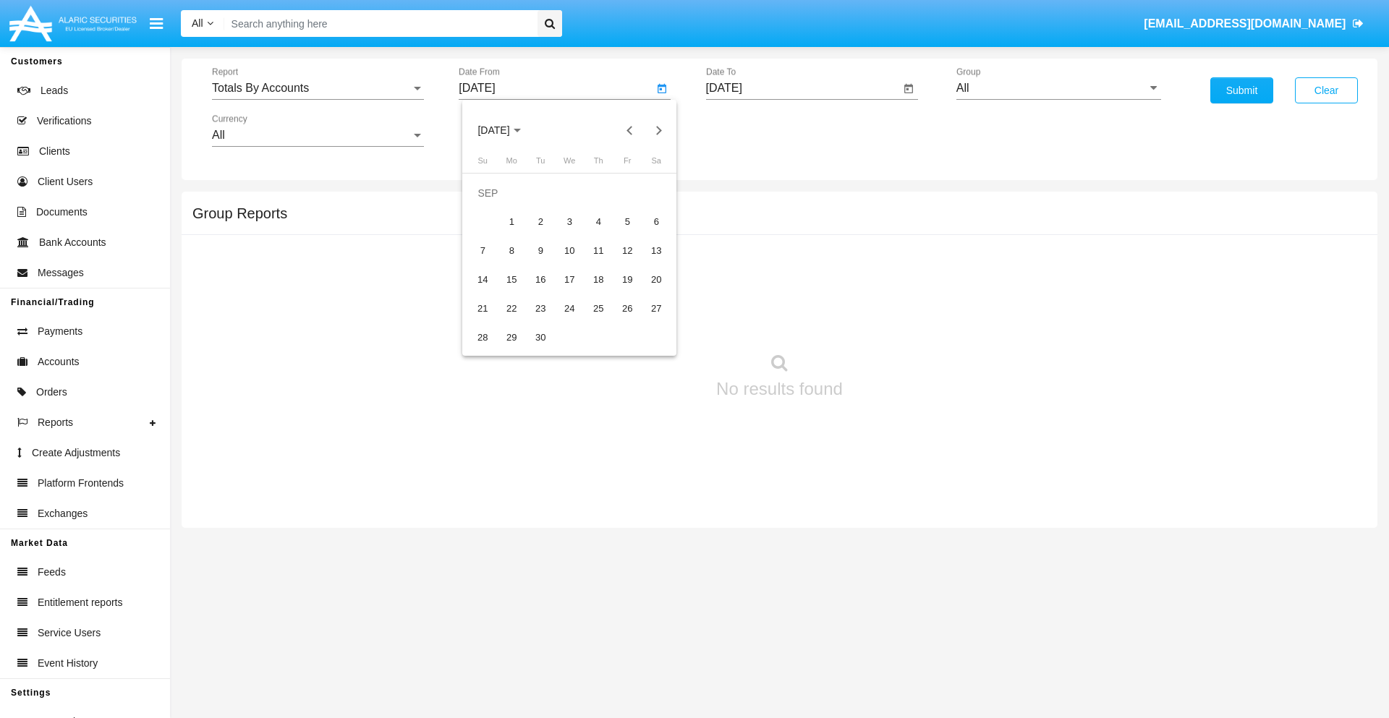
click at [569, 279] on div "17" at bounding box center [569, 280] width 26 height 26
type input "[DATE]"
click at [802, 88] on input "[DATE]" at bounding box center [803, 88] width 195 height 13
click at [753, 130] on span "[DATE]" at bounding box center [741, 131] width 32 height 12
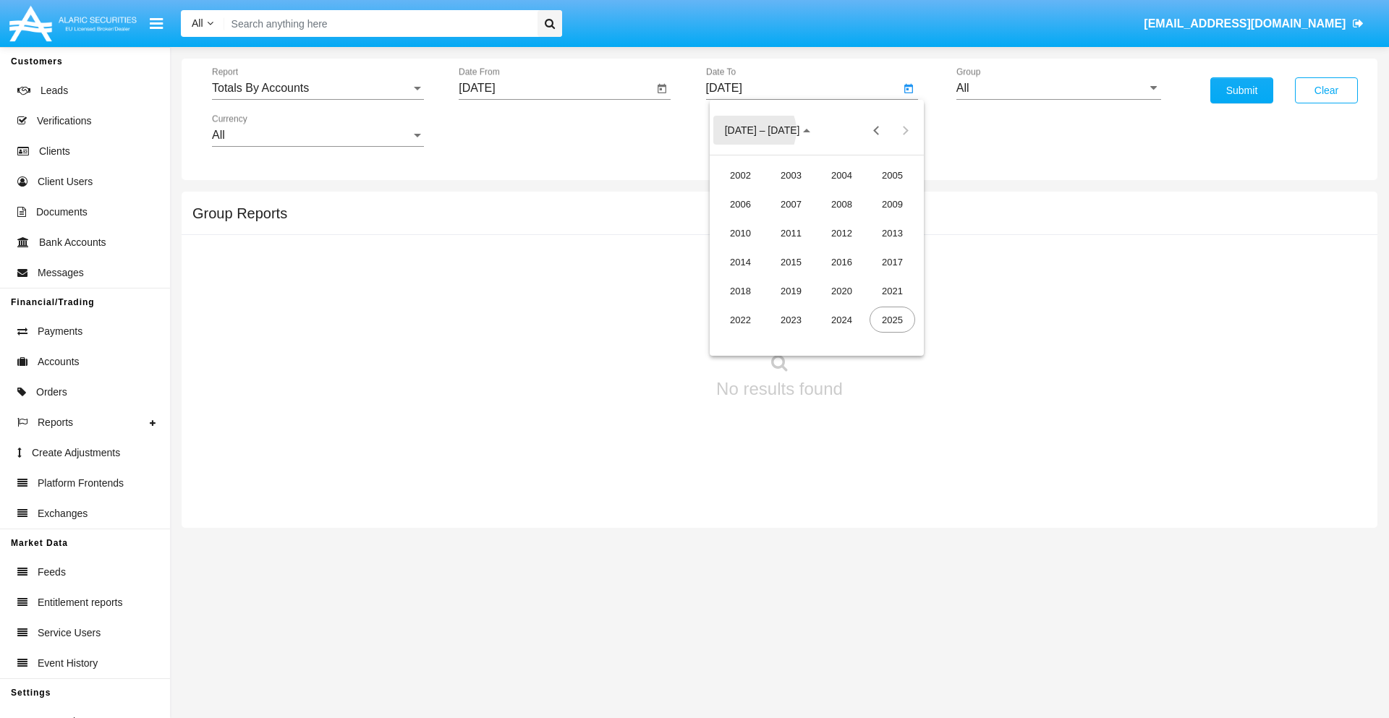
click at [892, 320] on div "2025" at bounding box center [893, 320] width 46 height 26
click at [791, 262] on div "OCT" at bounding box center [791, 262] width 46 height 26
click at [845, 192] on div "2" at bounding box center [846, 193] width 26 height 26
type input "[DATE]"
click at [1059, 88] on input "All" at bounding box center [1059, 88] width 205 height 13
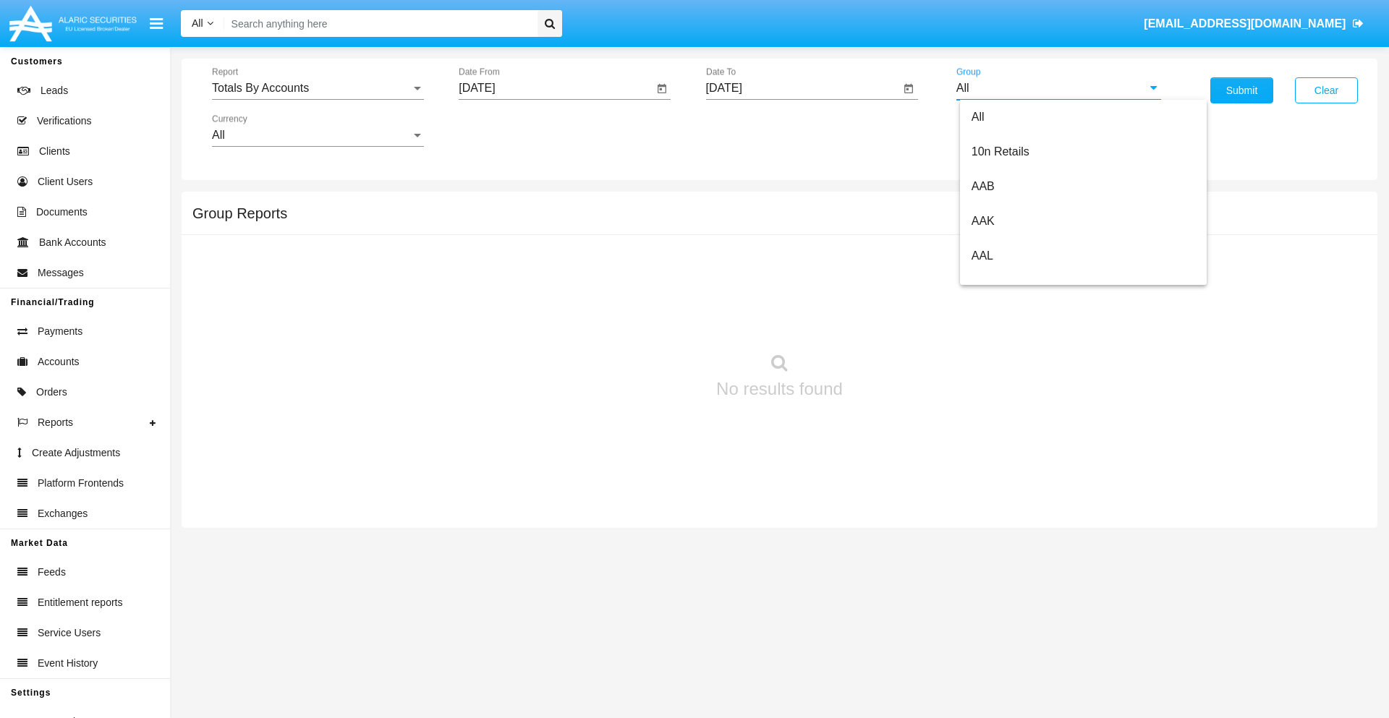
type input "Hammer Web Lite"
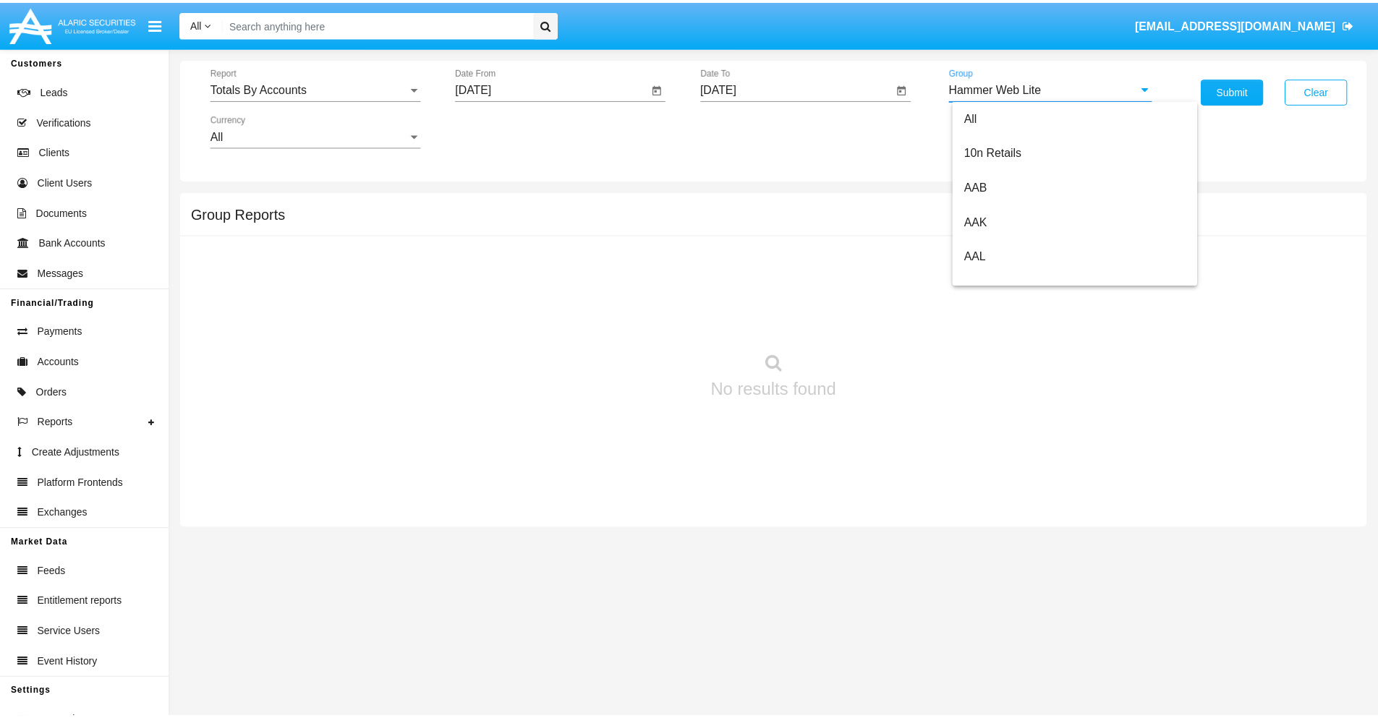
scroll to position [0, 0]
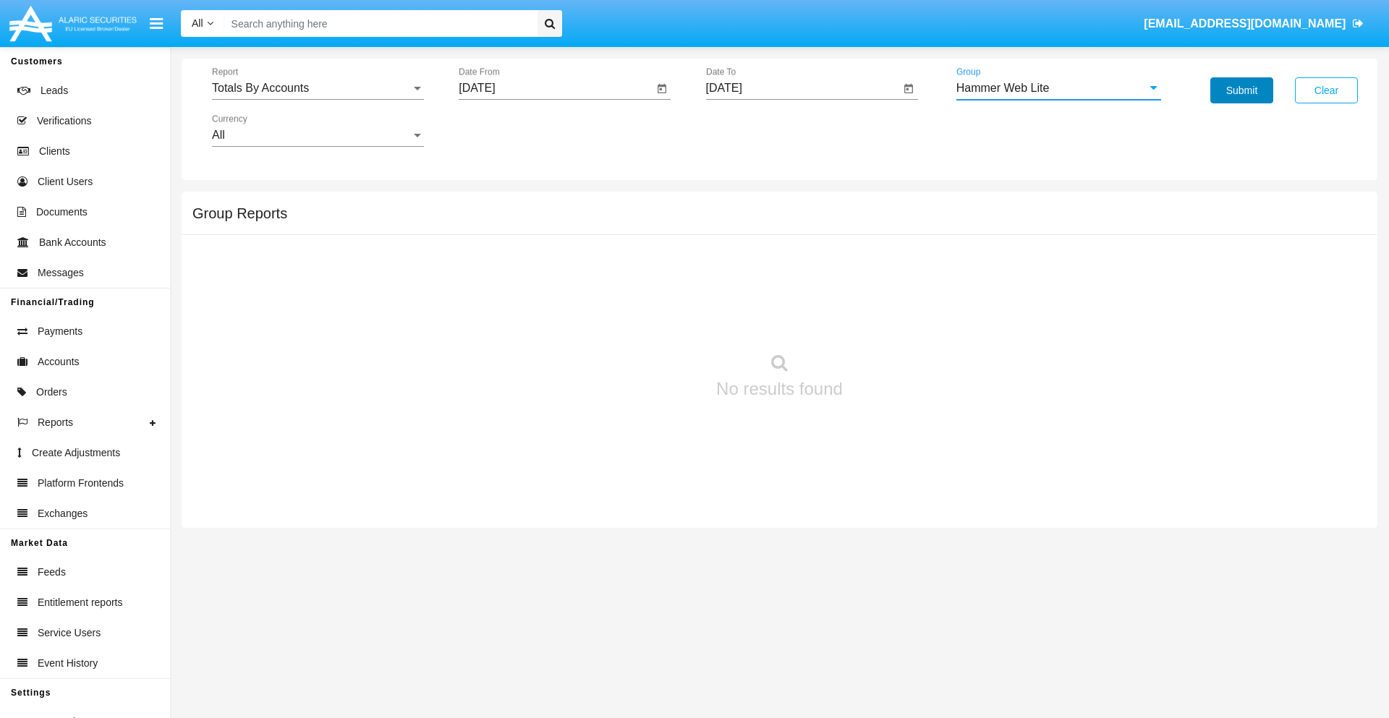
click at [1242, 90] on button "Submit" at bounding box center [1242, 90] width 63 height 26
click at [318, 88] on span "Report" at bounding box center [311, 88] width 199 height 13
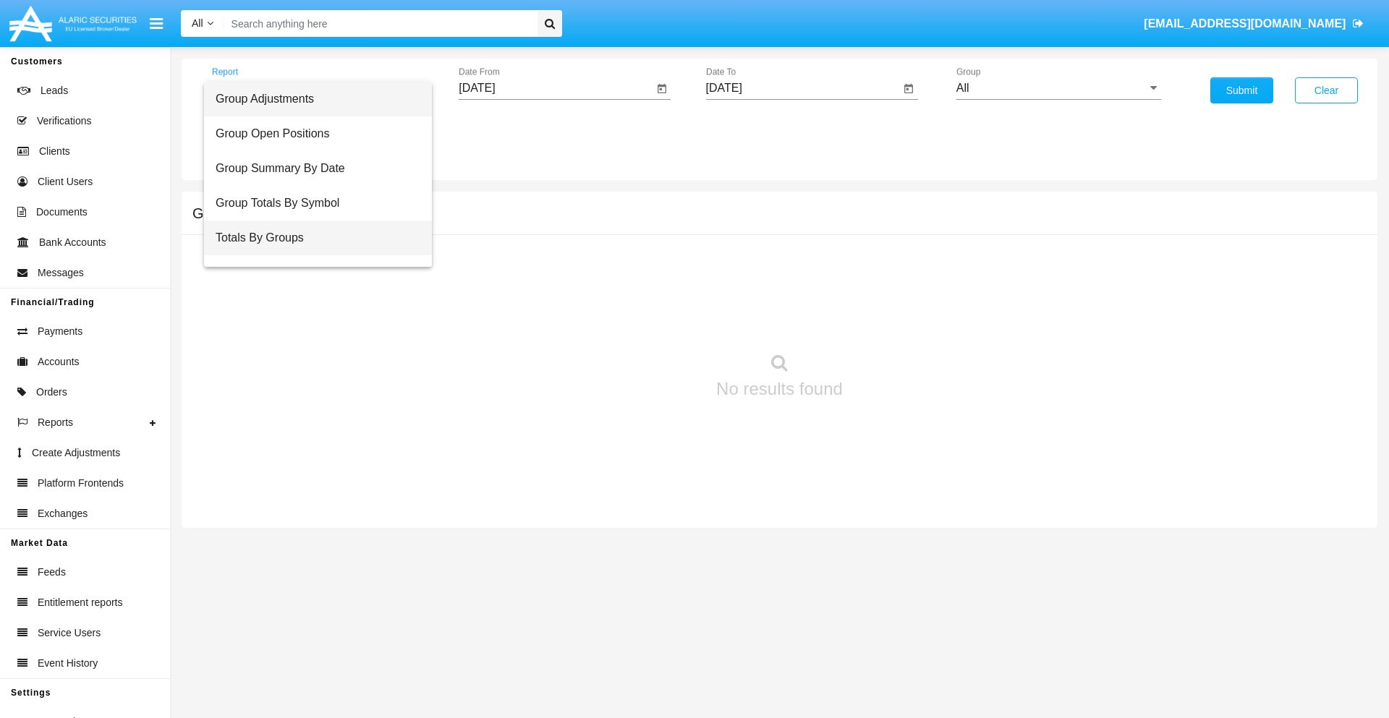
click at [312, 238] on span "Totals By Groups" at bounding box center [318, 238] width 205 height 35
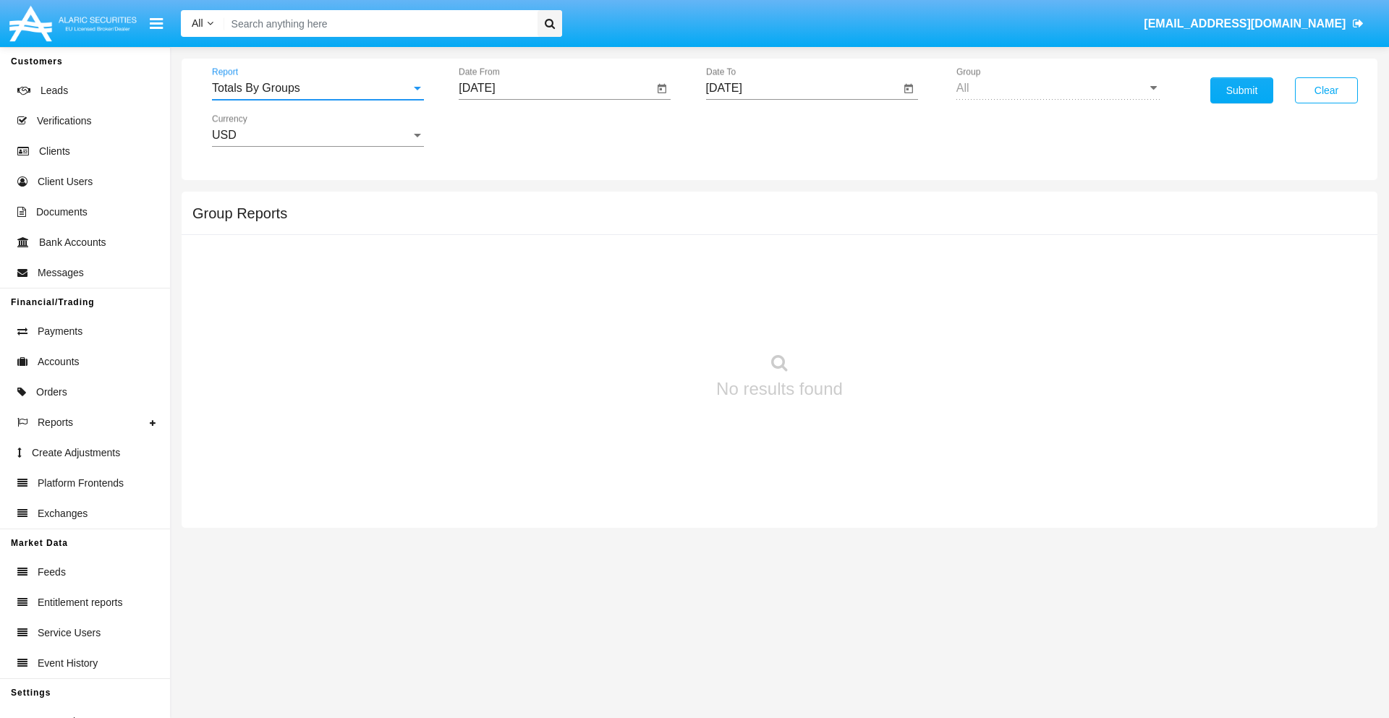
click at [556, 88] on input "[DATE]" at bounding box center [556, 88] width 195 height 13
click at [506, 130] on span "[DATE]" at bounding box center [494, 131] width 32 height 12
click at [645, 320] on div "2025" at bounding box center [646, 320] width 46 height 26
click at [493, 262] on div "SEP" at bounding box center [494, 262] width 46 height 26
type input "09/17/25"
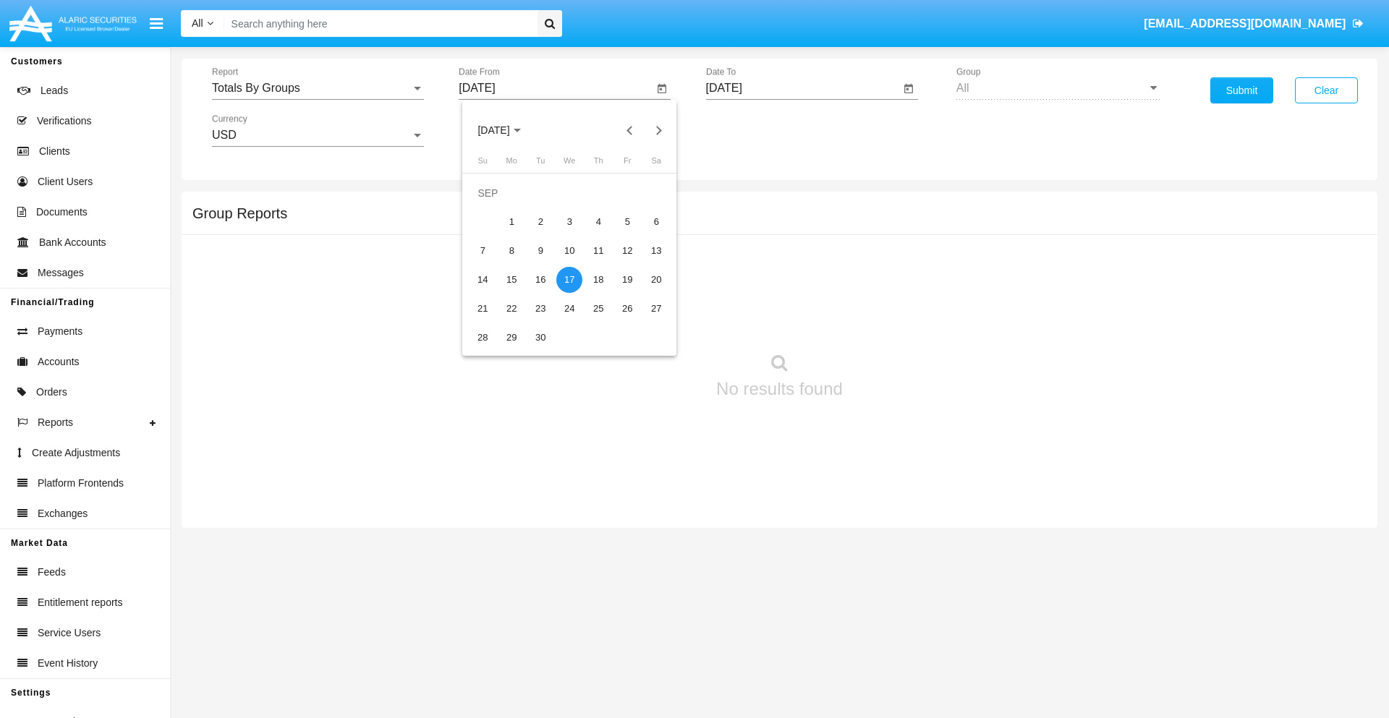
click at [802, 88] on input "[DATE]" at bounding box center [803, 88] width 195 height 13
click at [753, 130] on span "OCT 2025" at bounding box center [741, 131] width 32 height 12
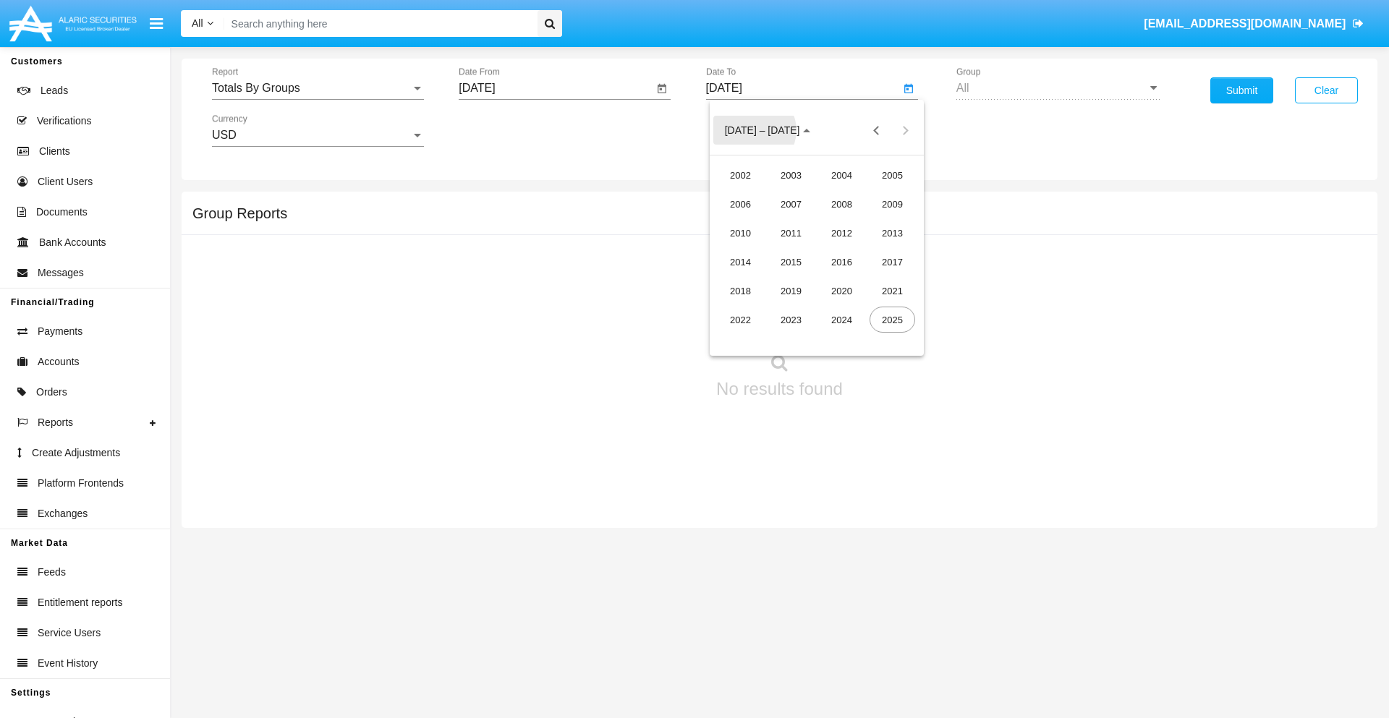
click at [892, 320] on div "2025" at bounding box center [893, 320] width 46 height 26
click at [791, 262] on div "OCT" at bounding box center [791, 262] width 46 height 26
click at [845, 192] on div "2" at bounding box center [846, 193] width 26 height 26
type input "[DATE]"
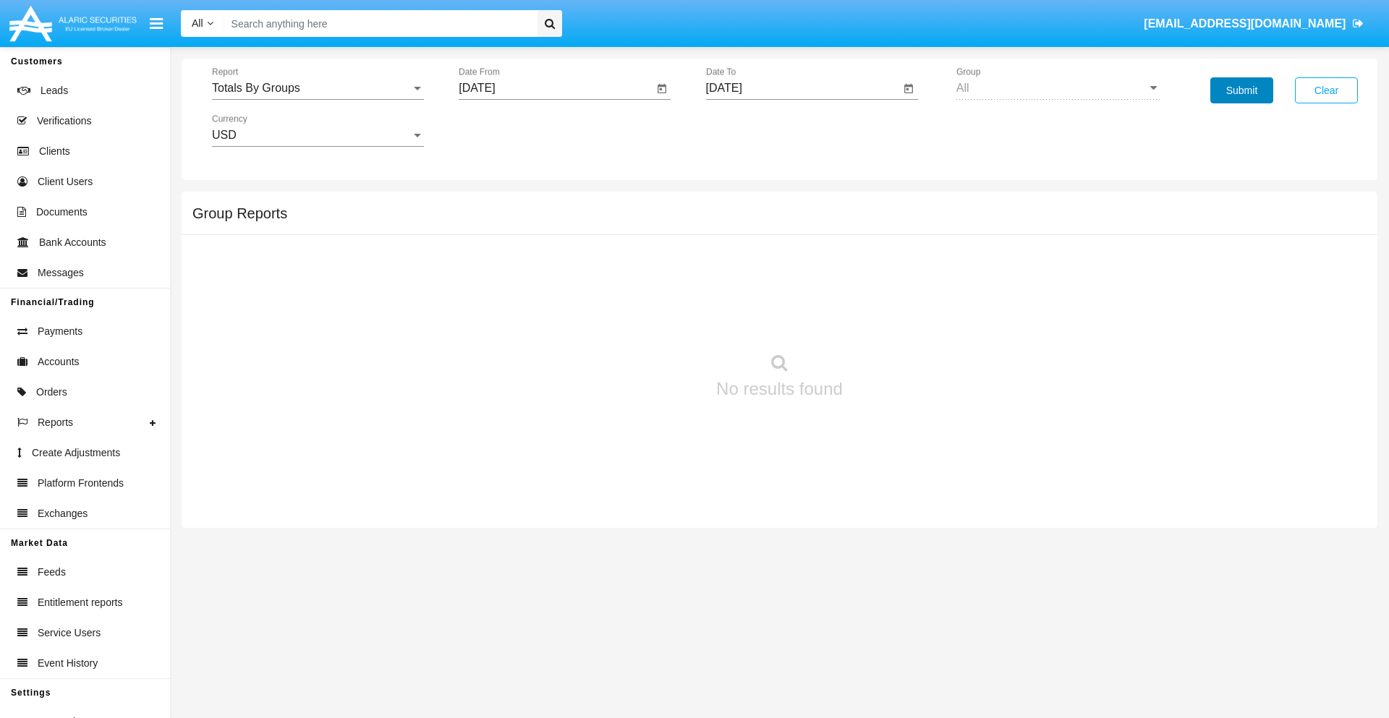
click at [1242, 90] on button "Submit" at bounding box center [1242, 90] width 63 height 26
click at [318, 88] on span "Report" at bounding box center [311, 88] width 199 height 13
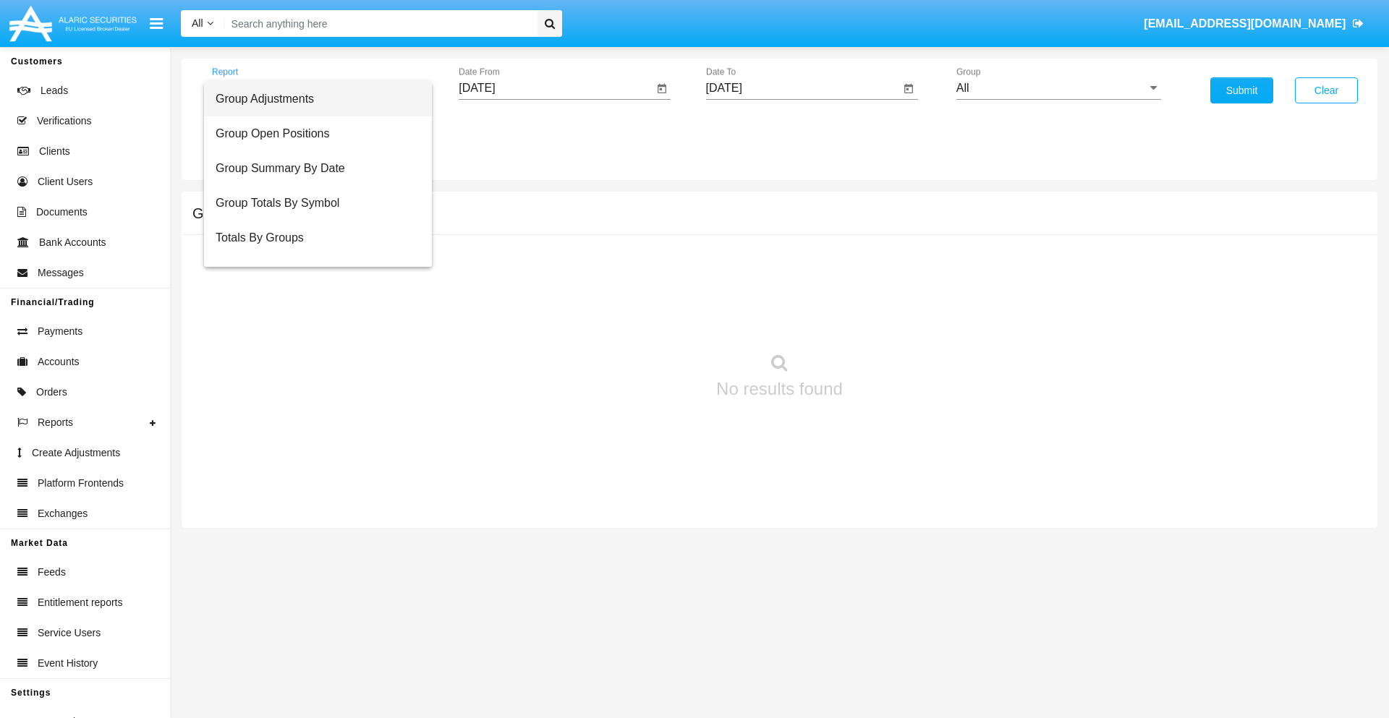
click at [312, 99] on span "Group Adjustments" at bounding box center [318, 99] width 205 height 35
click at [1059, 88] on input "All" at bounding box center [1059, 88] width 205 height 13
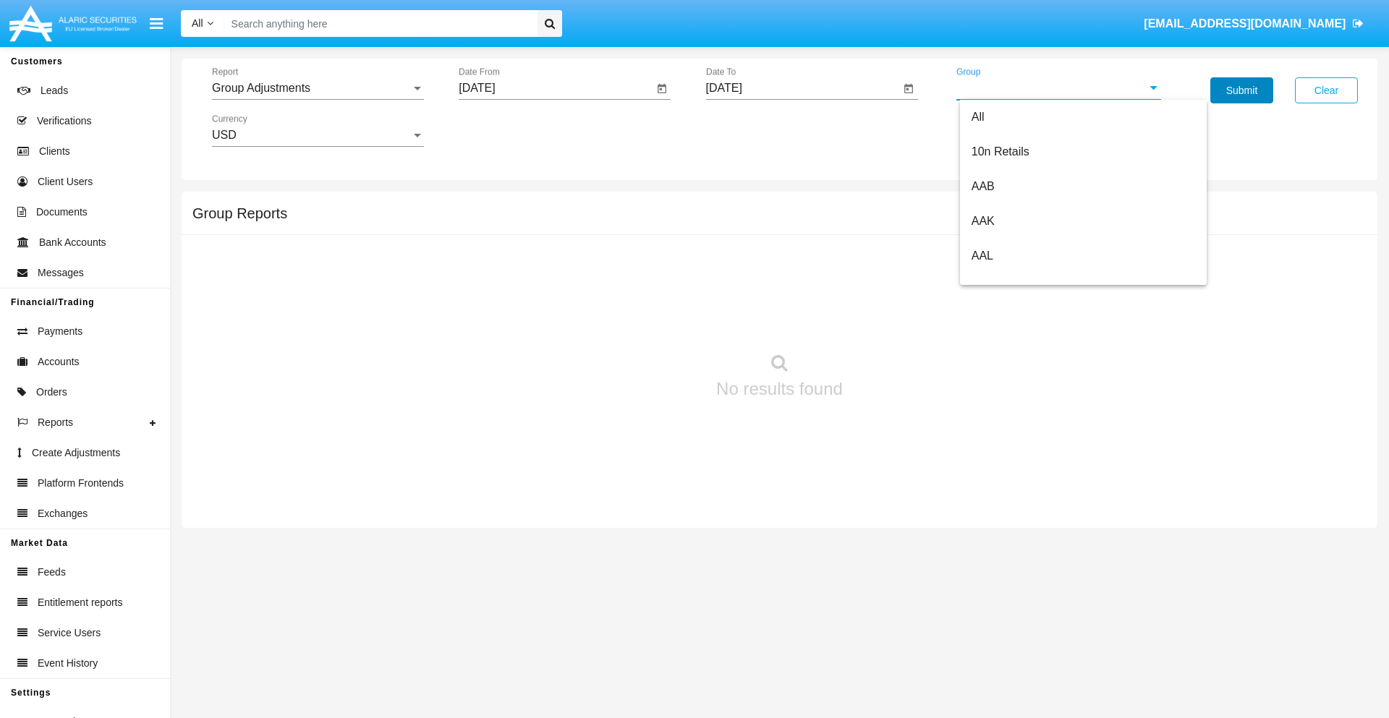
click at [1242, 90] on button "Submit" at bounding box center [1242, 90] width 63 height 26
click at [318, 88] on span "Report" at bounding box center [311, 88] width 199 height 13
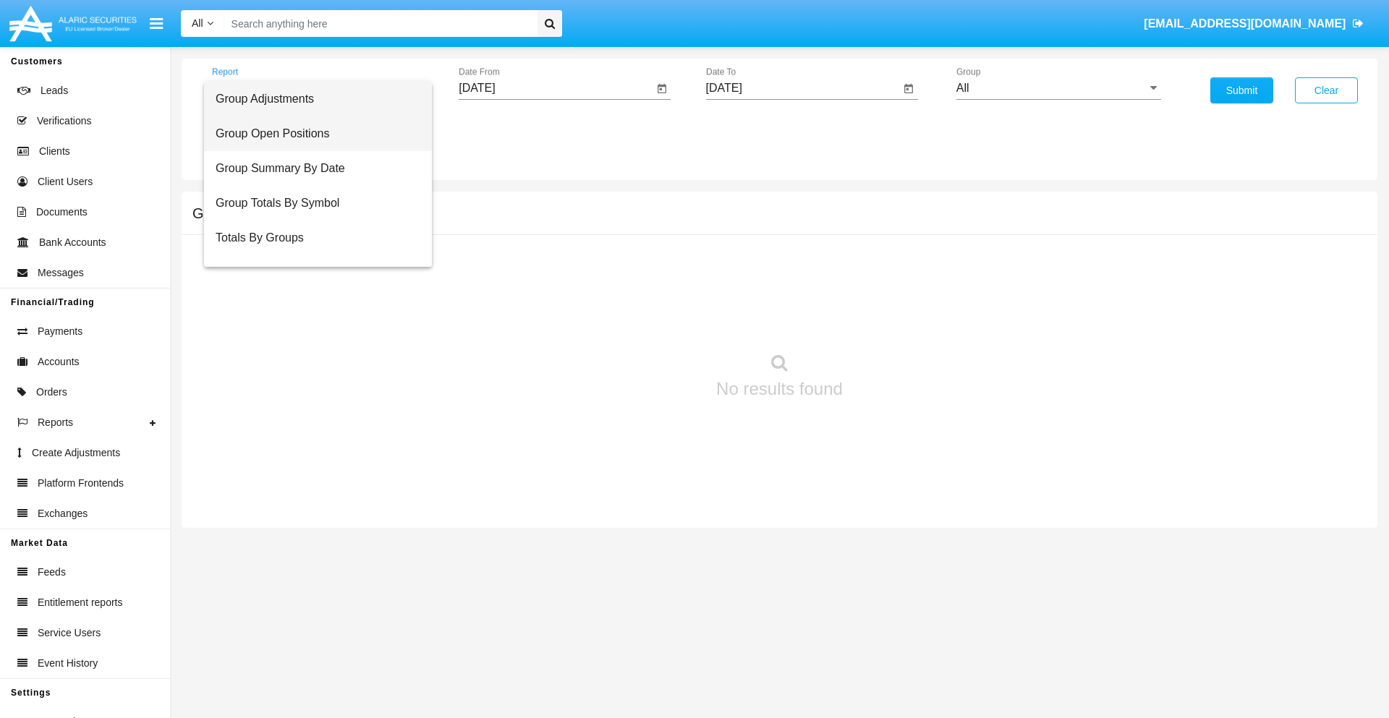
click at [312, 134] on span "Group Open Positions" at bounding box center [318, 133] width 205 height 35
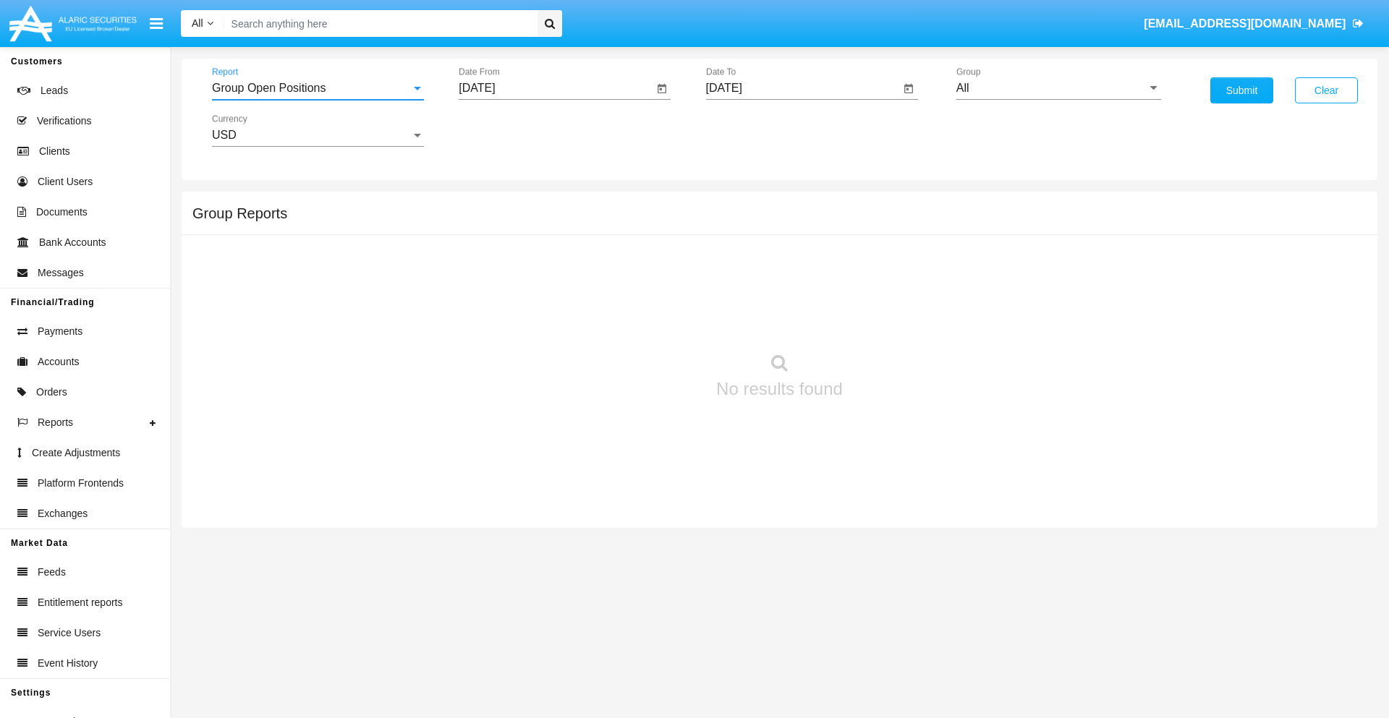
click at [1059, 88] on input "All" at bounding box center [1059, 88] width 205 height 13
click at [1242, 90] on button "Submit" at bounding box center [1242, 90] width 63 height 26
click at [318, 88] on span "Report" at bounding box center [311, 88] width 199 height 13
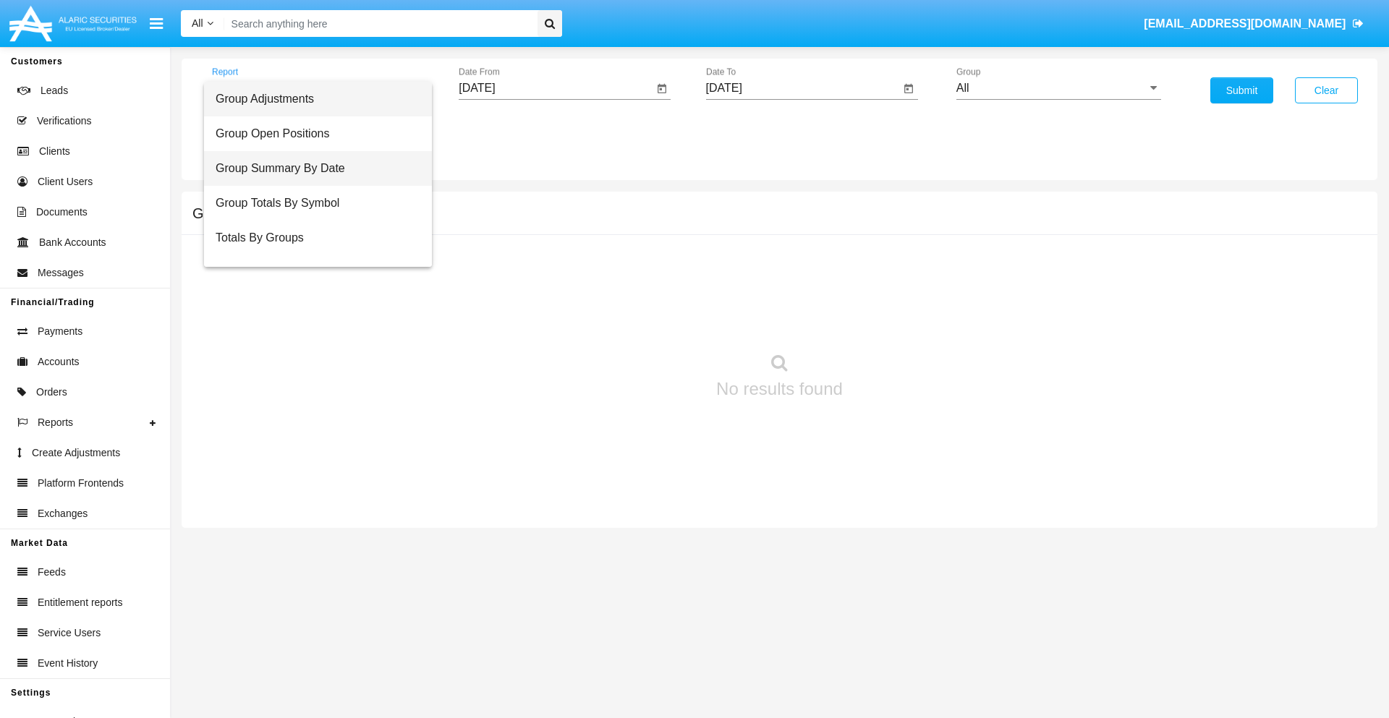
click at [312, 169] on span "Group Summary By Date" at bounding box center [318, 168] width 205 height 35
click at [1059, 88] on input "All" at bounding box center [1059, 88] width 205 height 13
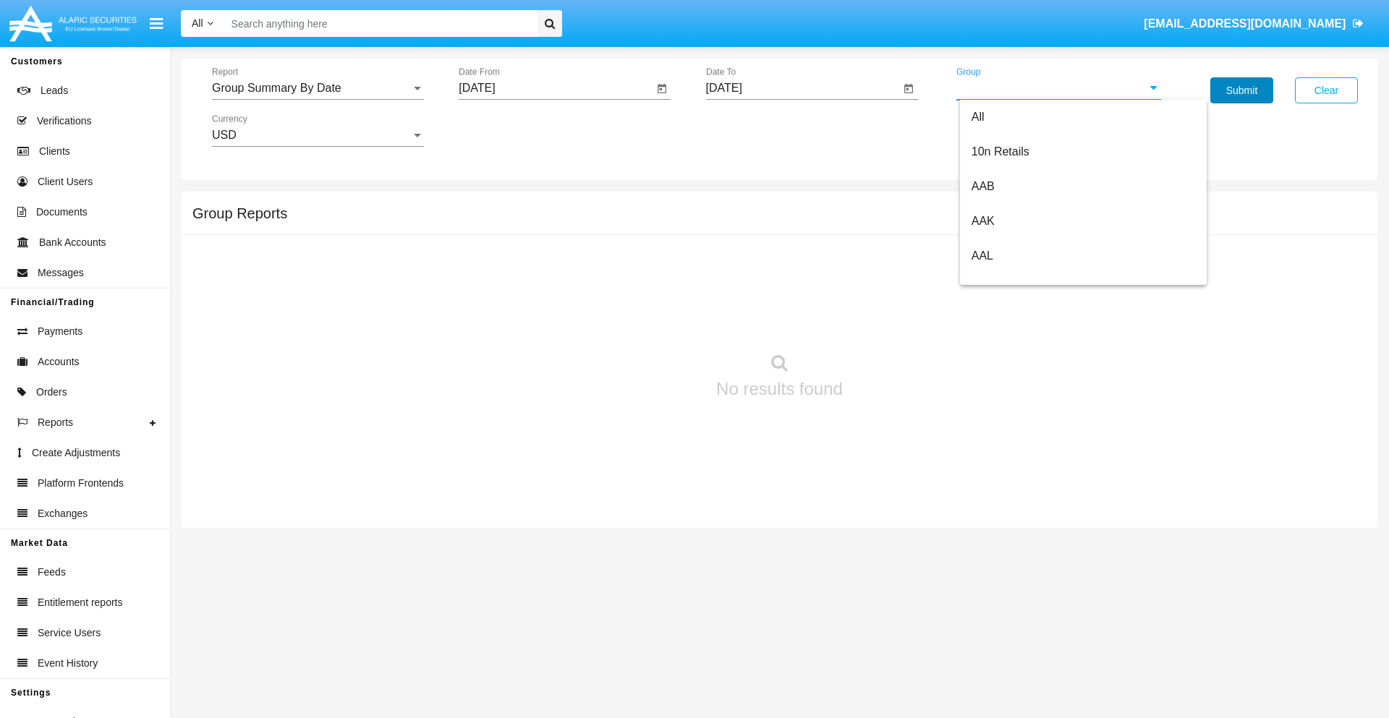
click at [1242, 90] on button "Submit" at bounding box center [1242, 90] width 63 height 26
click at [318, 88] on span "Report" at bounding box center [311, 88] width 199 height 13
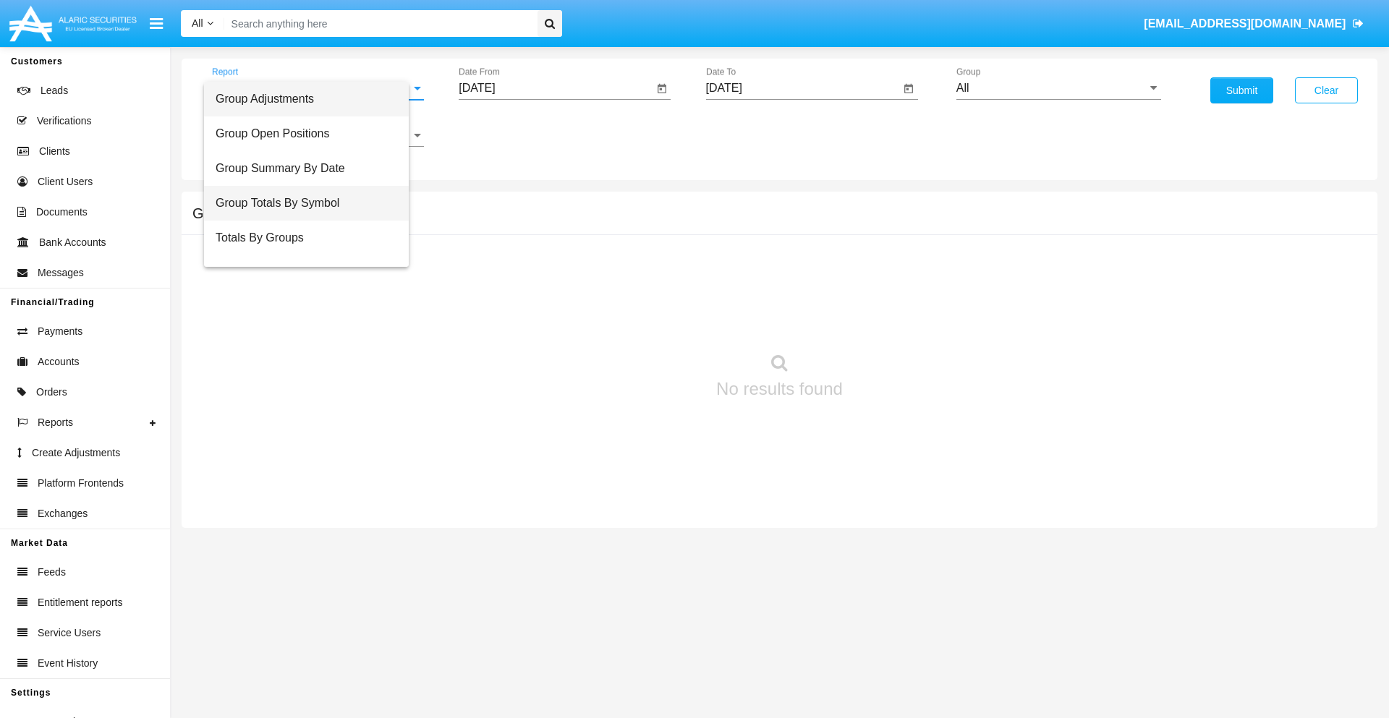
click at [312, 203] on span "Group Totals By Symbol" at bounding box center [307, 203] width 182 height 35
click at [1059, 88] on input "All" at bounding box center [1059, 88] width 205 height 13
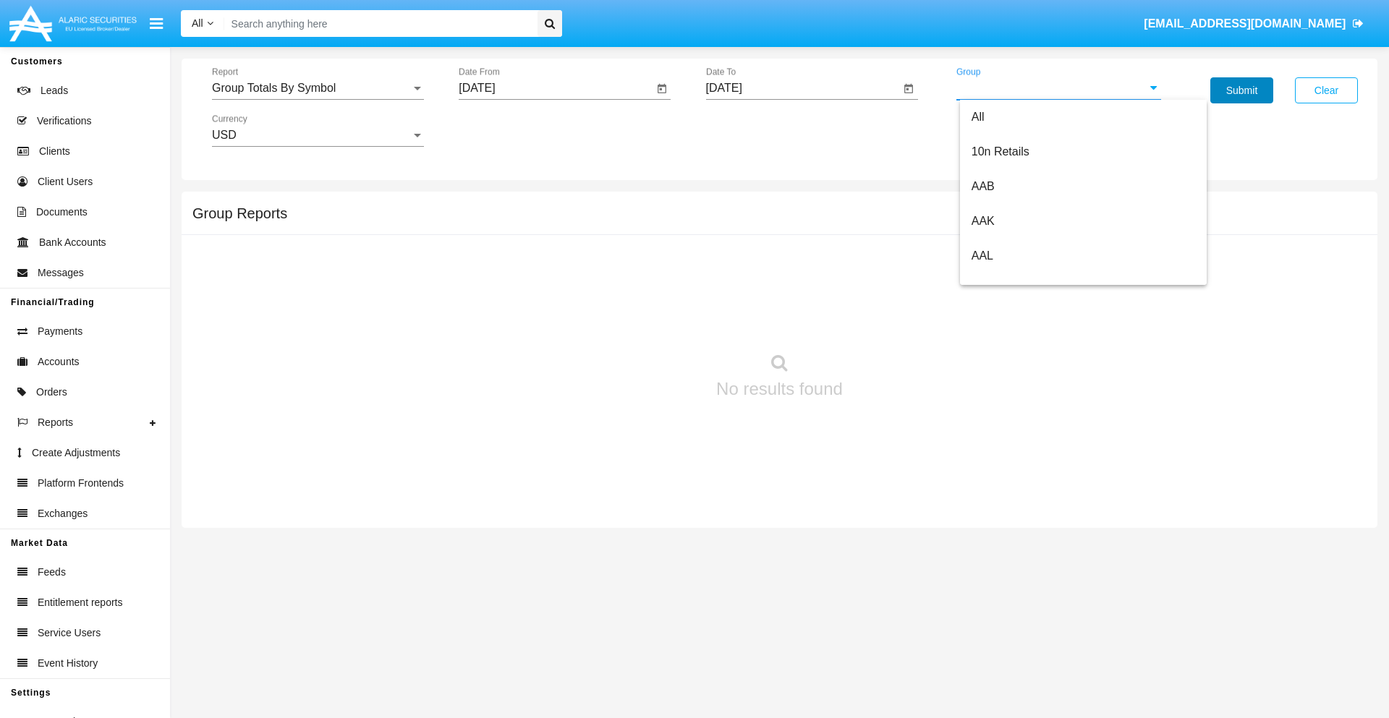
click at [1242, 90] on button "Submit" at bounding box center [1242, 90] width 63 height 26
click at [318, 88] on span "Report" at bounding box center [311, 88] width 199 height 13
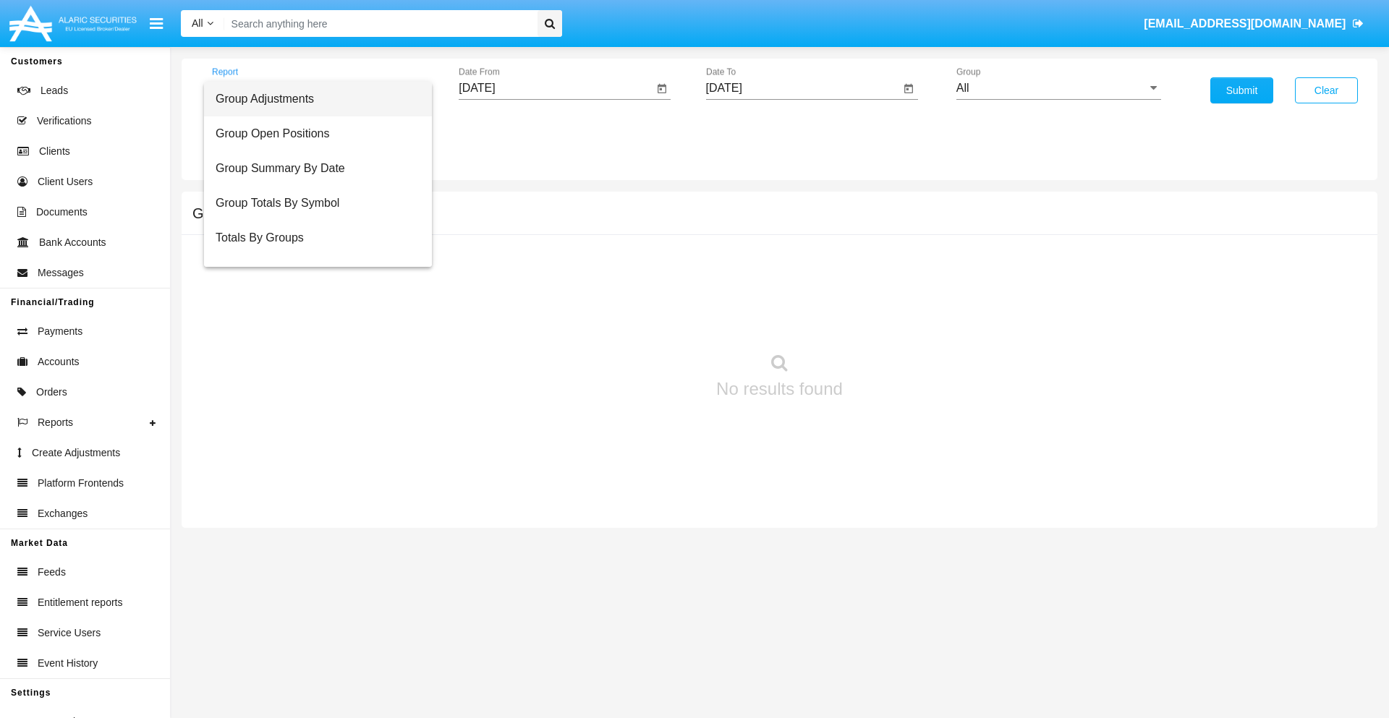
scroll to position [23, 0]
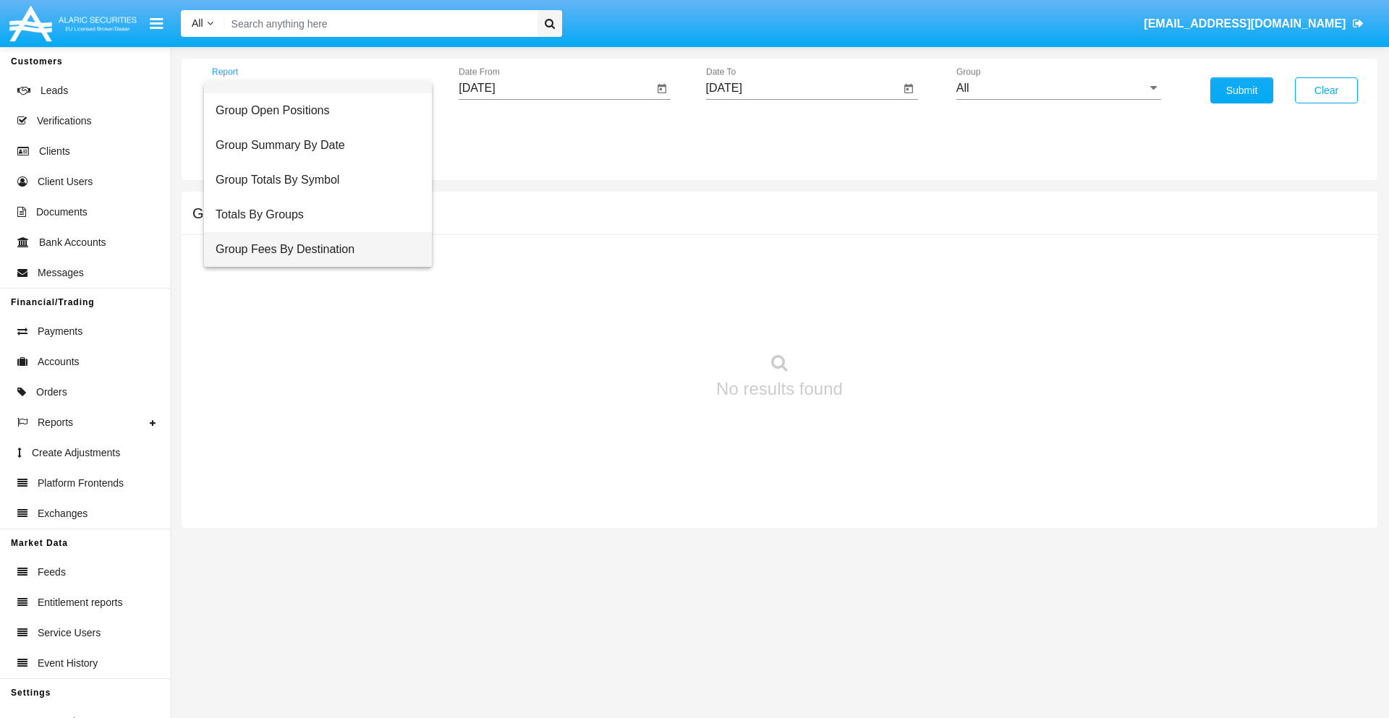
click at [312, 250] on span "Group Fees By Destination" at bounding box center [318, 249] width 205 height 35
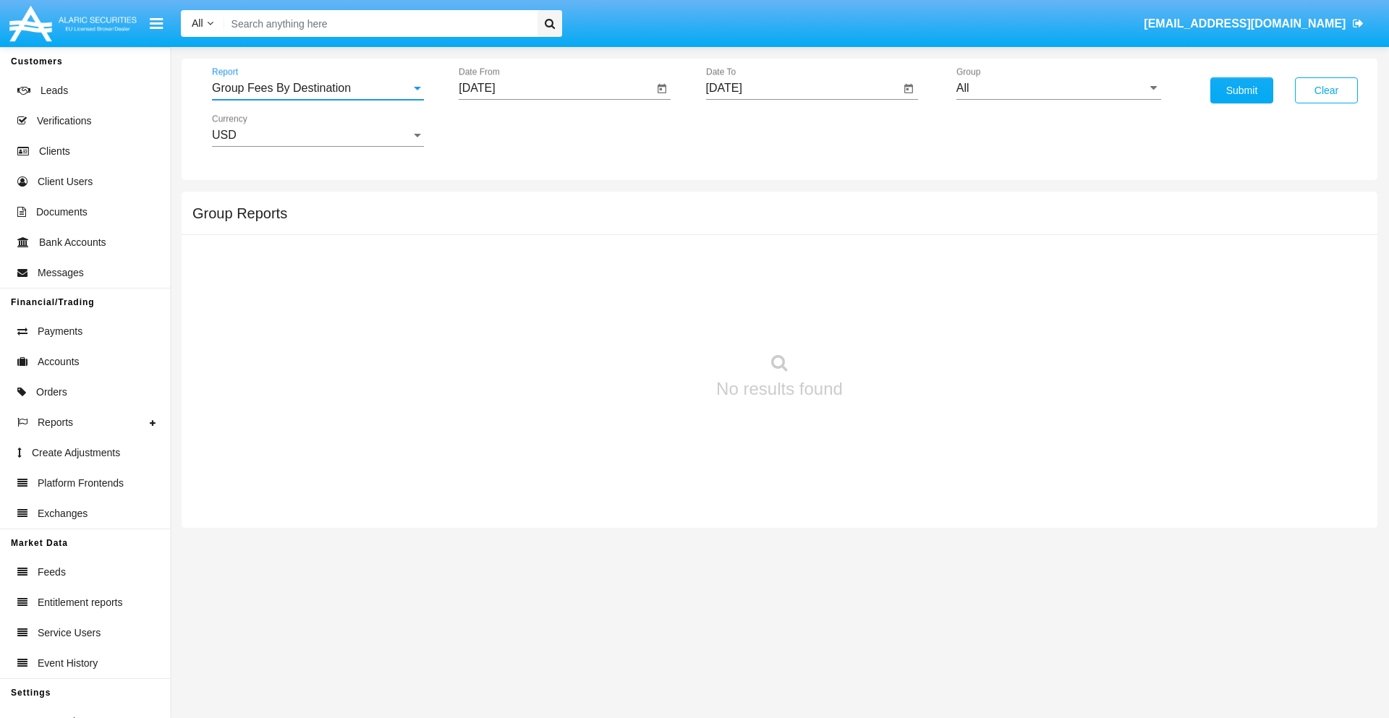
click at [1059, 88] on input "All" at bounding box center [1059, 88] width 205 height 13
click at [1242, 90] on button "Submit" at bounding box center [1242, 90] width 63 height 26
